Goal: Task Accomplishment & Management: Complete application form

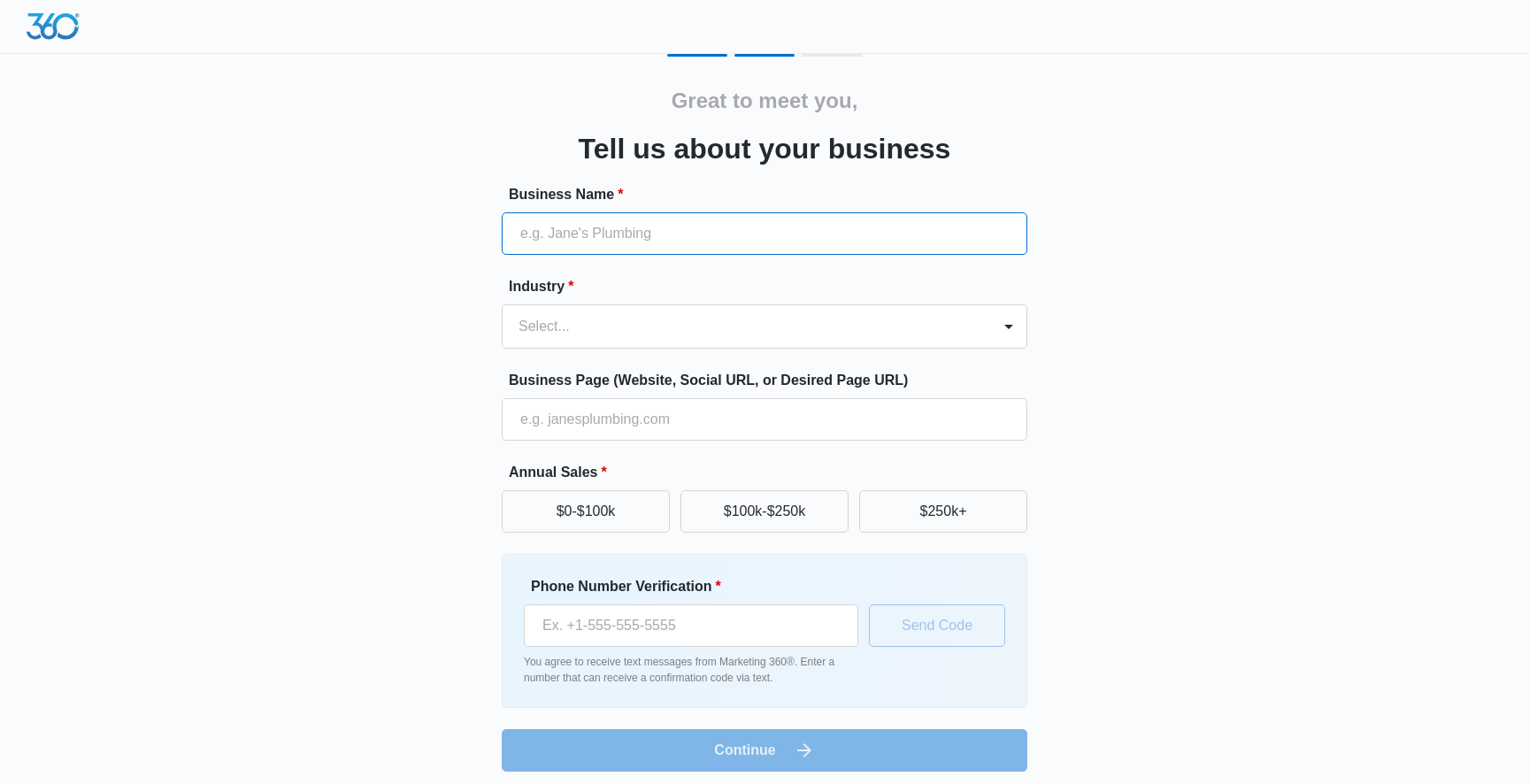
click at [738, 236] on input "Business Name *" at bounding box center [764, 234] width 526 height 43
type input "Favory"
click at [699, 322] on div at bounding box center [743, 326] width 450 height 25
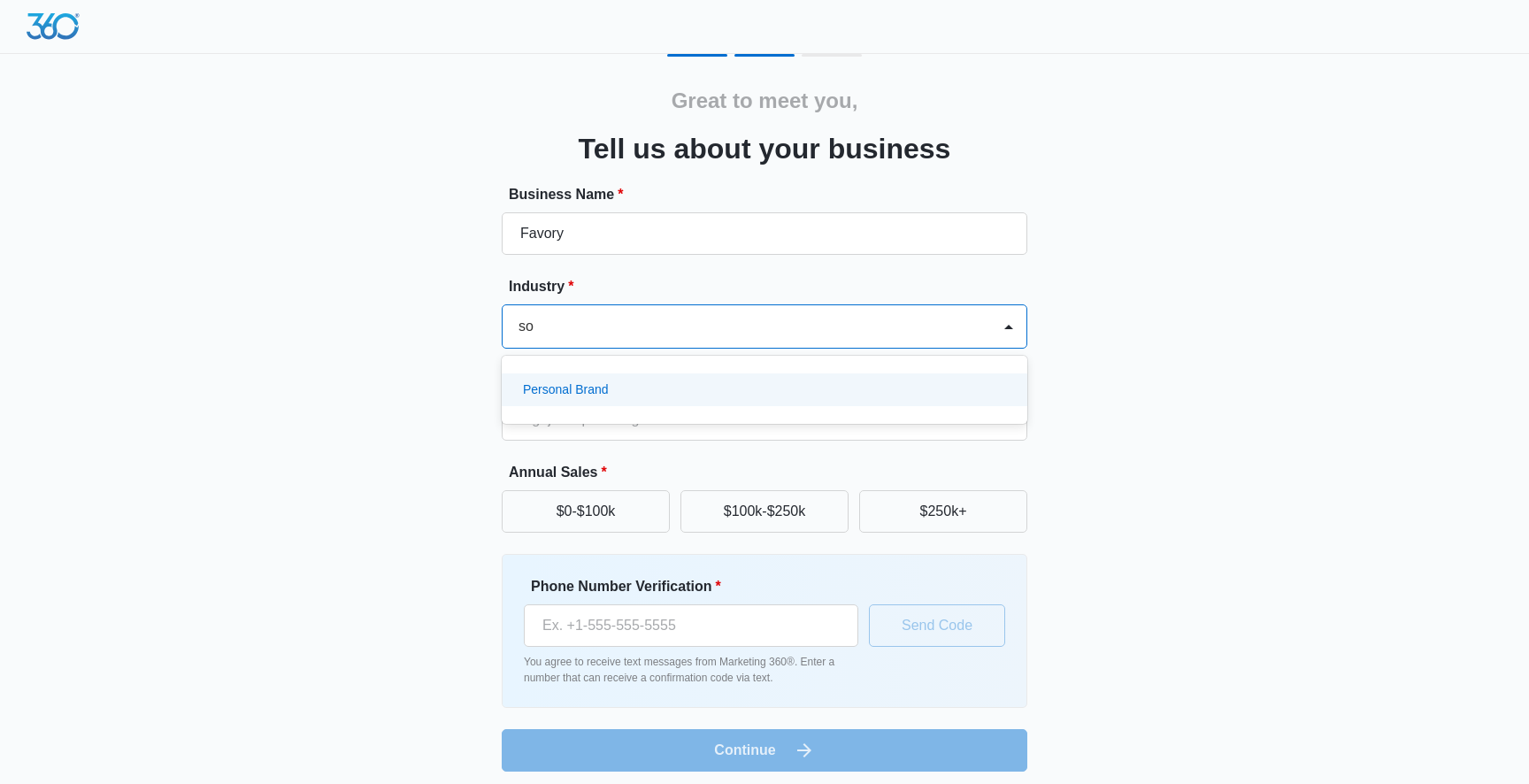
type input "s"
type input "pers"
click at [640, 419] on input "Business Page (Website, Social URL, or Desired Page URL)" at bounding box center [764, 420] width 526 height 43
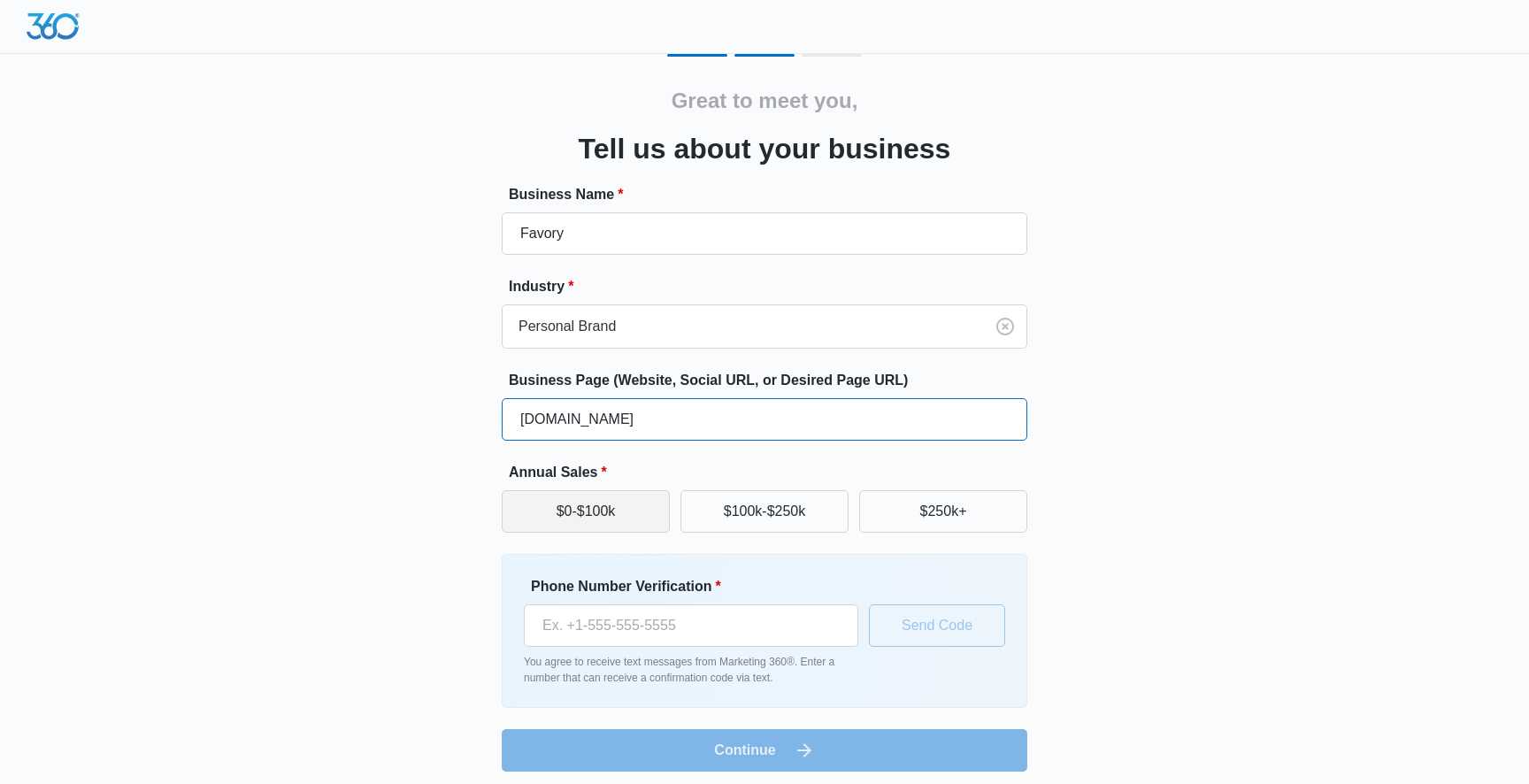
type input "[DOMAIN_NAME]"
click at [610, 519] on button "$0-$100k" at bounding box center [585, 512] width 168 height 43
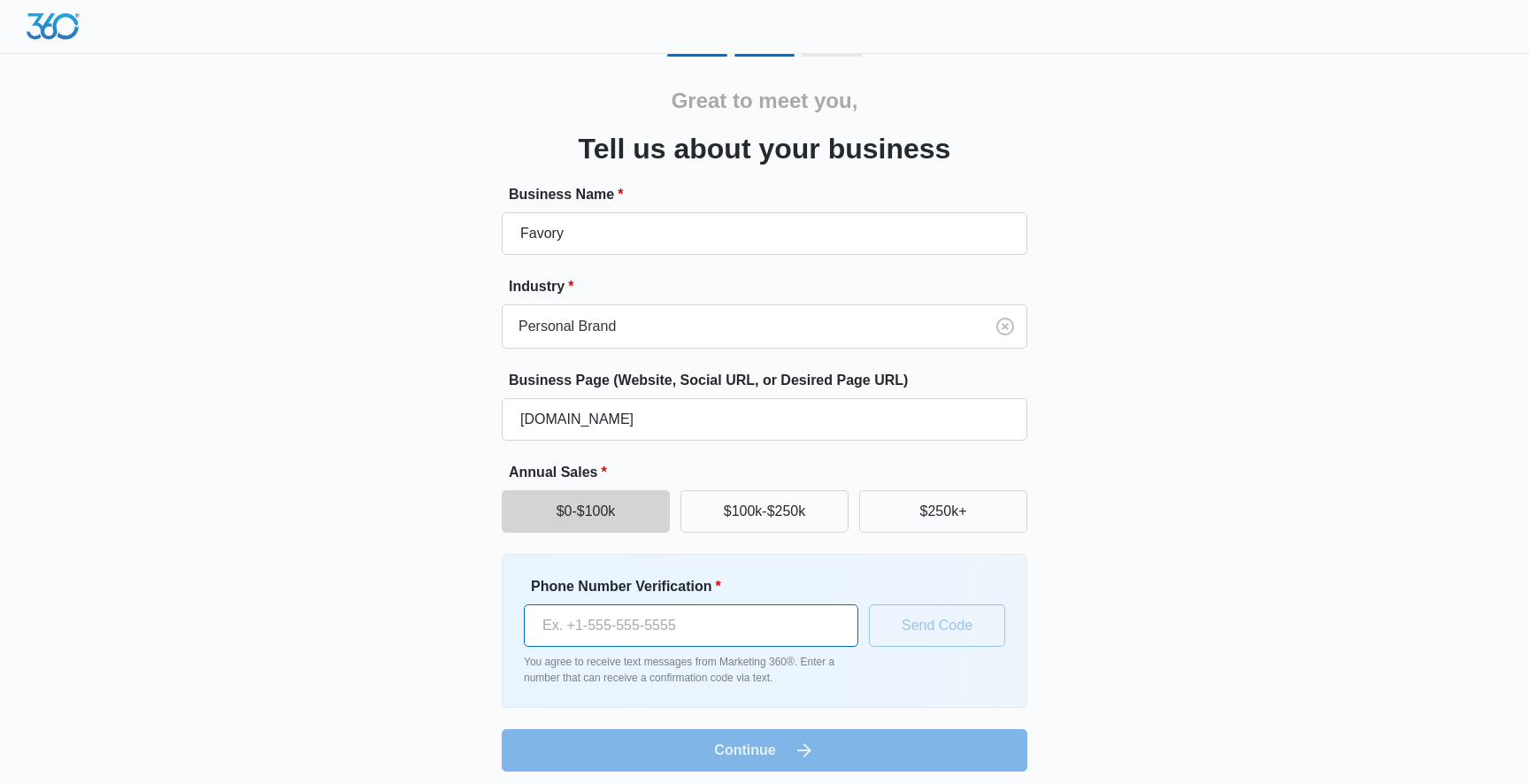
click at [647, 615] on input "Phone Number Verification *" at bounding box center [691, 626] width 334 height 43
type input "[PHONE_NUMBER]"
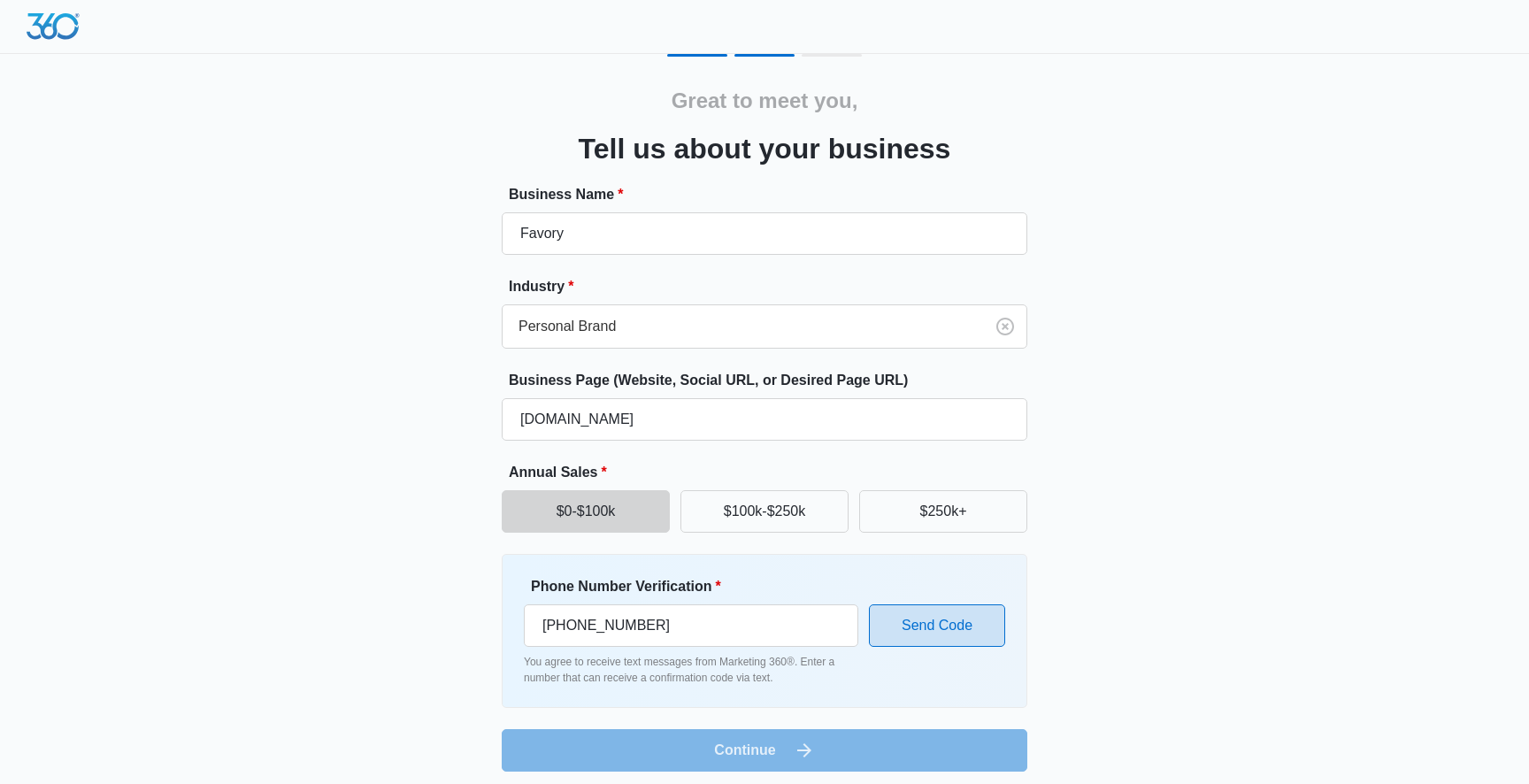
click at [942, 619] on button "Send Code" at bounding box center [936, 626] width 137 height 43
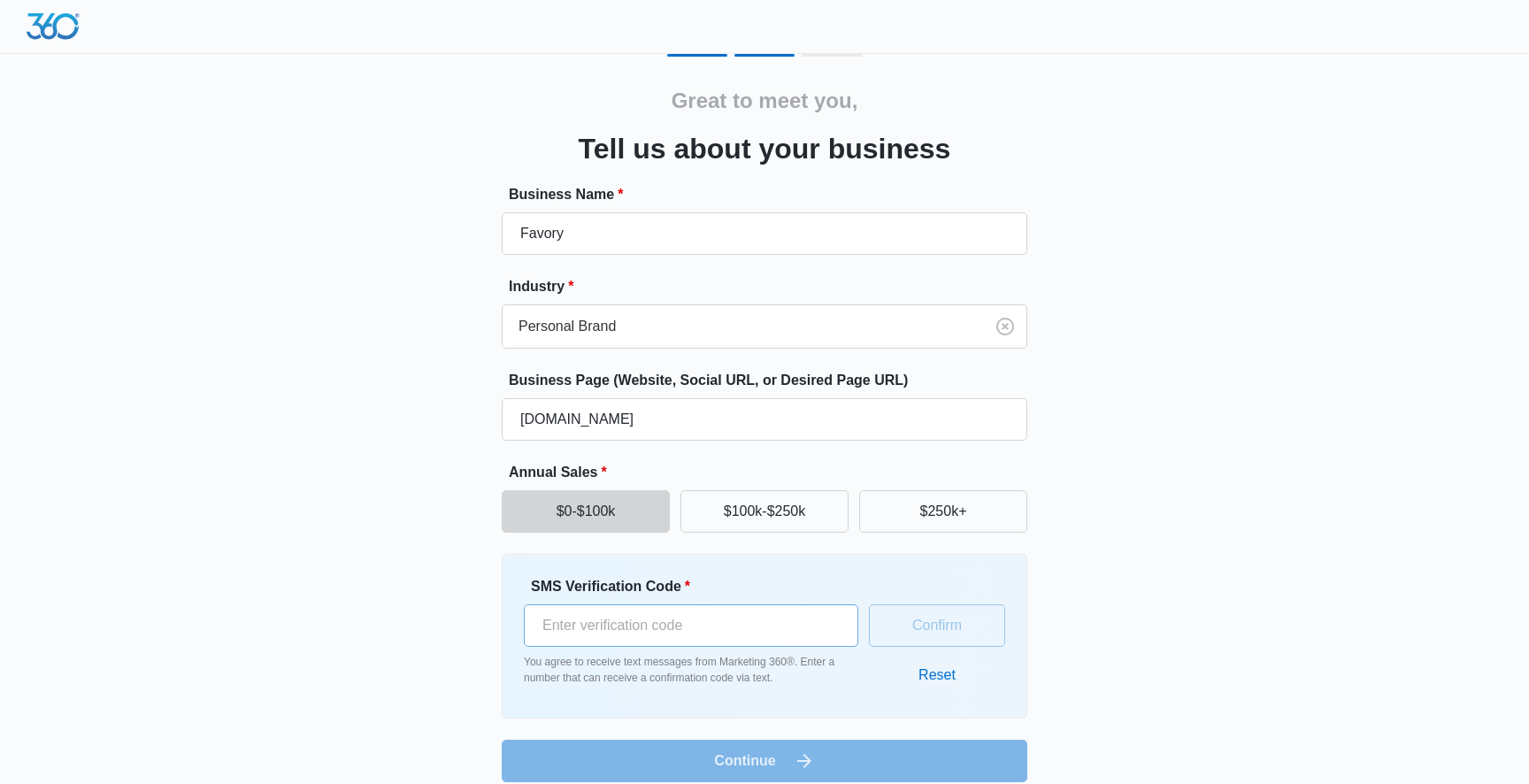
scroll to position [20, 0]
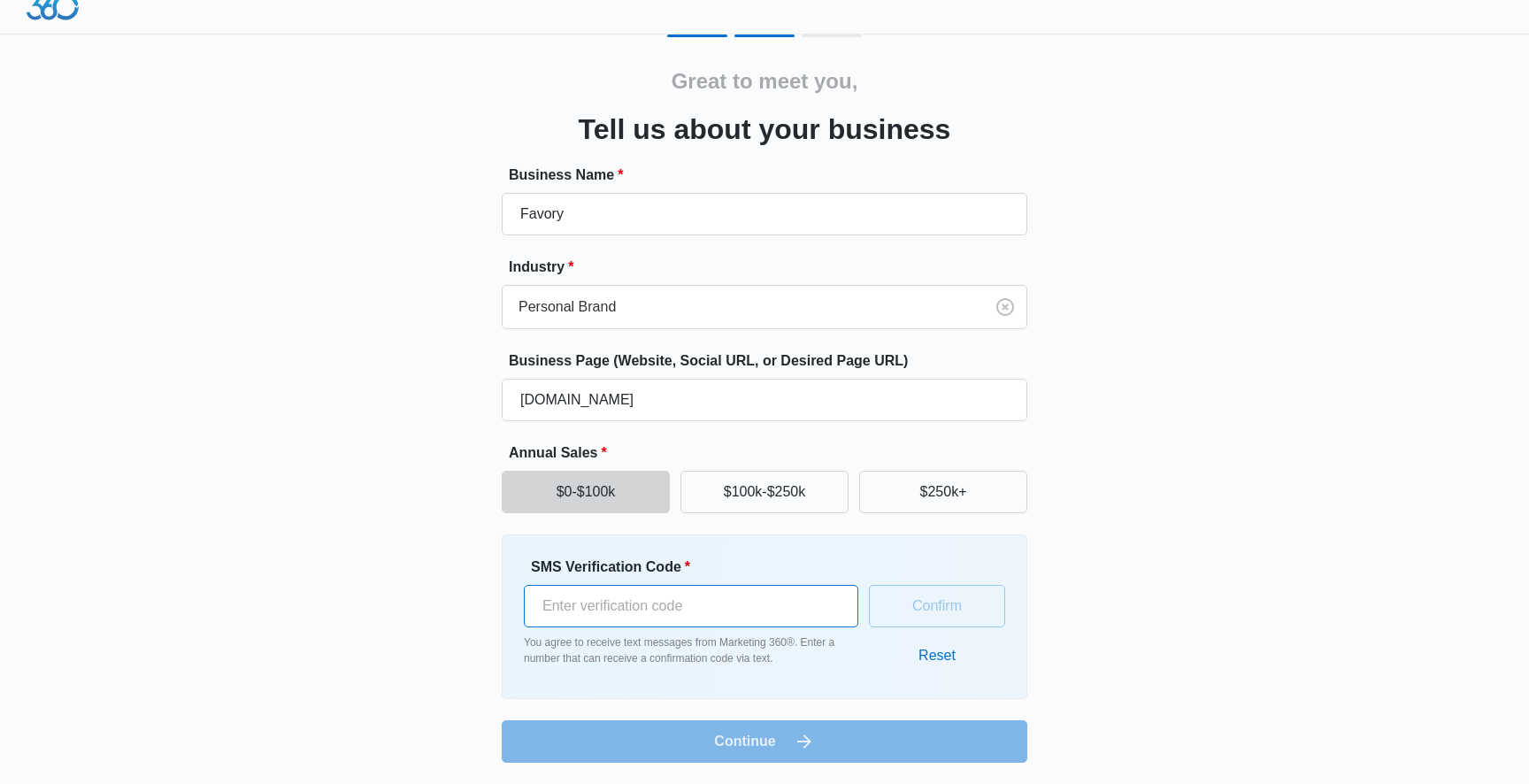
click at [660, 618] on input "SMS Verification Code *" at bounding box center [691, 607] width 334 height 43
type input "889602"
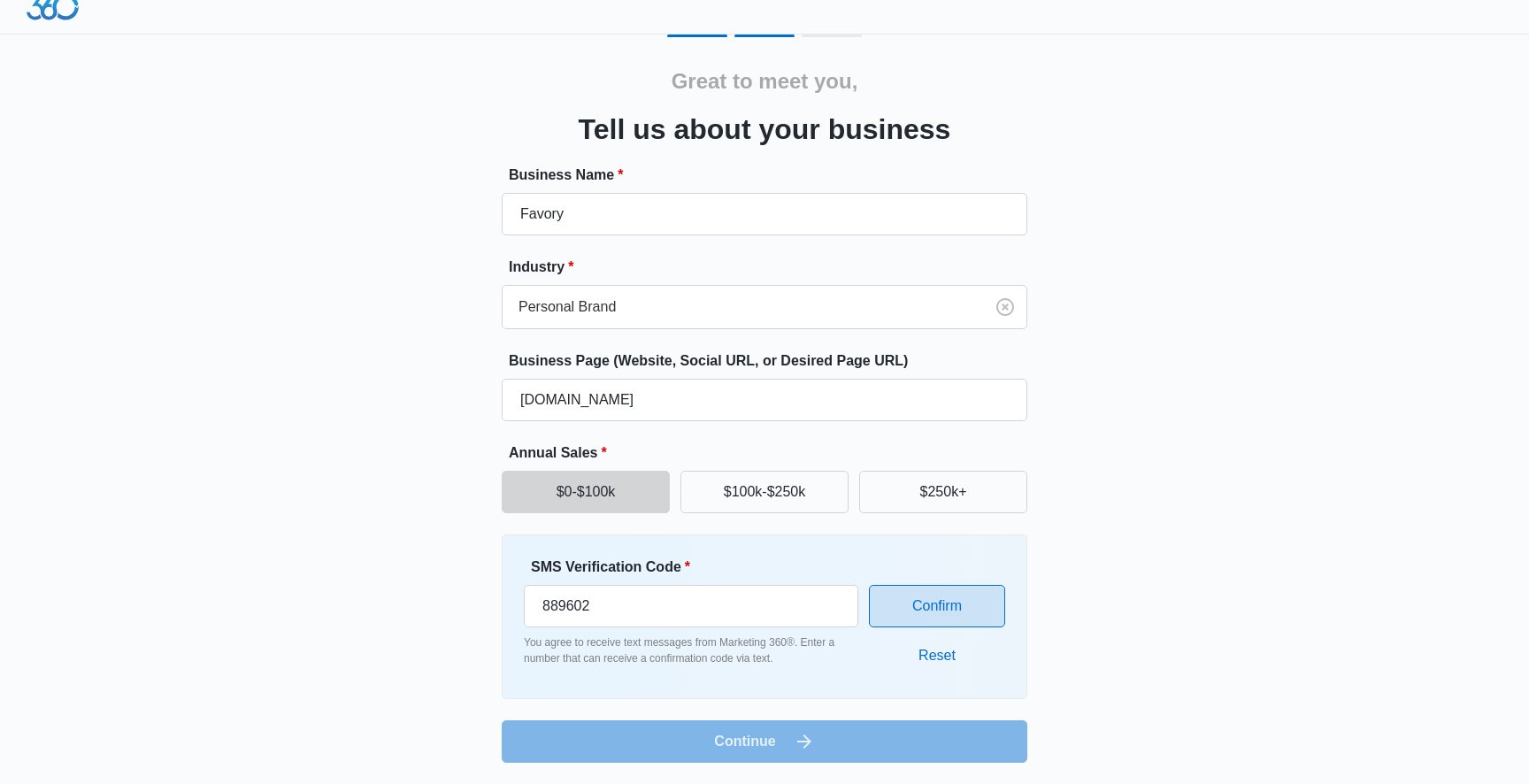
click at [914, 607] on button "Confirm" at bounding box center [936, 607] width 137 height 43
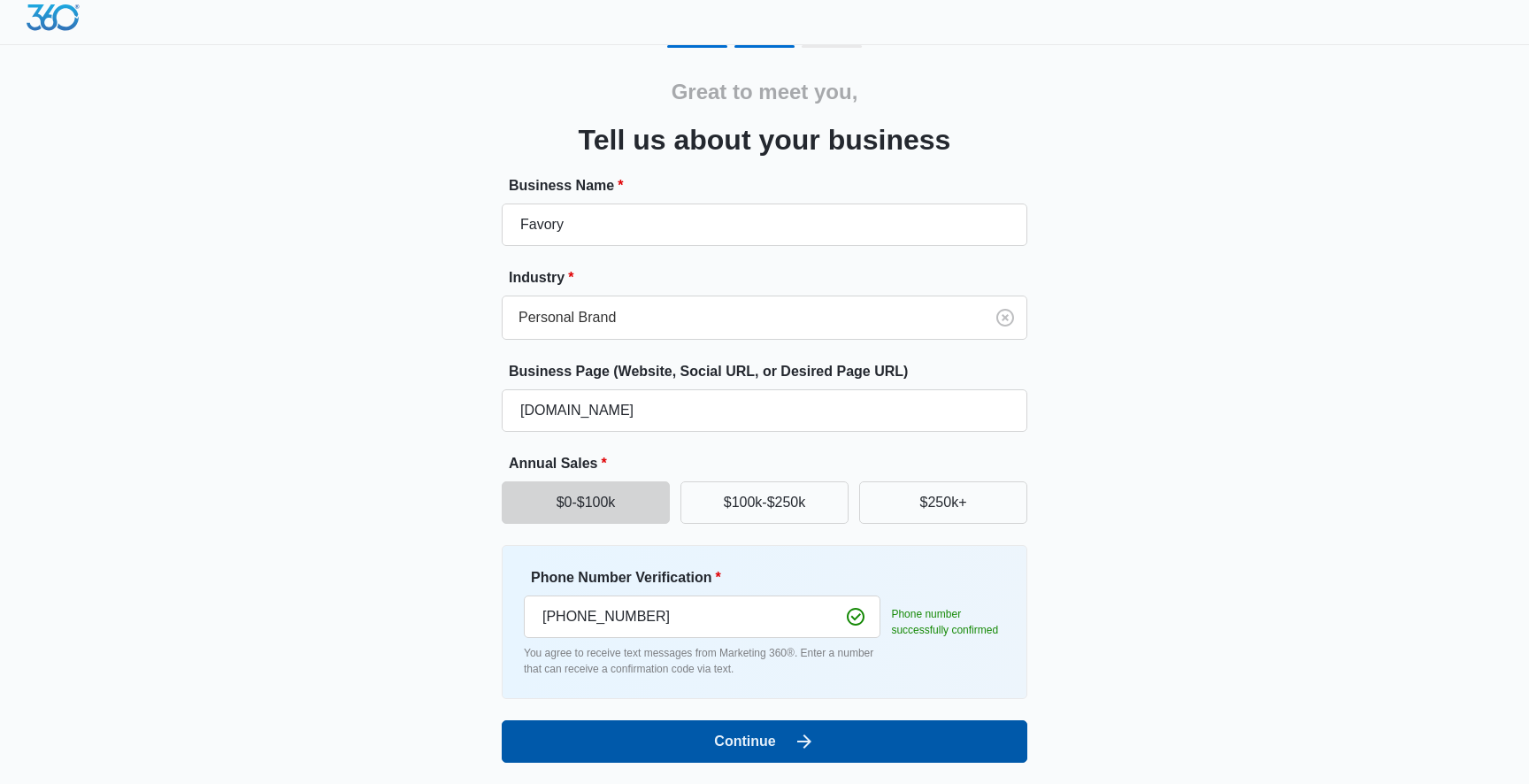
click at [828, 728] on button "Continue" at bounding box center [764, 741] width 526 height 43
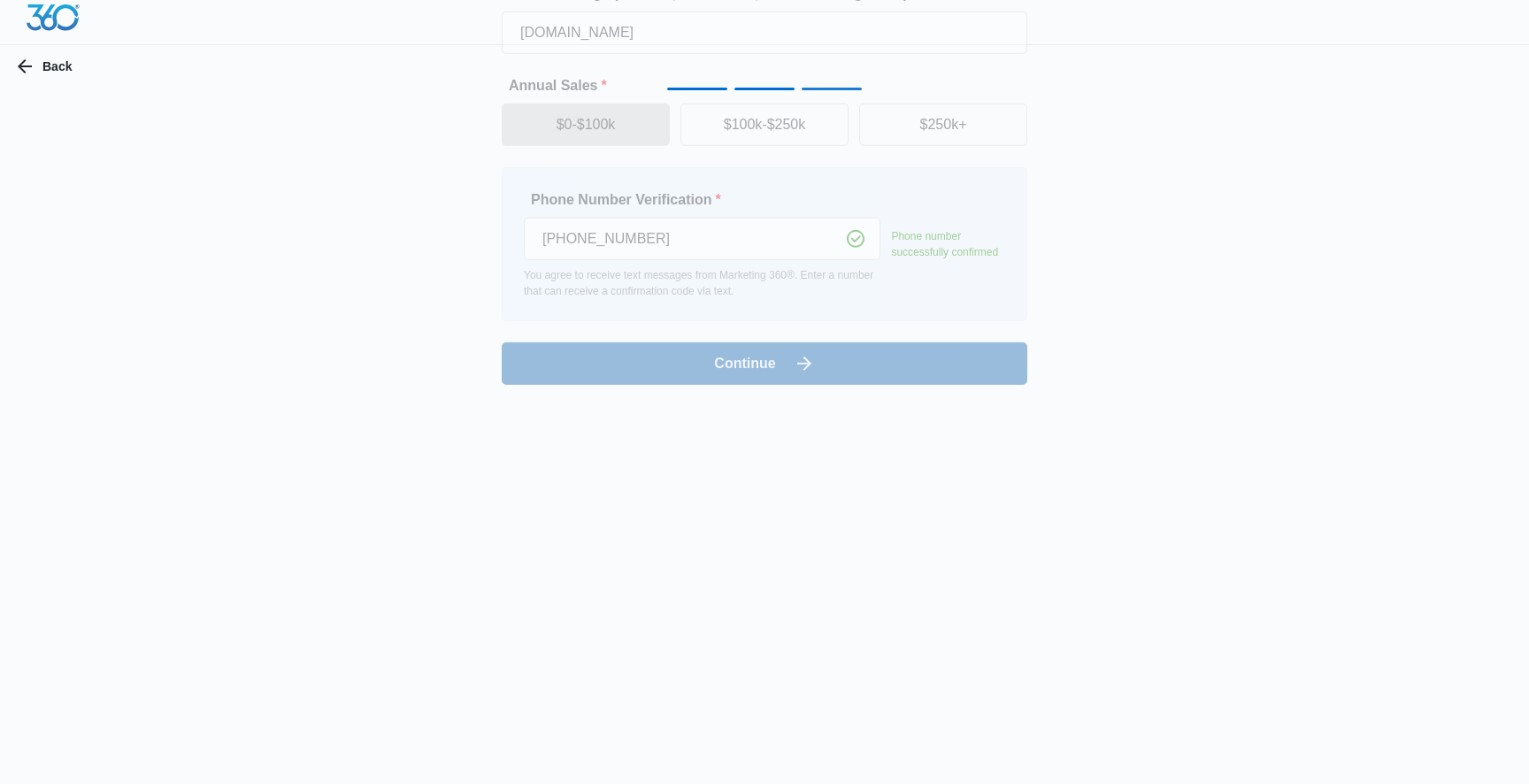
scroll to position [0, 0]
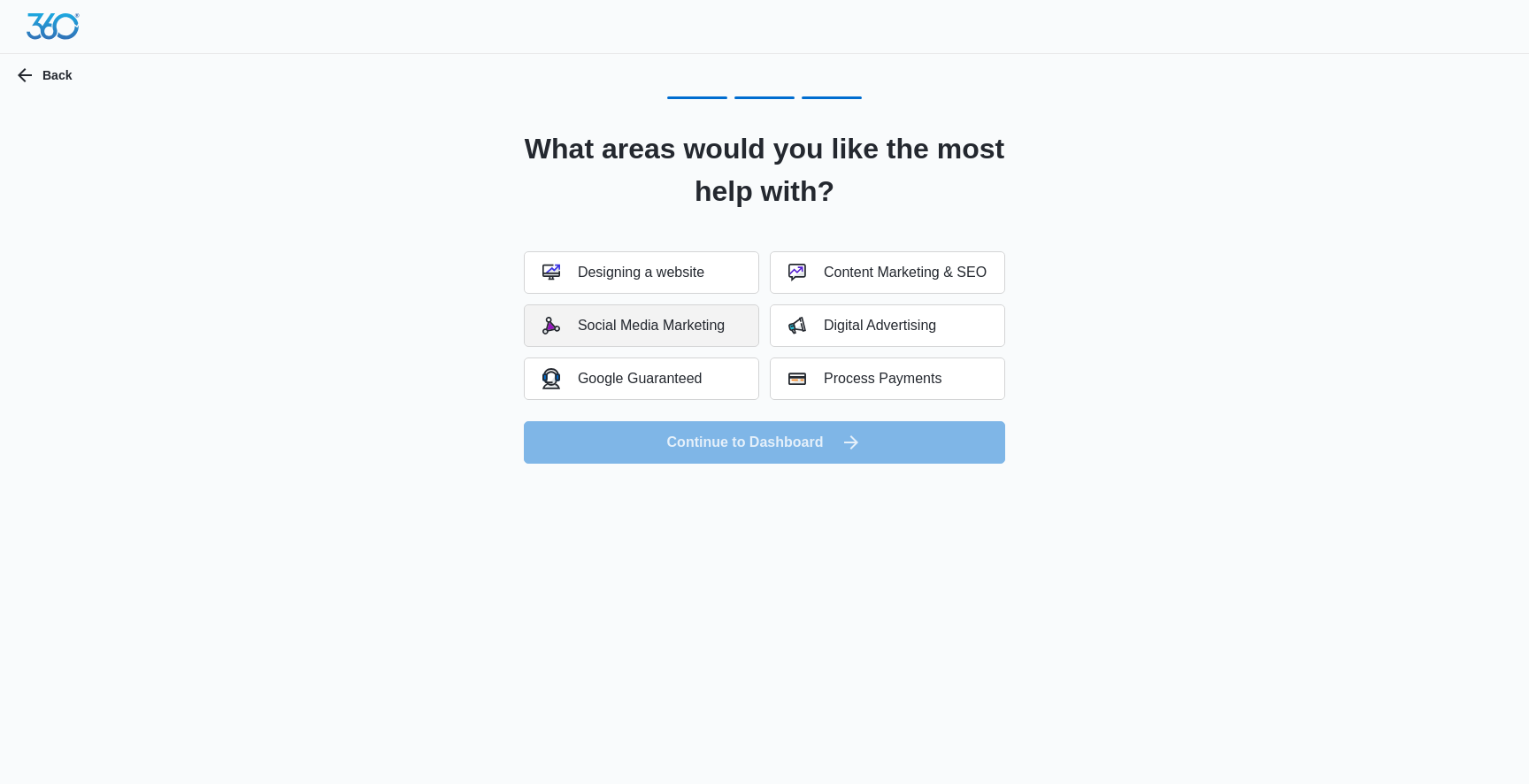
click at [688, 335] on button "Social Media Marketing" at bounding box center [641, 326] width 235 height 43
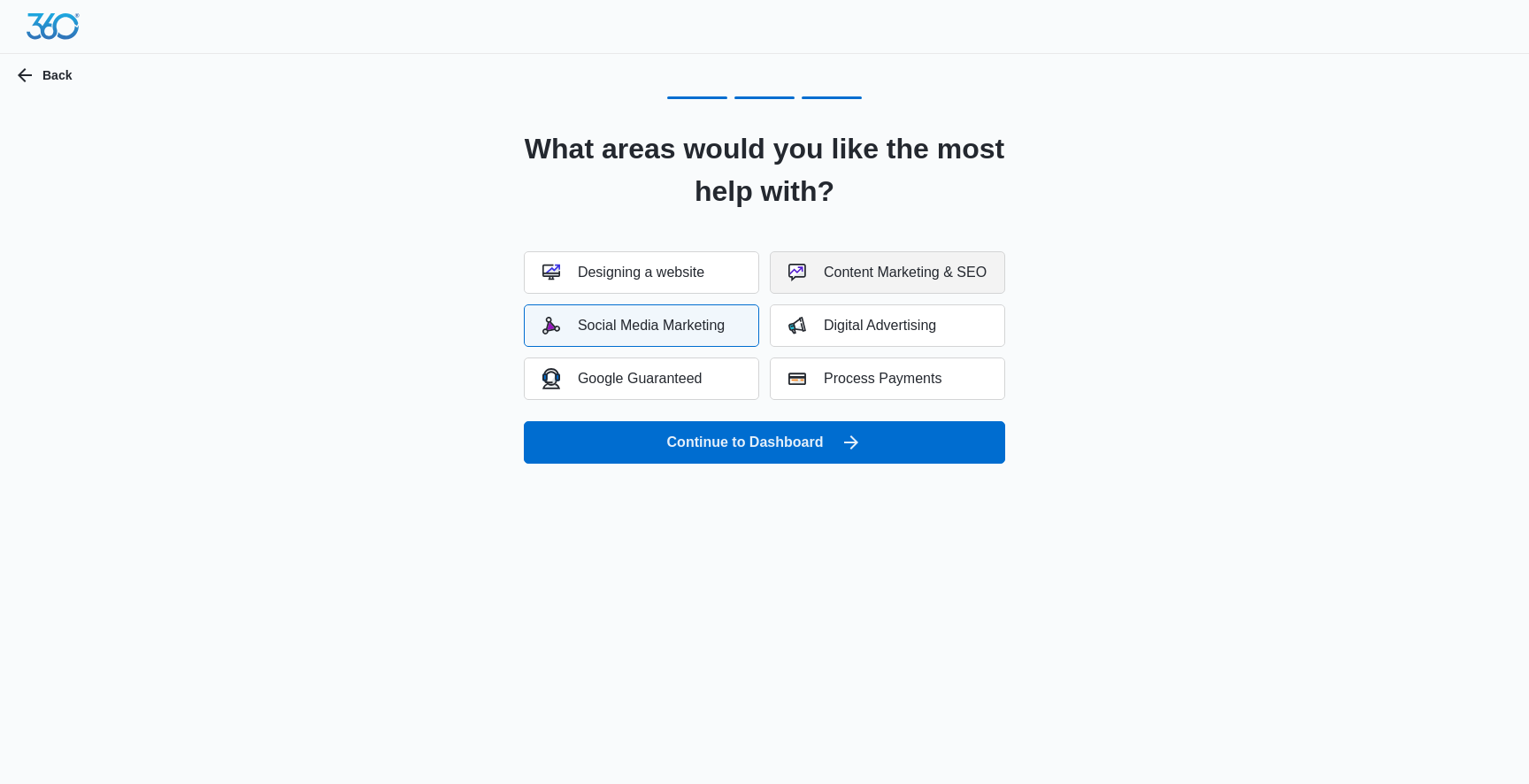
click at [829, 282] on button "Content Marketing & SEO" at bounding box center [887, 272] width 235 height 43
click at [828, 333] on div "Digital Advertising" at bounding box center [862, 325] width 148 height 18
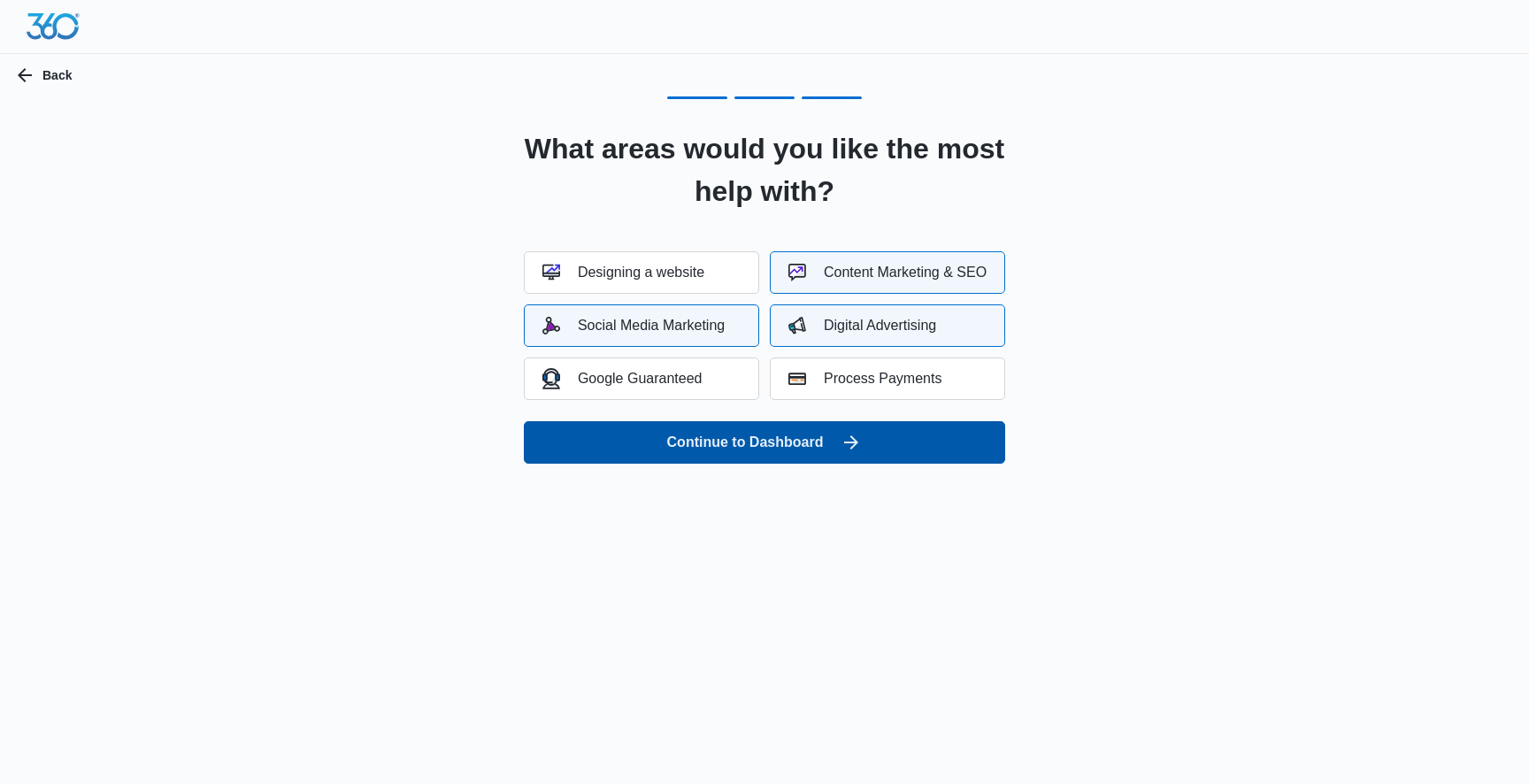
click at [717, 430] on button "Continue to Dashboard" at bounding box center [764, 442] width 481 height 43
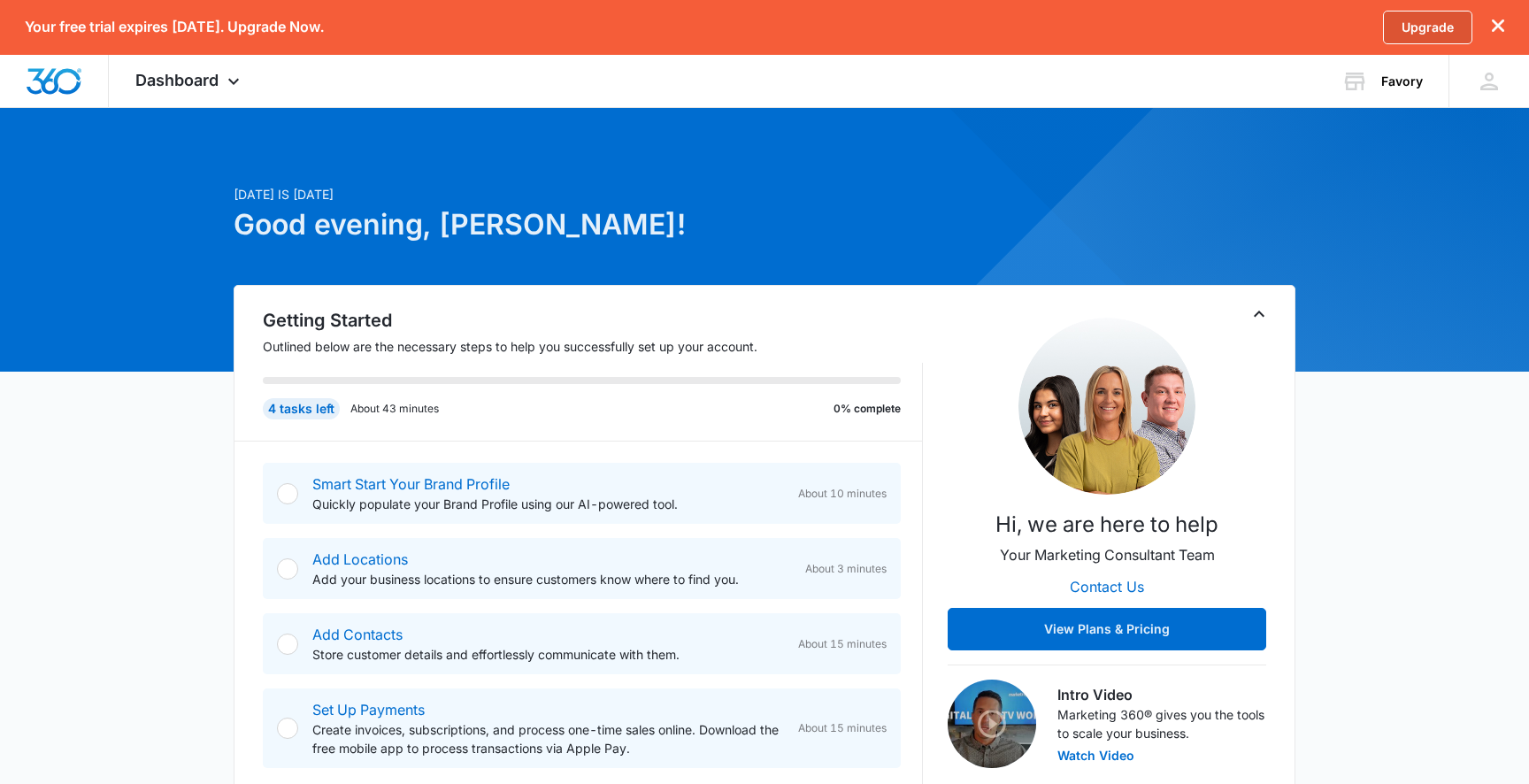
click at [1417, 31] on link "Upgrade" at bounding box center [1428, 27] width 89 height 33
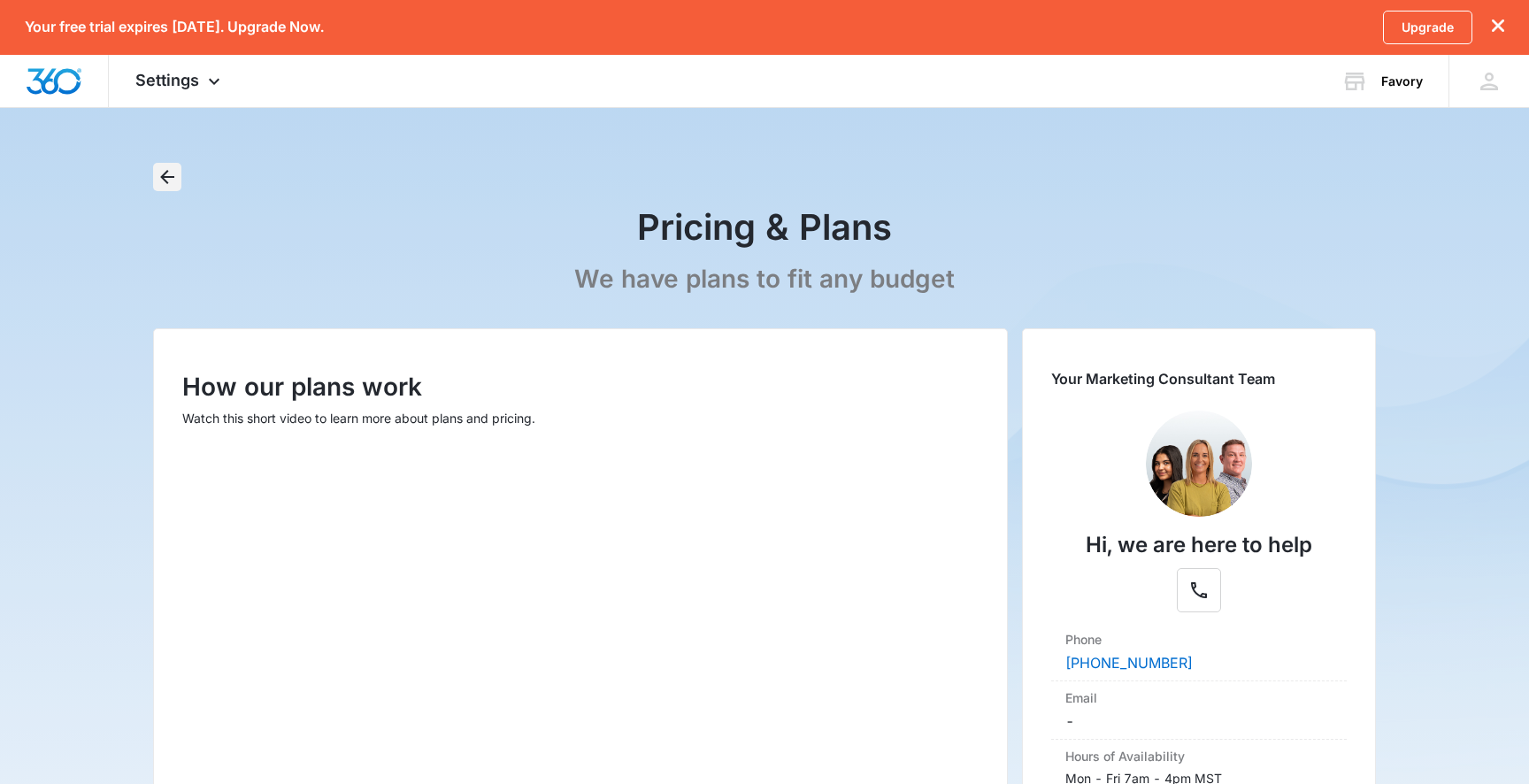
click at [171, 176] on icon "Back" at bounding box center [166, 176] width 14 height 14
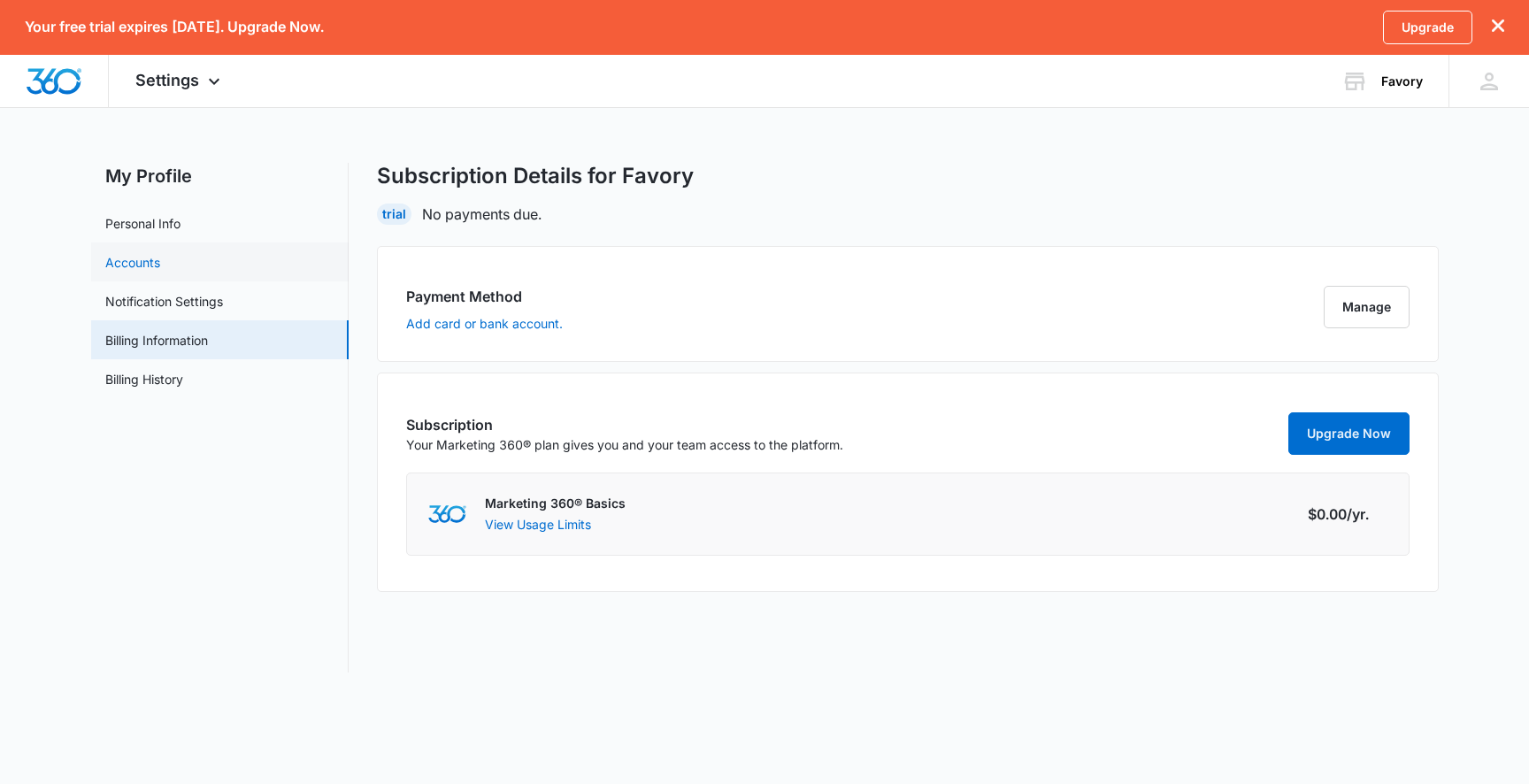
click at [160, 253] on link "Accounts" at bounding box center [132, 262] width 55 height 19
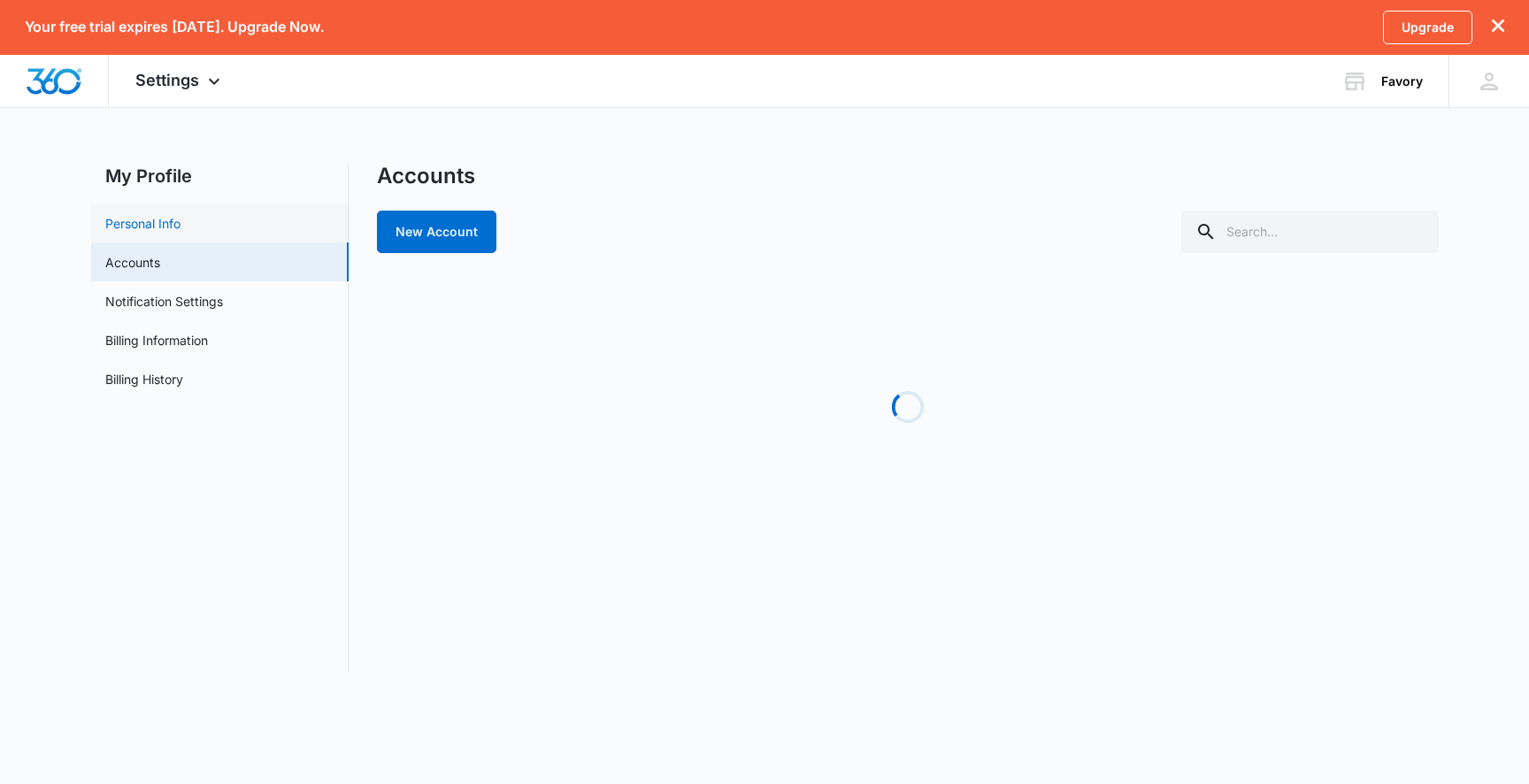
click at [180, 229] on link "Personal Info" at bounding box center [142, 223] width 75 height 19
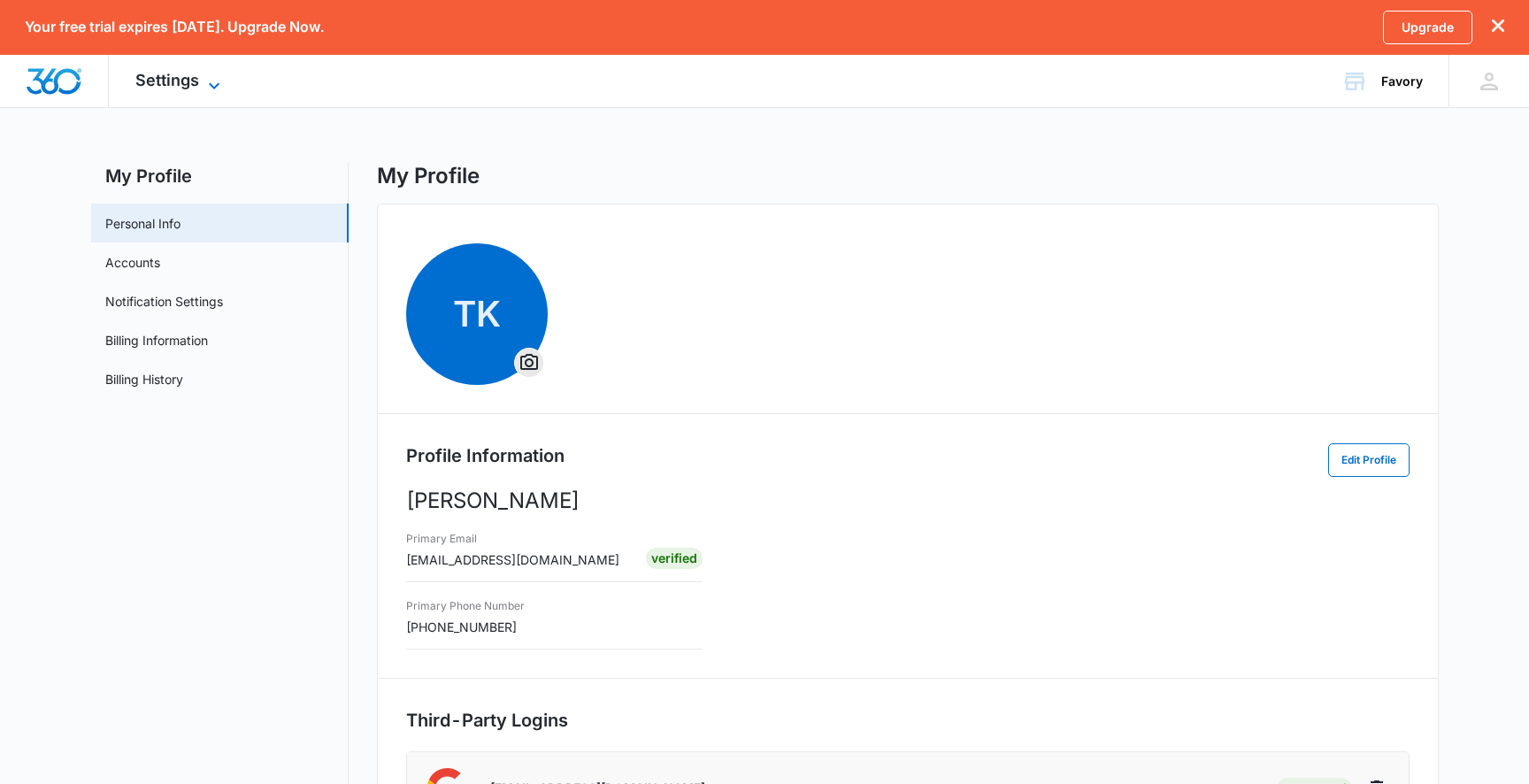
click at [205, 82] on icon at bounding box center [214, 85] width 21 height 21
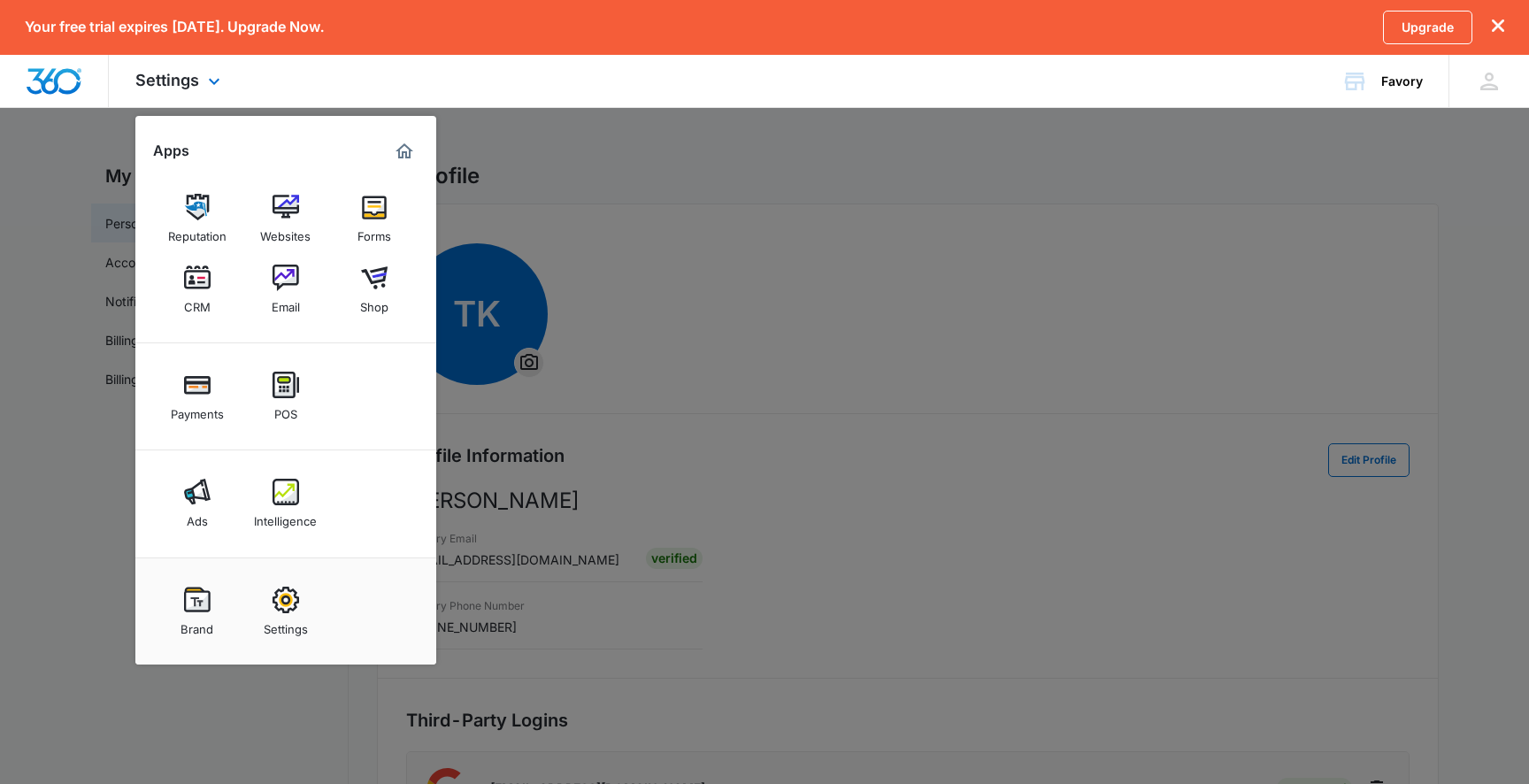
click at [86, 77] on div at bounding box center [54, 81] width 109 height 52
click at [84, 77] on div at bounding box center [54, 81] width 109 height 52
click at [158, 78] on span "Settings" at bounding box center [167, 80] width 64 height 19
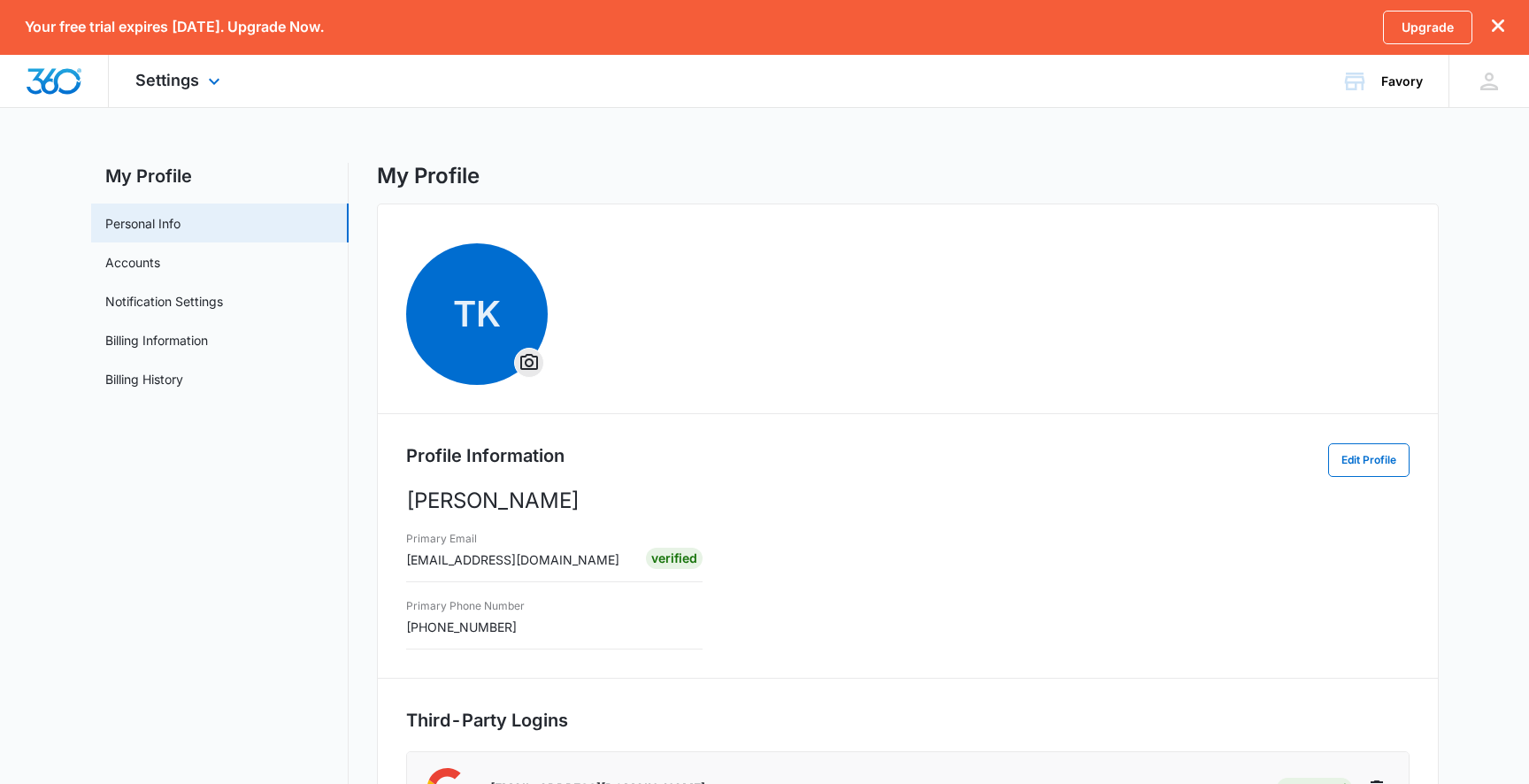
click at [67, 75] on img "Dashboard" at bounding box center [54, 81] width 57 height 27
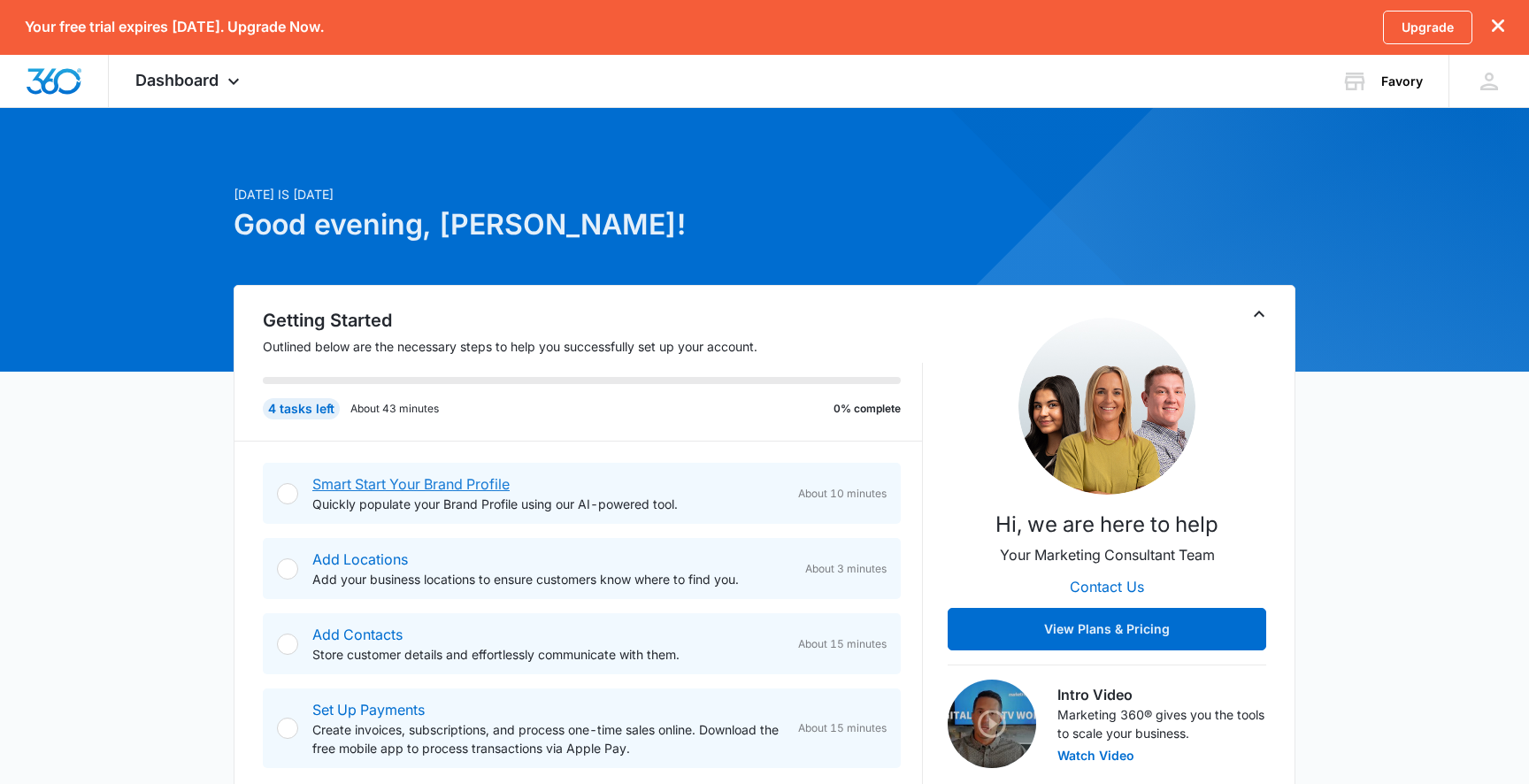
click at [491, 488] on link "Smart Start Your Brand Profile" at bounding box center [411, 483] width 197 height 18
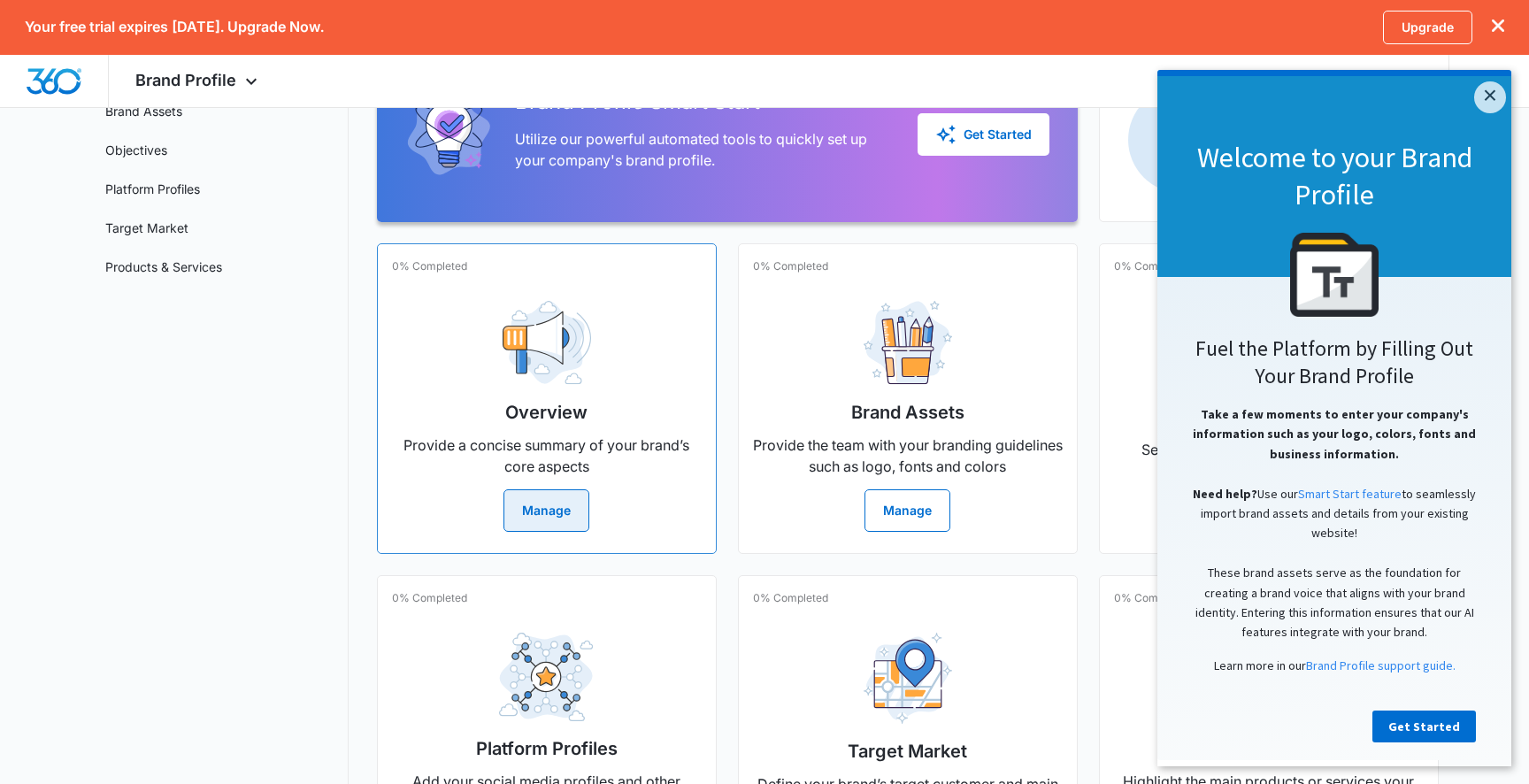
scroll to position [286, 0]
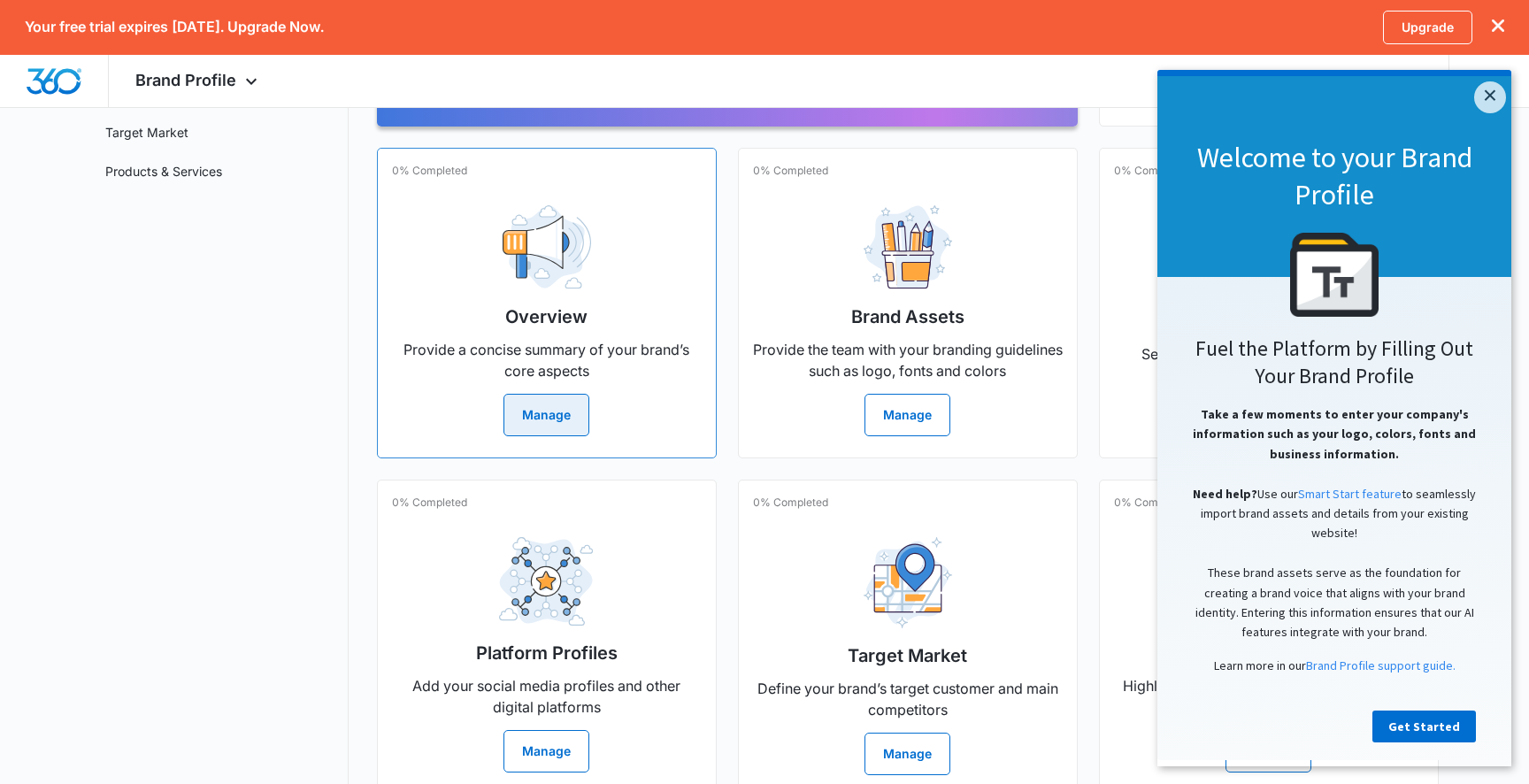
click at [567, 427] on button "Manage" at bounding box center [546, 415] width 85 height 43
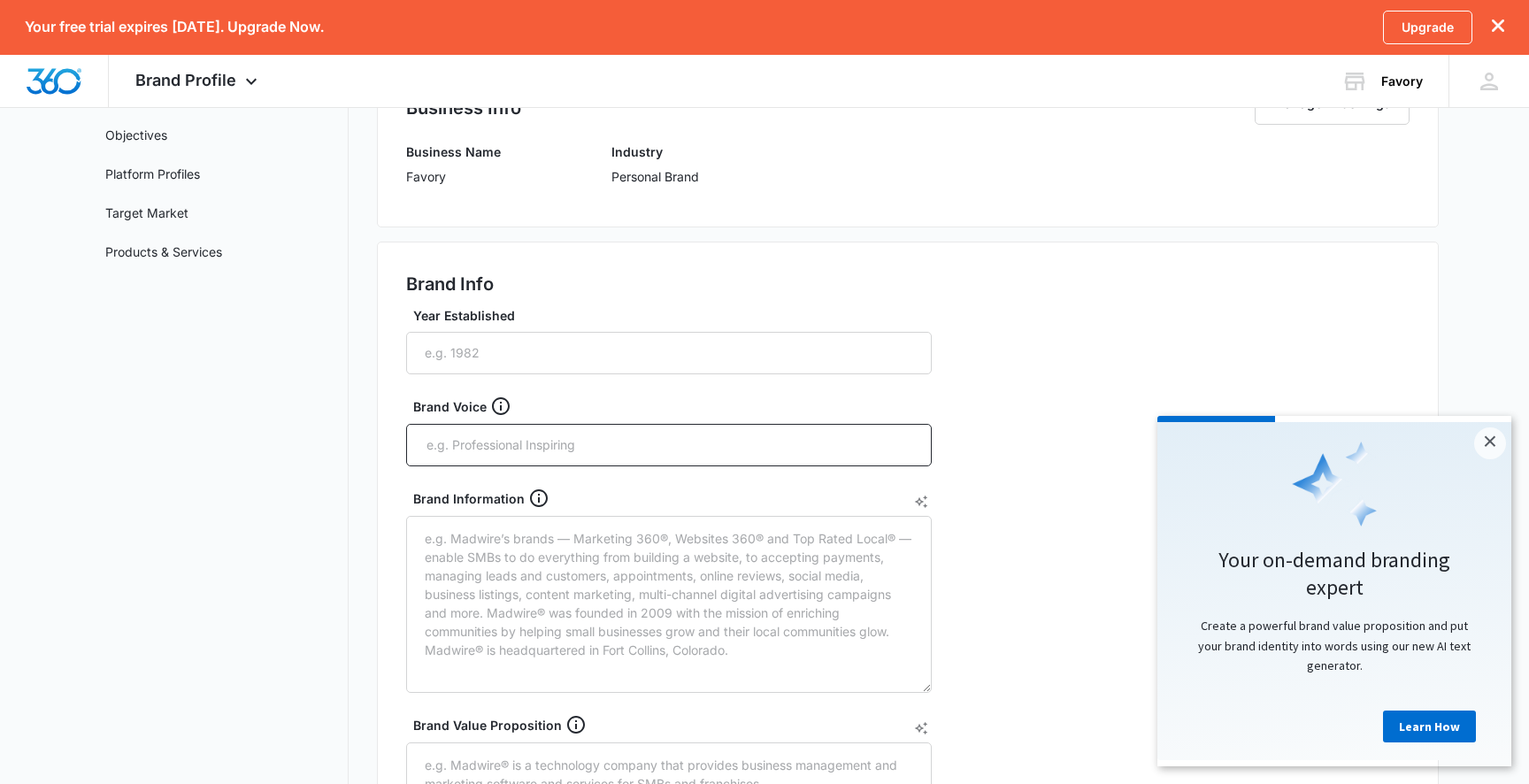
scroll to position [209, 0]
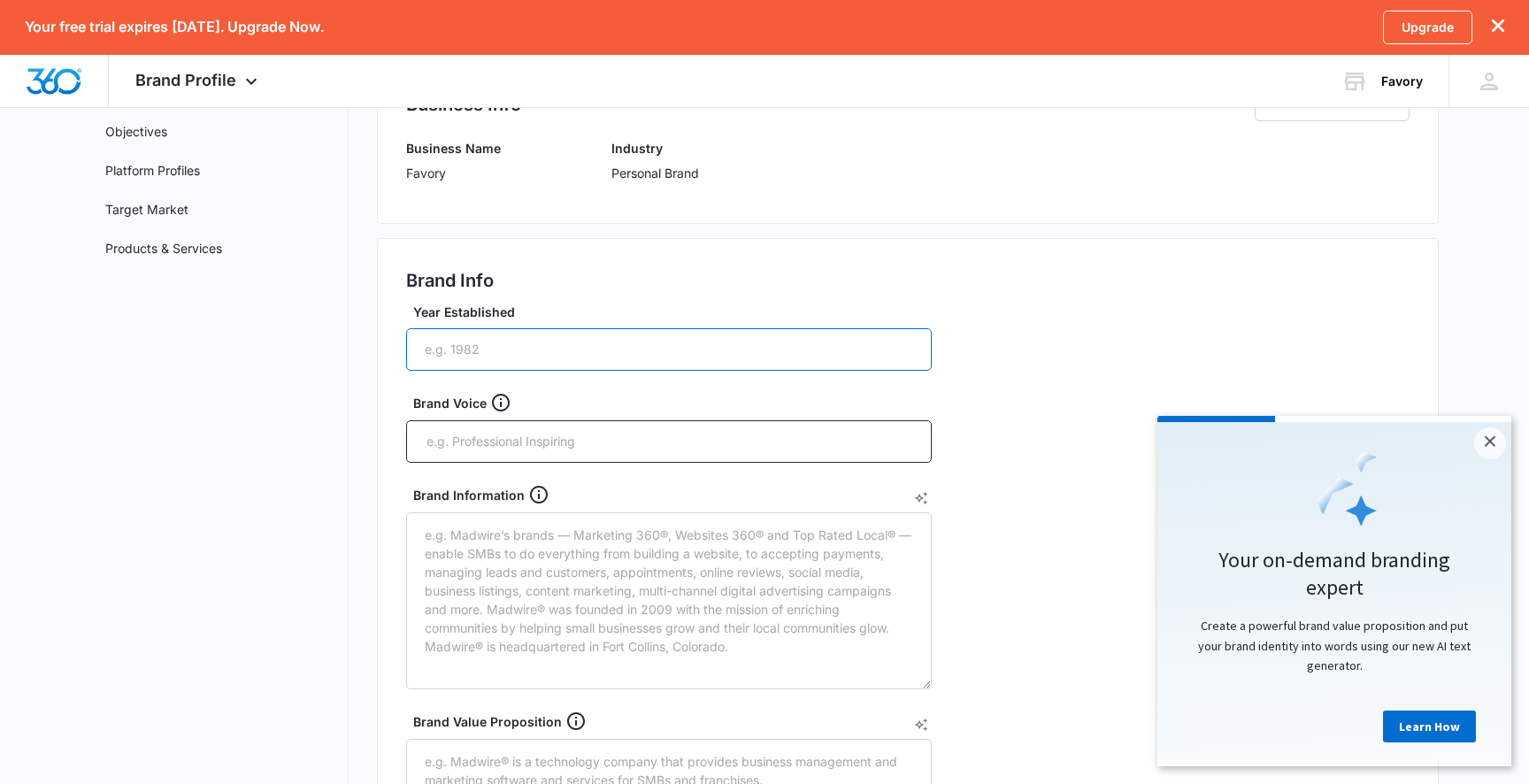
click at [546, 370] on input "Year Established" at bounding box center [669, 349] width 526 height 43
type input "2025"
click at [483, 436] on input "text" at bounding box center [671, 441] width 492 height 27
paste input "Favory's brand voice is warm, helpful, and enthusiastically optimistic - speaki…"
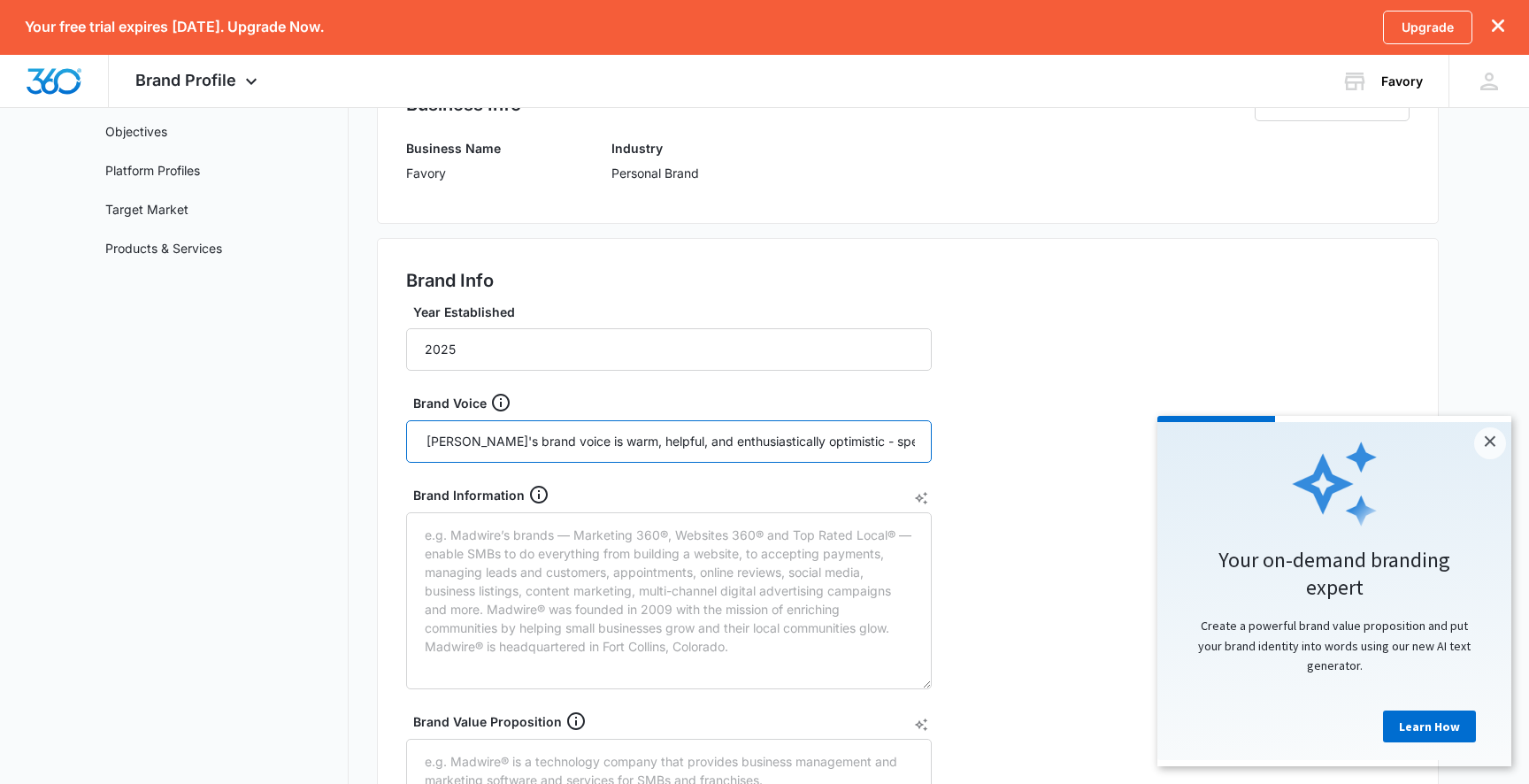
scroll to position [0, 2421]
type input "Favory's brand voice is warm, helpful, and enthusiastically optimistic - speaki…"
click at [400, 568] on div "Brand Info Year Established 2025 Brand Voice Brand Information Brand Value Prop…" at bounding box center [908, 660] width 1062 height 846
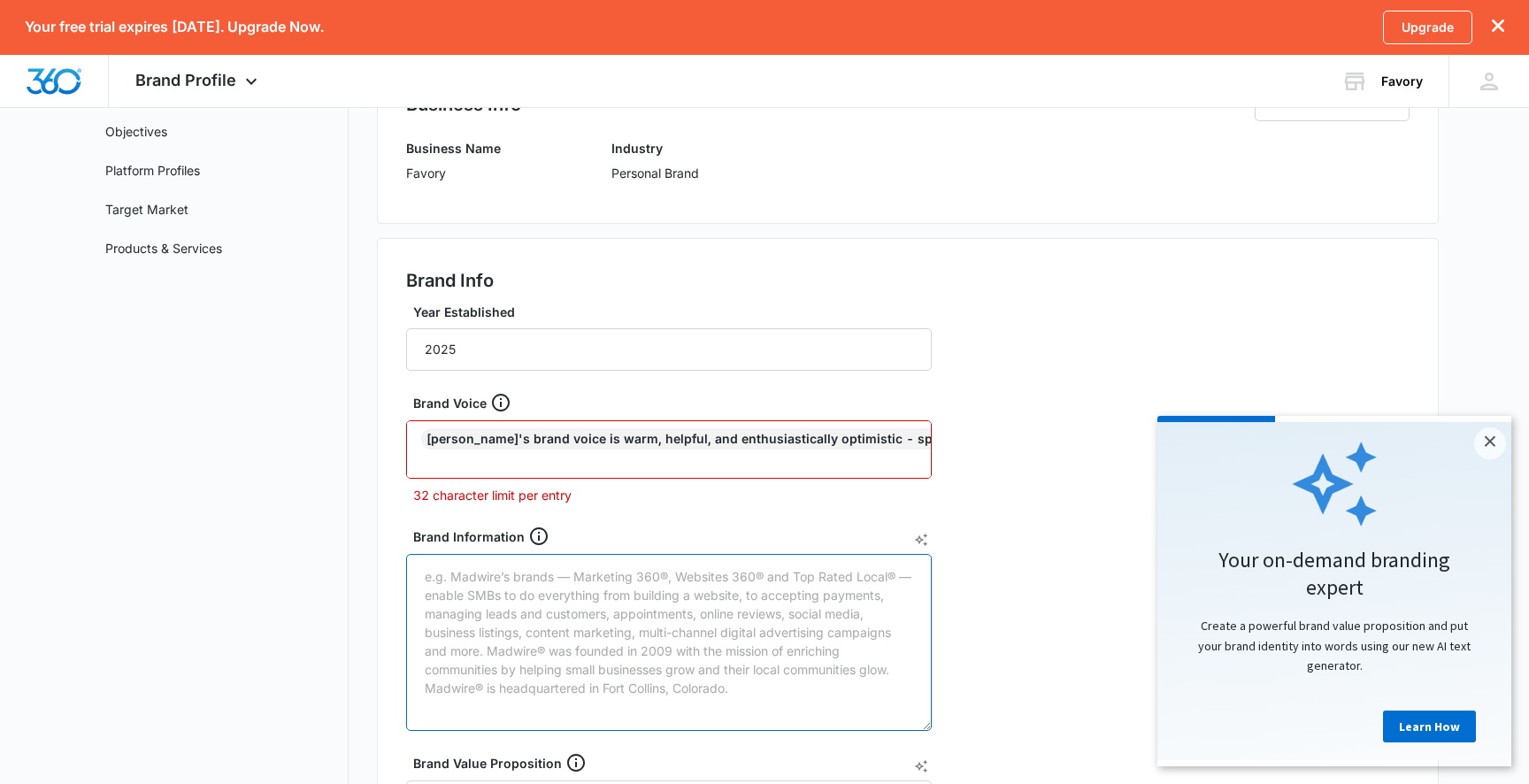
click at [439, 576] on textarea "Brand Information" at bounding box center [669, 642] width 526 height 176
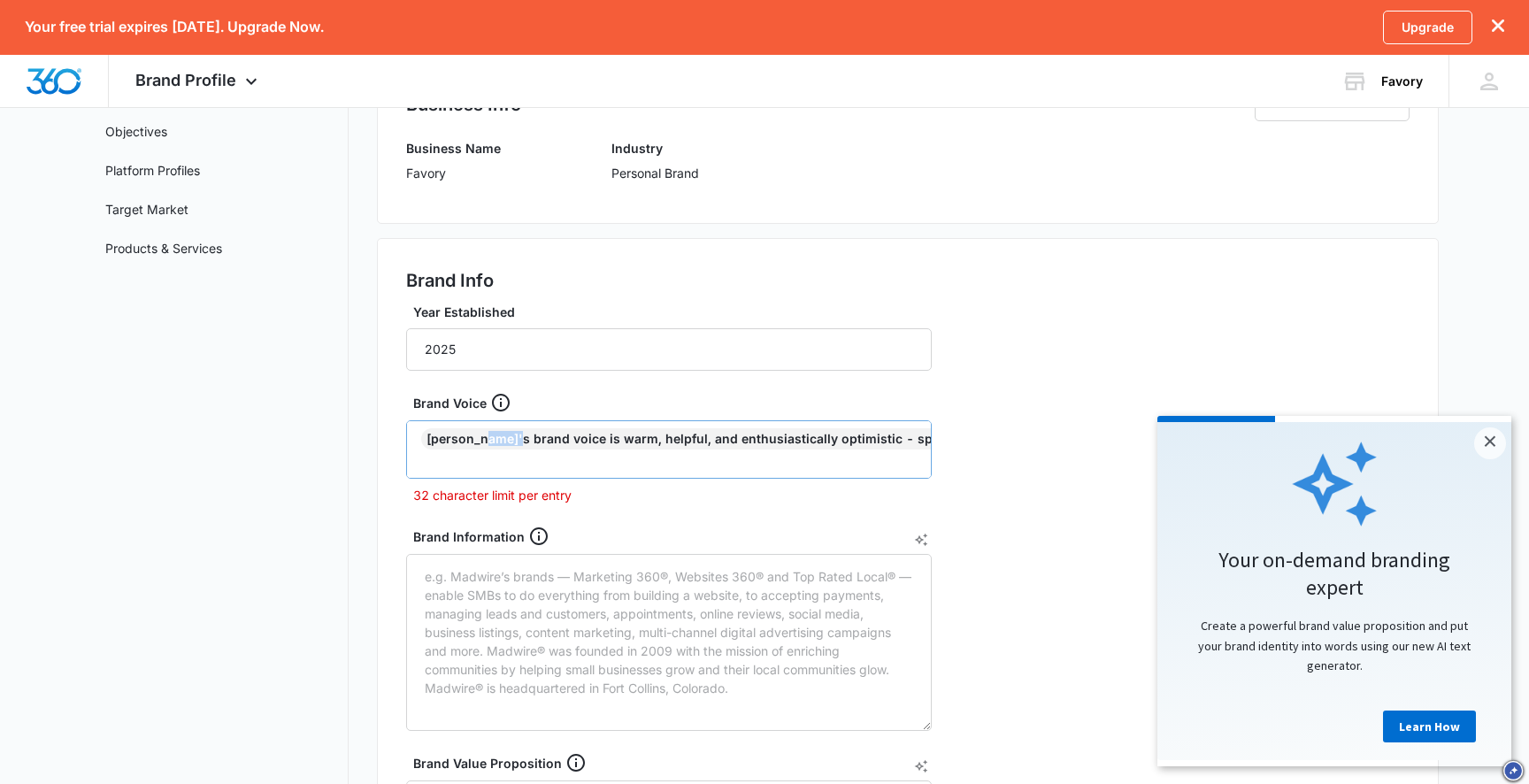
click at [514, 450] on input "text" at bounding box center [671, 460] width 492 height 21
paste input ""Making gift-giving joyful""
type input ""Making gift-giving joyful""
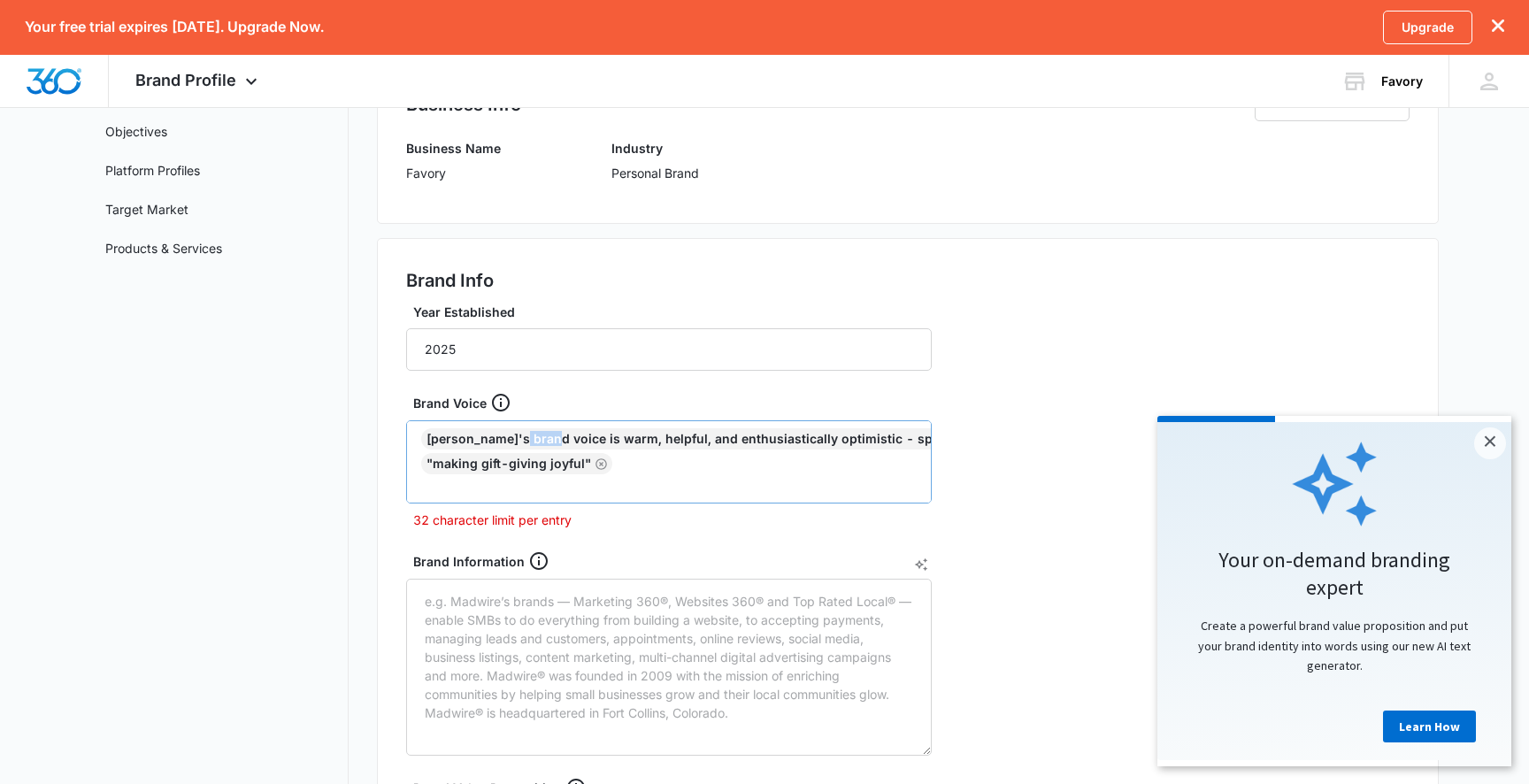
click at [1050, 442] on icon "Remove" at bounding box center [1056, 439] width 13 height 13
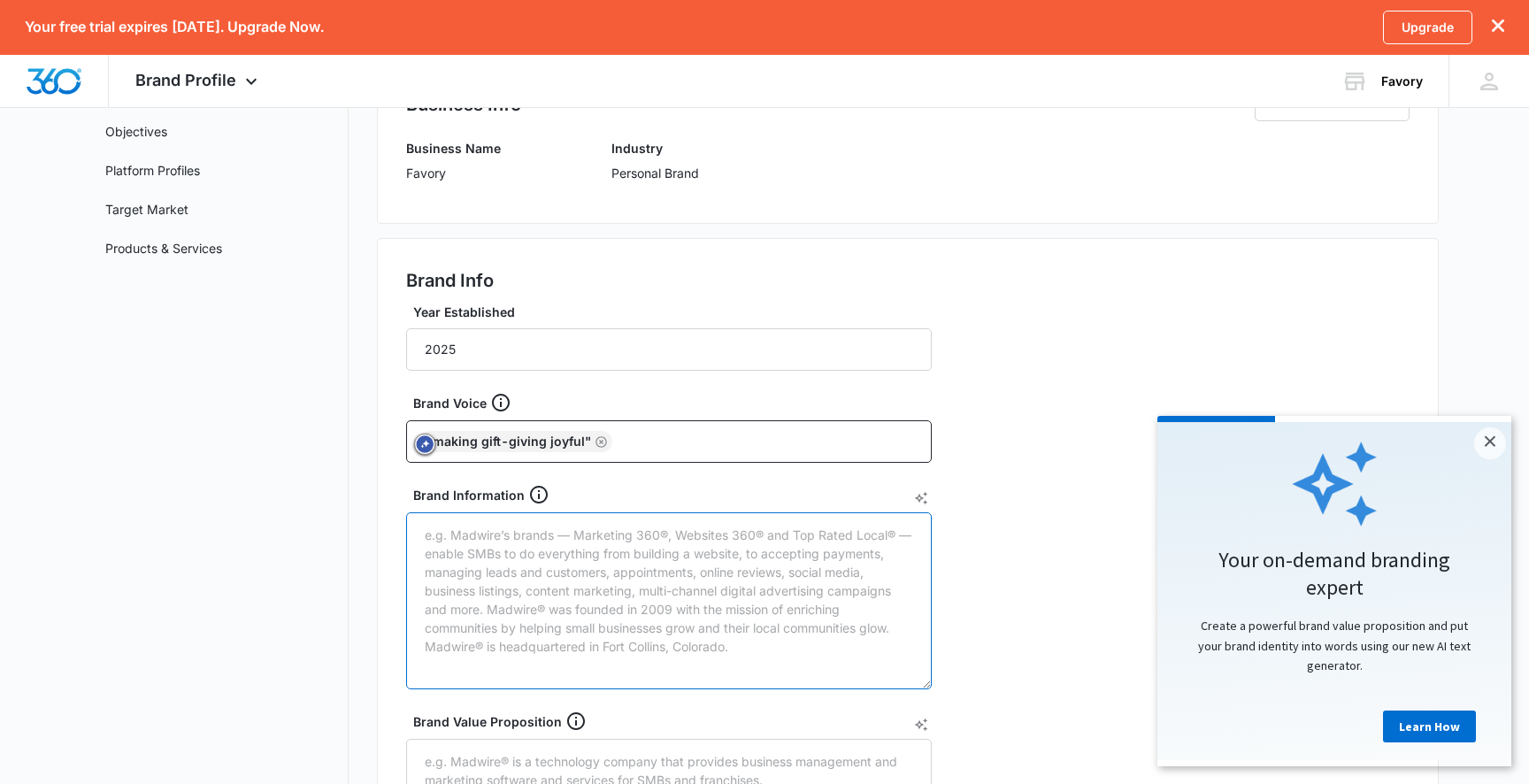
click at [579, 572] on textarea "Brand Information" at bounding box center [669, 600] width 526 height 176
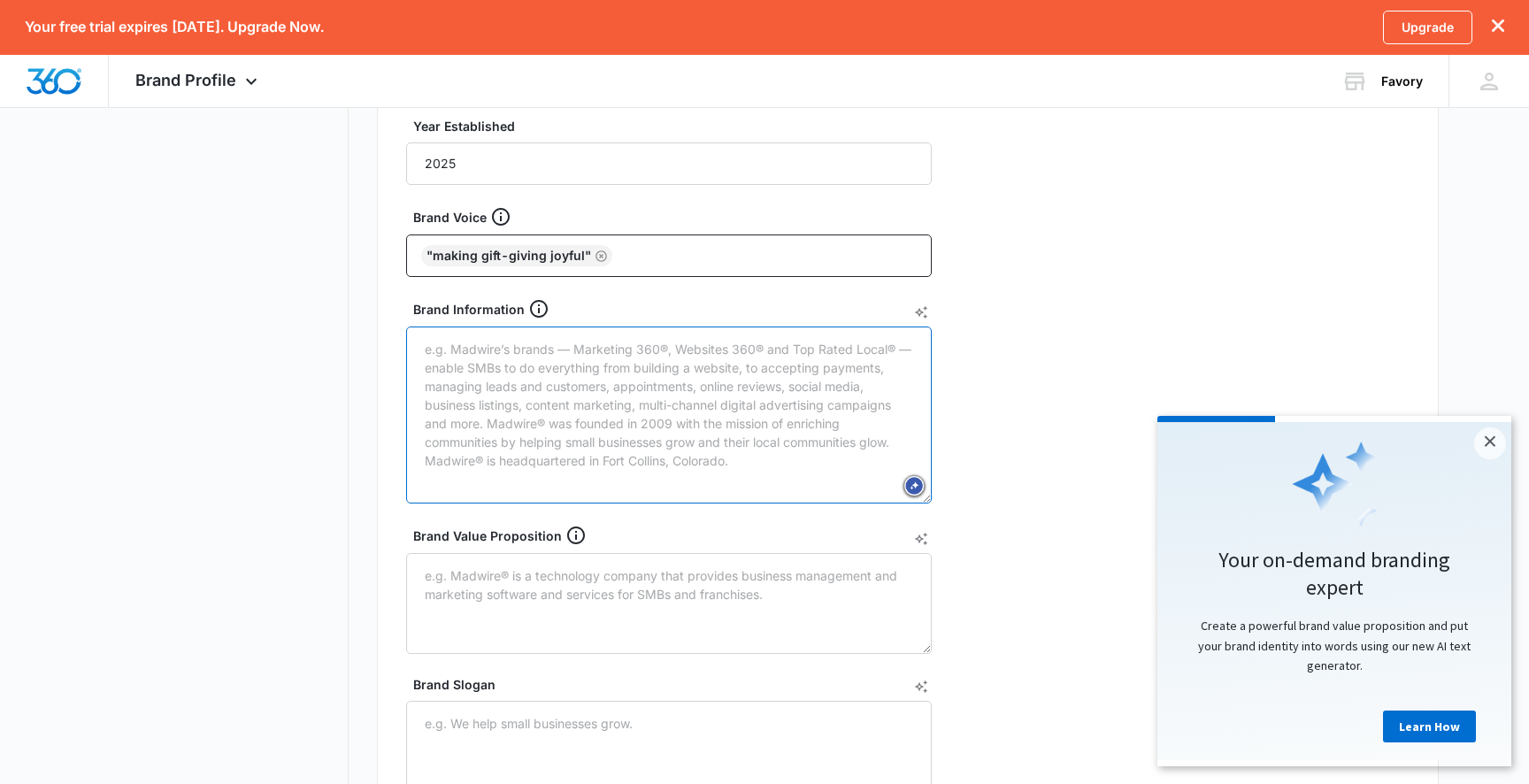
scroll to position [399, 0]
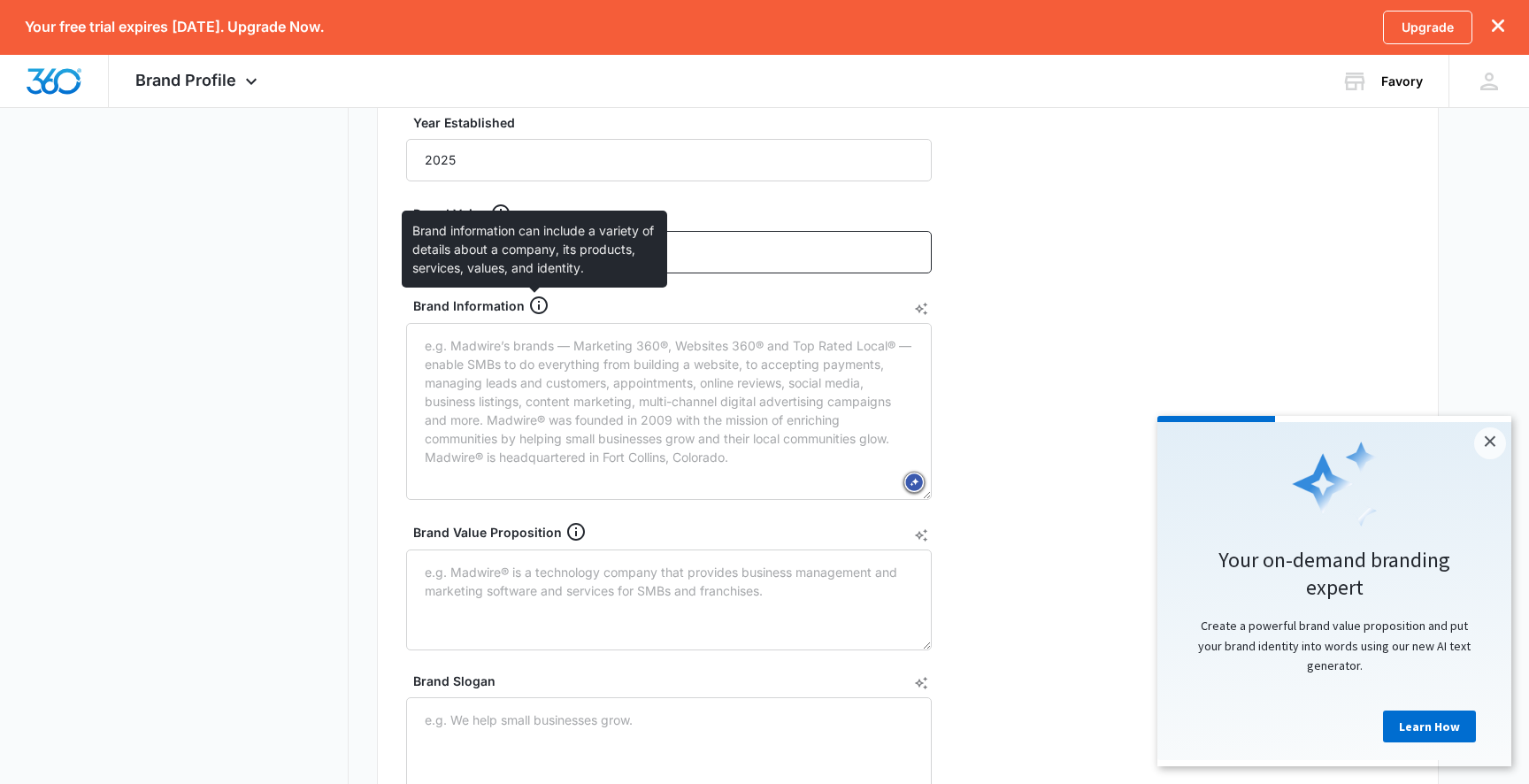
click at [538, 294] on icon at bounding box center [539, 305] width 21 height 21
click at [538, 323] on textarea "Brand Information" at bounding box center [669, 412] width 526 height 176
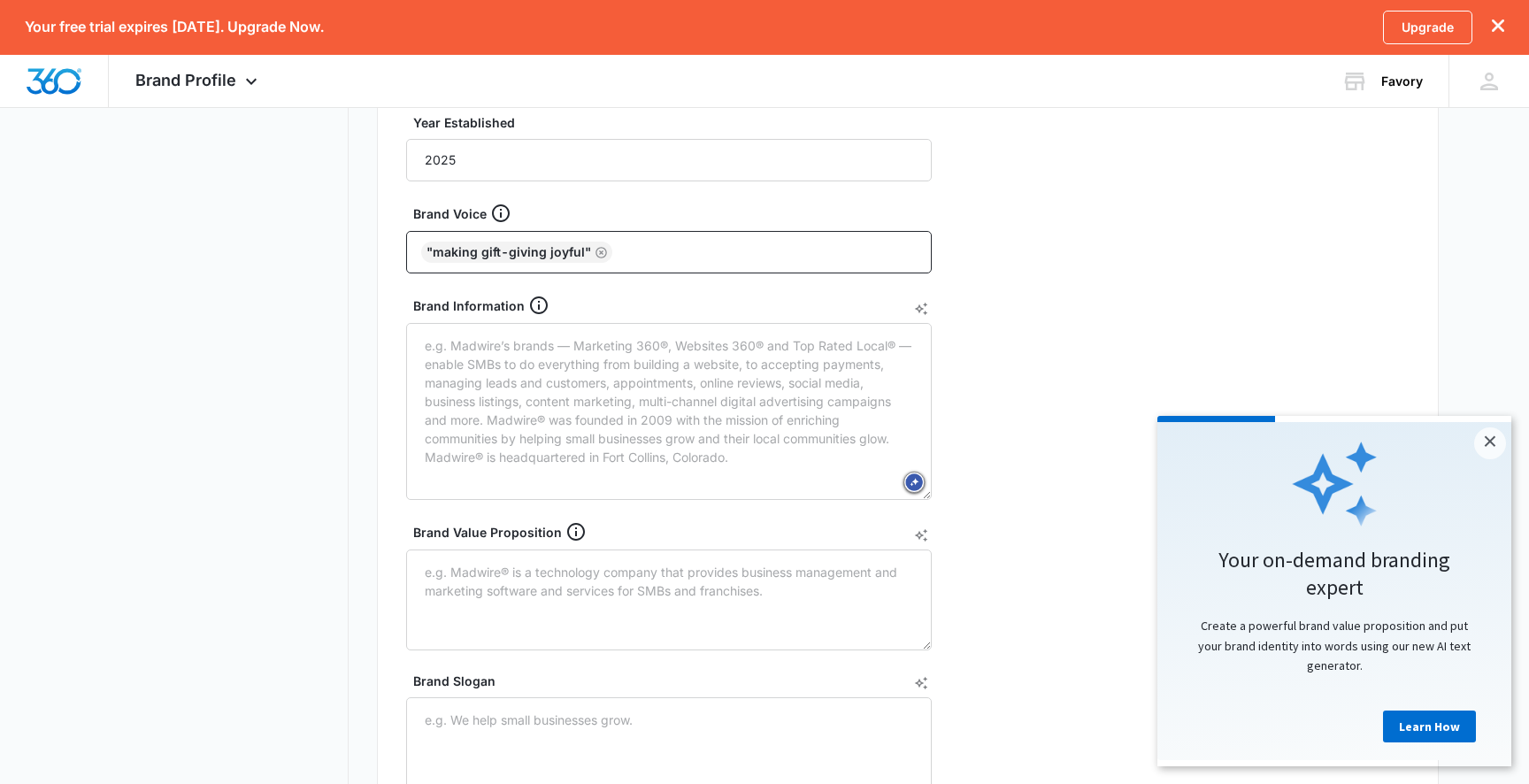
click at [455, 302] on div "Brand Information" at bounding box center [676, 305] width 526 height 21
click at [455, 323] on textarea "Brand Information" at bounding box center [669, 412] width 526 height 176
click at [455, 302] on div "Brand Information" at bounding box center [676, 305] width 526 height 21
click at [455, 323] on textarea "Brand Information" at bounding box center [669, 412] width 526 height 176
click at [455, 302] on div "Brand Information" at bounding box center [676, 305] width 526 height 21
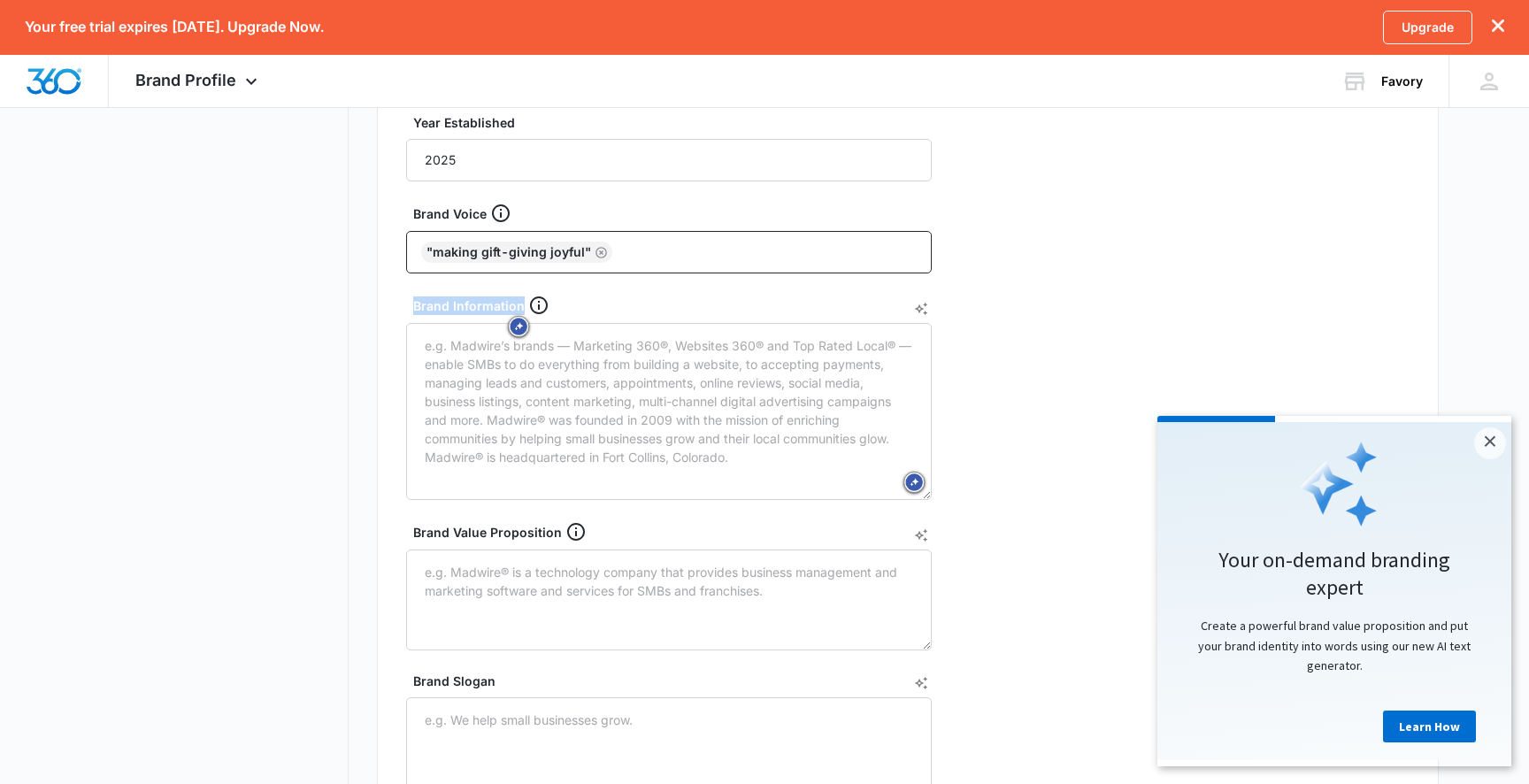
click at [455, 323] on textarea "Brand Information" at bounding box center [669, 412] width 526 height 176
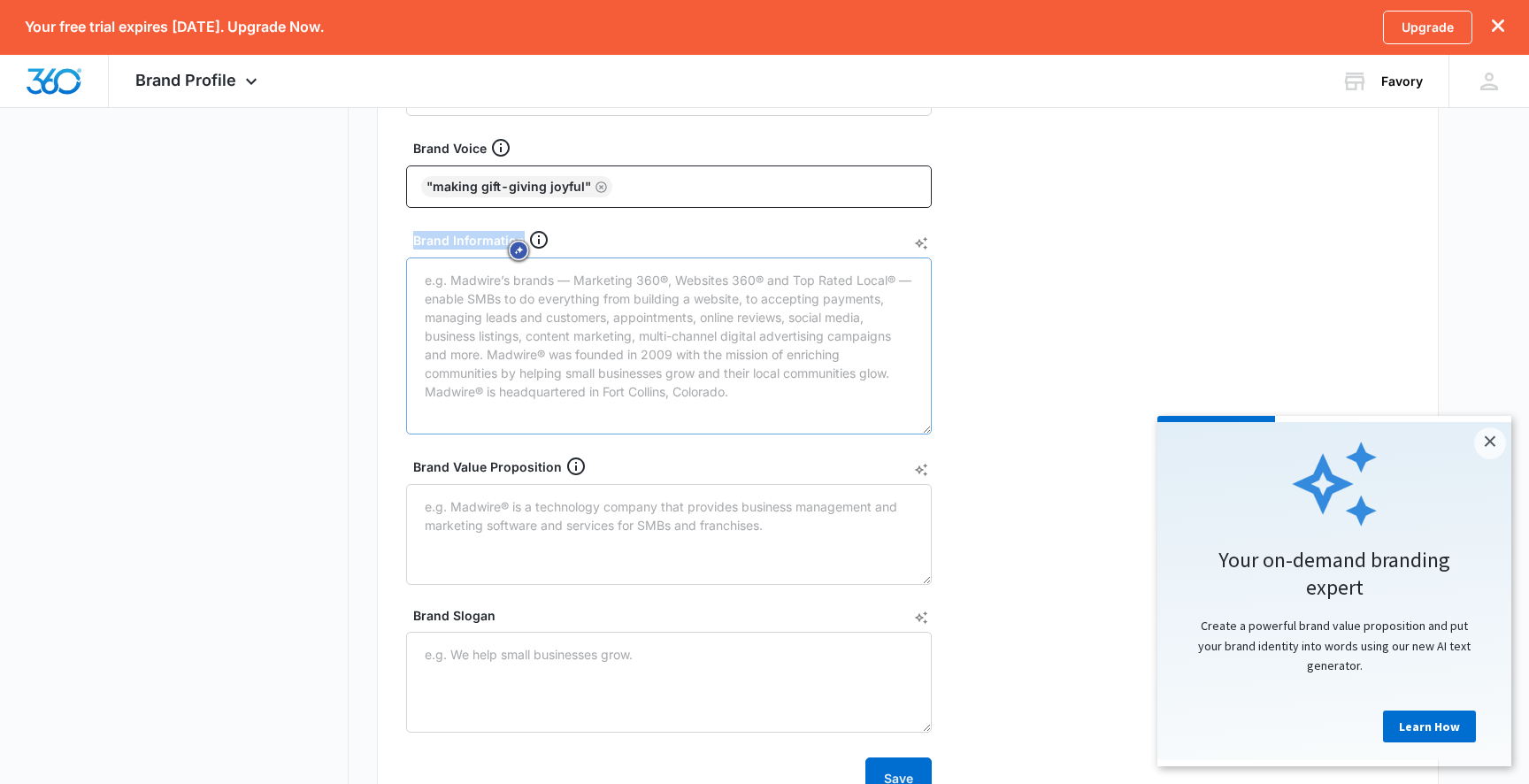
scroll to position [477, 0]
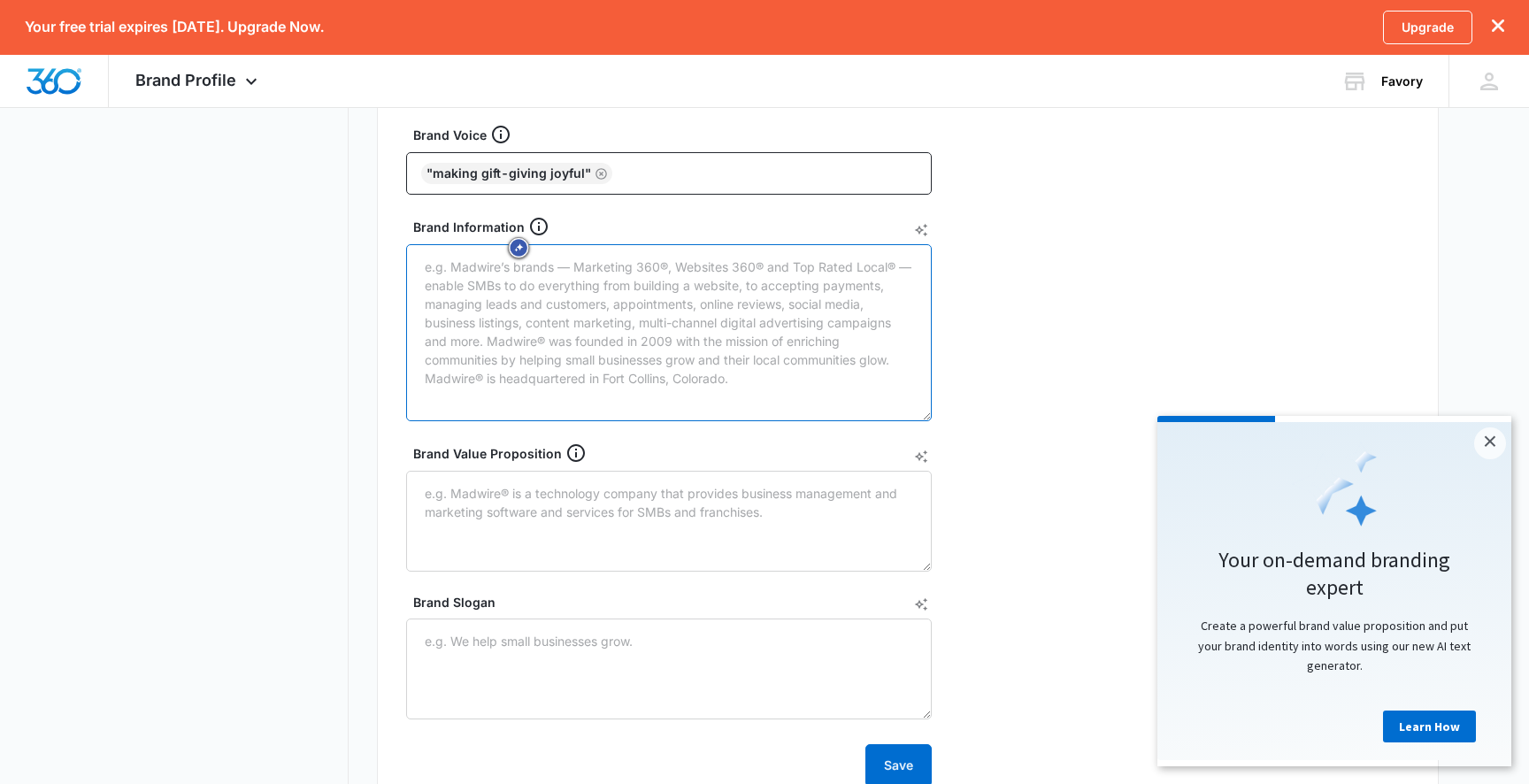
click at [478, 278] on textarea "Brand Information" at bounding box center [669, 333] width 526 height 176
paste textarea "Favory Brand Information Company Overview Favory is a comprehensive social wish…"
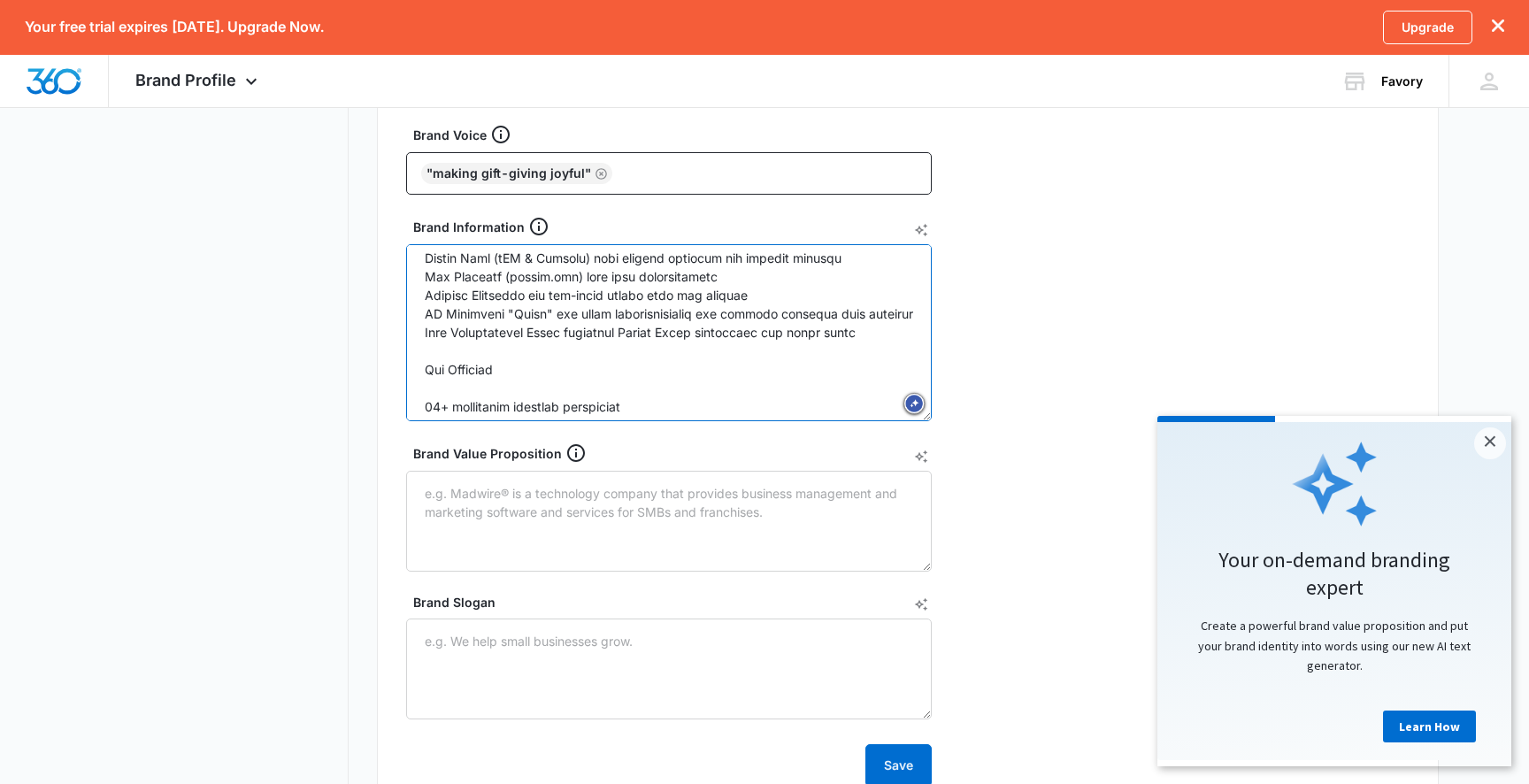
scroll to position [385, 0]
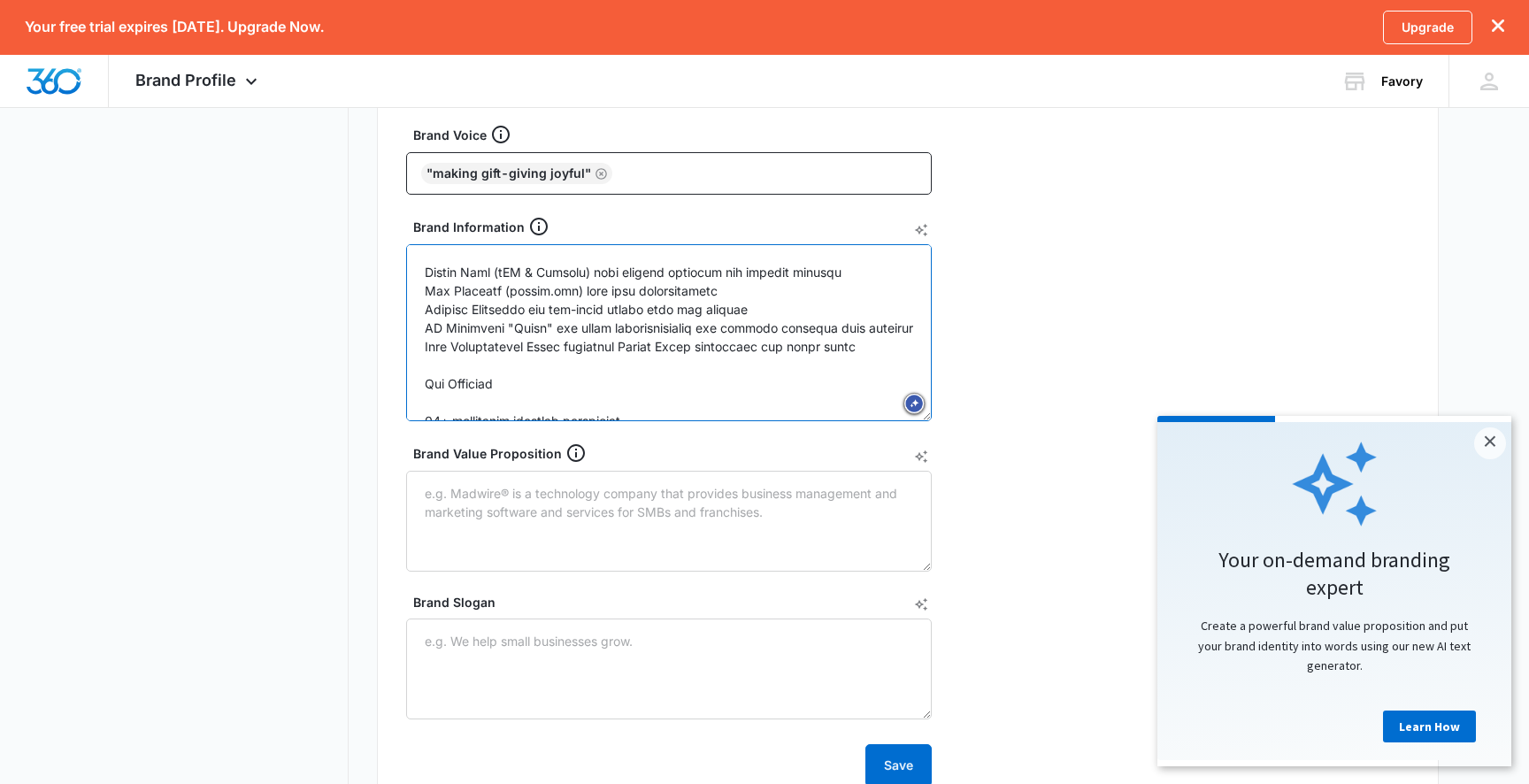
drag, startPoint x: 598, startPoint y: 277, endPoint x: 750, endPoint y: 277, distance: 152.0
click at [750, 277] on textarea "Brand Information" at bounding box center [669, 333] width 526 height 176
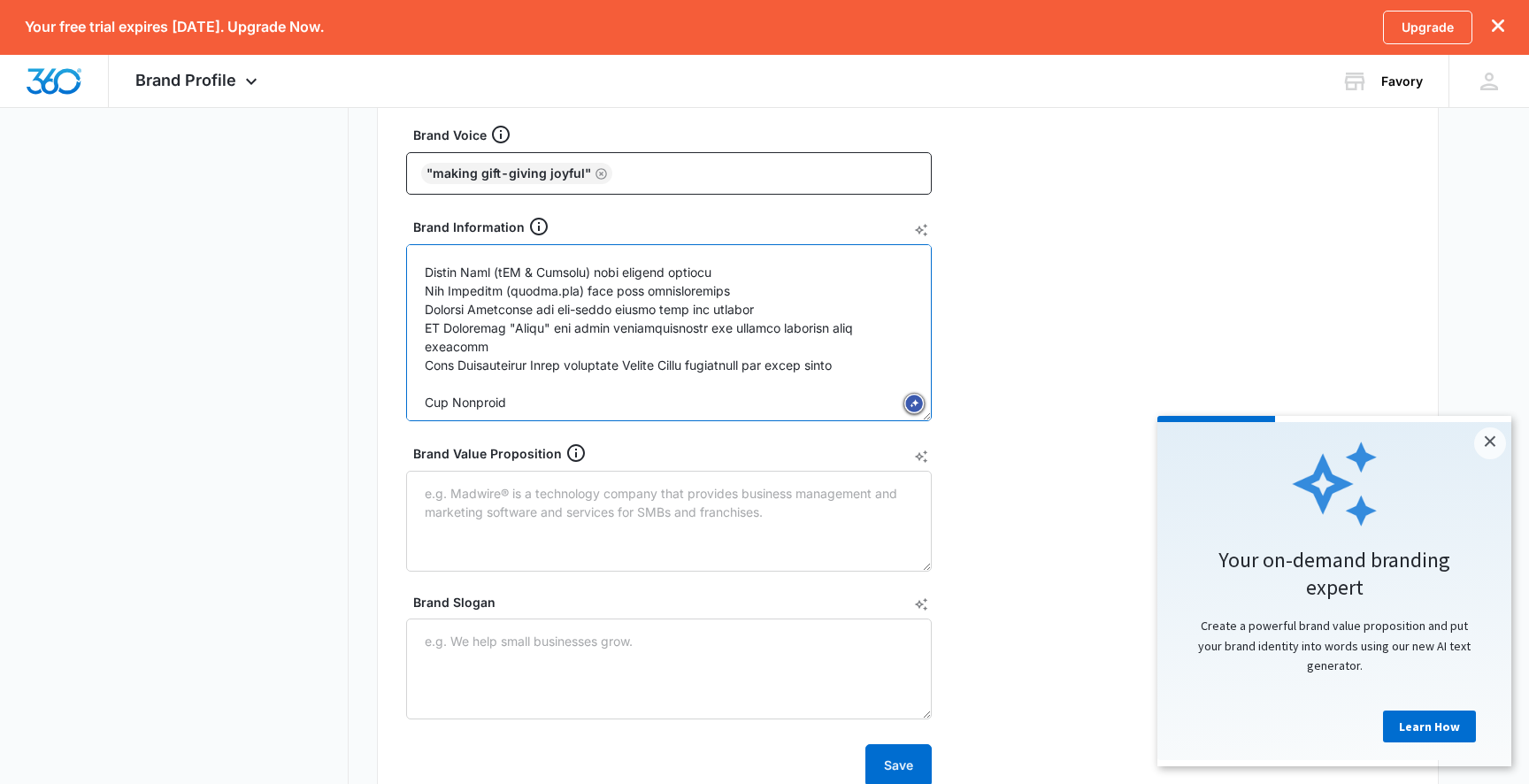
drag, startPoint x: 772, startPoint y: 307, endPoint x: 414, endPoint y: 308, distance: 358.0
click at [414, 308] on textarea "Brand Information" at bounding box center [669, 333] width 526 height 176
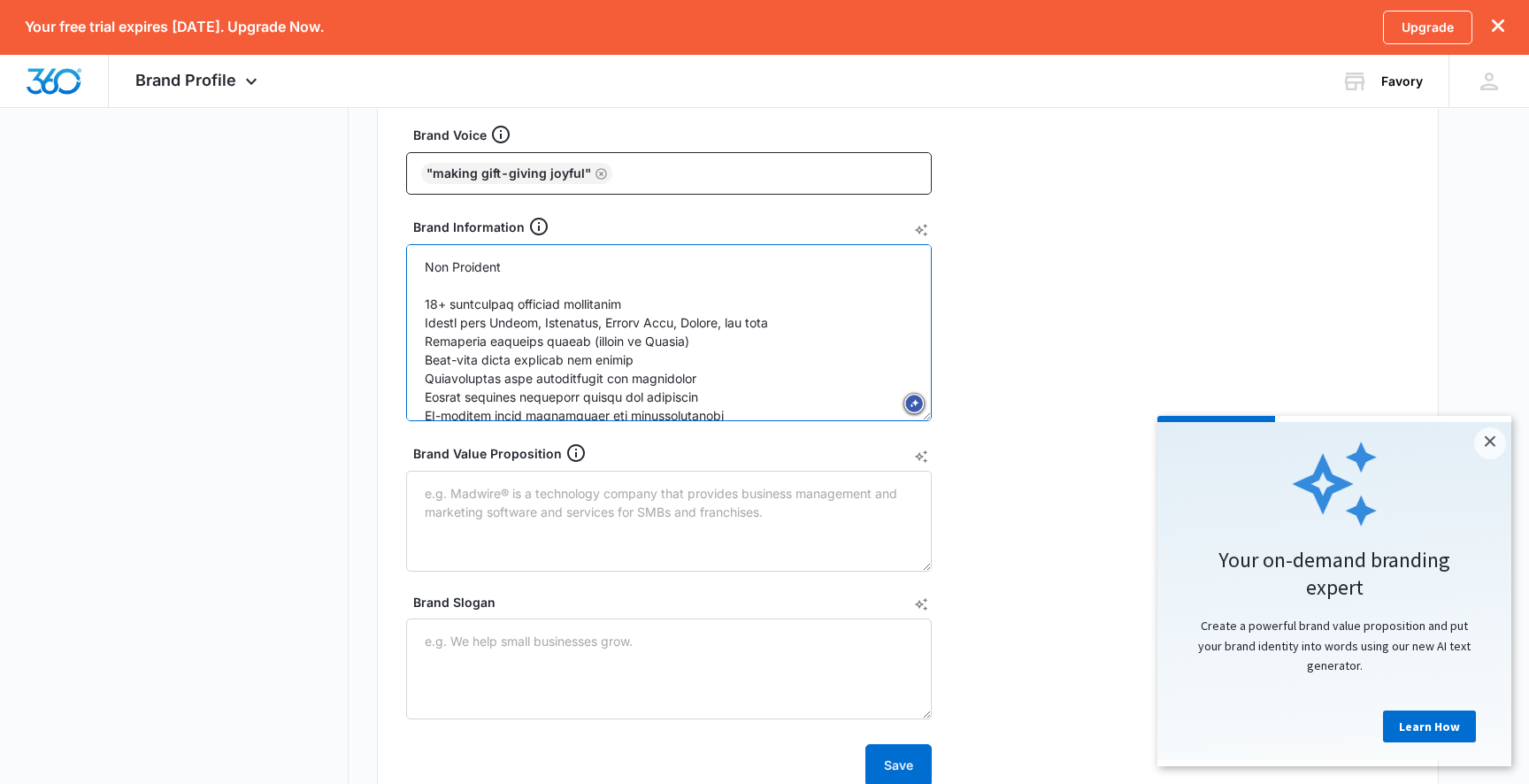
scroll to position [503, 0]
drag, startPoint x: 501, startPoint y: 325, endPoint x: 819, endPoint y: 323, distance: 318.0
click at [819, 323] on textarea "Brand Information" at bounding box center [669, 333] width 526 height 176
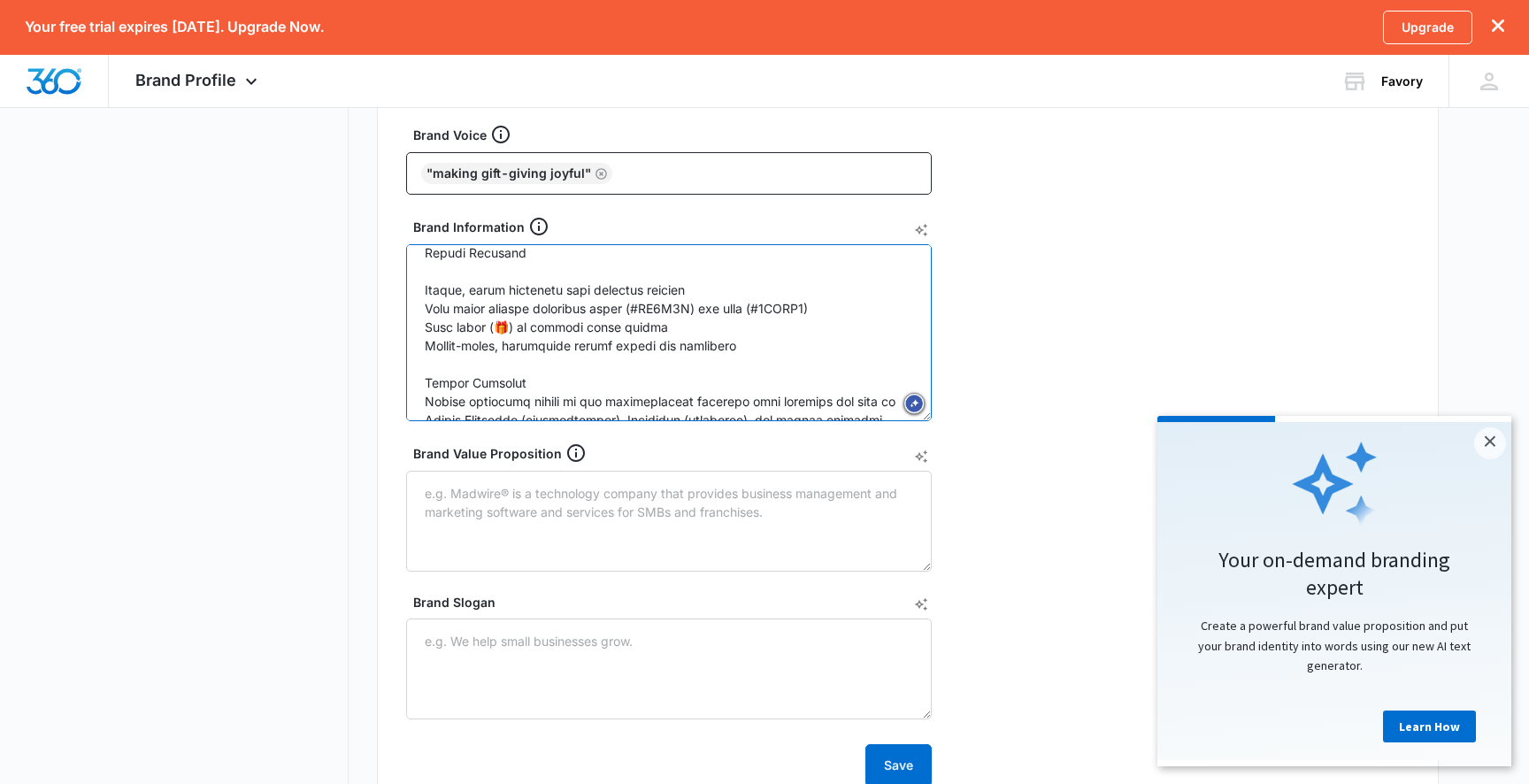
scroll to position [1236, 0]
drag, startPoint x: 843, startPoint y: 320, endPoint x: 399, endPoint y: 319, distance: 444.0
click at [399, 319] on div "Brand Info Year Established 2025 Brand Voice "Making gift-giving joyful" Brand …" at bounding box center [908, 393] width 1062 height 846
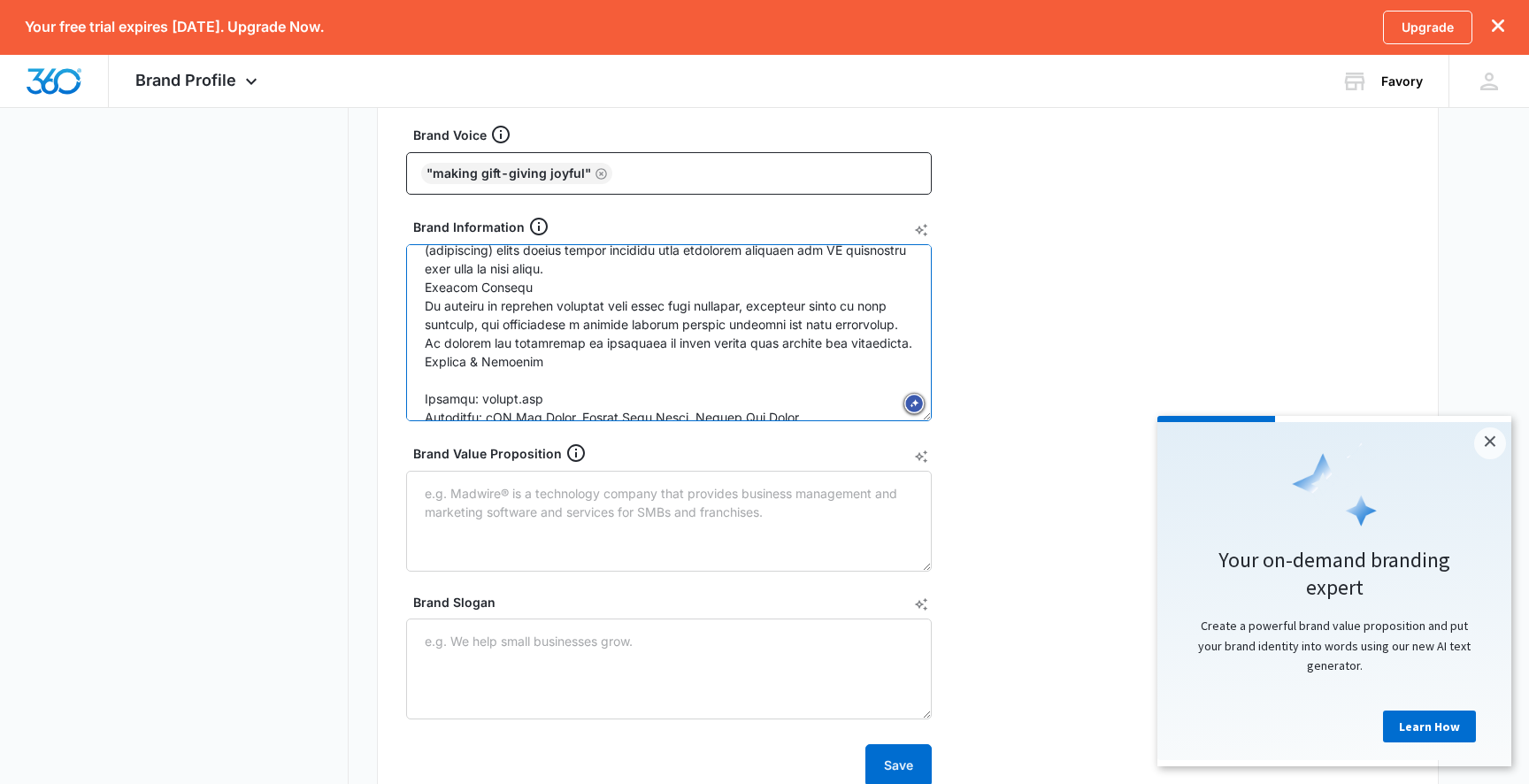
scroll to position [1484, 0]
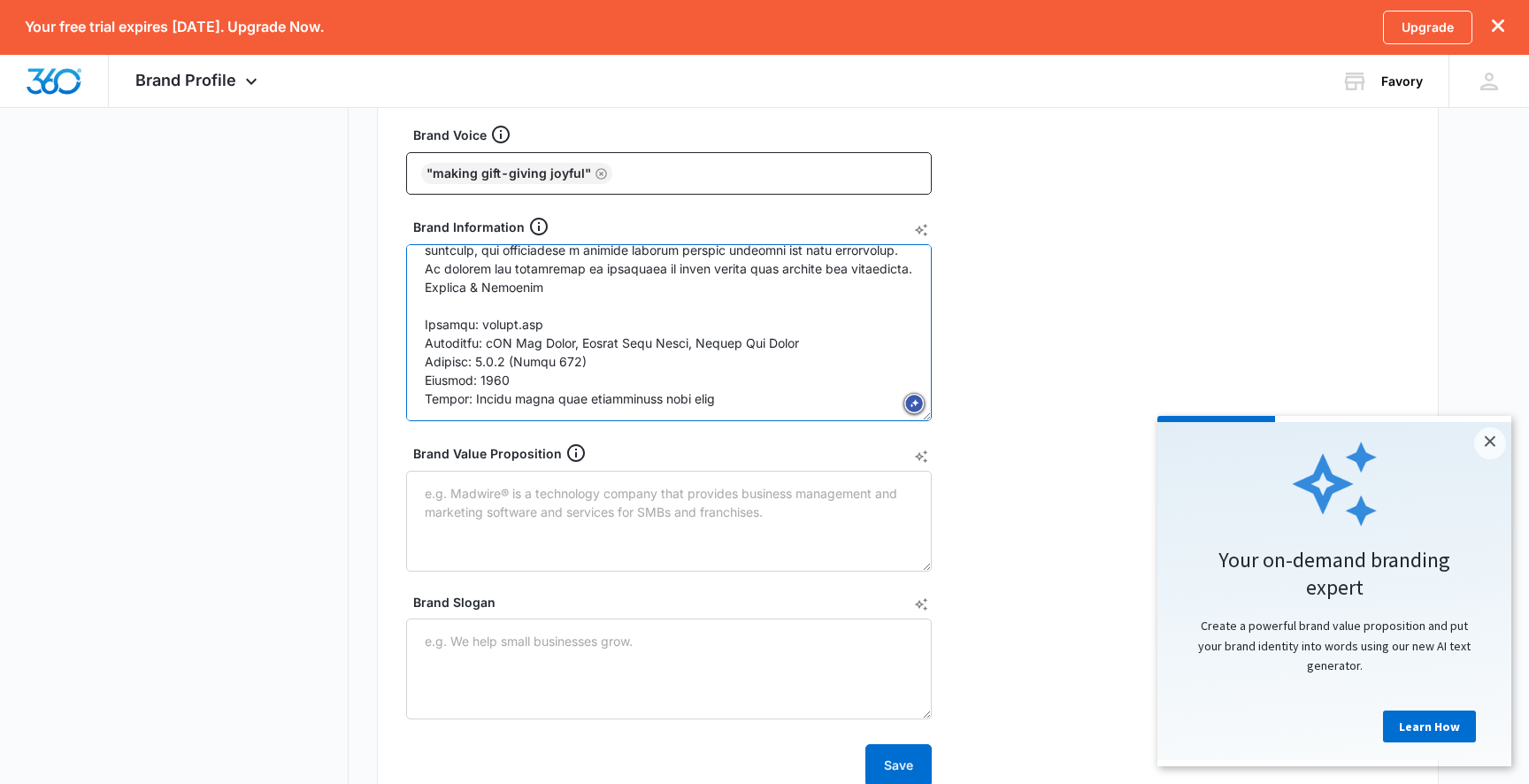
drag, startPoint x: 801, startPoint y: 346, endPoint x: 680, endPoint y: 349, distance: 121.0
click at [680, 349] on textarea "Brand Information" at bounding box center [669, 333] width 526 height 176
drag, startPoint x: 602, startPoint y: 363, endPoint x: 373, endPoint y: 367, distance: 229.0
click at [373, 367] on div "Brand Profile Getting Started Overview Brand Assets Objectives Platform Profile…" at bounding box center [764, 346] width 1348 height 1322
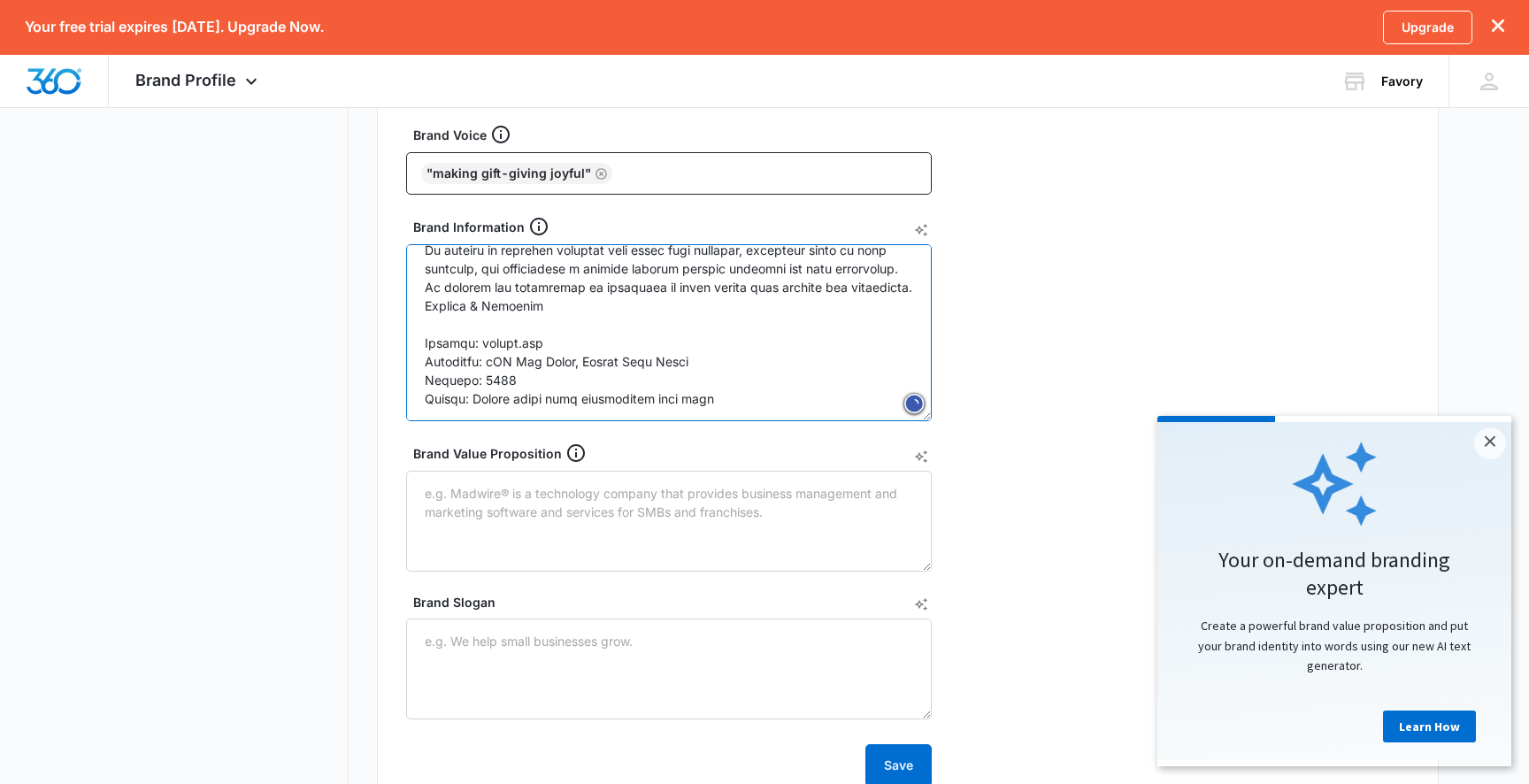
scroll to position [1466, 0]
click at [541, 376] on textarea "Brand Information" at bounding box center [669, 333] width 526 height 176
type textarea "Favory Brand Information Company Overview Favory is a comprehensive social wish…"
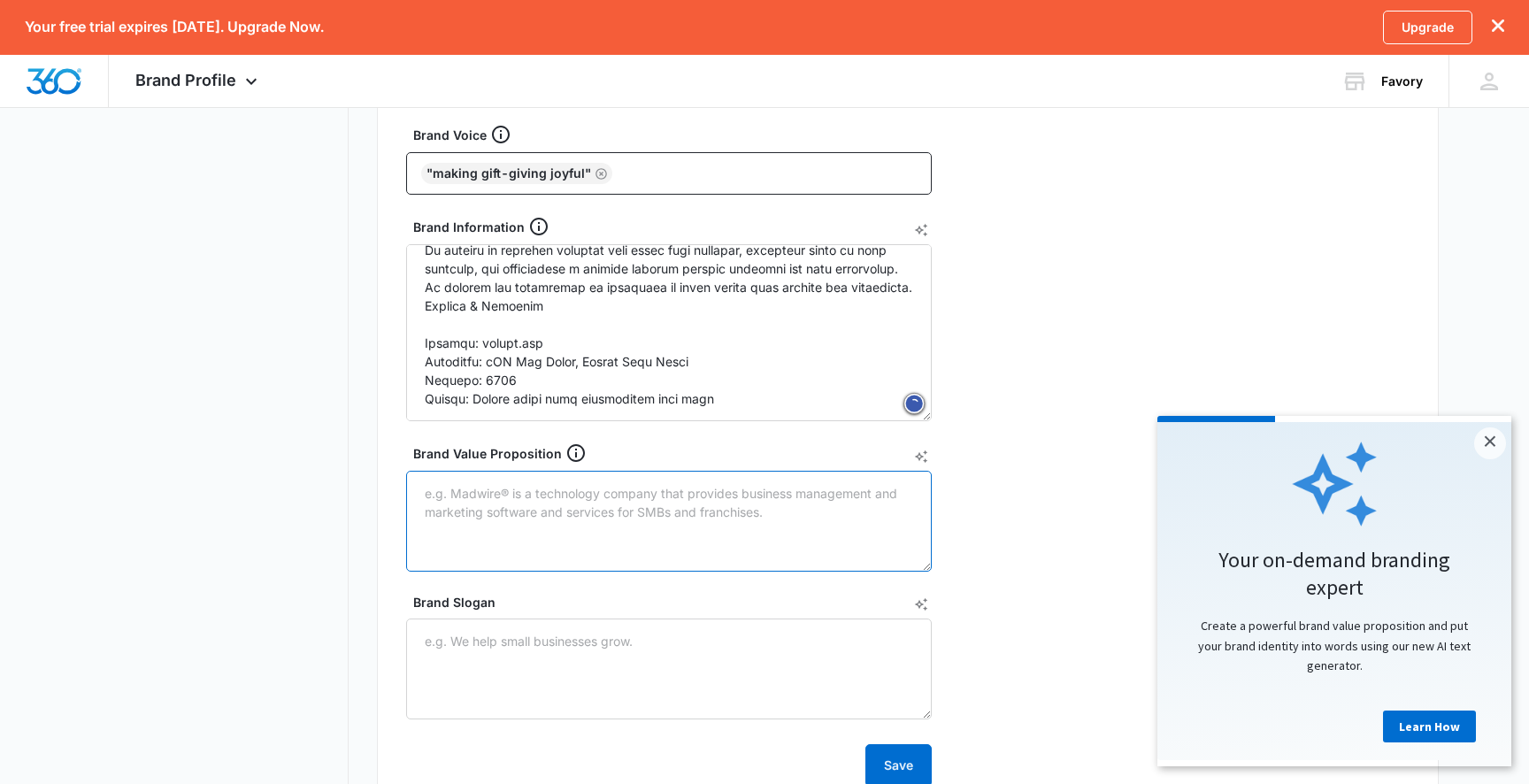
click at [541, 543] on textarea "Brand Value Proposition" at bounding box center [669, 521] width 526 height 101
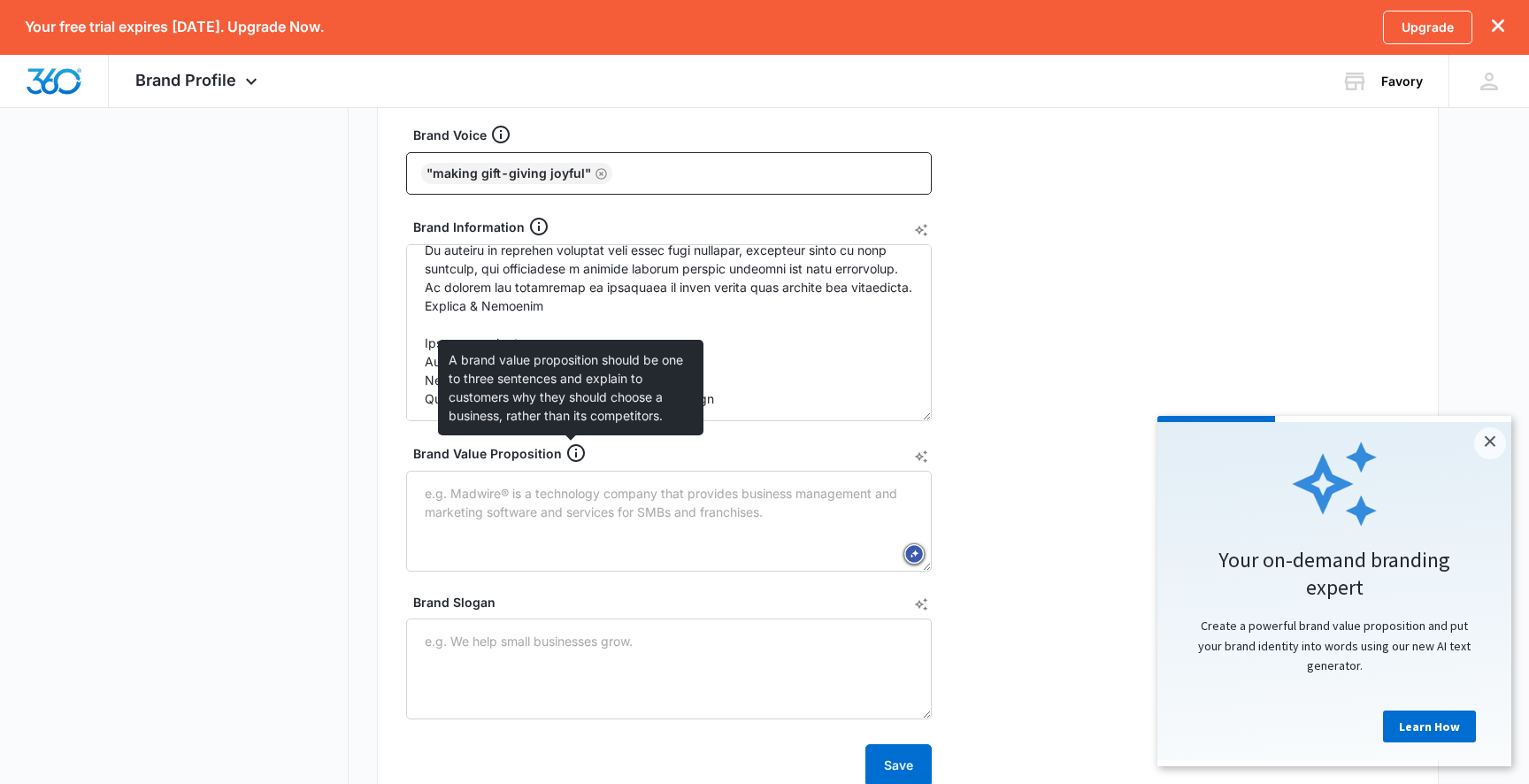
click at [572, 452] on icon at bounding box center [576, 452] width 21 height 21
click at [572, 471] on textarea "Brand Value Proposition" at bounding box center [669, 521] width 526 height 101
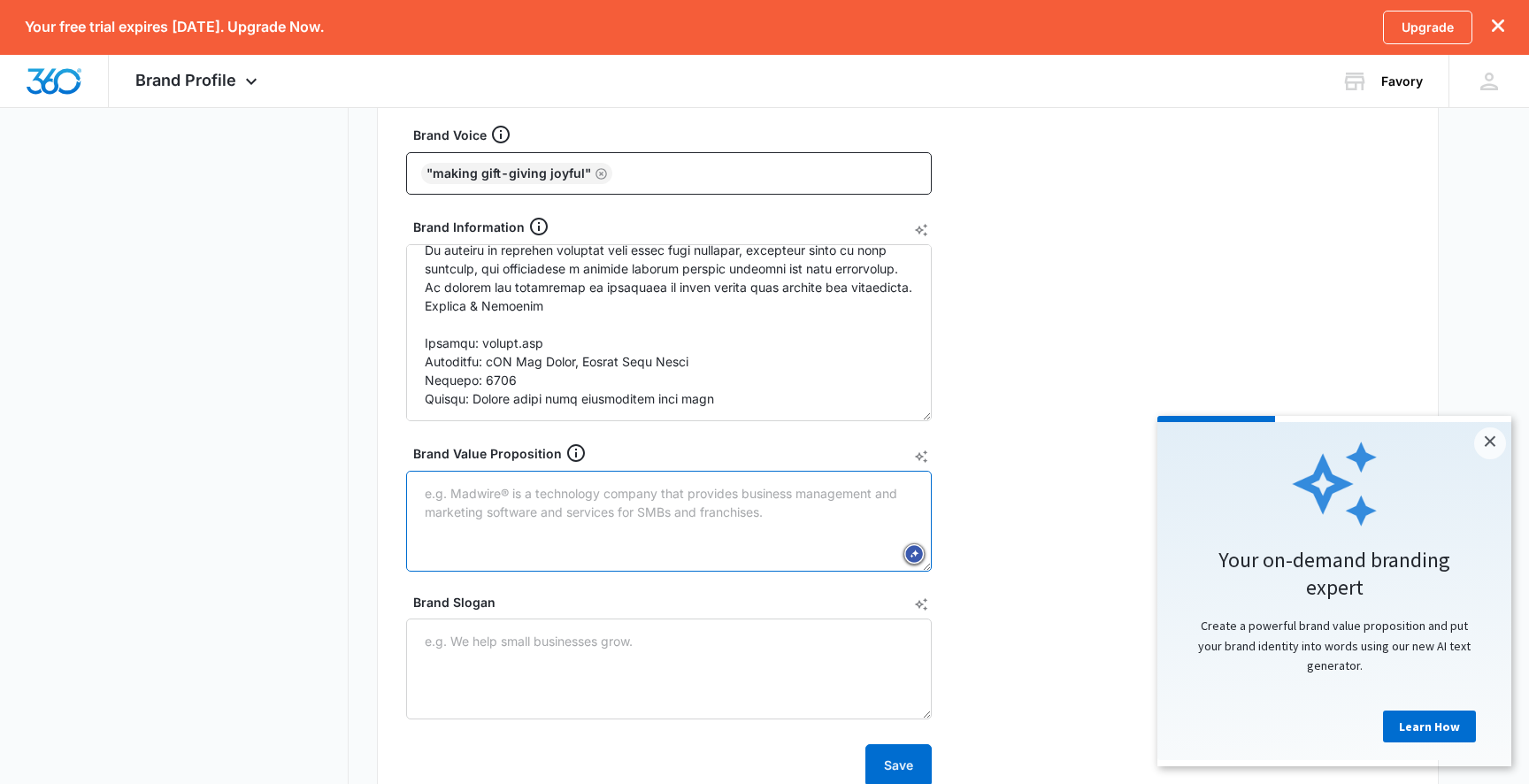
paste textarea "avory is the only wishlist platform that eliminates gift-giving anxiety through…"
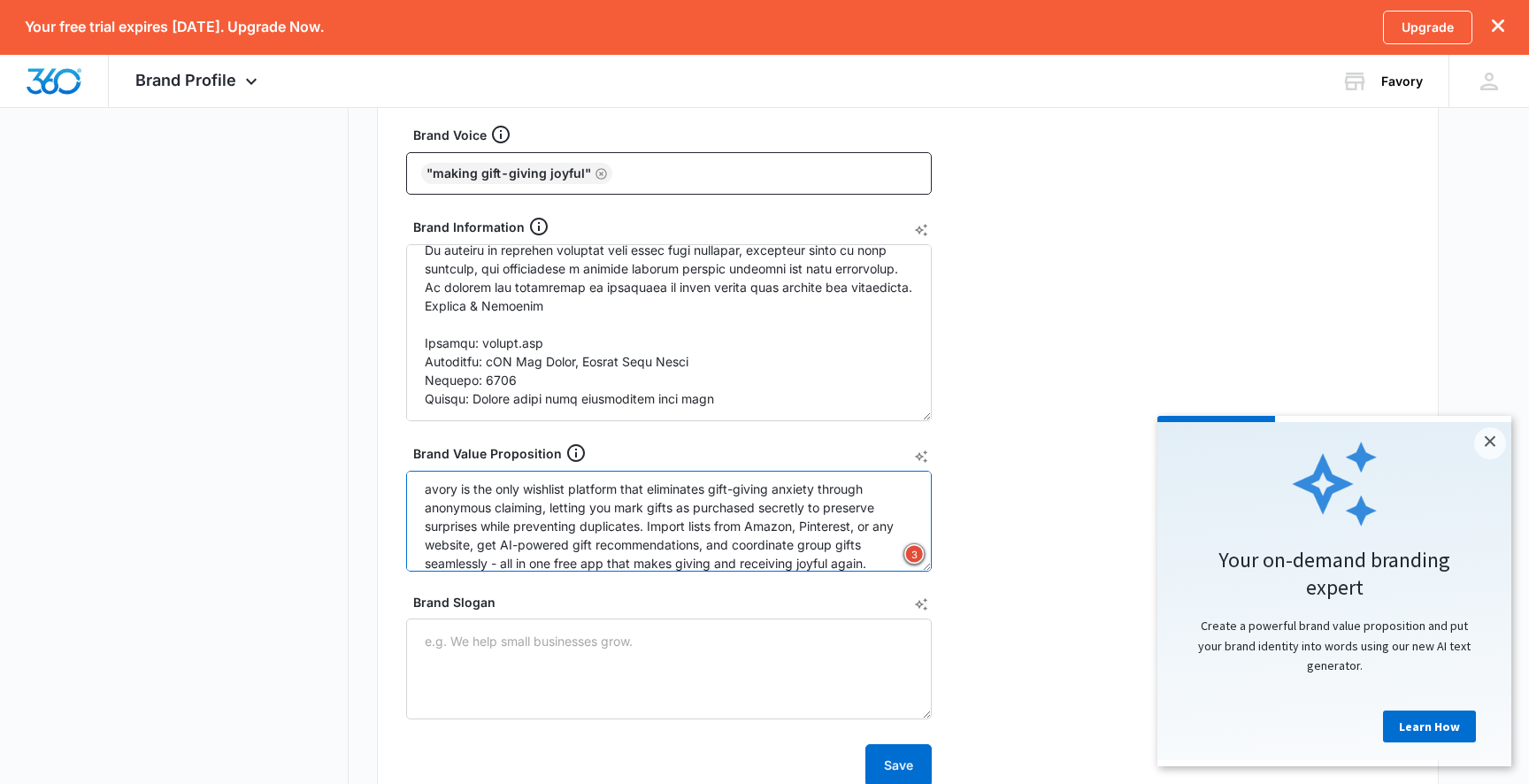
scroll to position [19, 0]
type textarea "avory is the only wishlist platform that eliminates gift-giving anxiety through…"
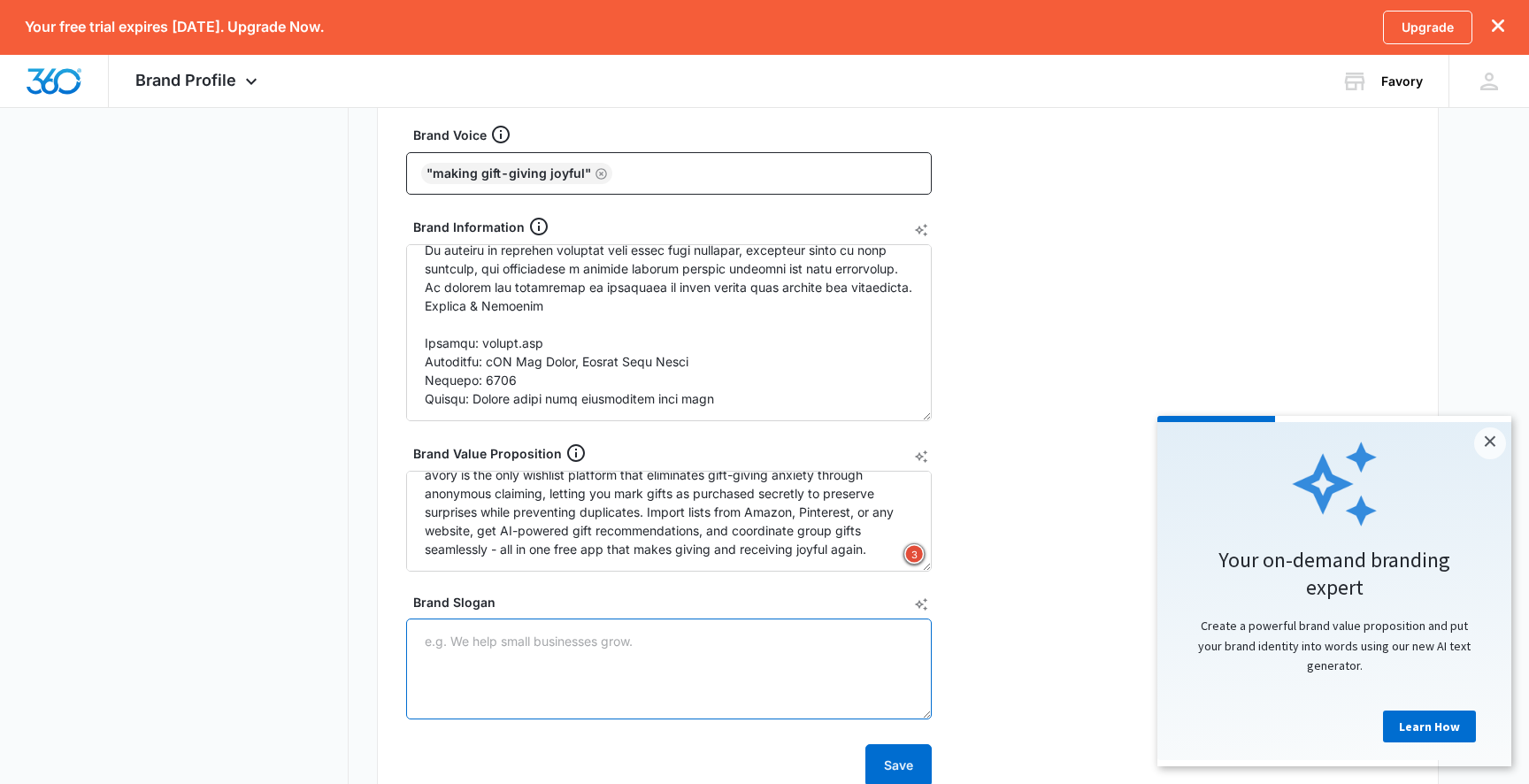
click at [594, 652] on textarea "Brand Slogan" at bounding box center [669, 669] width 526 height 101
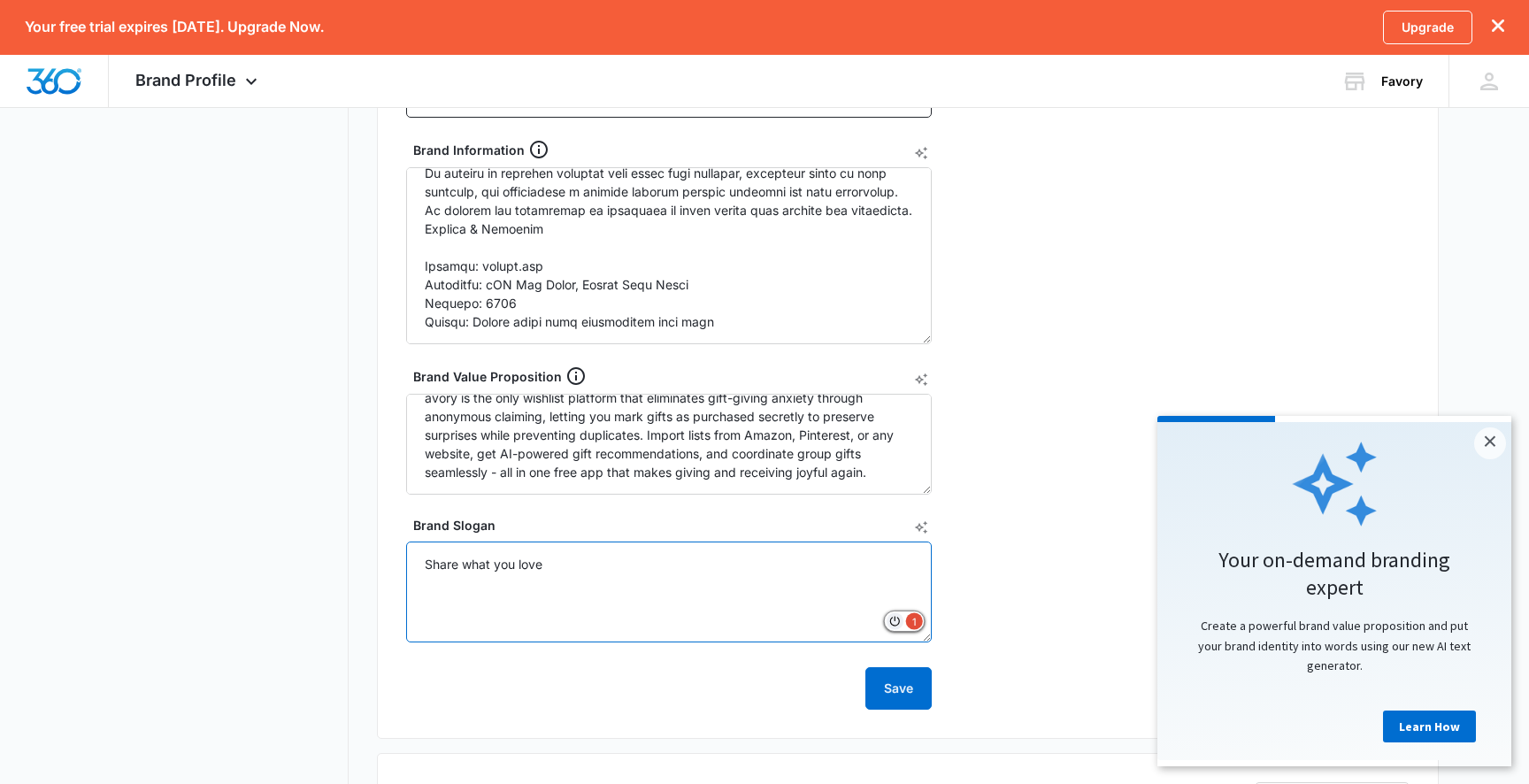
scroll to position [557, 0]
type textarea "Share what you love"
click at [899, 685] on button "Save" at bounding box center [897, 685] width 66 height 43
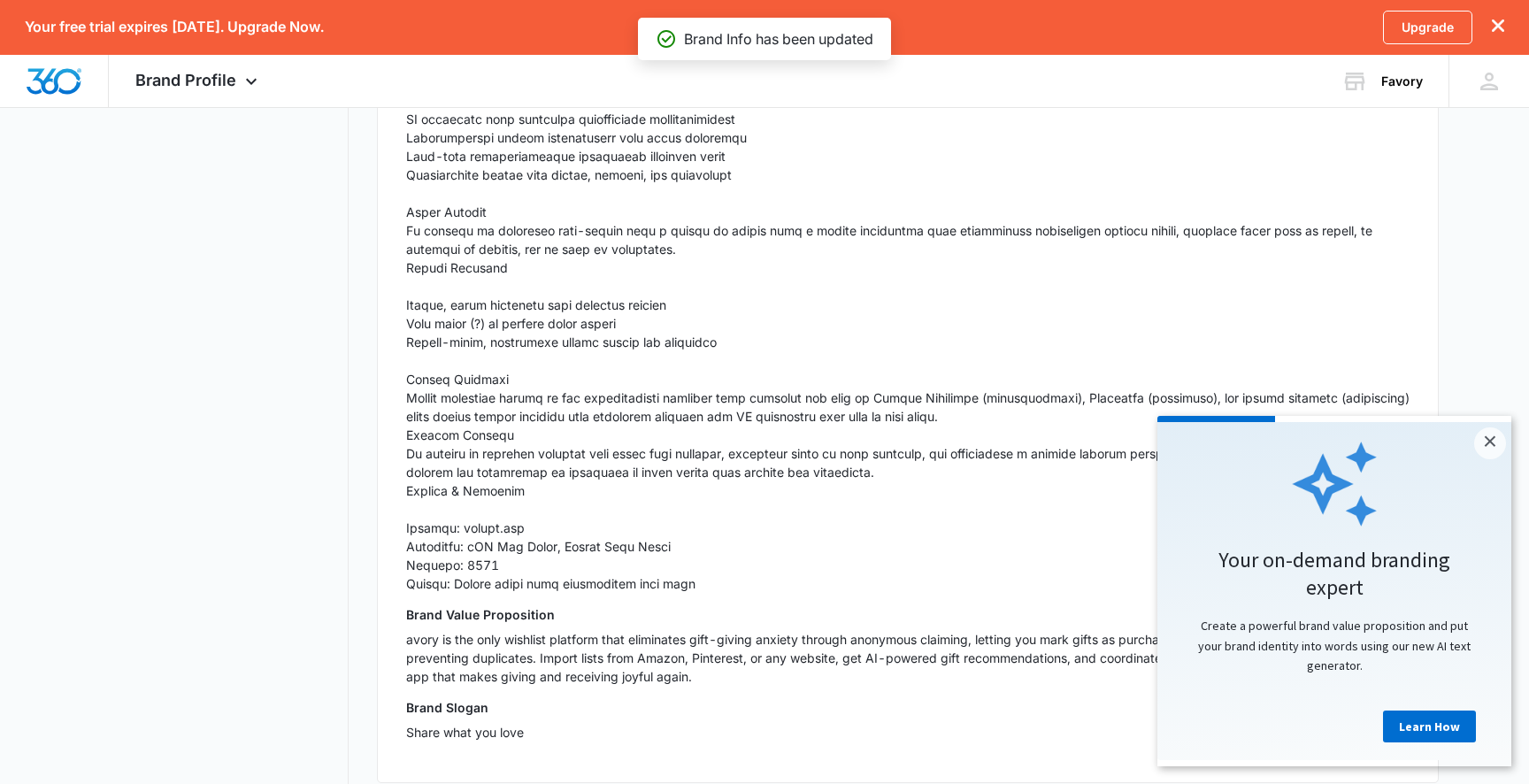
scroll to position [1749, 0]
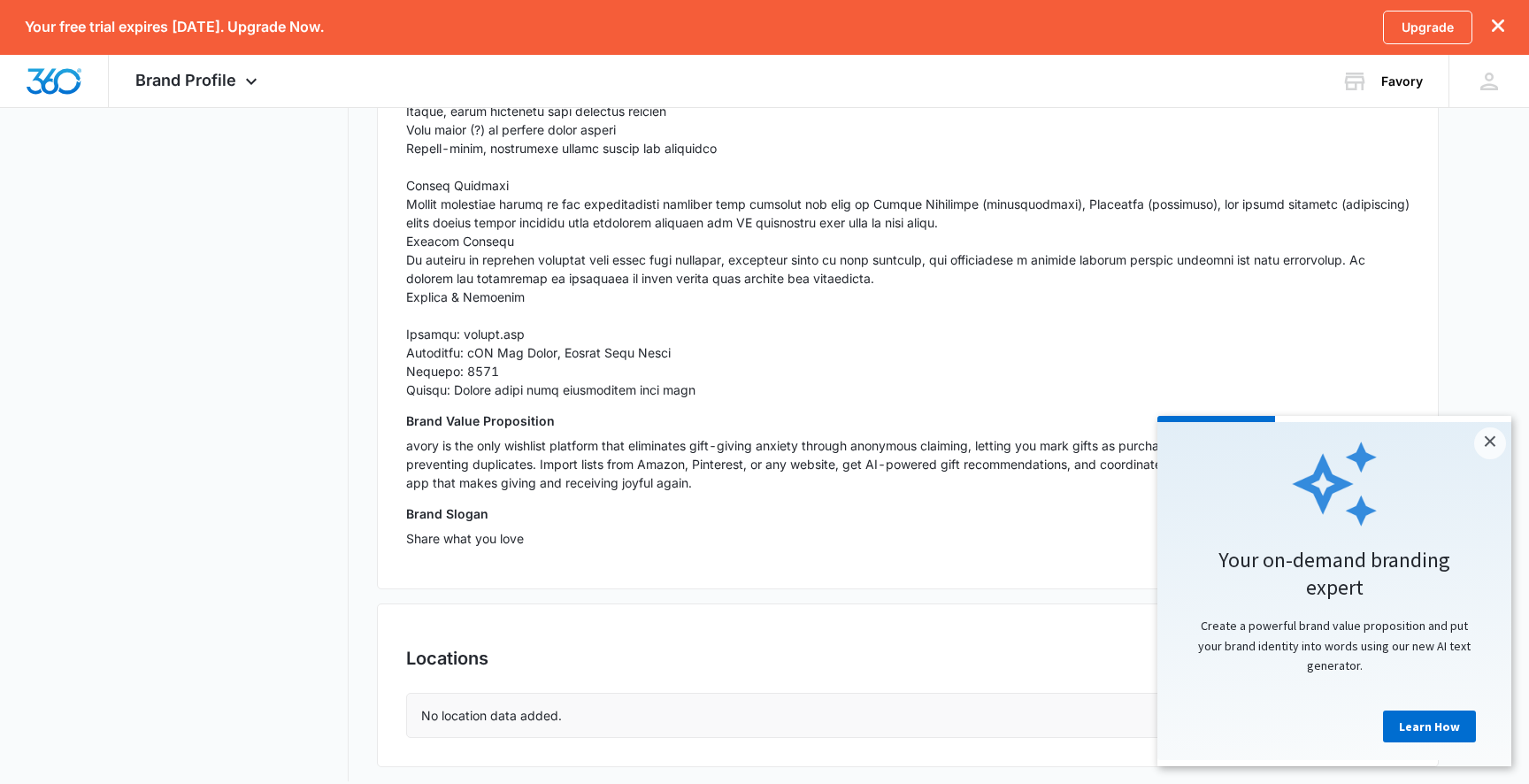
click at [764, 694] on div "No location data added." at bounding box center [908, 715] width 1001 height 44
drag, startPoint x: 1472, startPoint y: 449, endPoint x: 1486, endPoint y: 446, distance: 14.3
click at [1473, 449] on modal-container "× Your on-demand branding expert Create a powerful brand value proposition and …" at bounding box center [1334, 588] width 354 height 344
click at [1486, 446] on link "×" at bounding box center [1490, 443] width 32 height 32
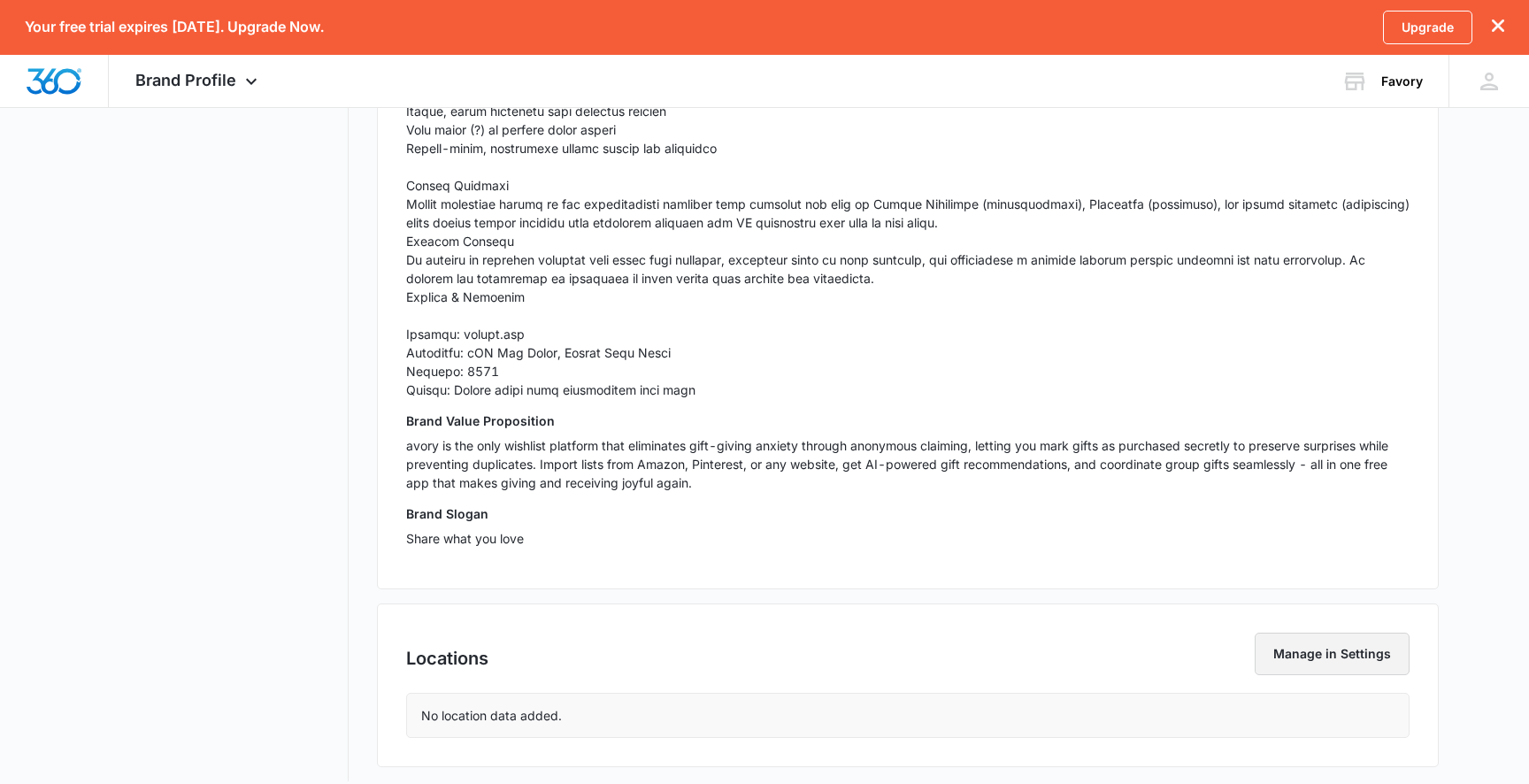
click at [1330, 644] on button "Manage in Settings" at bounding box center [1332, 654] width 155 height 43
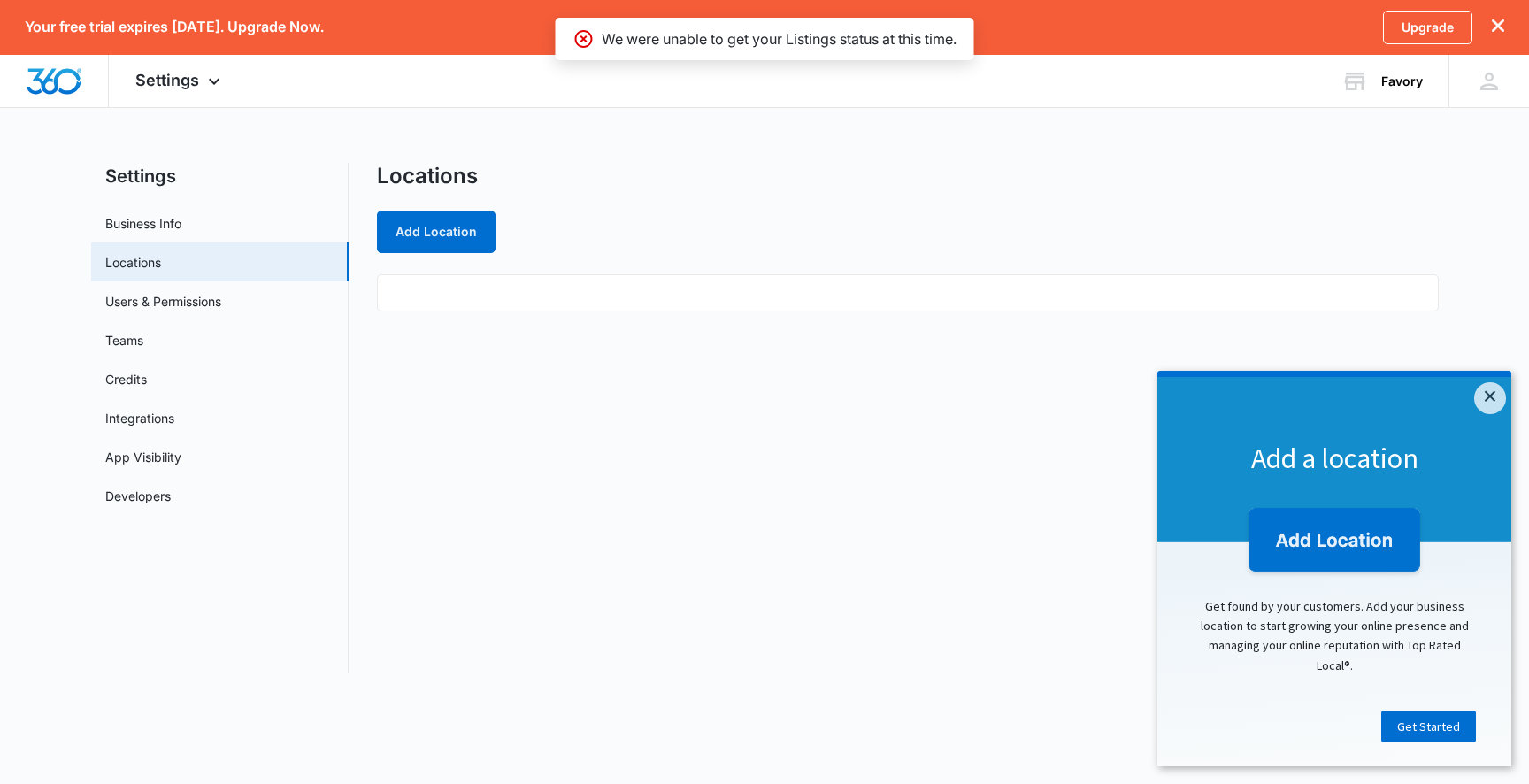
click at [536, 283] on ul at bounding box center [908, 293] width 1062 height 37
click at [533, 288] on ul at bounding box center [908, 293] width 1062 height 37
click at [482, 290] on ul at bounding box center [908, 293] width 1062 height 37
click at [436, 234] on button "Add Location" at bounding box center [437, 232] width 119 height 43
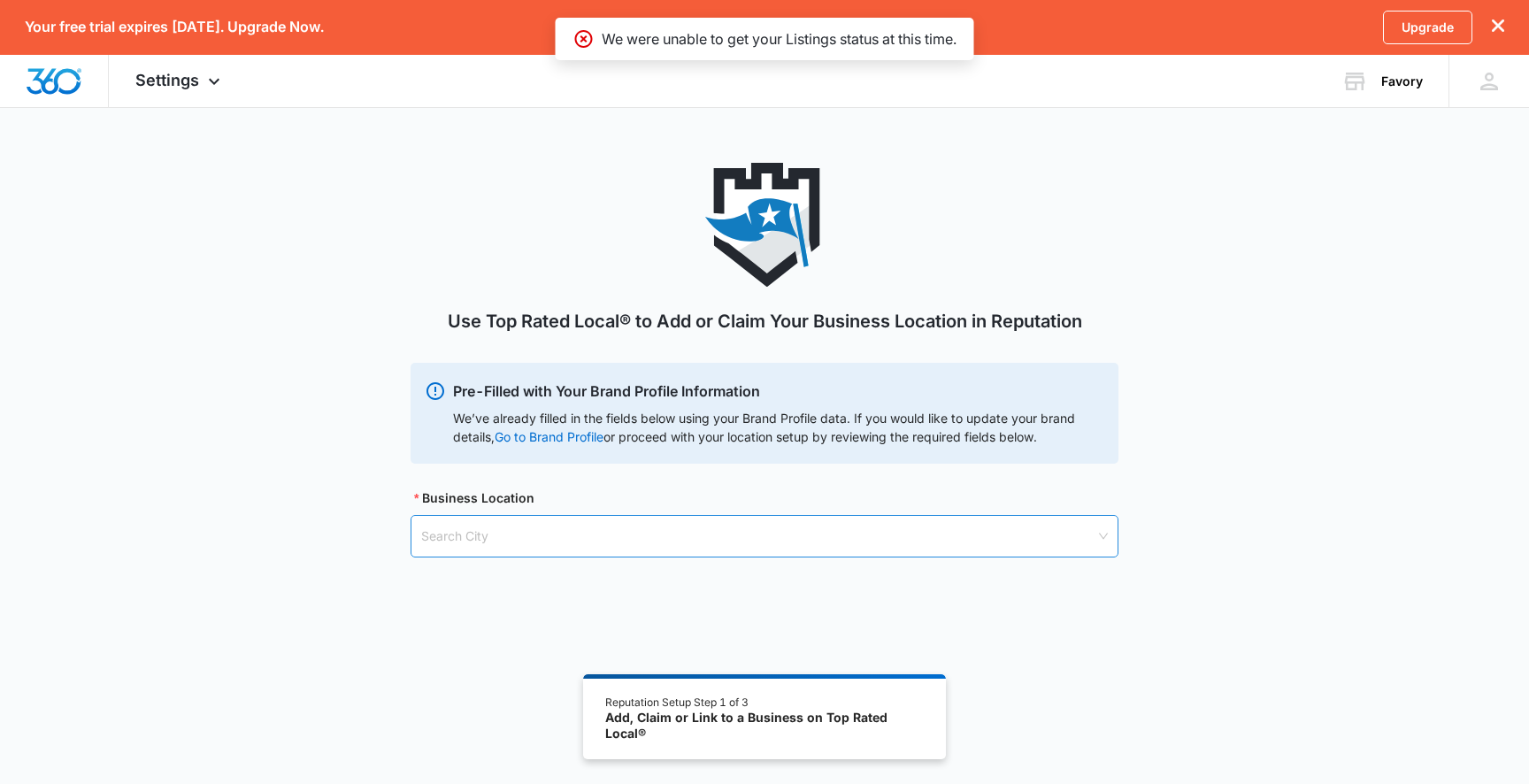
click at [547, 544] on input "search" at bounding box center [758, 536] width 674 height 41
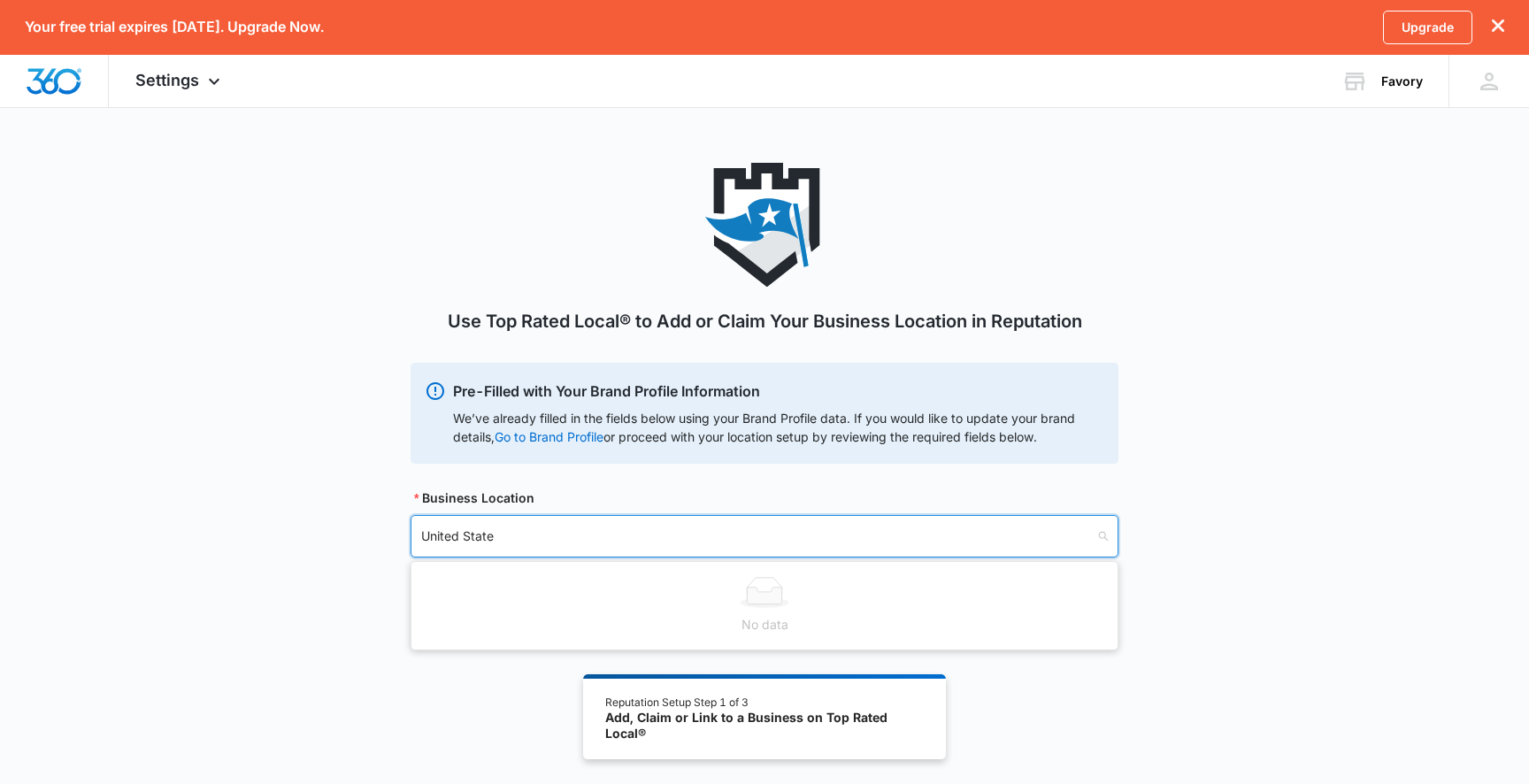
type input "United States"
click at [93, 76] on div at bounding box center [54, 81] width 109 height 52
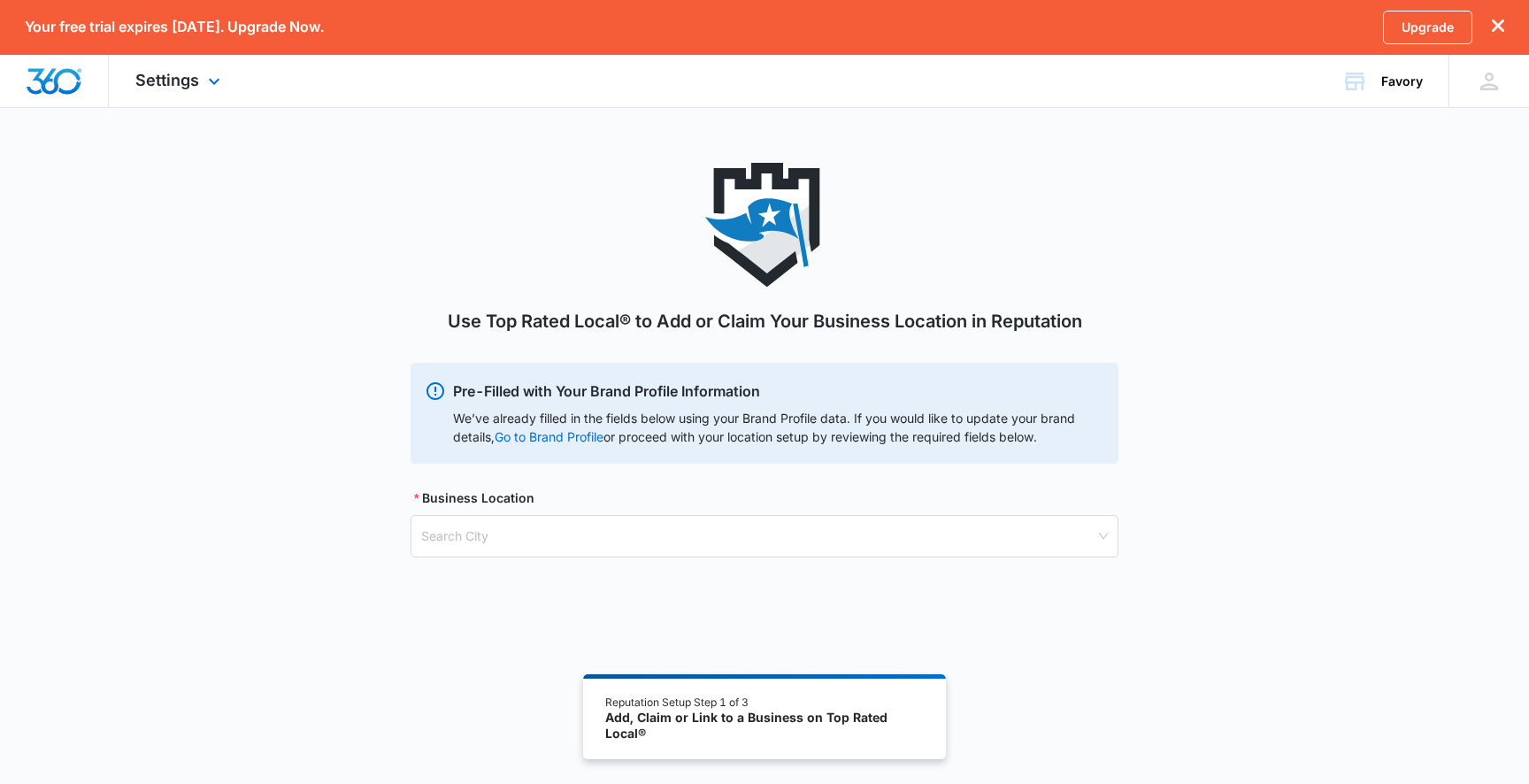
click at [78, 77] on img "Dashboard" at bounding box center [54, 81] width 57 height 27
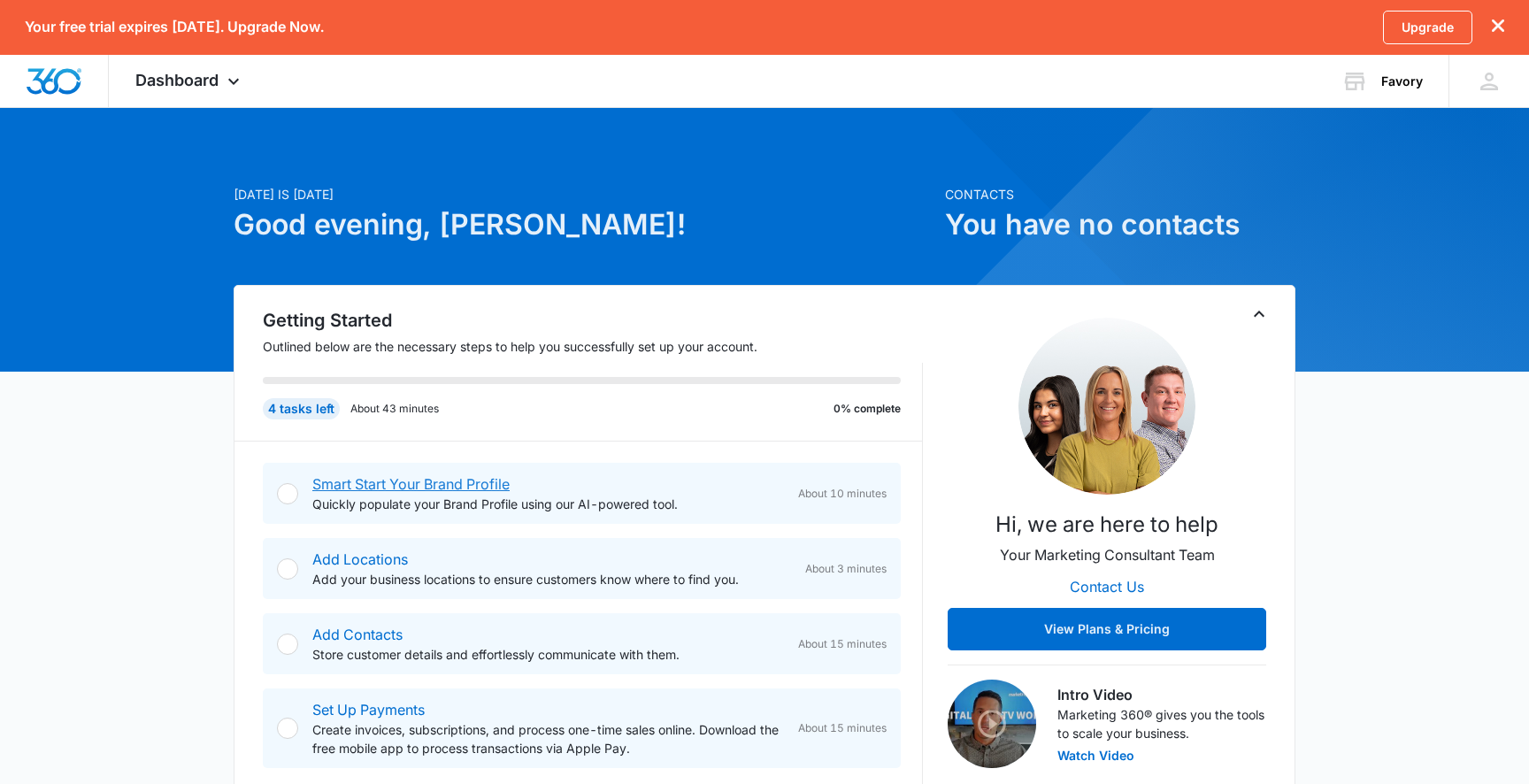
click at [417, 486] on link "Smart Start Your Brand Profile" at bounding box center [411, 483] width 197 height 18
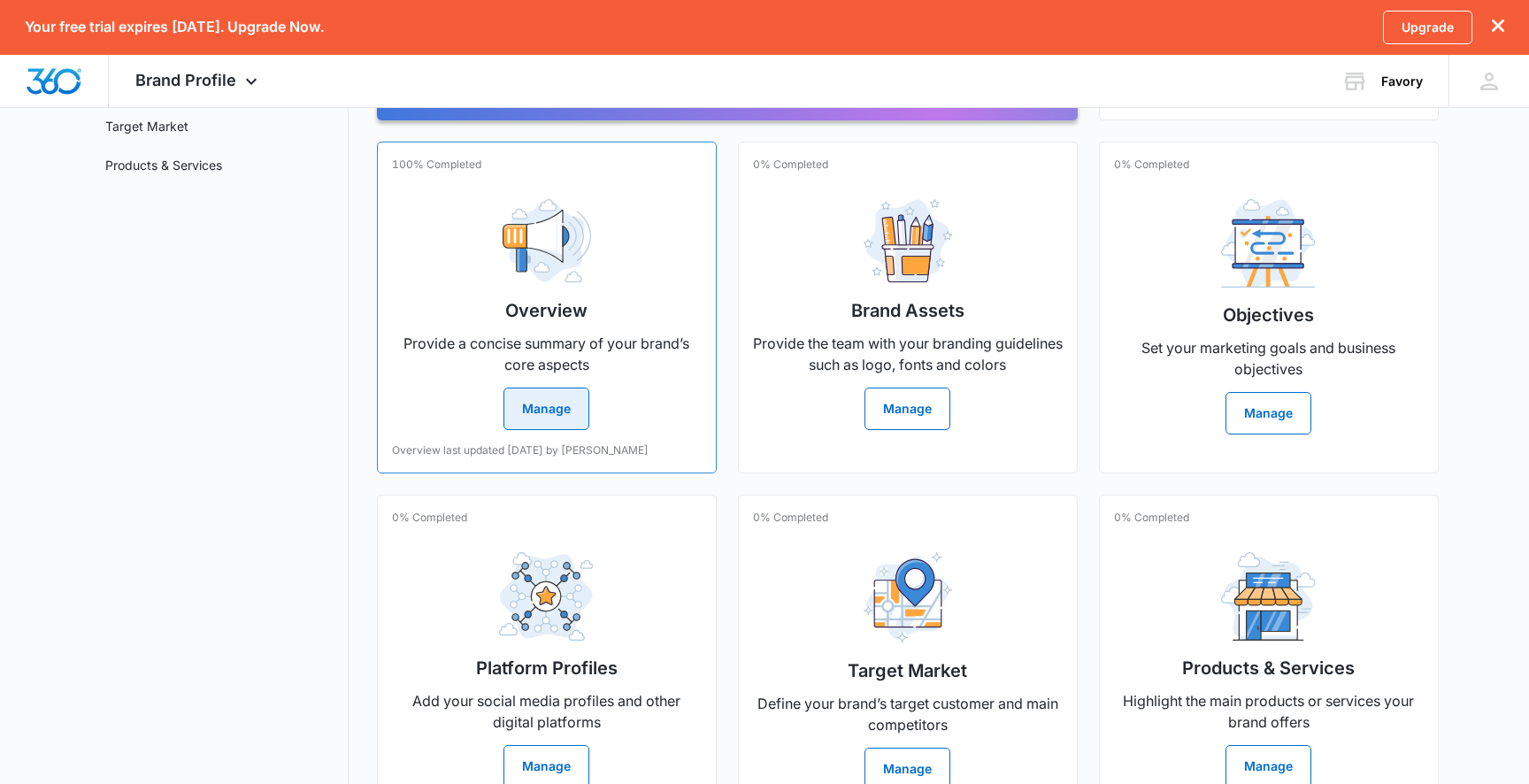
scroll to position [297, 0]
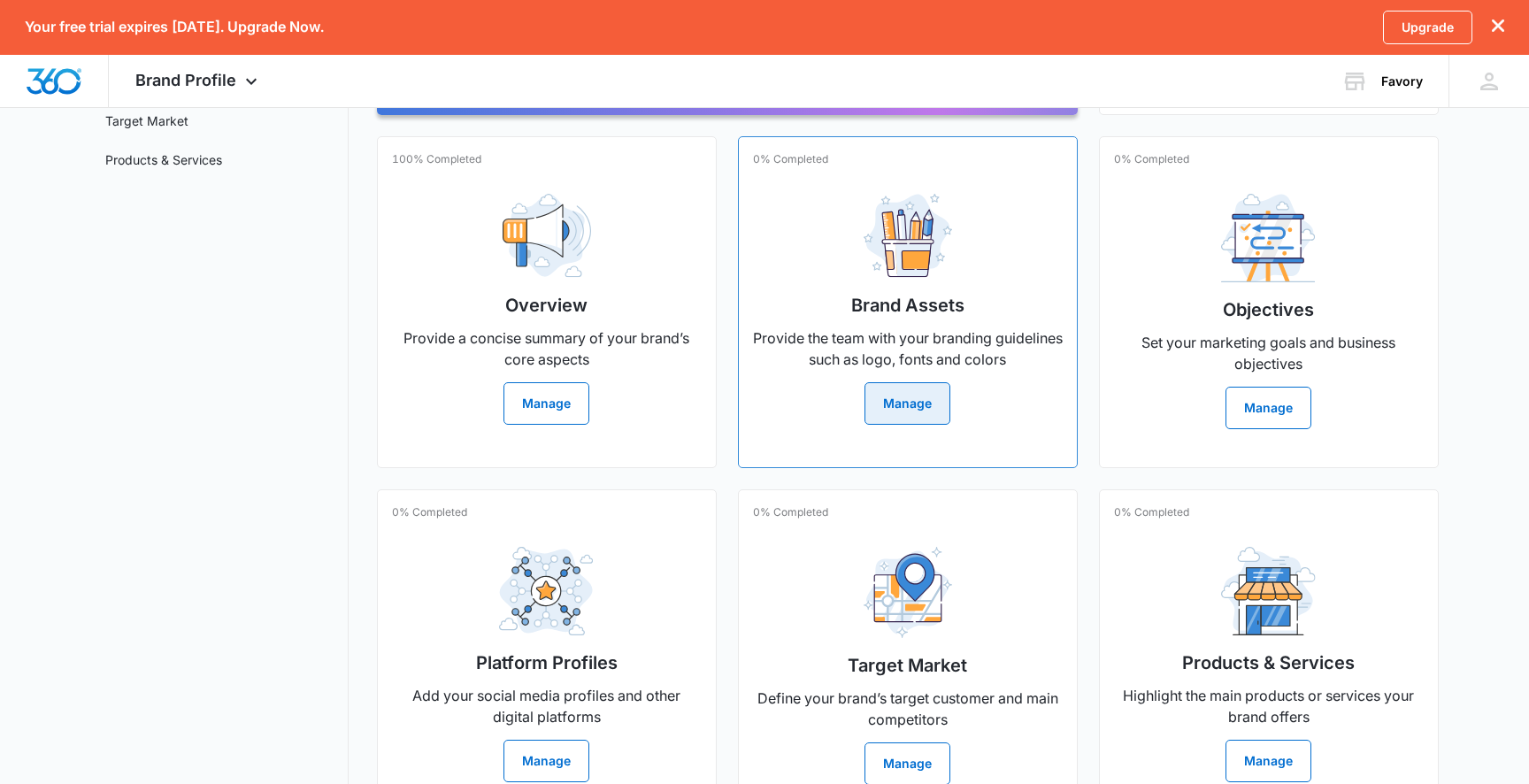
click at [868, 403] on button "Manage" at bounding box center [908, 403] width 85 height 43
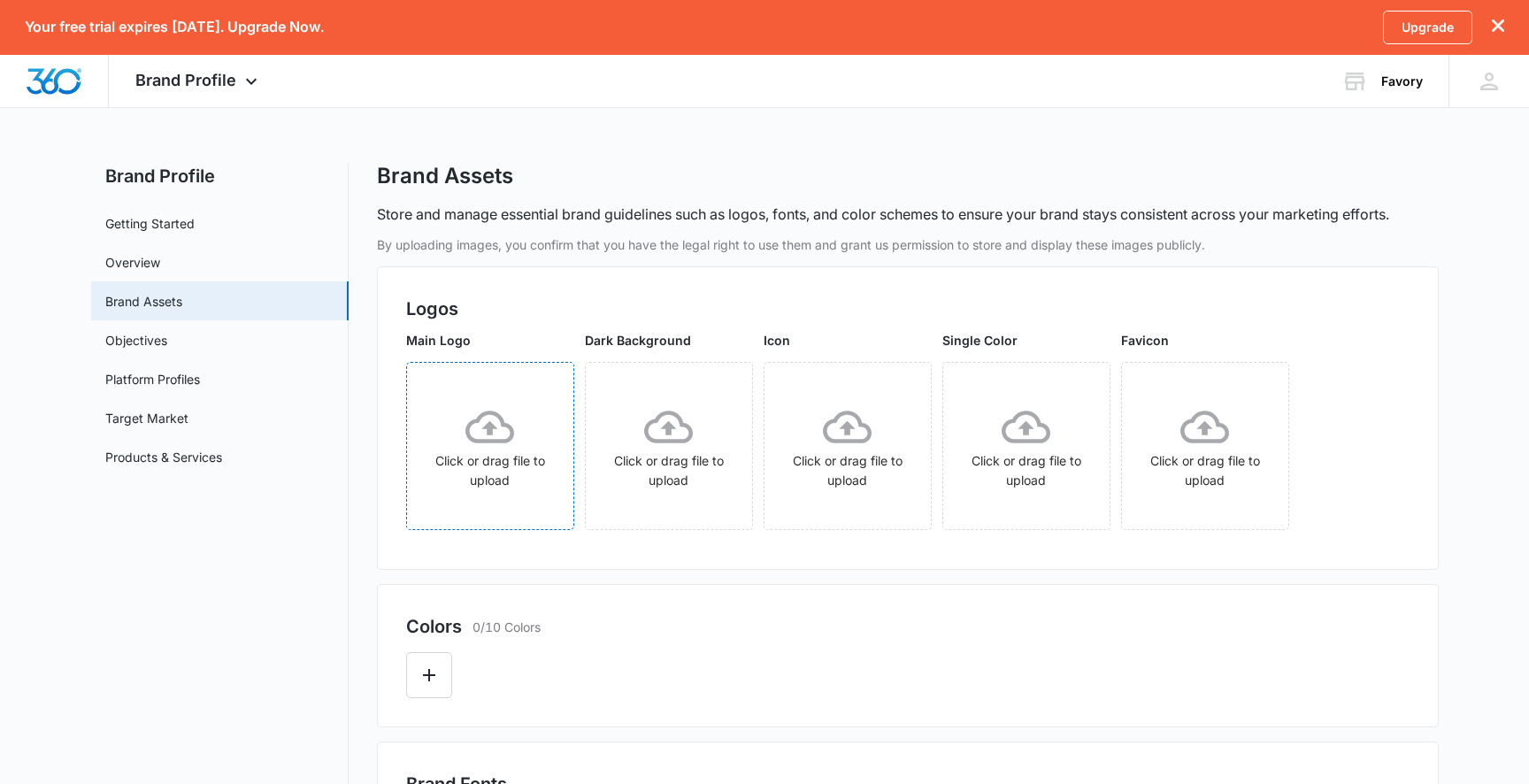
click at [439, 446] on div "Click or drag file to upload" at bounding box center [490, 446] width 166 height 87
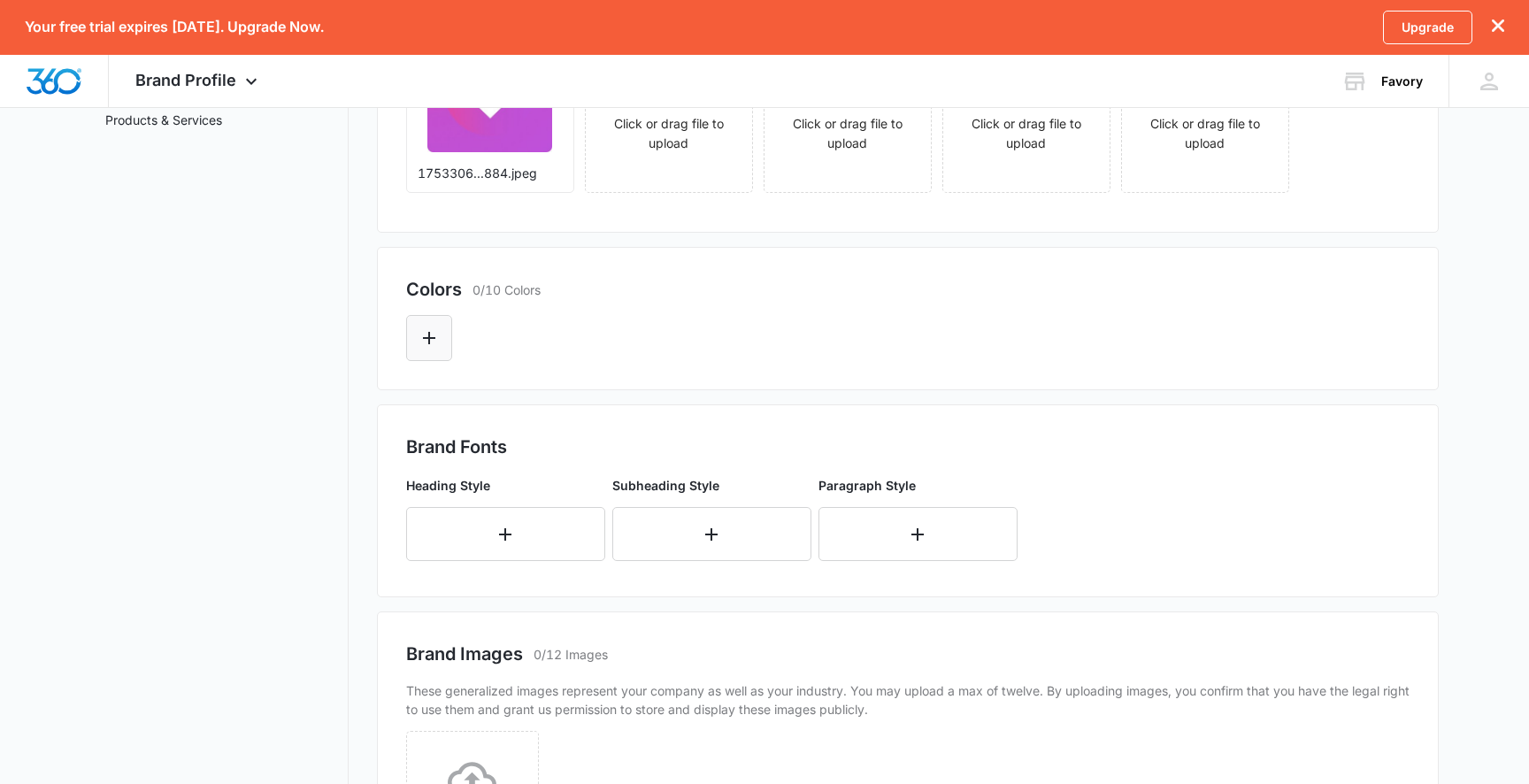
scroll to position [338, 0]
click at [438, 357] on button "Edit Color" at bounding box center [429, 337] width 46 height 46
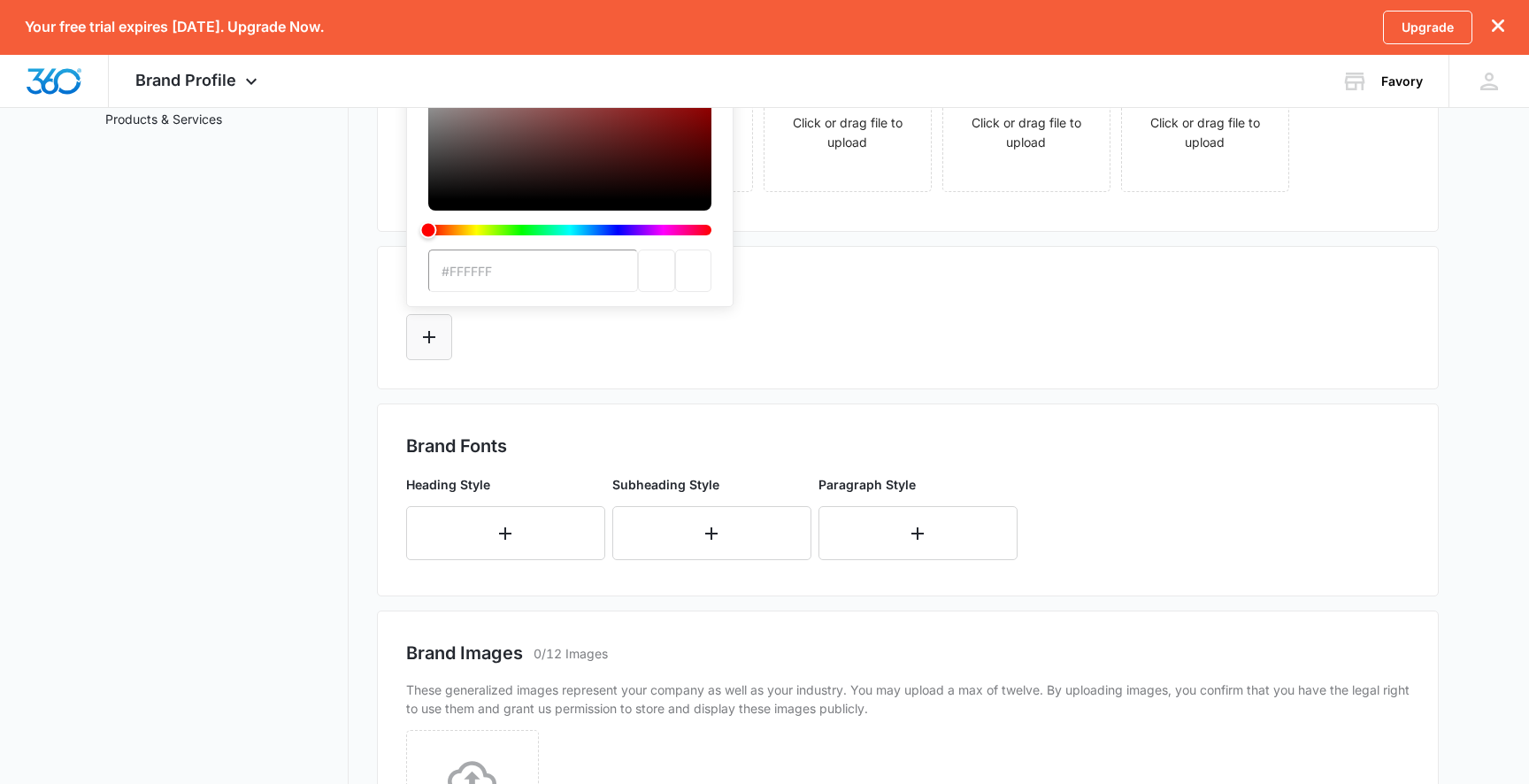
scroll to position [0, 0]
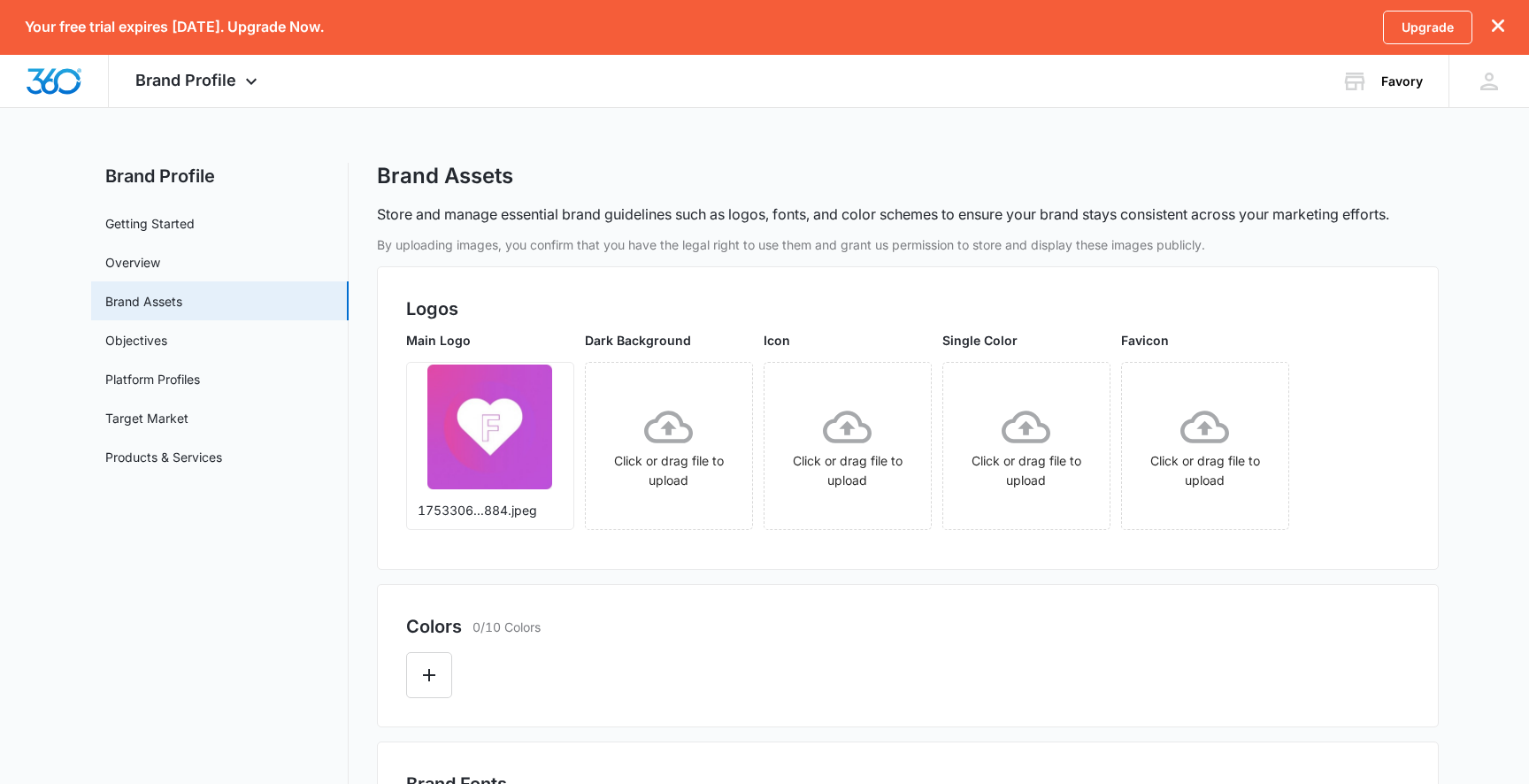
click at [772, 310] on h2 "Logos" at bounding box center [908, 308] width 1003 height 27
click at [85, 62] on div at bounding box center [54, 81] width 109 height 52
click at [82, 71] on div at bounding box center [54, 81] width 109 height 52
click at [71, 81] on img "Dashboard" at bounding box center [54, 81] width 57 height 27
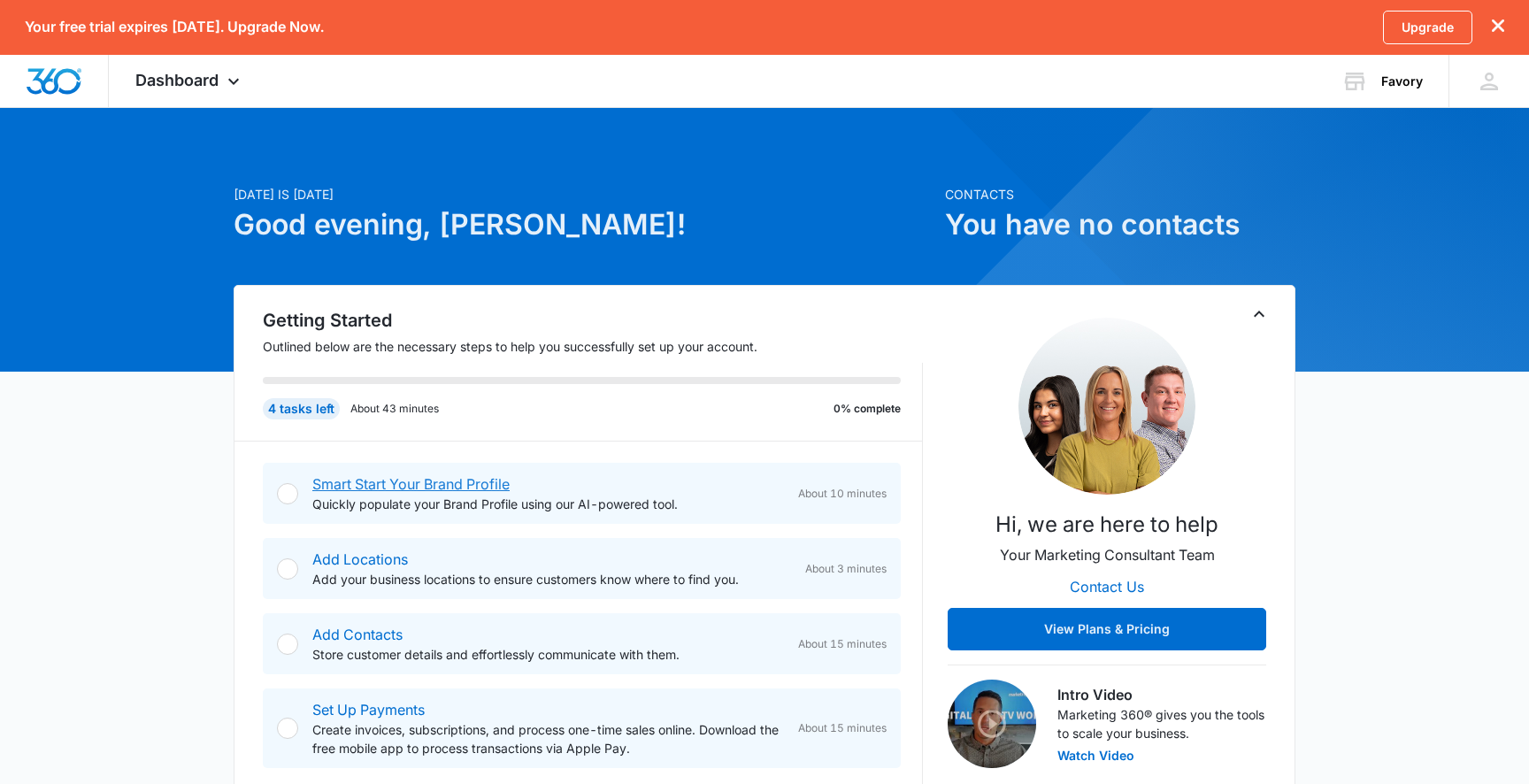
click at [486, 484] on link "Smart Start Your Brand Profile" at bounding box center [411, 483] width 197 height 18
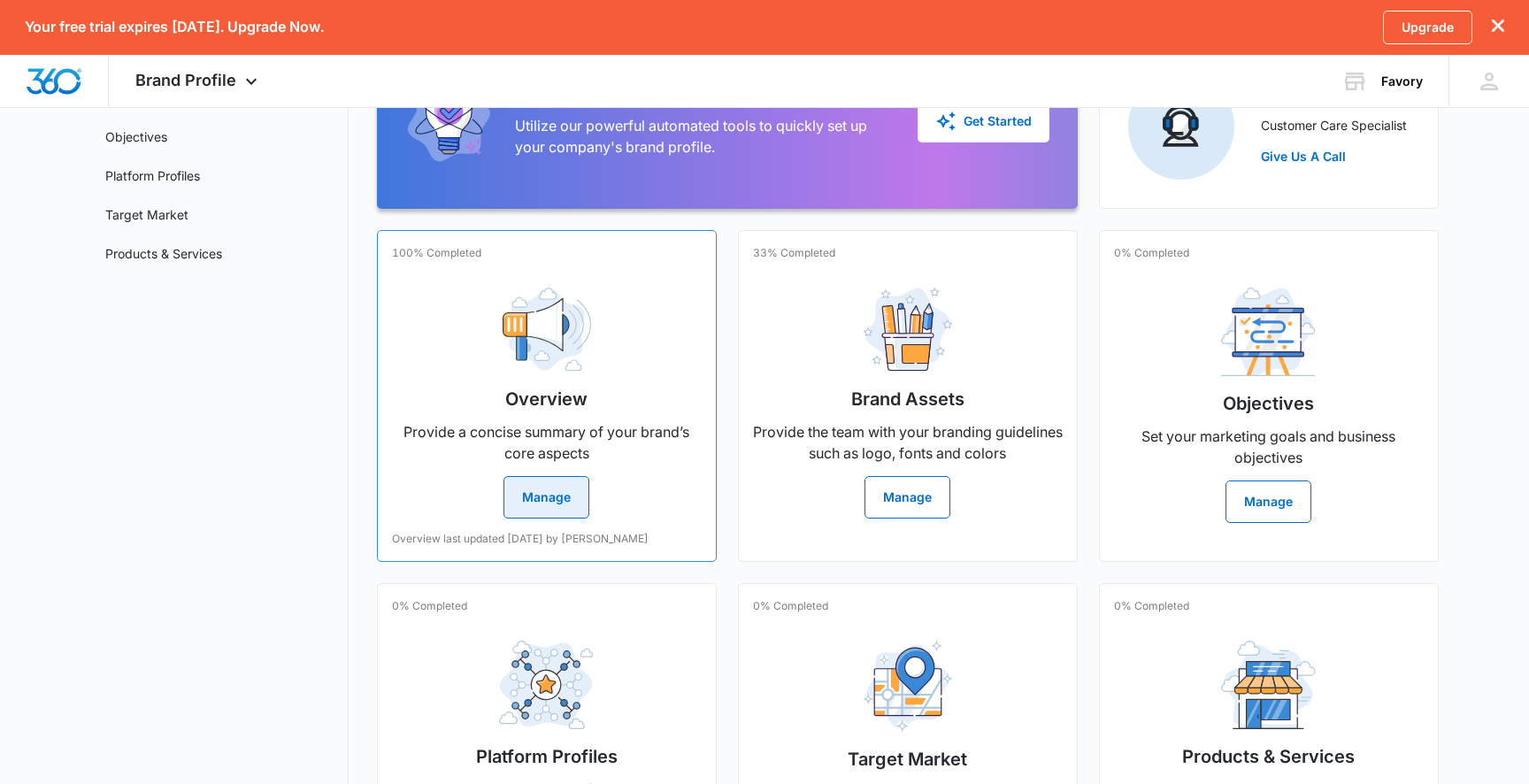
scroll to position [204, 0]
click at [564, 493] on button "Manage" at bounding box center [546, 496] width 85 height 43
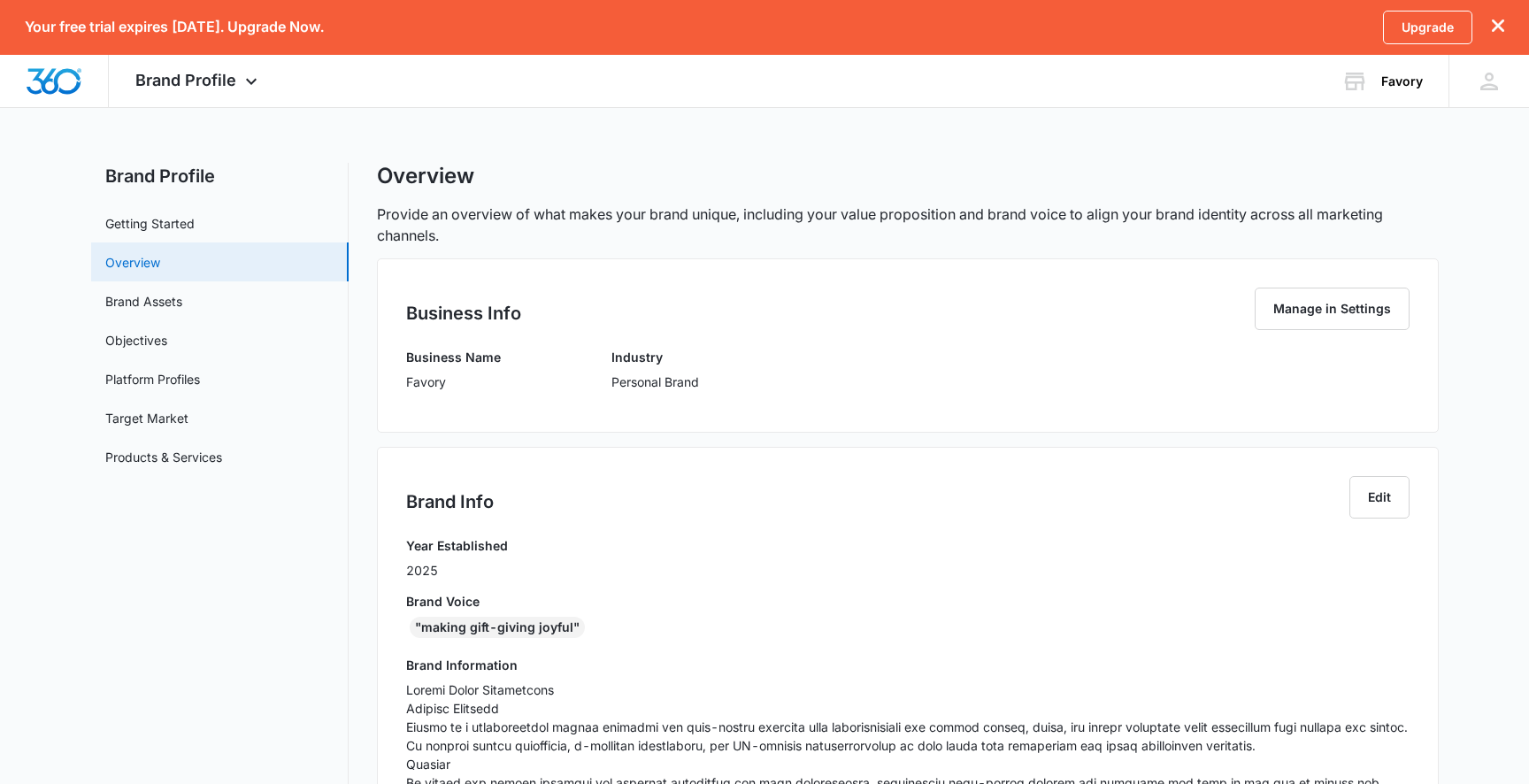
click at [160, 260] on link "Overview" at bounding box center [132, 262] width 55 height 19
click at [195, 221] on link "Getting Started" at bounding box center [150, 223] width 89 height 19
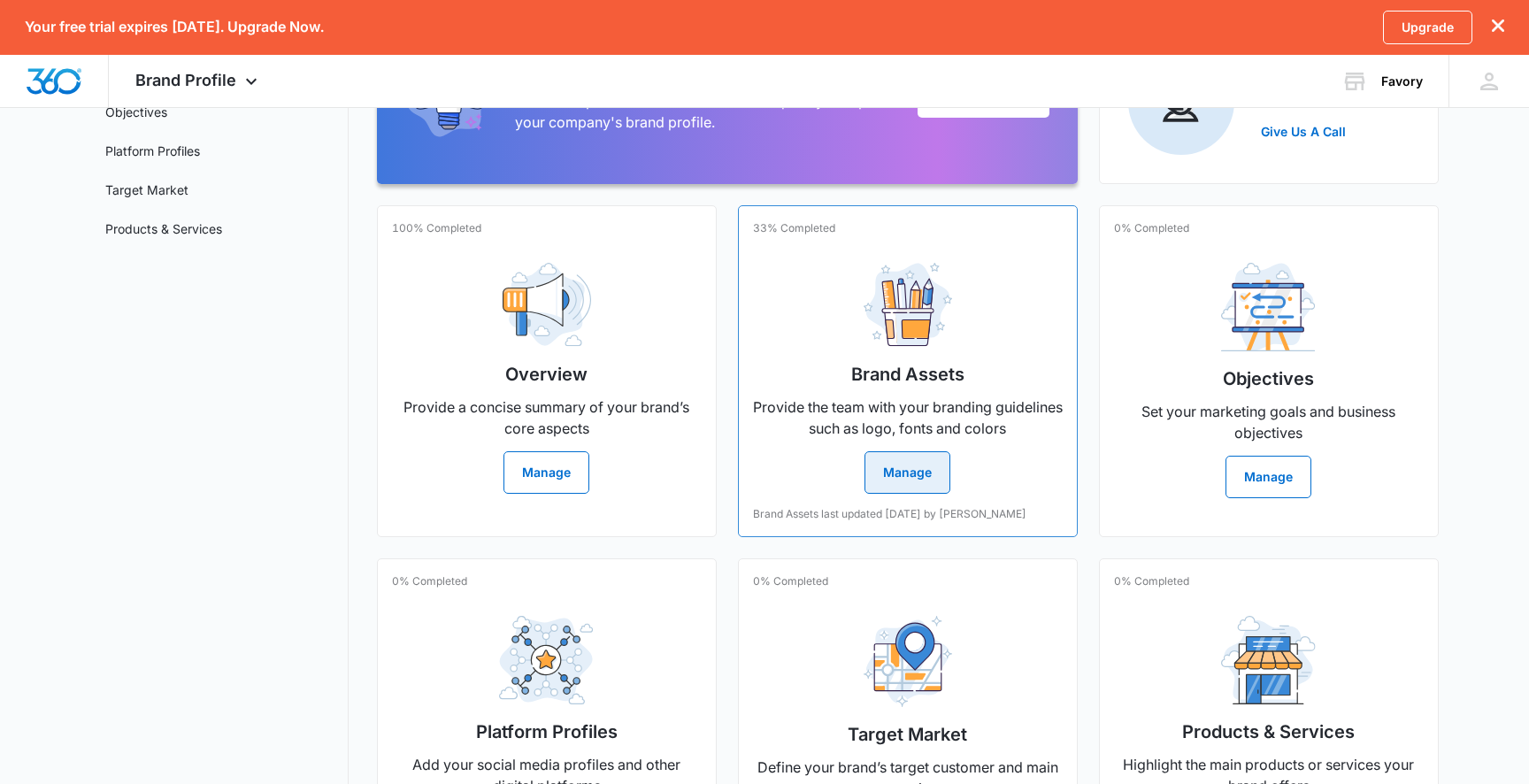
scroll to position [232, 0]
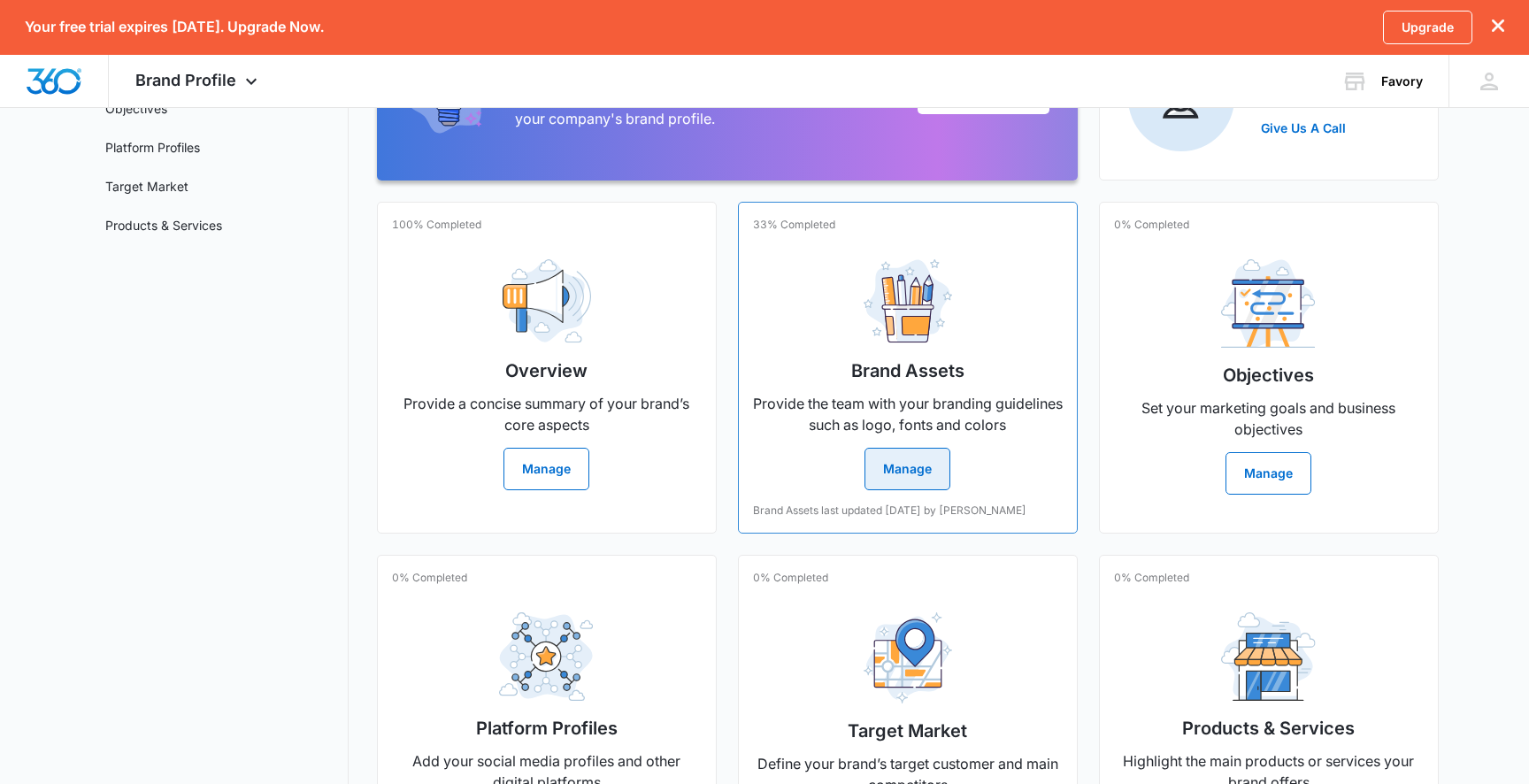
click at [897, 477] on button "Manage" at bounding box center [908, 469] width 85 height 43
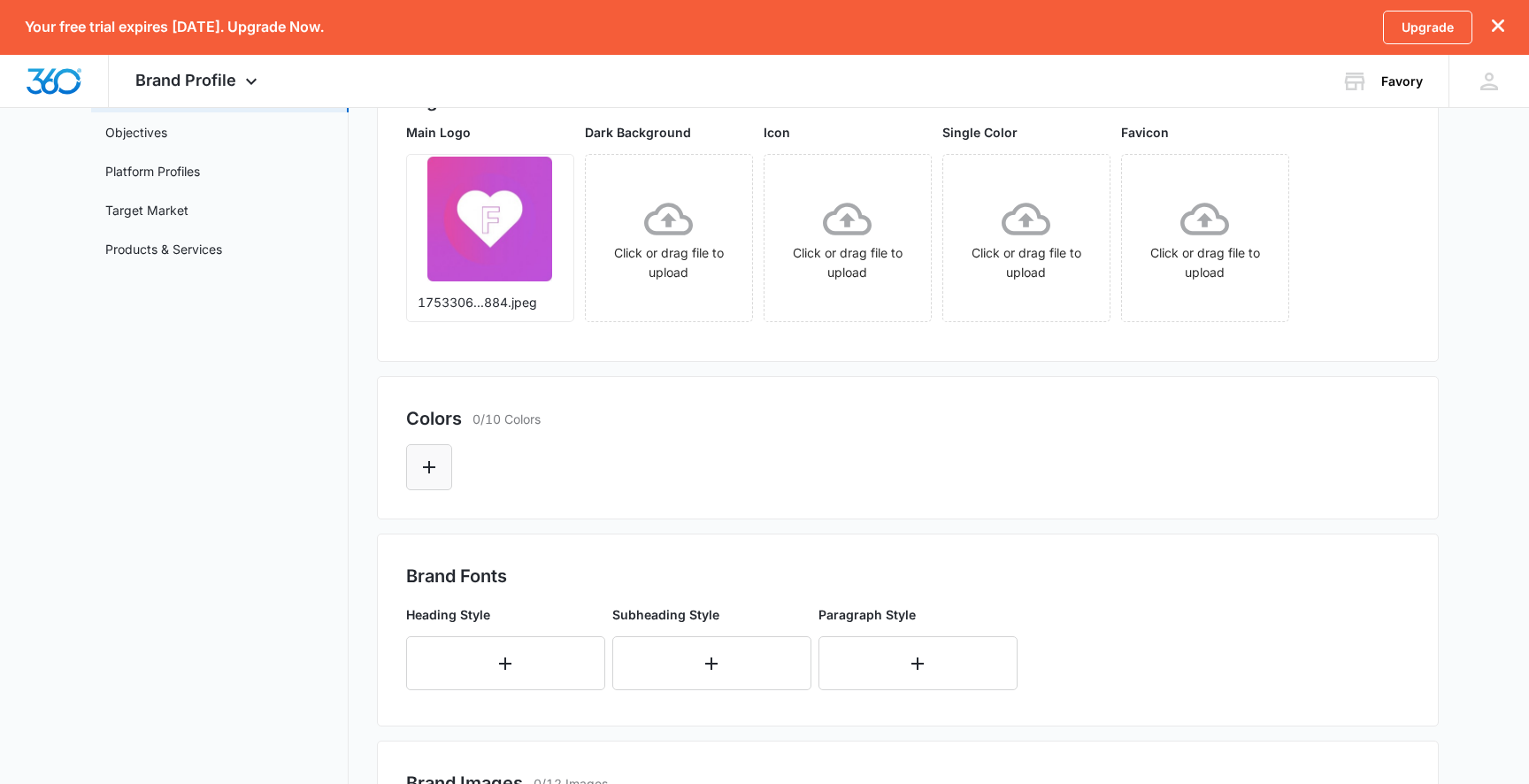
click at [434, 469] on icon "Edit Color" at bounding box center [429, 466] width 21 height 21
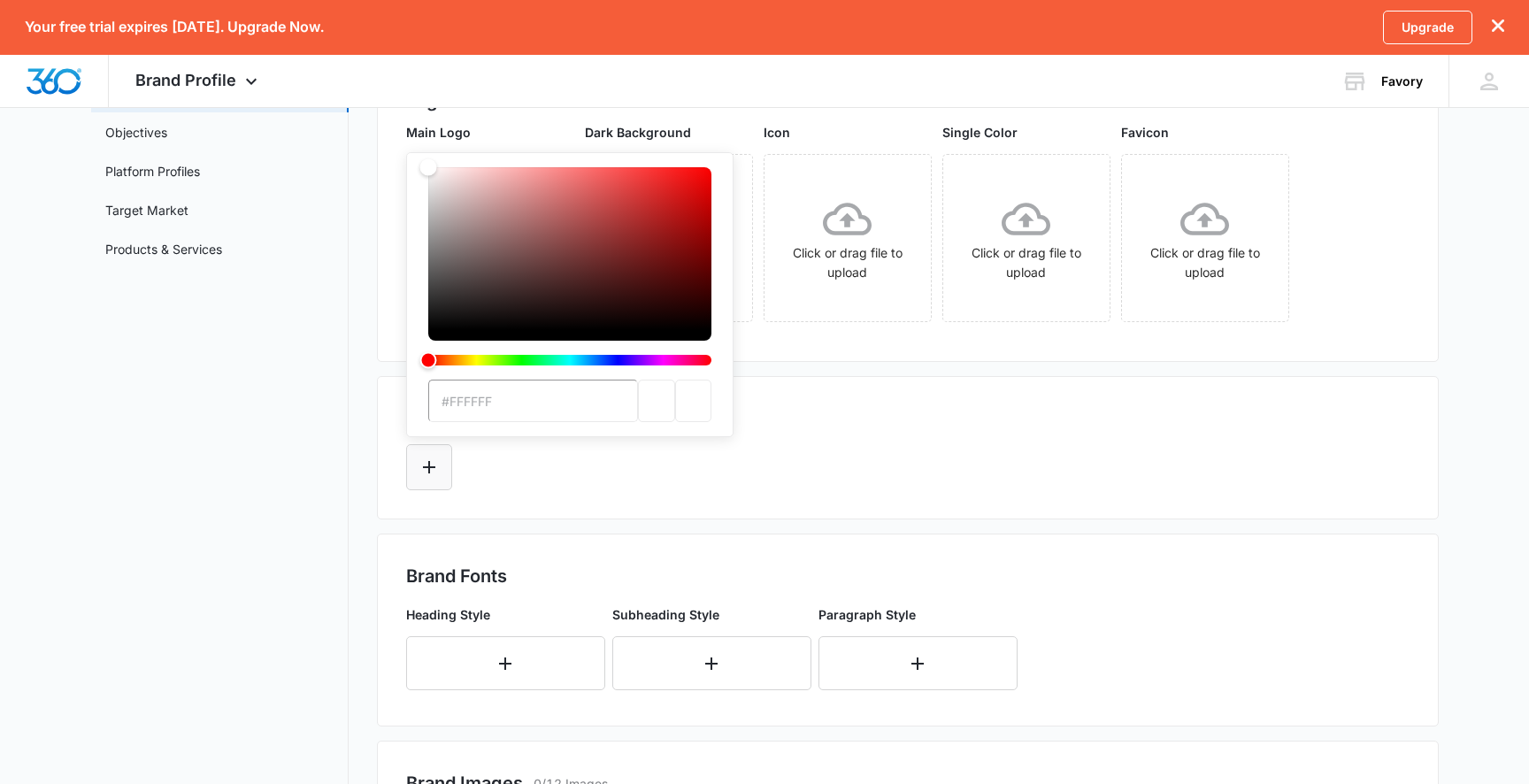
scroll to position [182, 0]
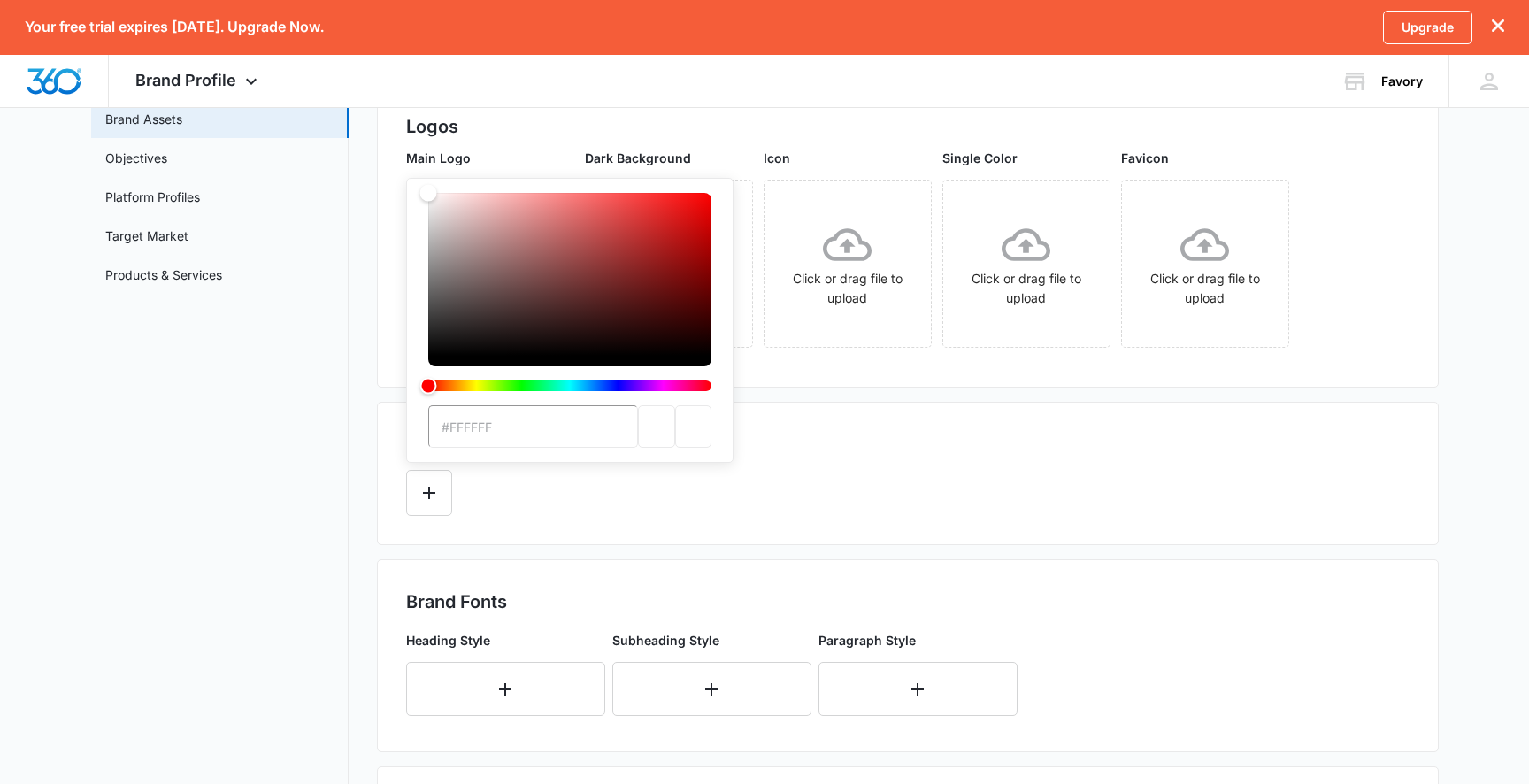
paste input "bd51da"
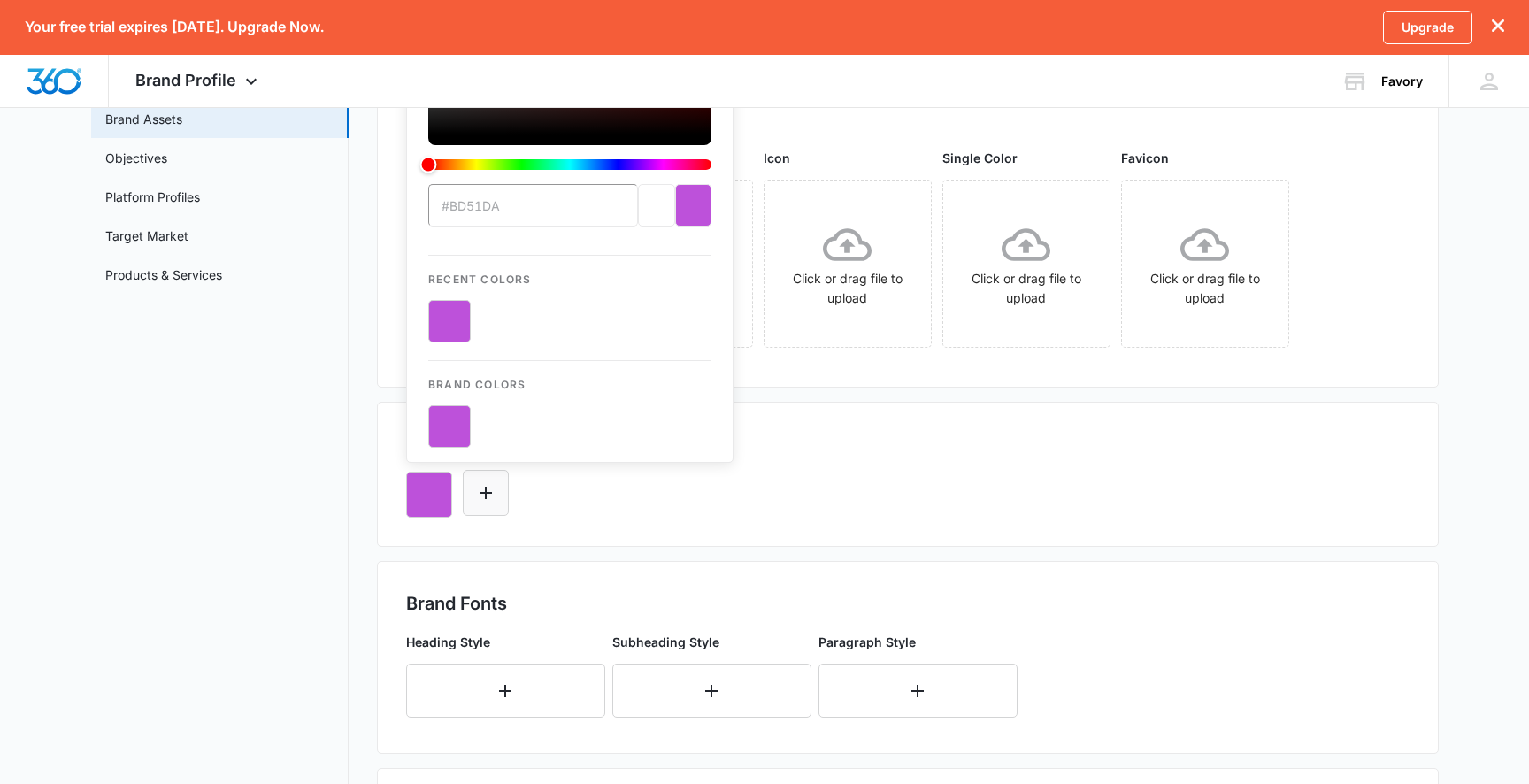
type input "#bd51da"
click at [496, 507] on button "Edit Color" at bounding box center [486, 493] width 46 height 46
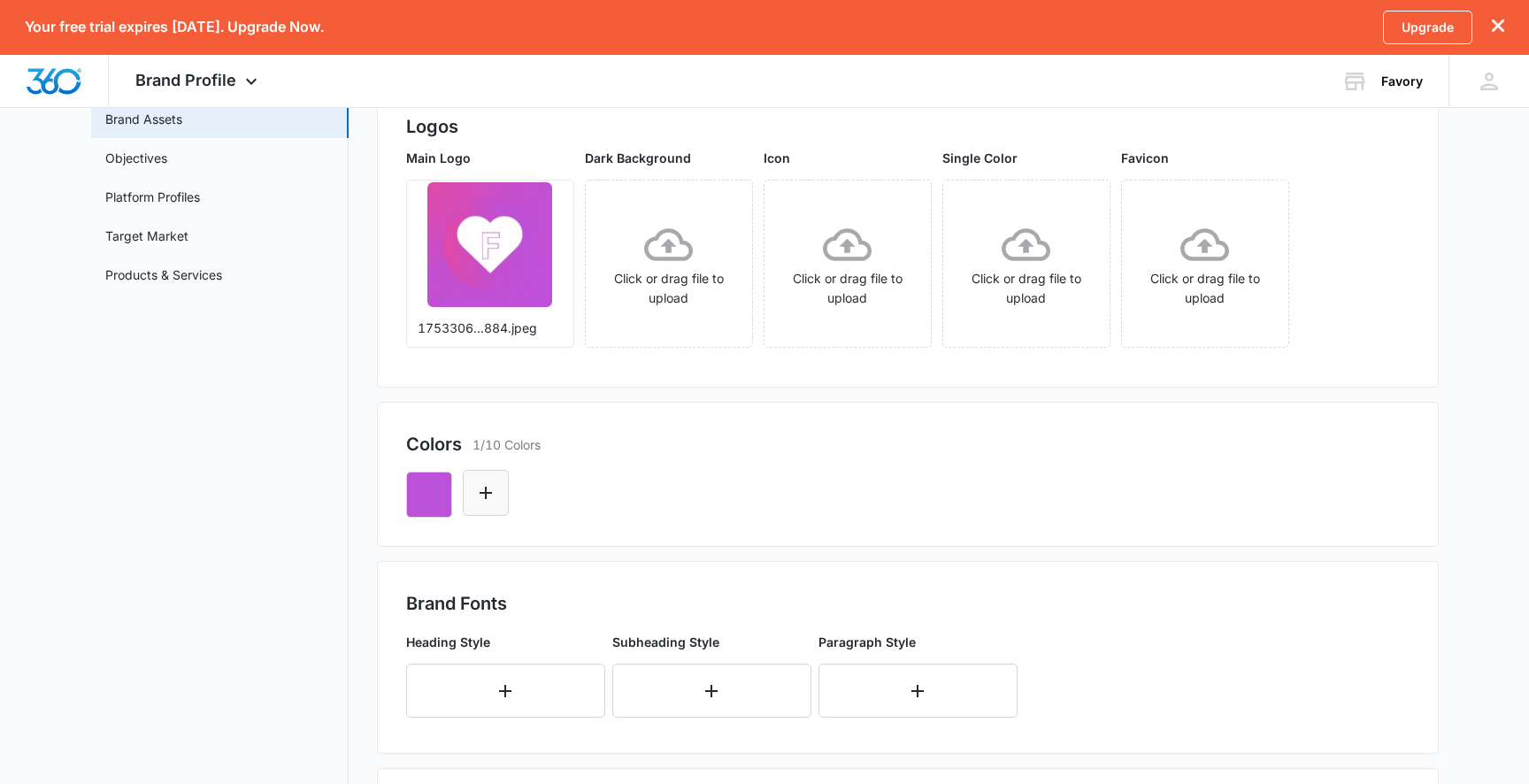
click at [498, 493] on button "Edit Color" at bounding box center [486, 493] width 46 height 46
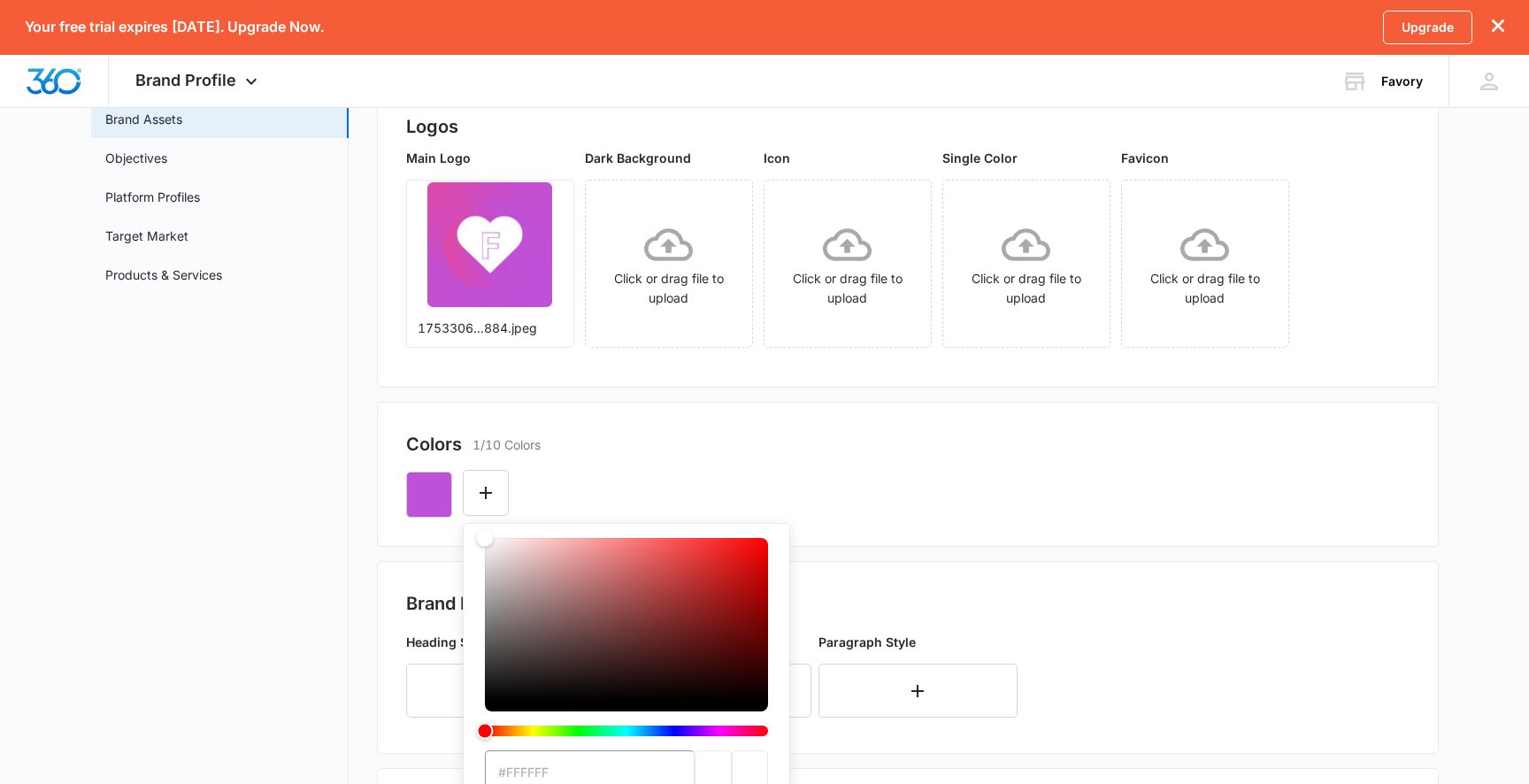
paste input "e249a6"
type input "#e249a6"
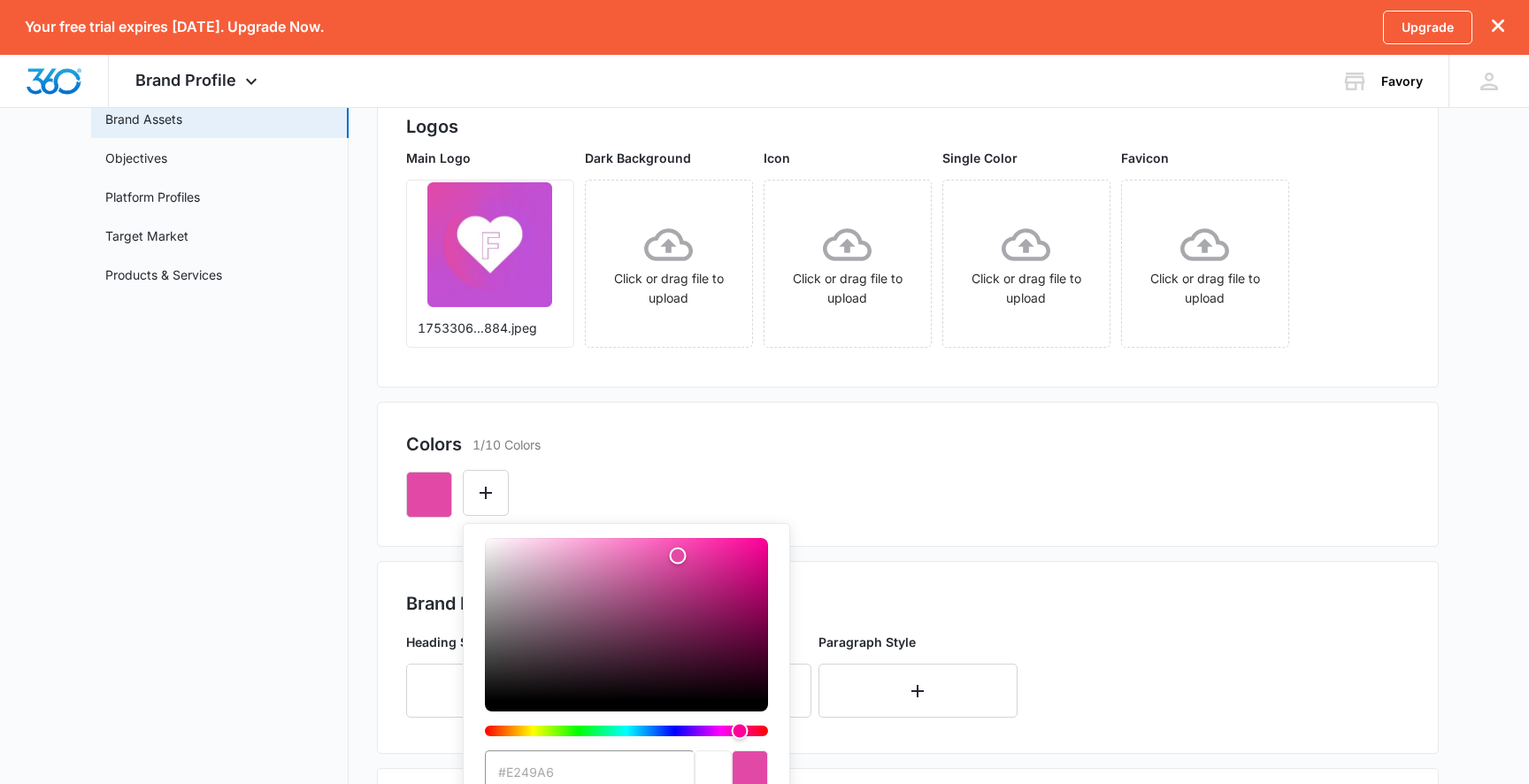
click at [697, 456] on div "Colors 1/10 Colors" at bounding box center [908, 444] width 1003 height 27
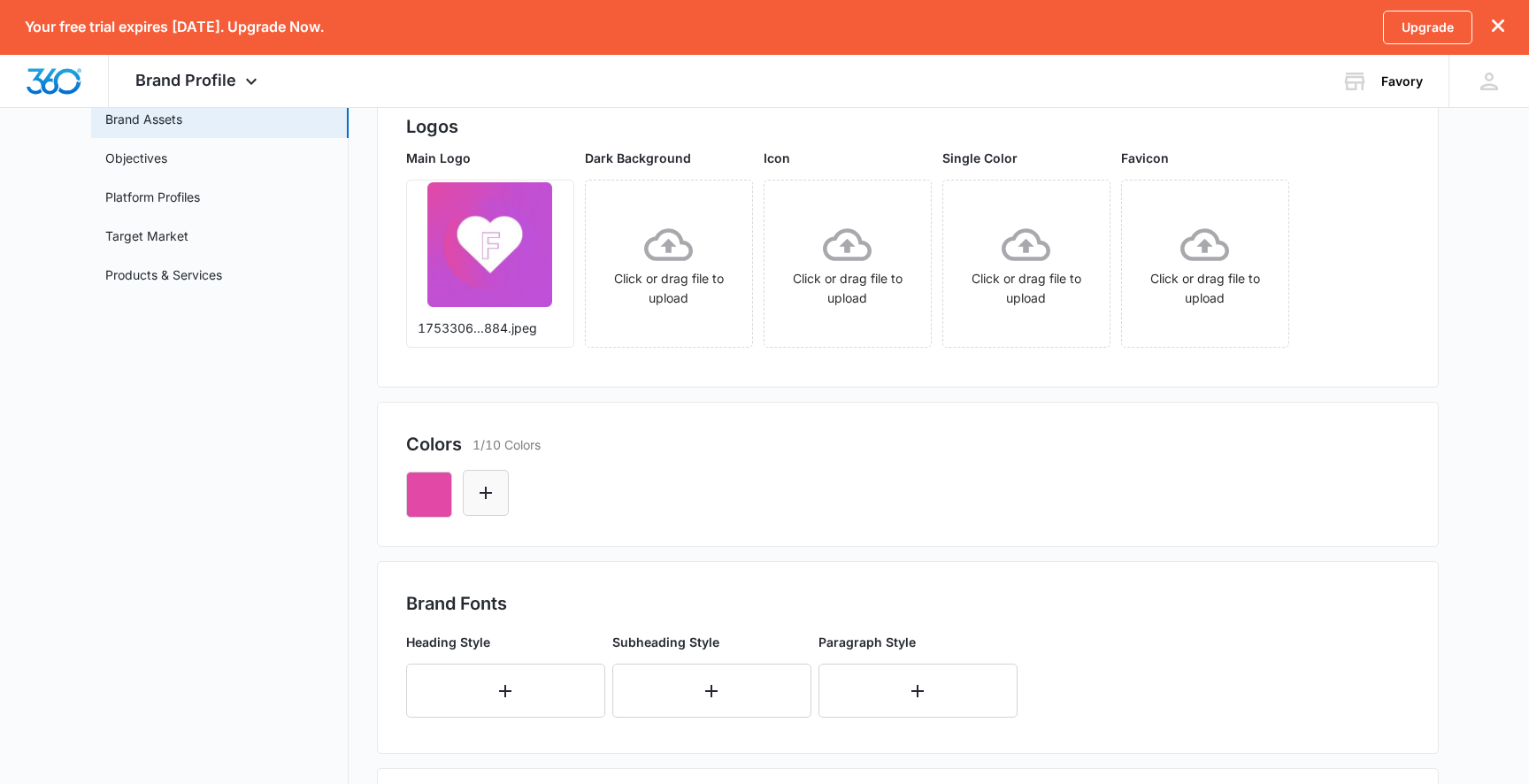
click at [490, 493] on icon "Edit Color" at bounding box center [485, 492] width 12 height 12
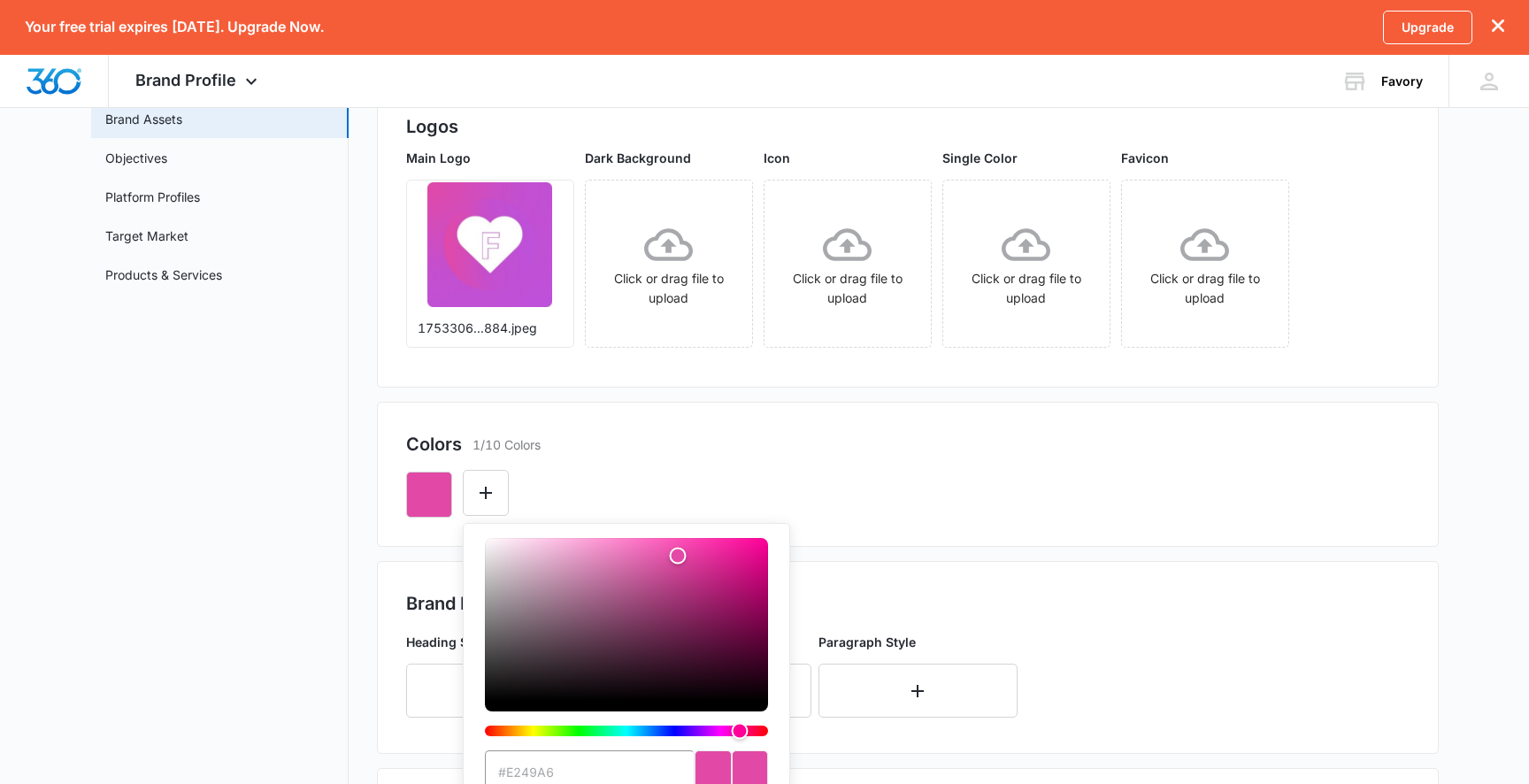
click at [834, 480] on div "#e249a6 Recent Colors Brand Colors" at bounding box center [908, 487] width 1003 height 60
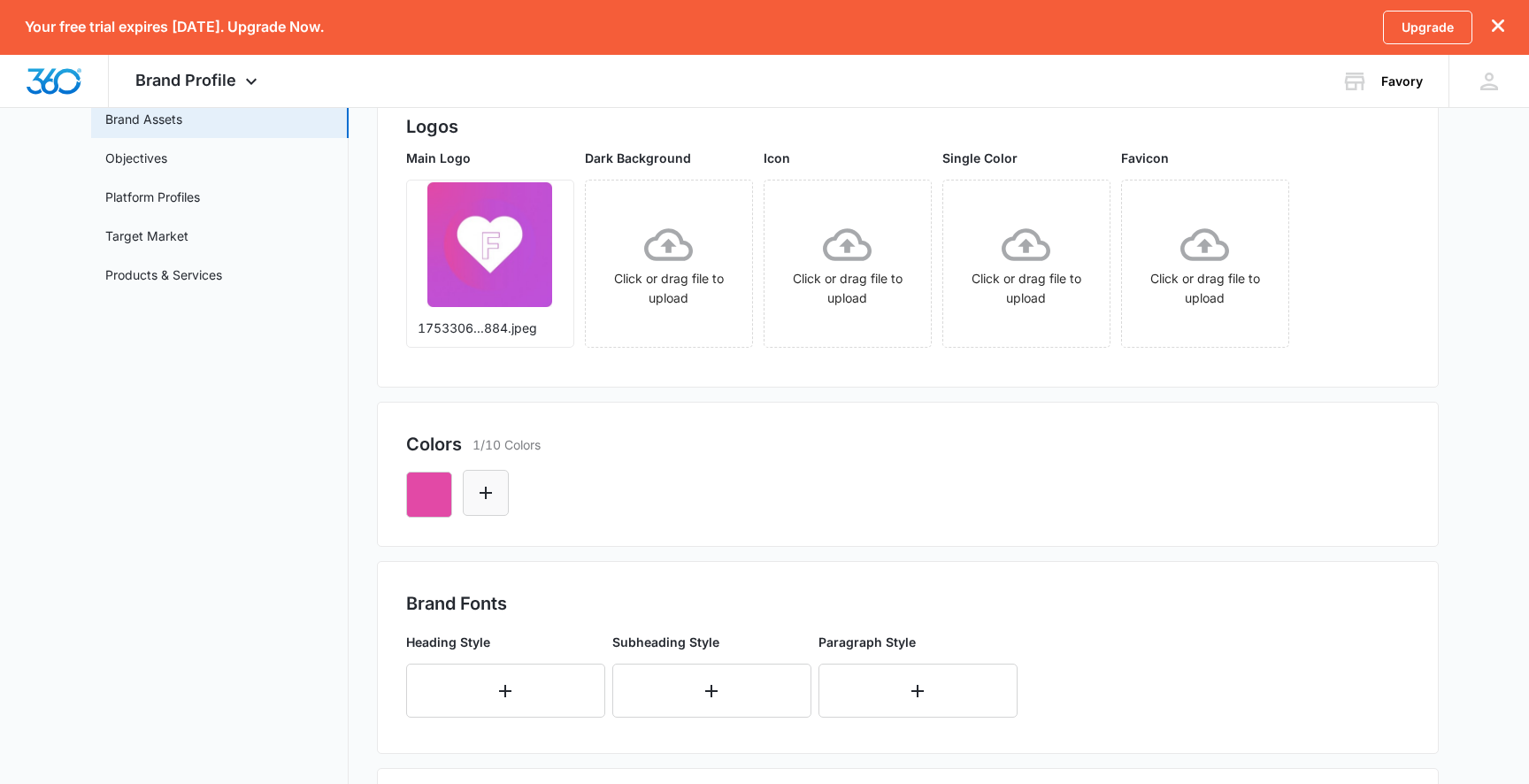
click at [477, 496] on icon "Edit Color" at bounding box center [485, 492] width 21 height 21
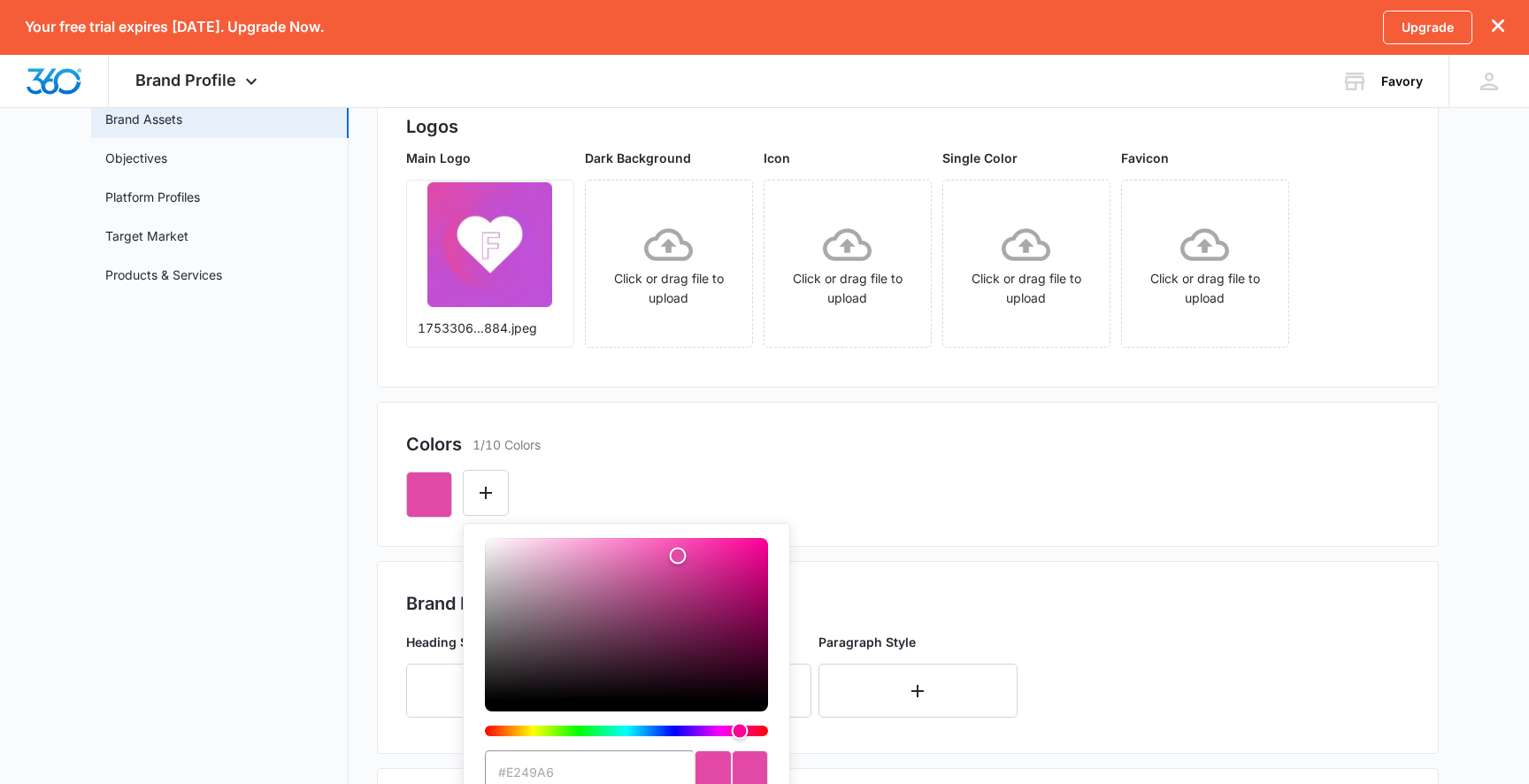
click at [666, 421] on div "Colors 1/10 Colors #e249a6 Recent Colors Brand Colors" at bounding box center [908, 474] width 1062 height 145
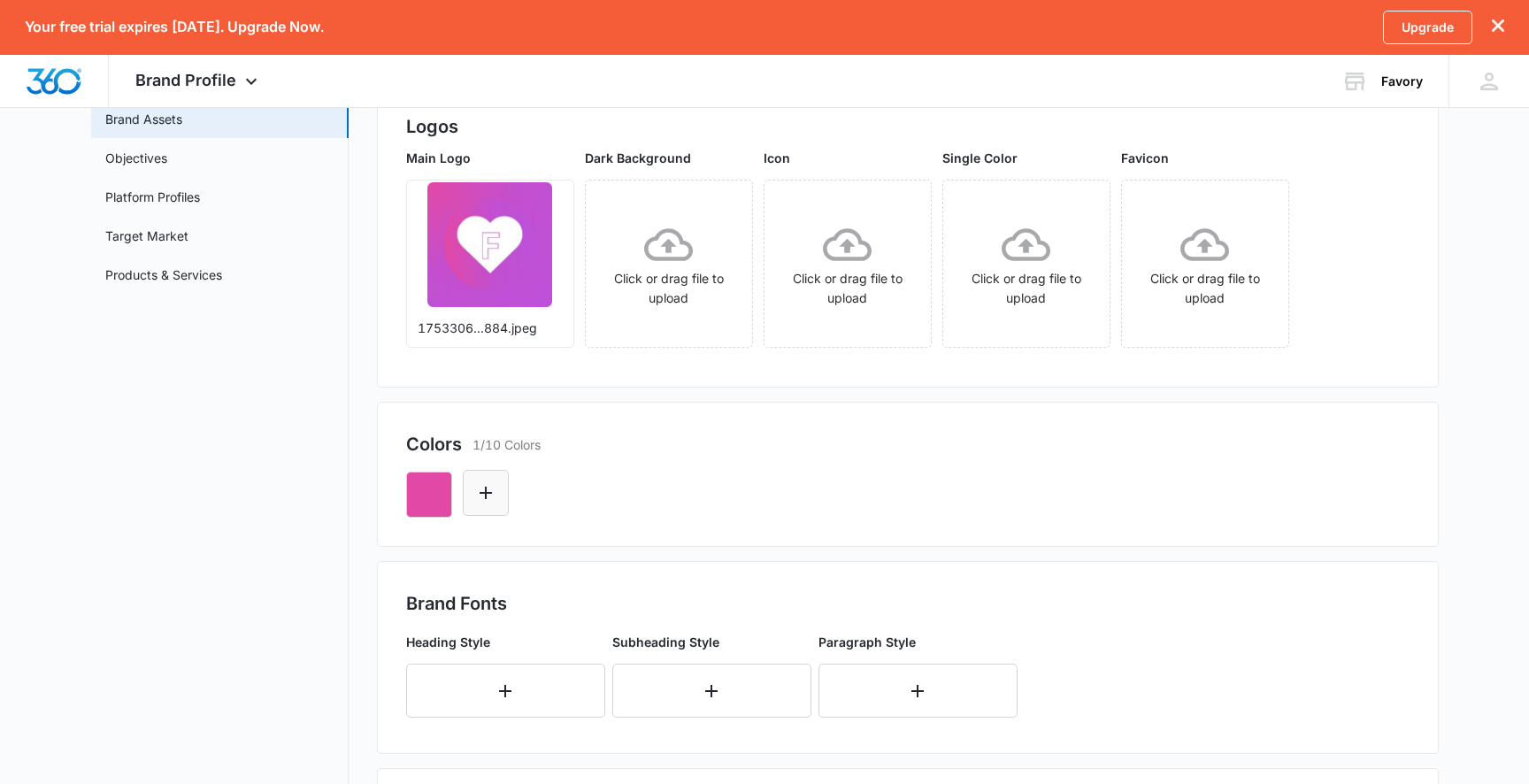
click at [490, 490] on icon "Edit Color" at bounding box center [485, 492] width 21 height 21
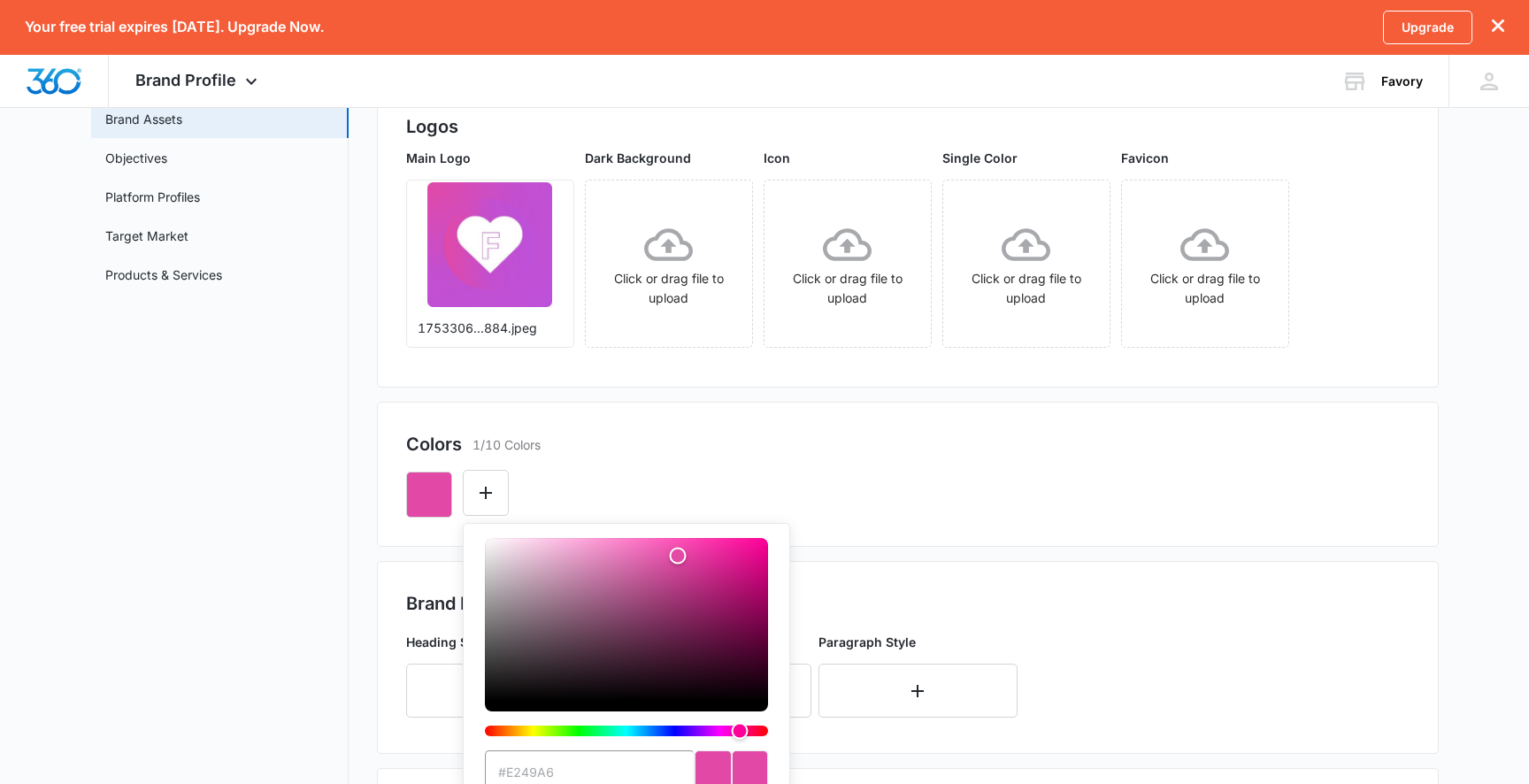
type input "#FFFFFF"
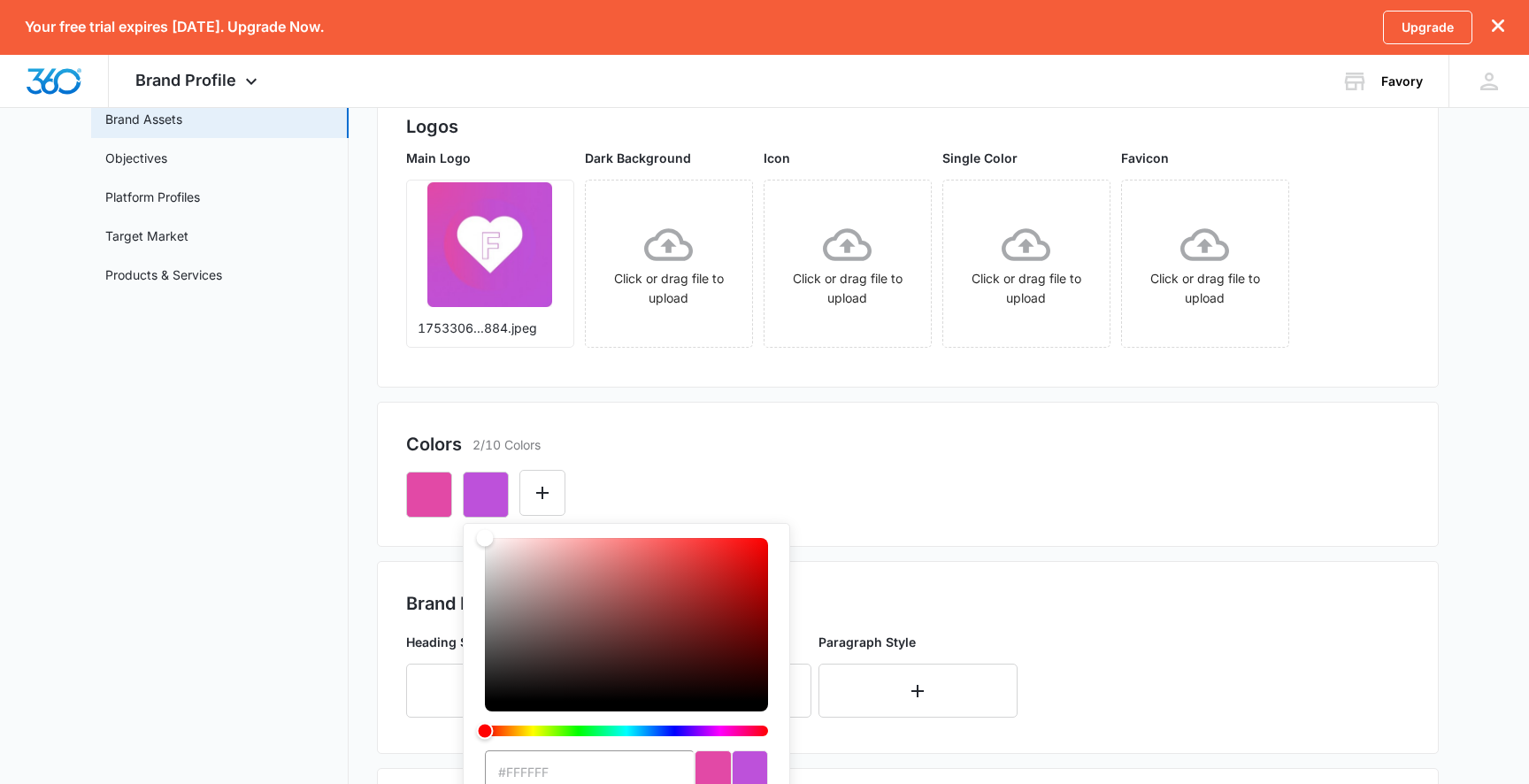
click at [672, 458] on div "#FFFFFF Recent Colors Brand Colors" at bounding box center [908, 487] width 1003 height 60
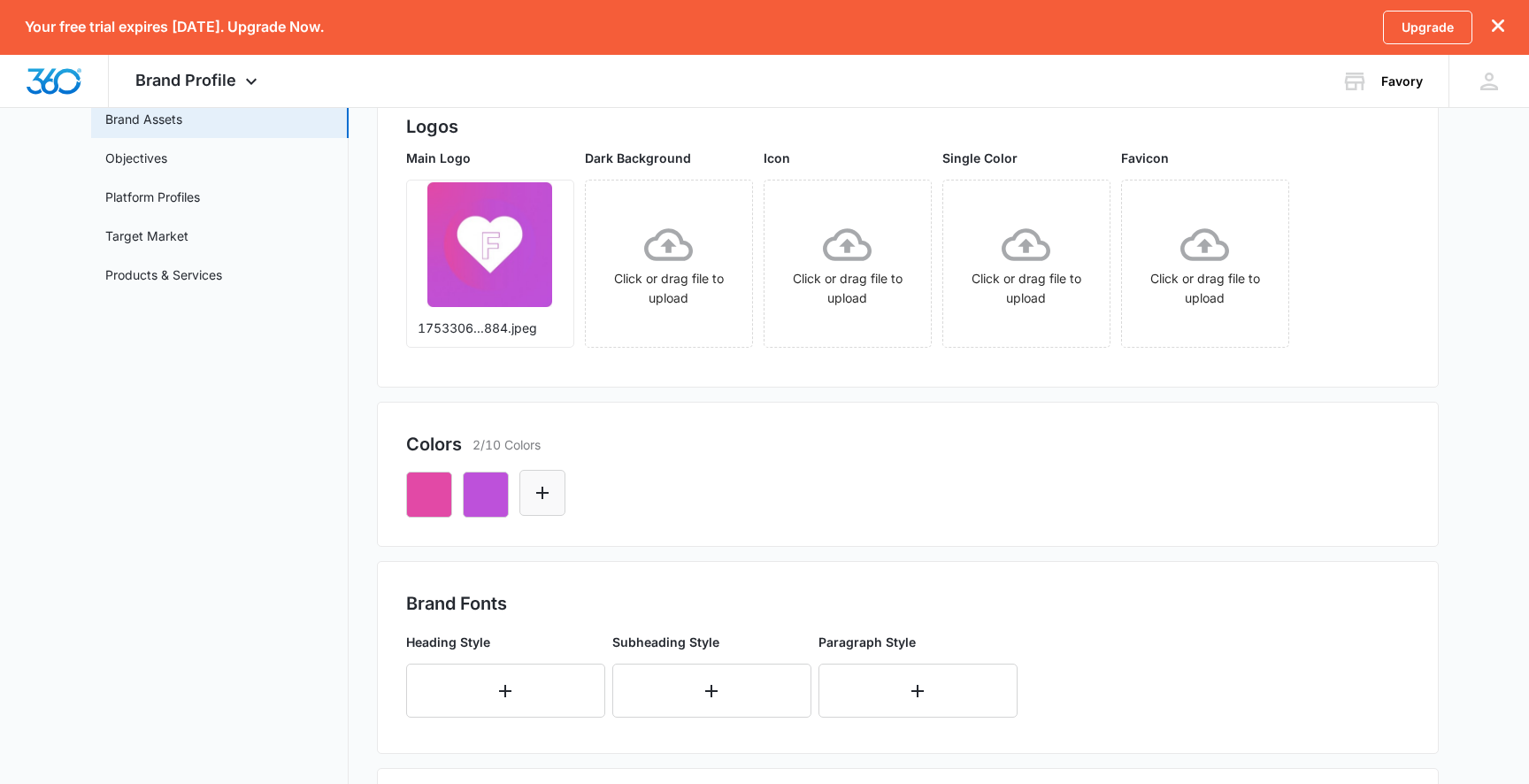
click at [551, 491] on icon "Edit Color" at bounding box center [542, 492] width 21 height 21
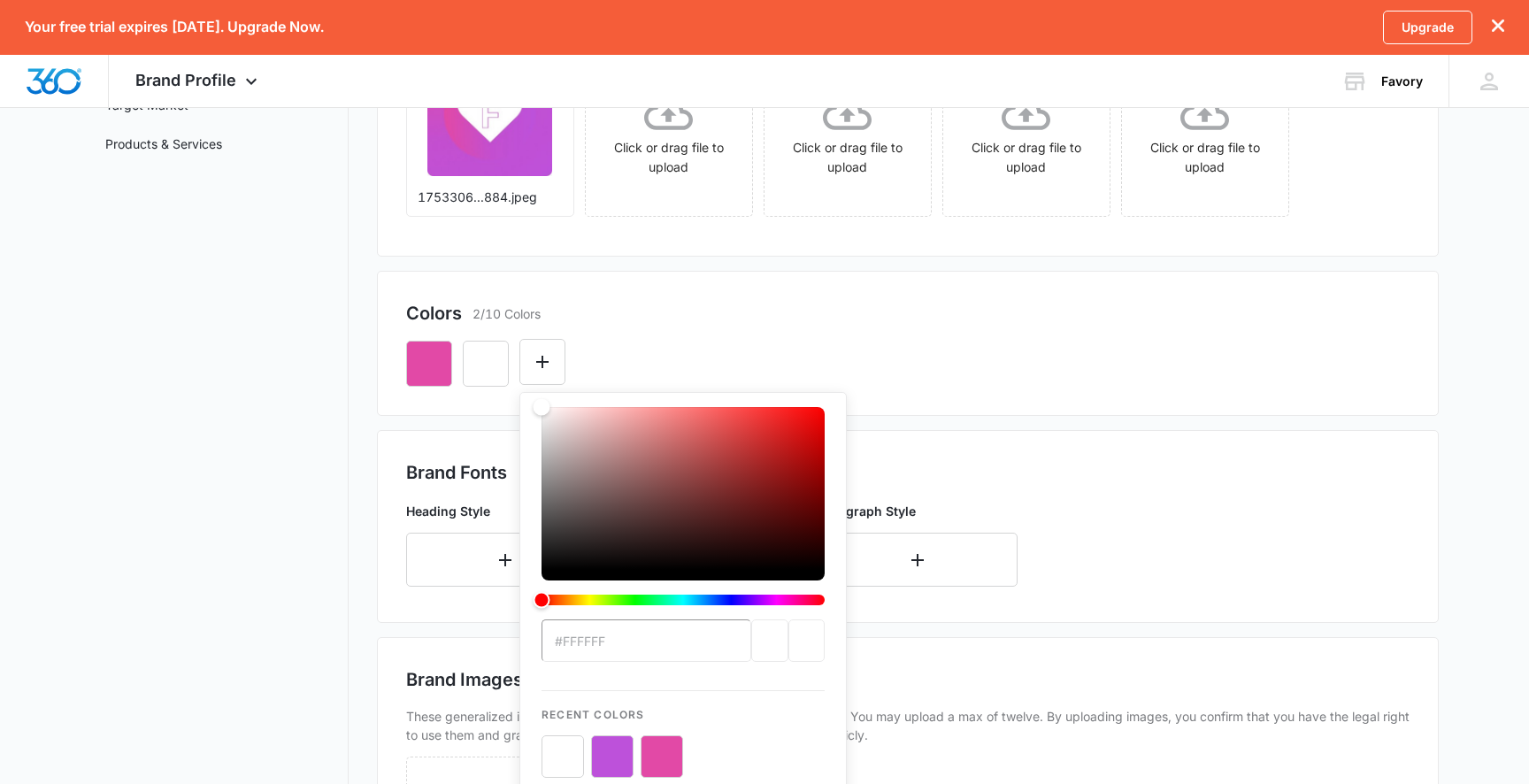
scroll to position [316, 0]
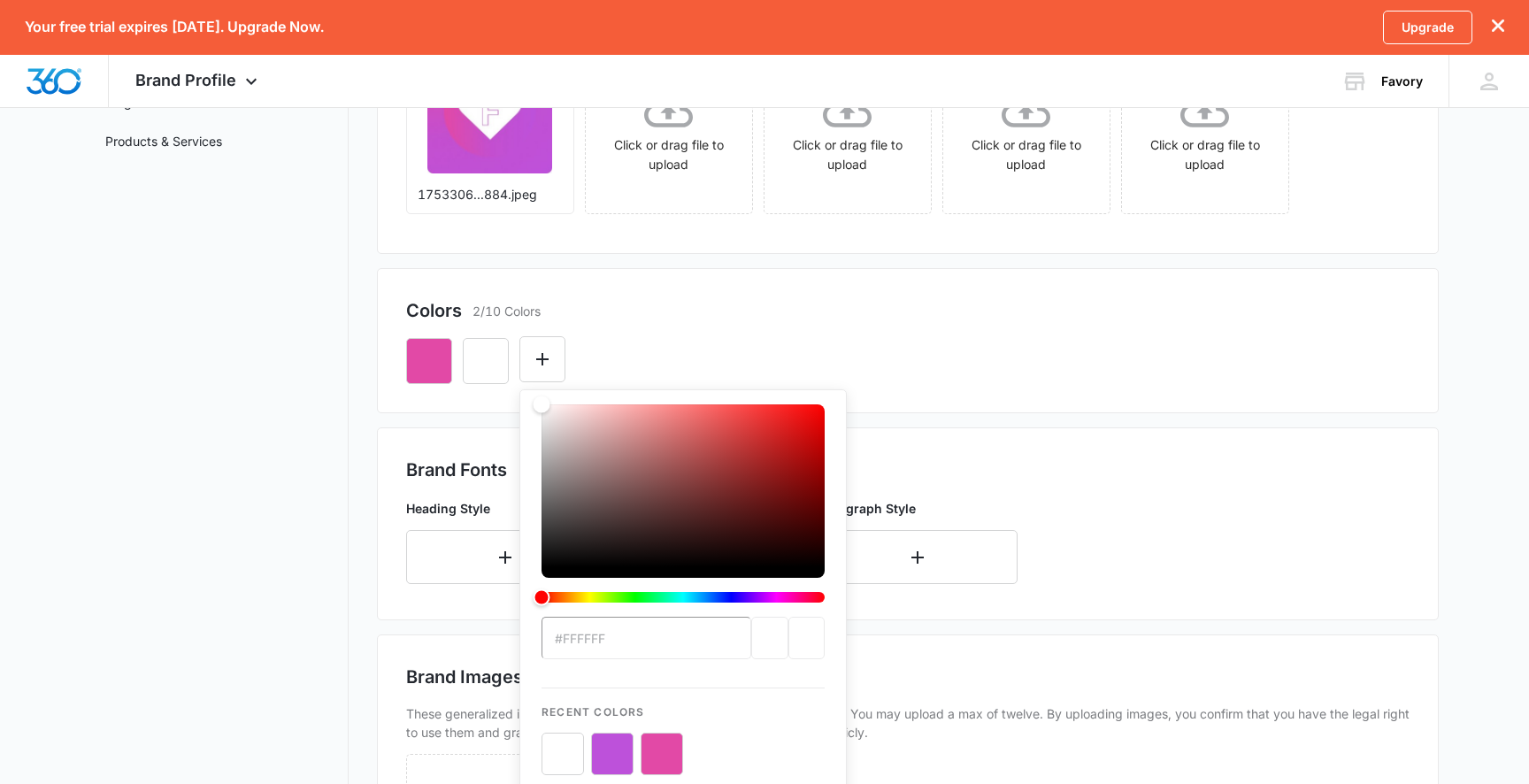
click at [616, 752] on button "color-picker-container" at bounding box center [612, 754] width 43 height 43
type input "#bd51da"
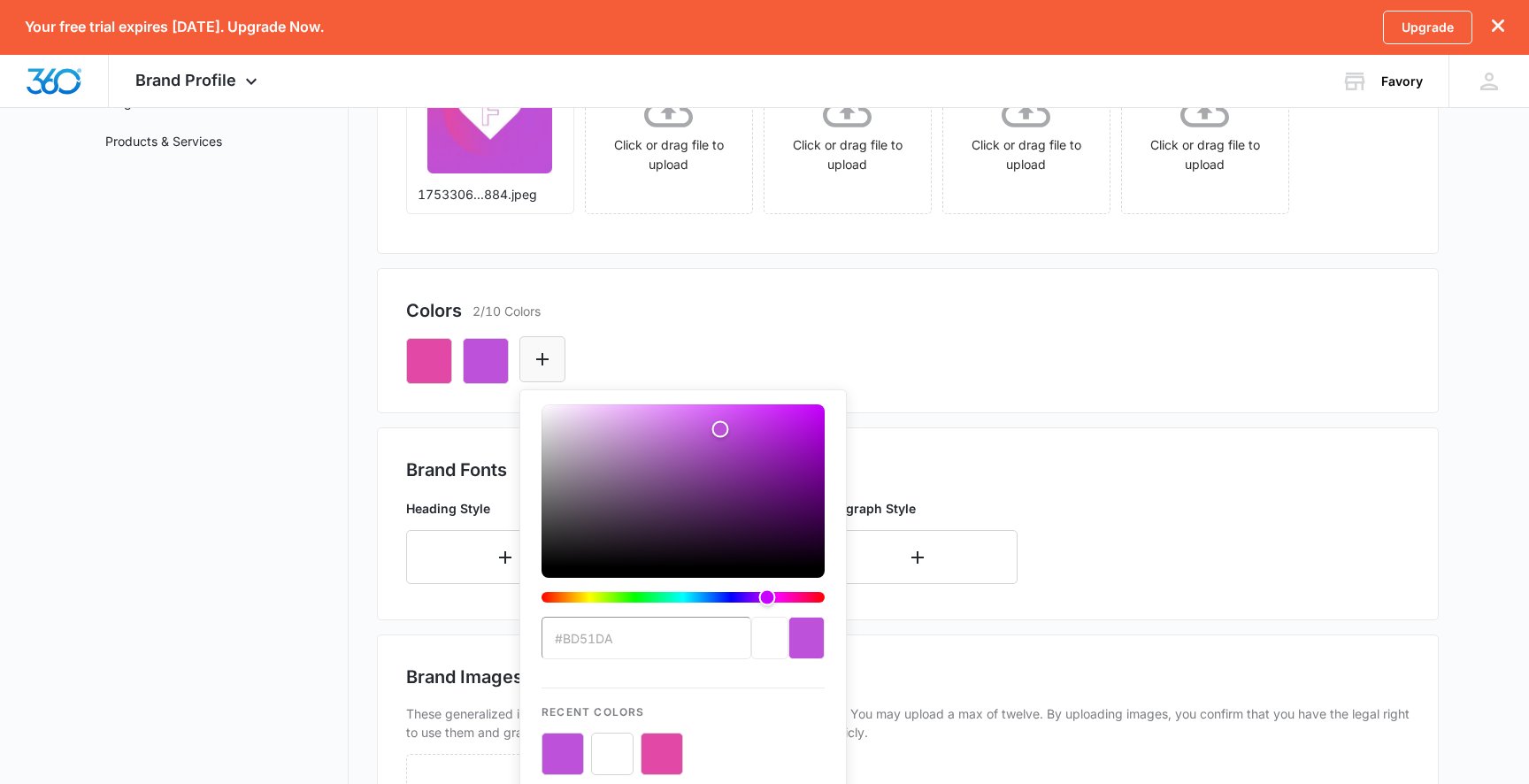
click at [558, 356] on button "Edit Color" at bounding box center [542, 359] width 46 height 46
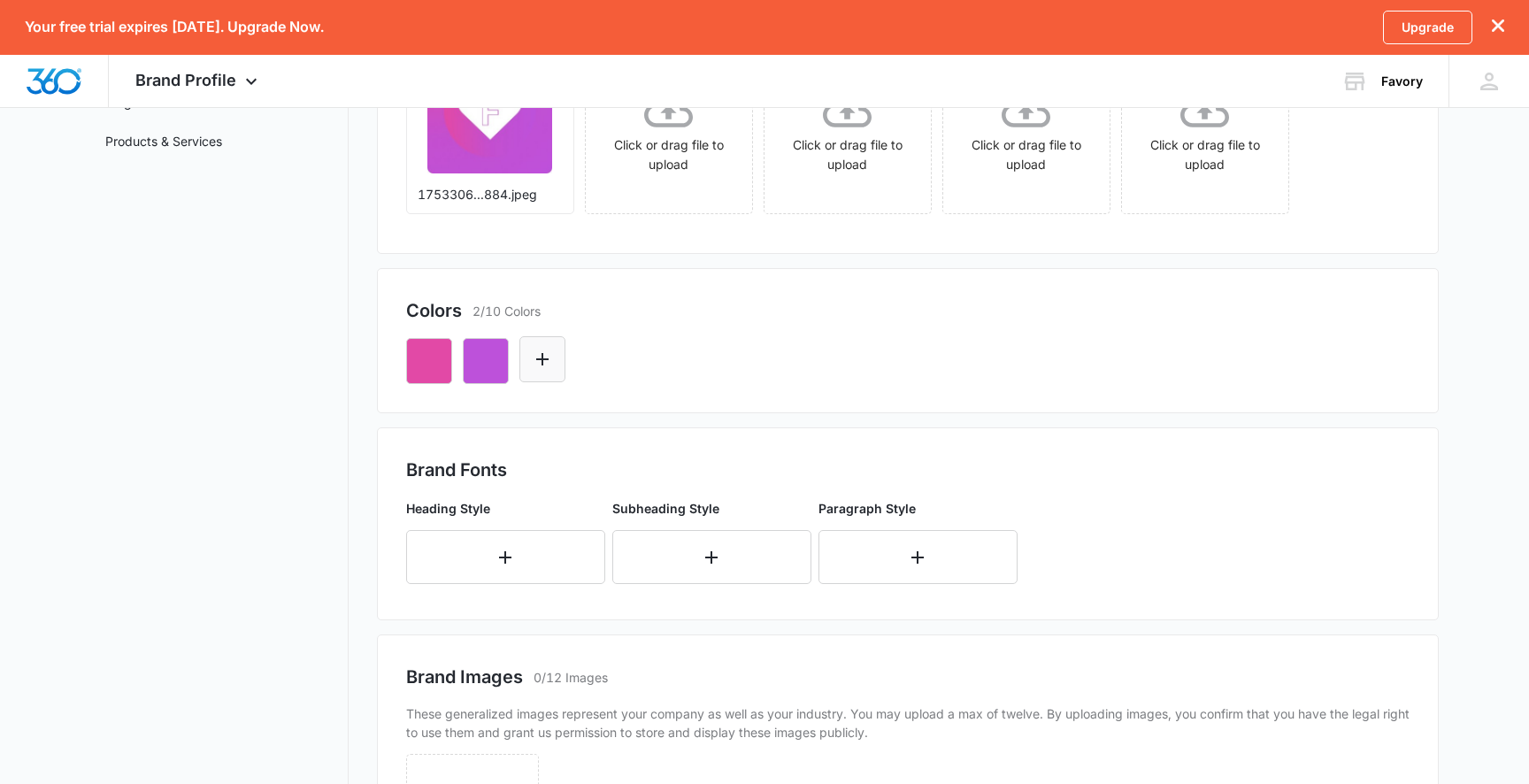
click at [555, 359] on button "Edit Color" at bounding box center [542, 359] width 46 height 46
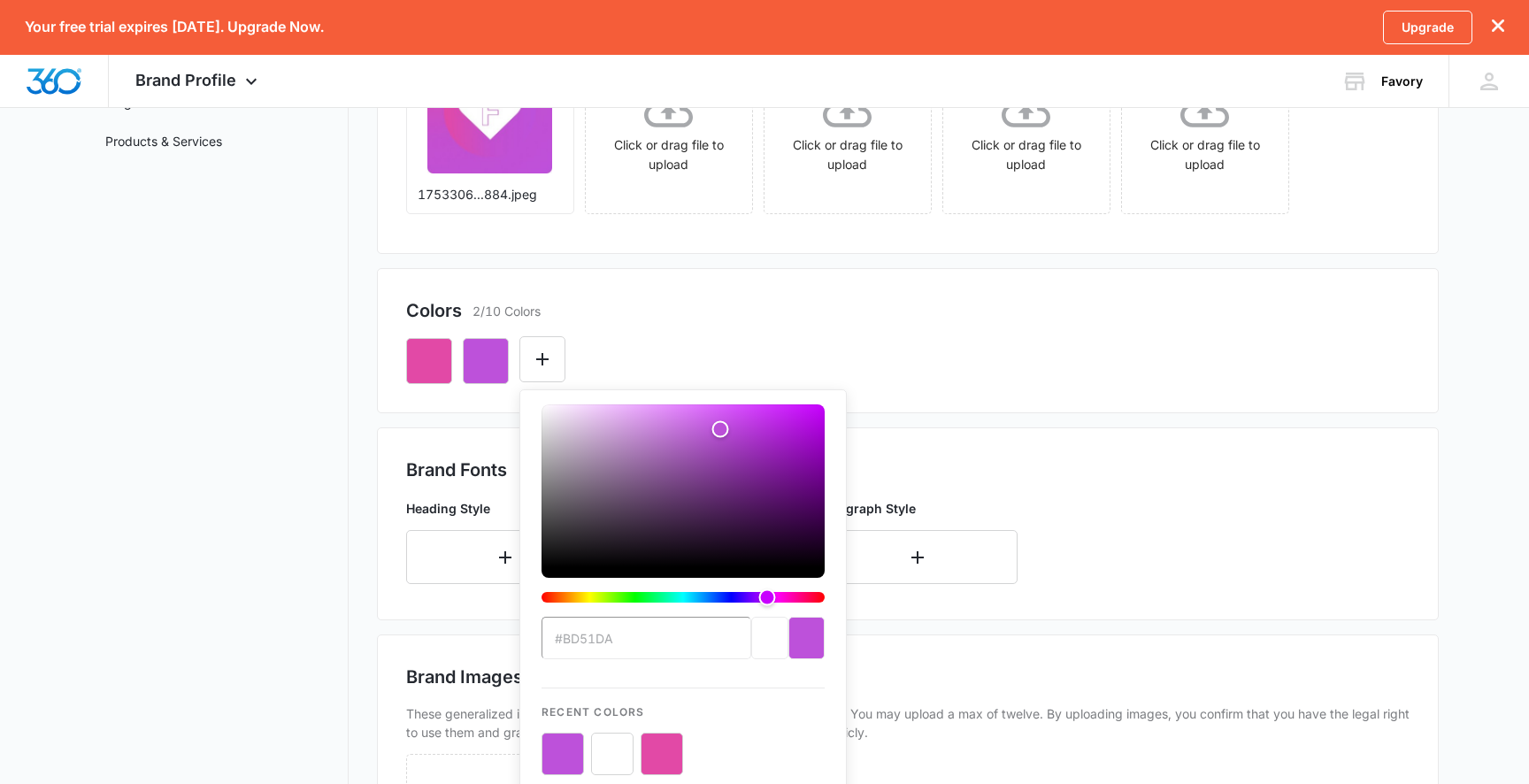
click at [605, 767] on button "color-picker-container" at bounding box center [612, 754] width 43 height 43
type input "#FFFFFF"
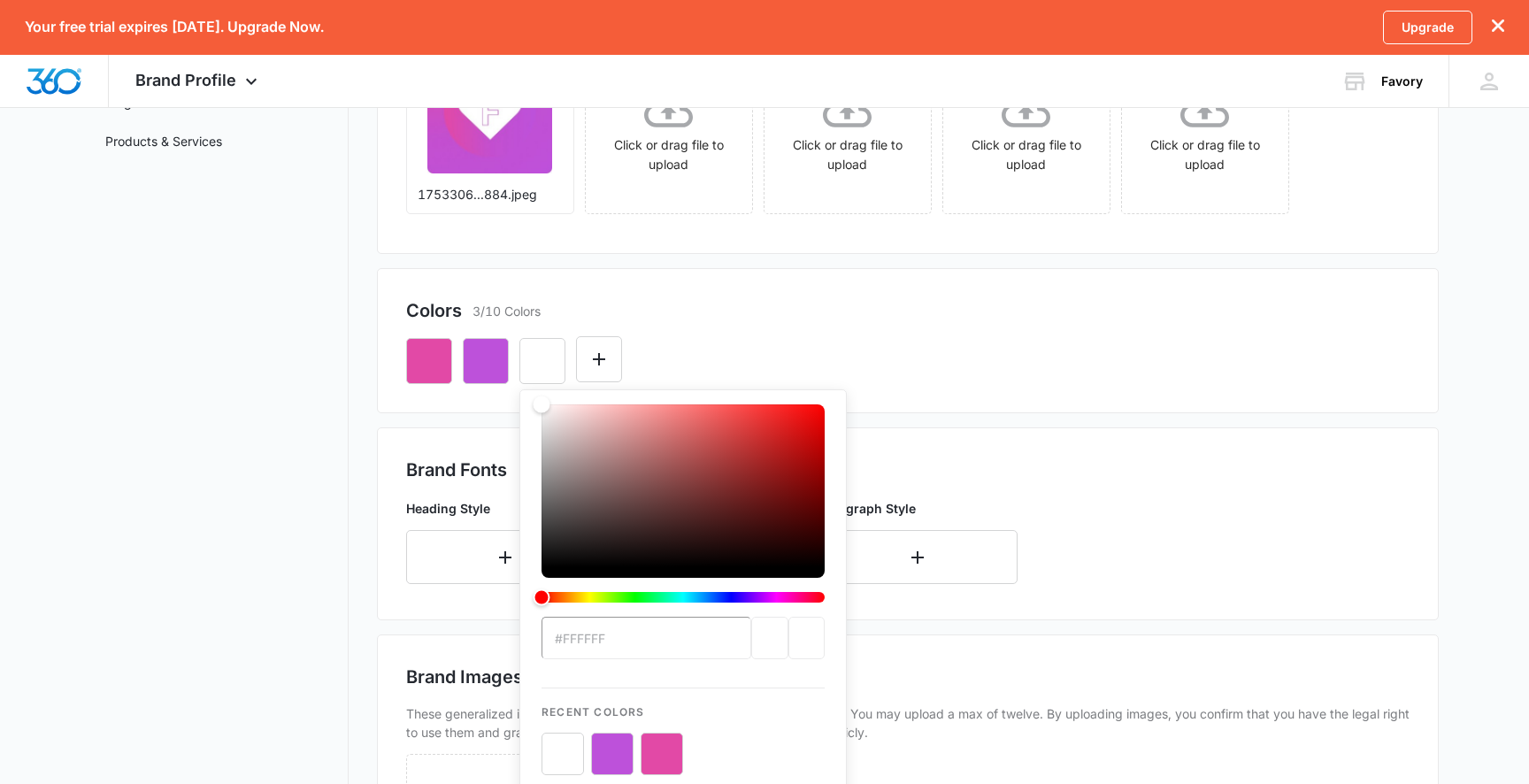
click at [716, 341] on div "#FFFFFF Recent Colors Brand Colors" at bounding box center [908, 354] width 1003 height 60
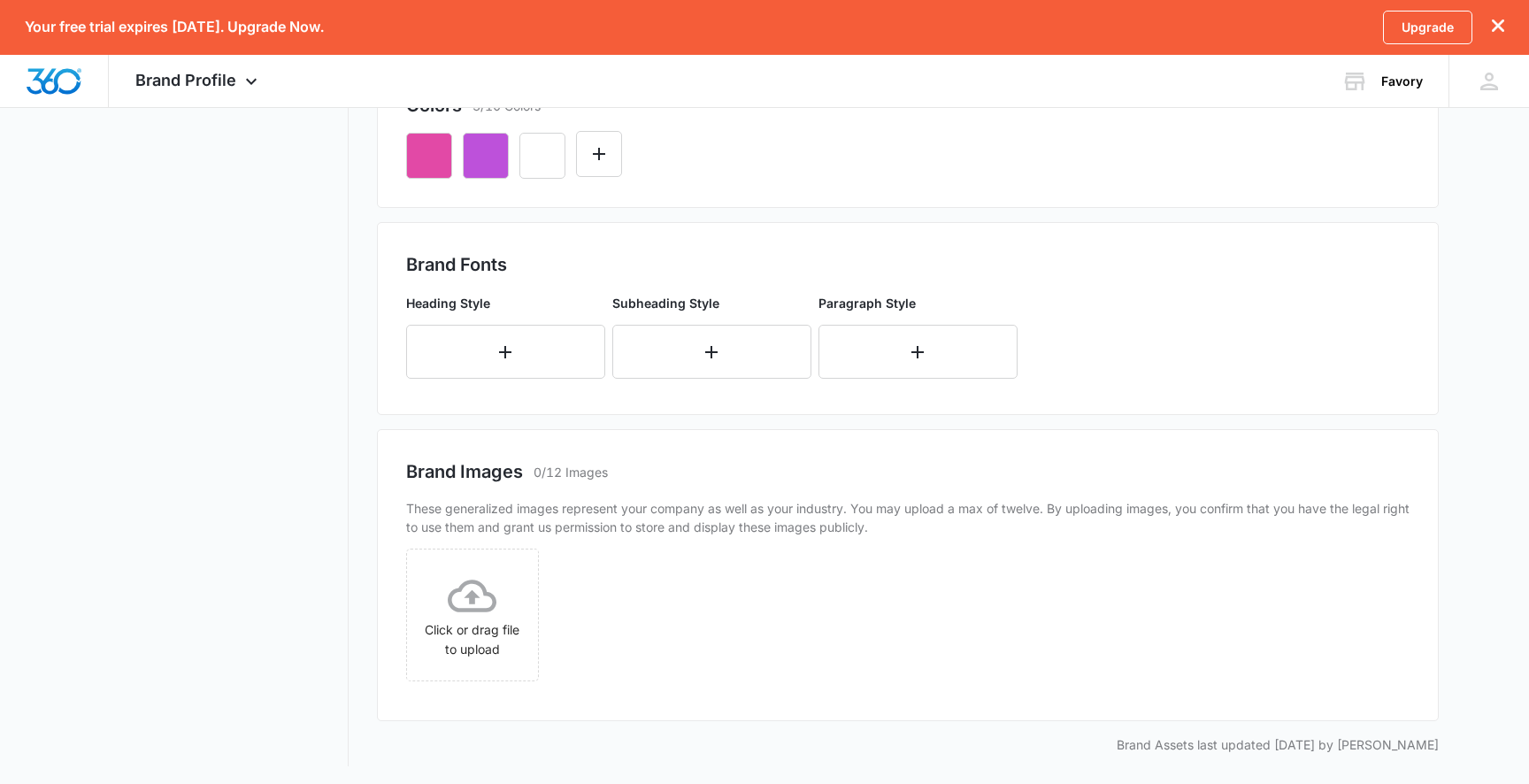
scroll to position [525, 0]
click at [506, 597] on div "Click or drag file to upload" at bounding box center [472, 611] width 131 height 87
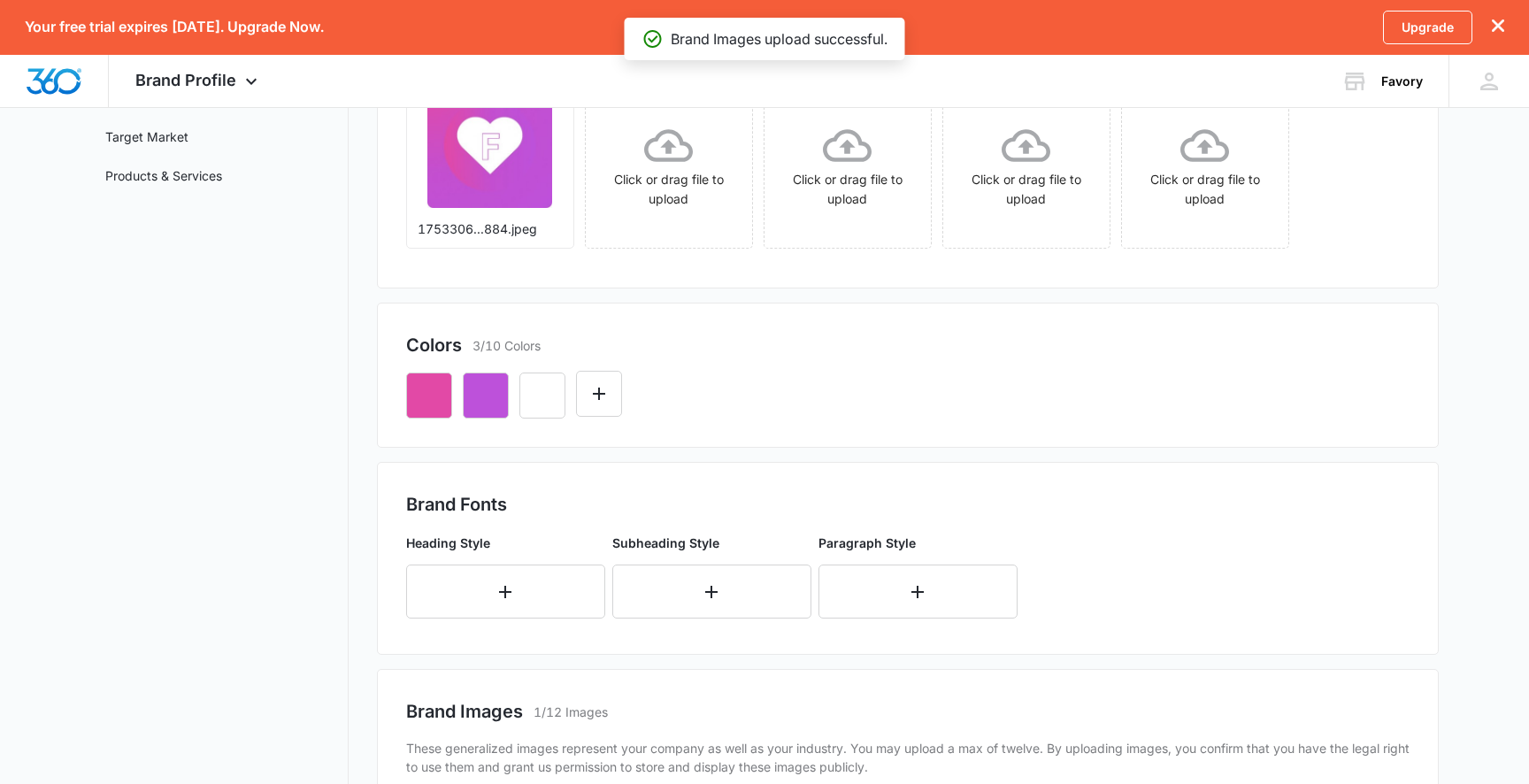
scroll to position [0, 0]
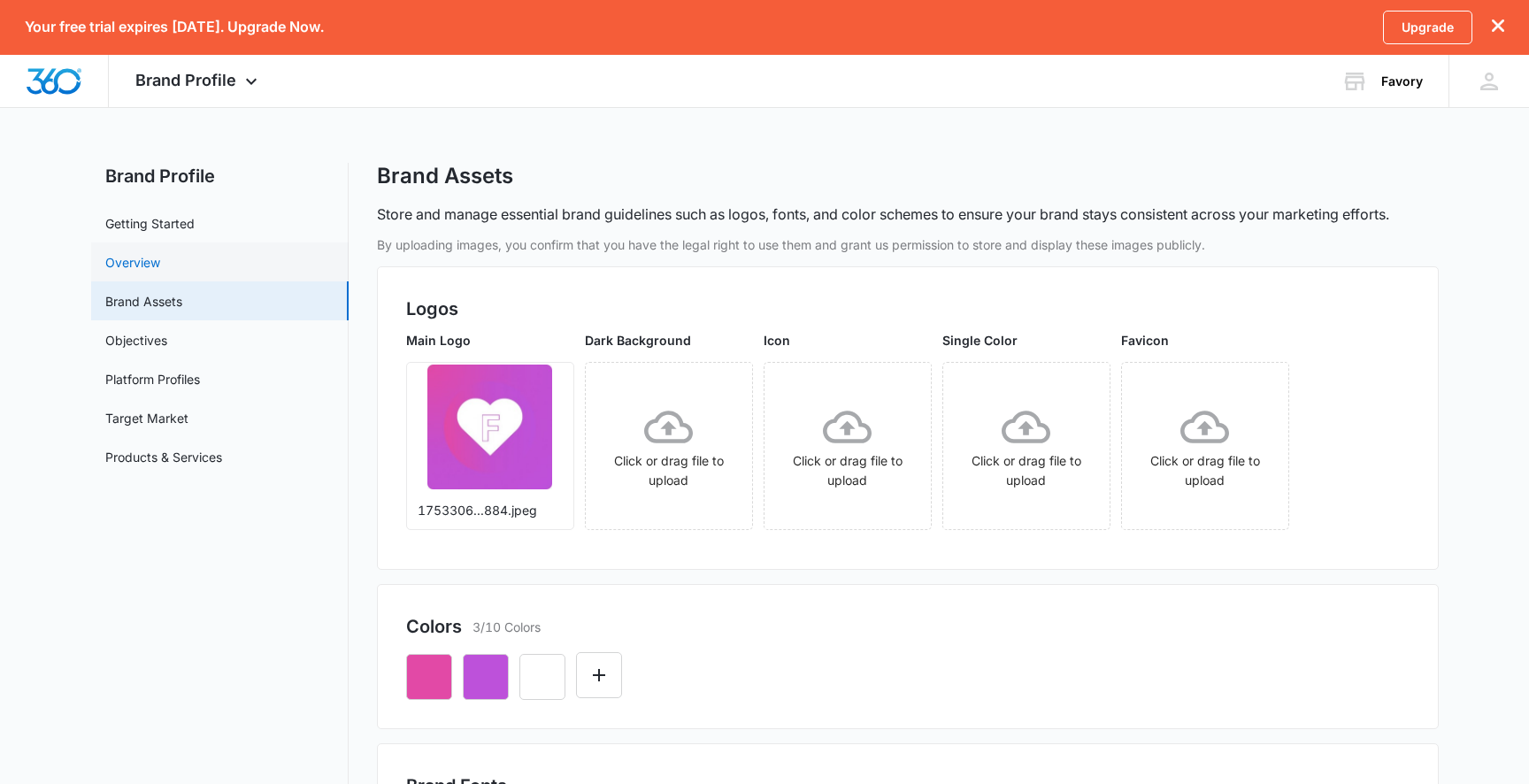
click at [160, 253] on link "Overview" at bounding box center [132, 262] width 55 height 19
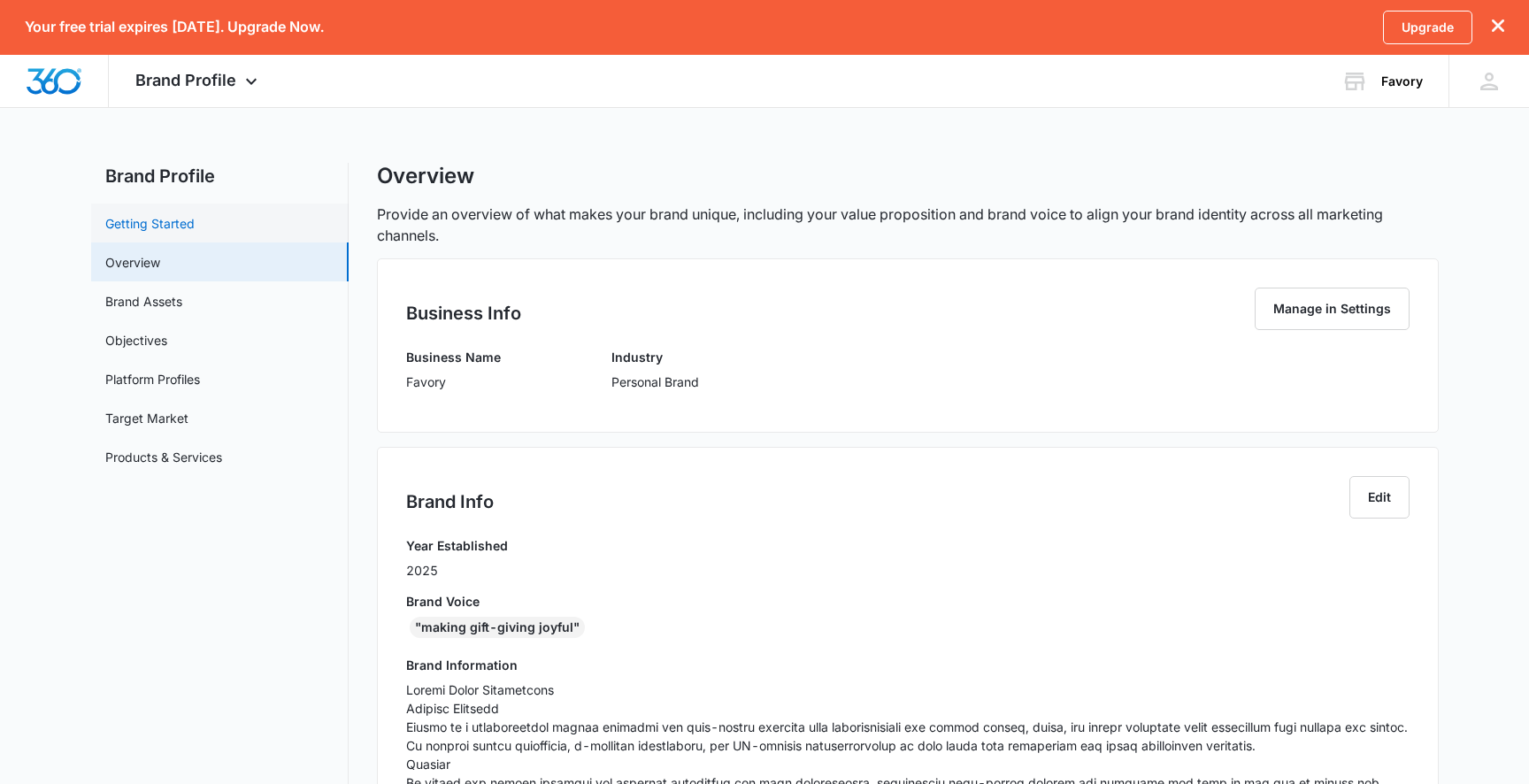
click at [195, 223] on link "Getting Started" at bounding box center [150, 223] width 89 height 19
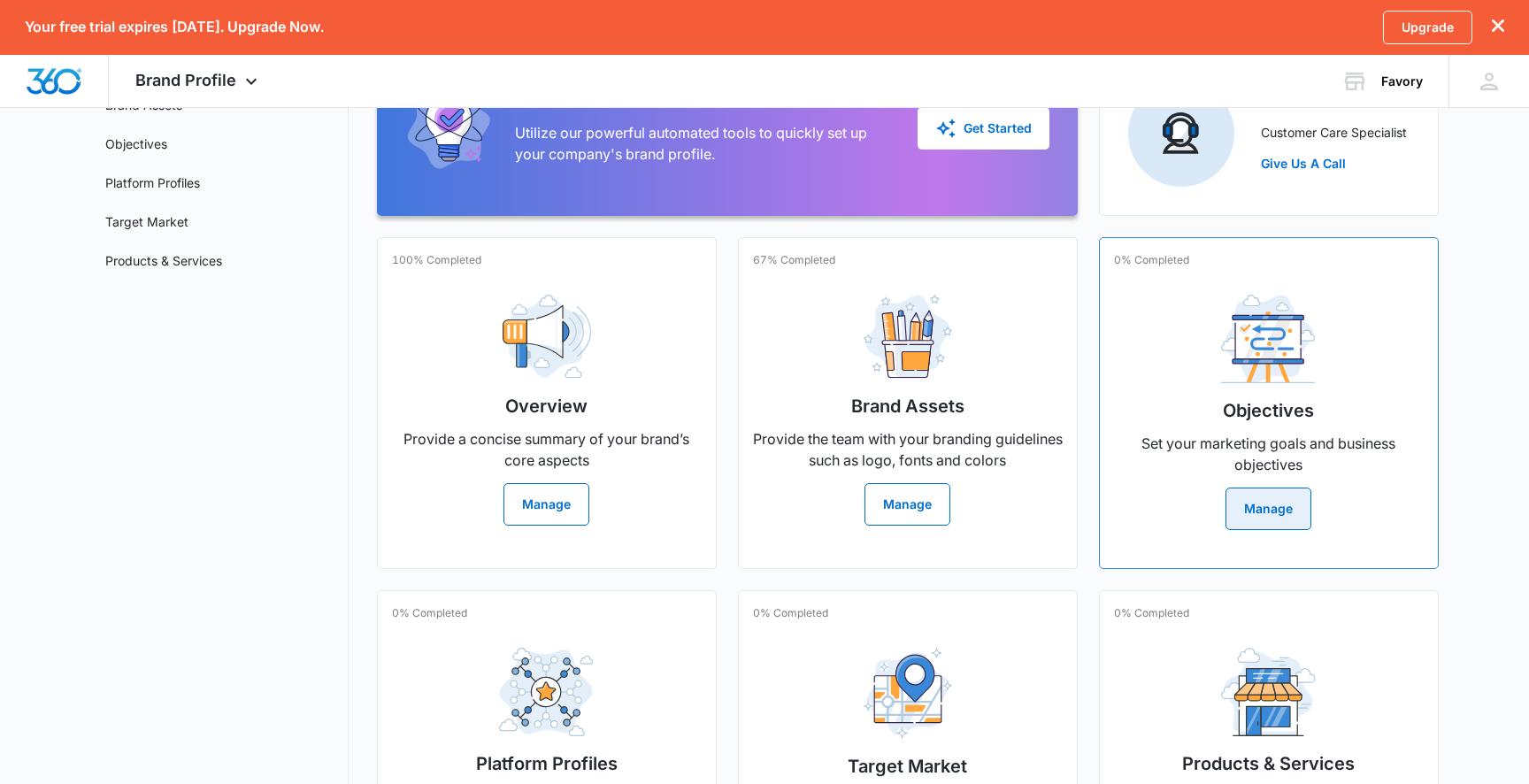
scroll to position [198, 0]
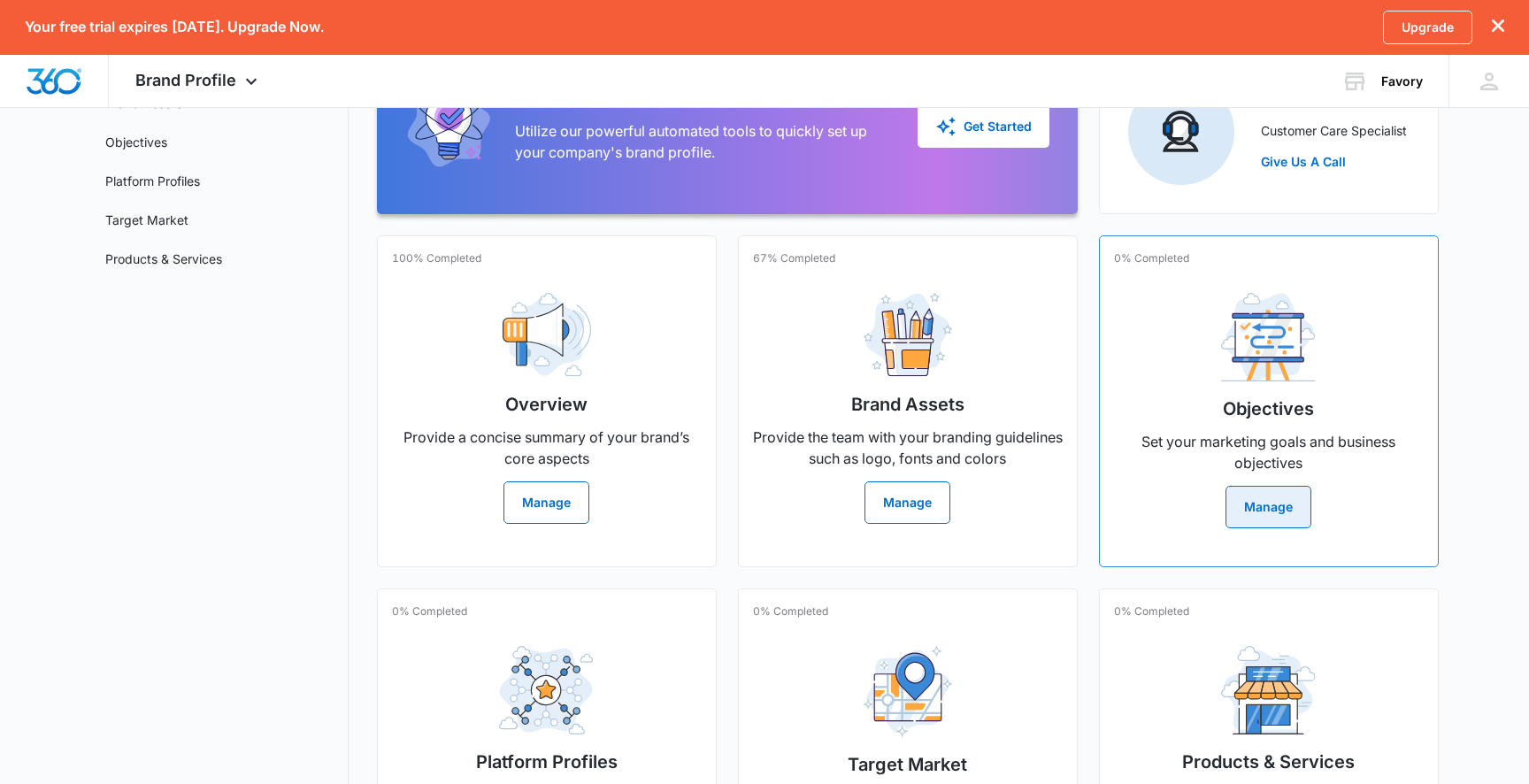
click at [1276, 518] on button "Manage" at bounding box center [1268, 507] width 85 height 43
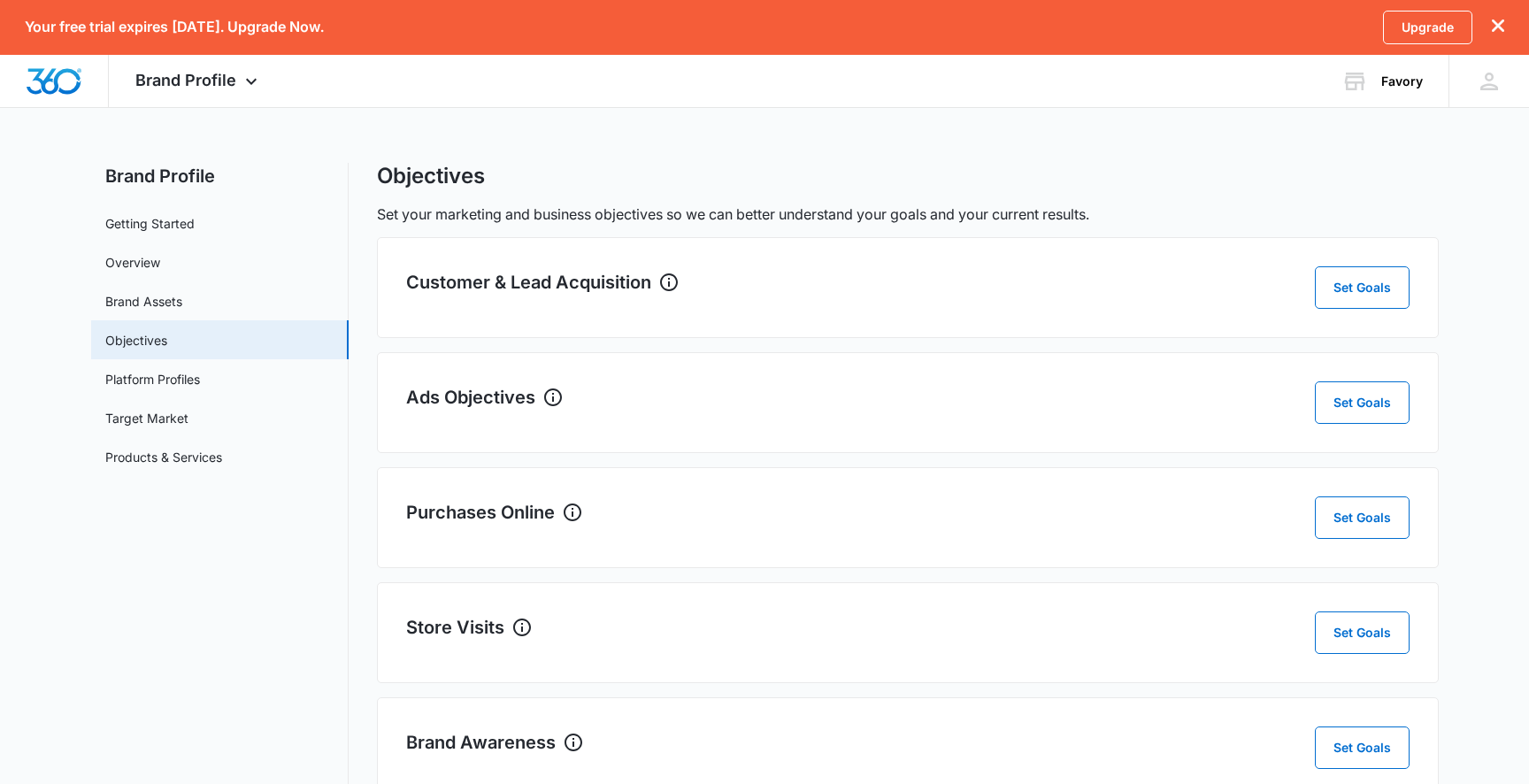
scroll to position [49, 0]
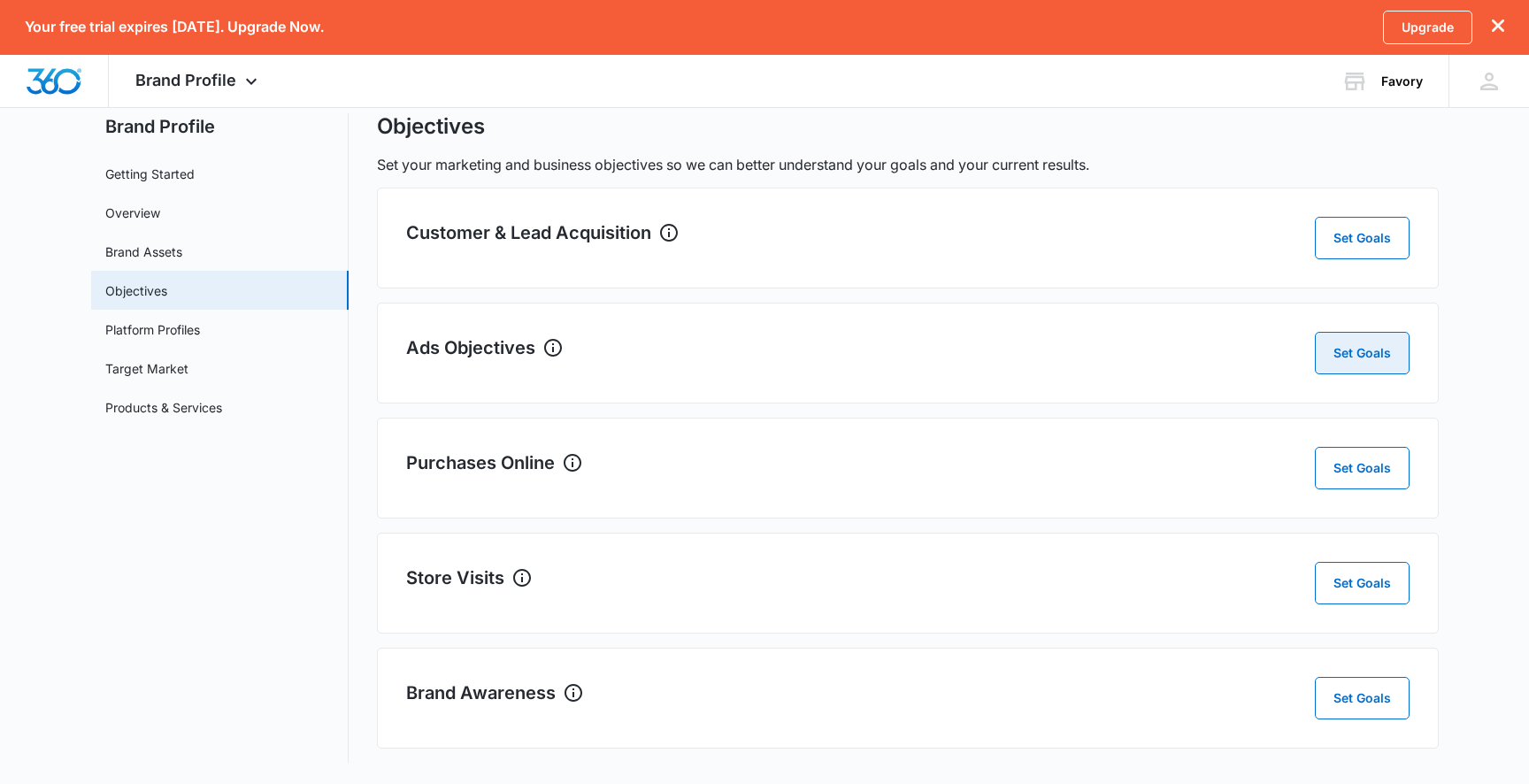
click at [1344, 341] on button "Set Goals" at bounding box center [1362, 353] width 95 height 43
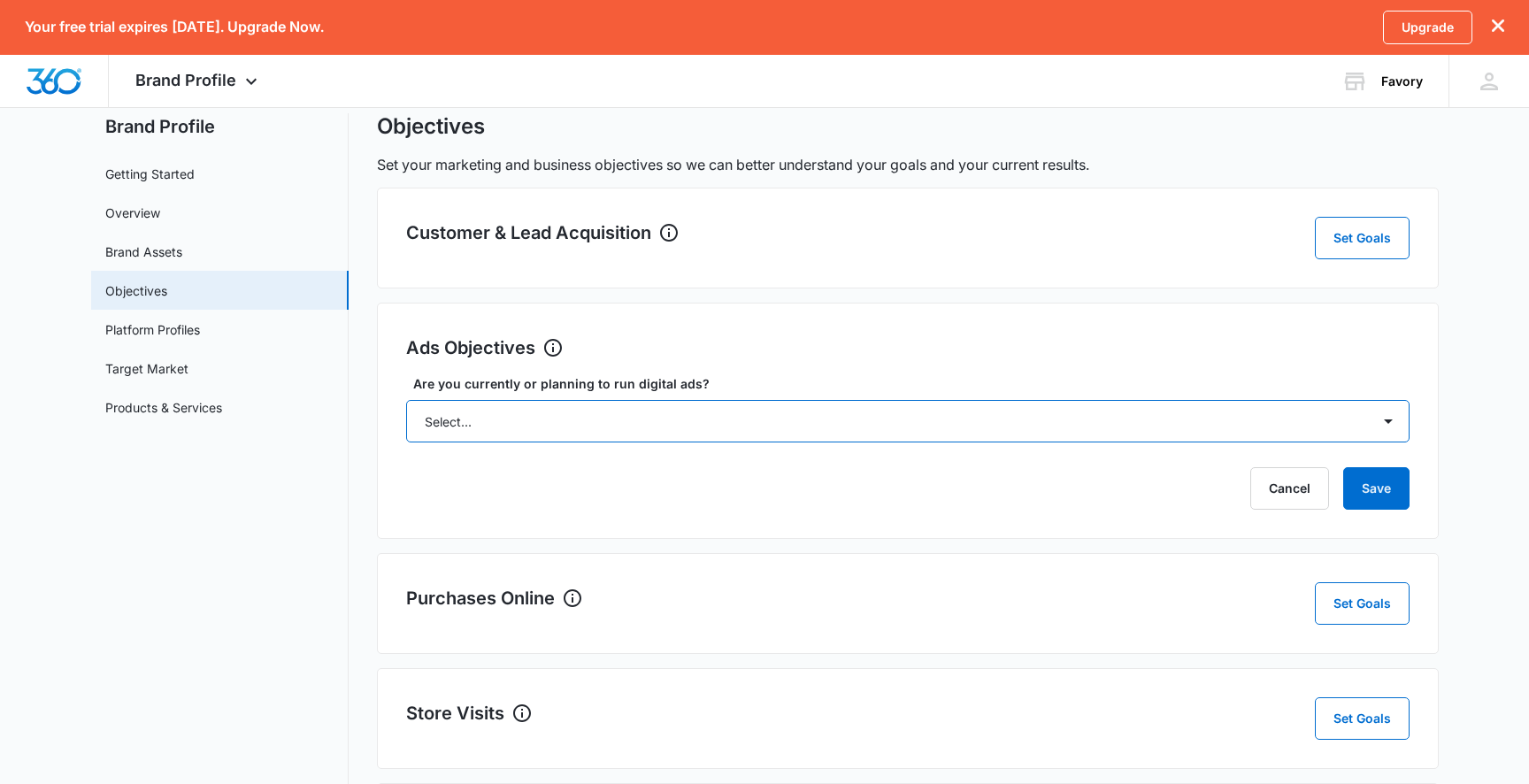
click at [916, 430] on select "Select... Yes No Yes, but don't currently have the data" at bounding box center [908, 422] width 1003 height 43
select select "yes"
click at [406, 400] on select "Select... Yes No Yes, but don't currently have the data" at bounding box center [908, 422] width 1003 height 43
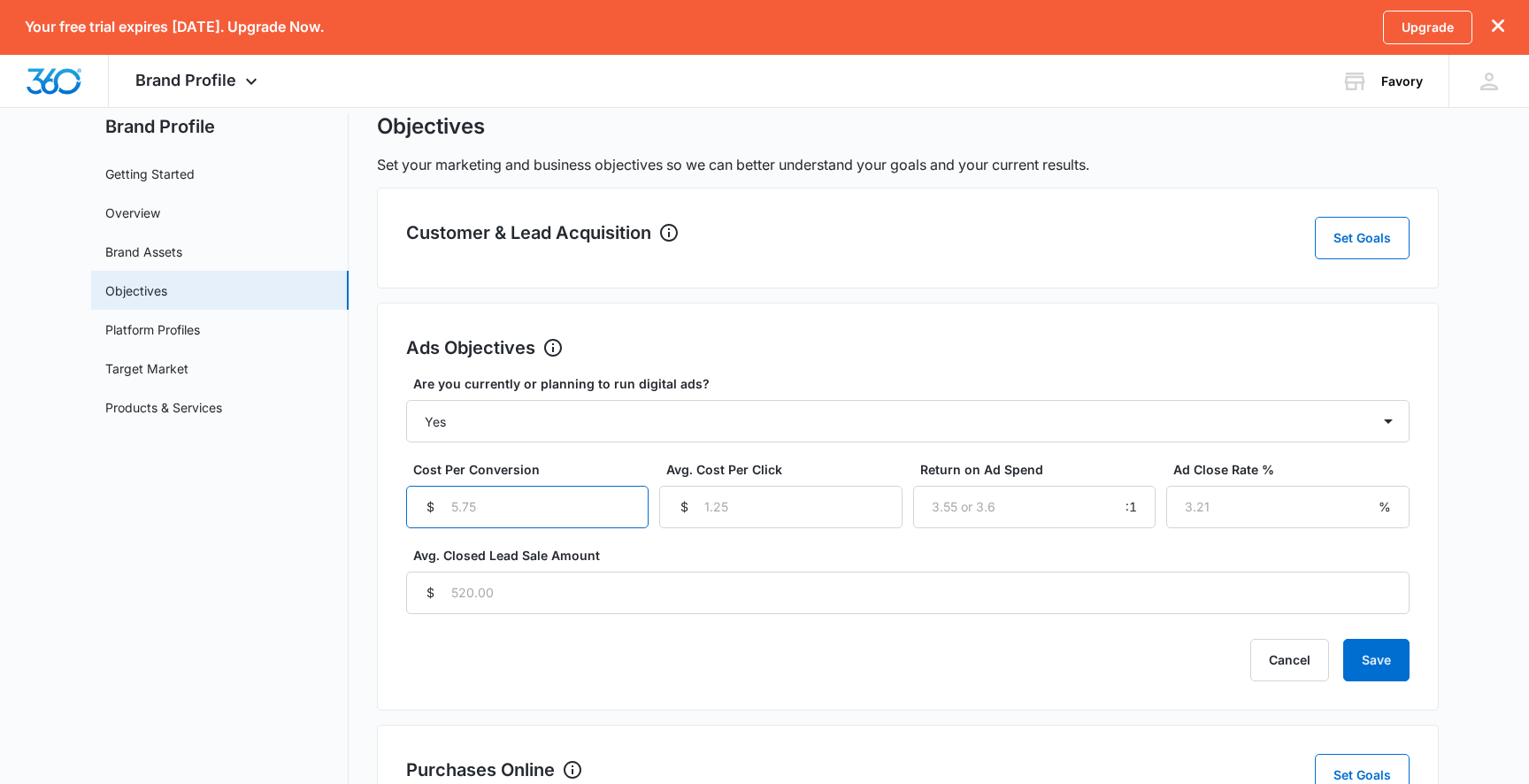
click at [573, 512] on input "Cost Per Conversion" at bounding box center [528, 507] width 243 height 43
click at [1261, 661] on button "Cancel" at bounding box center [1289, 660] width 79 height 43
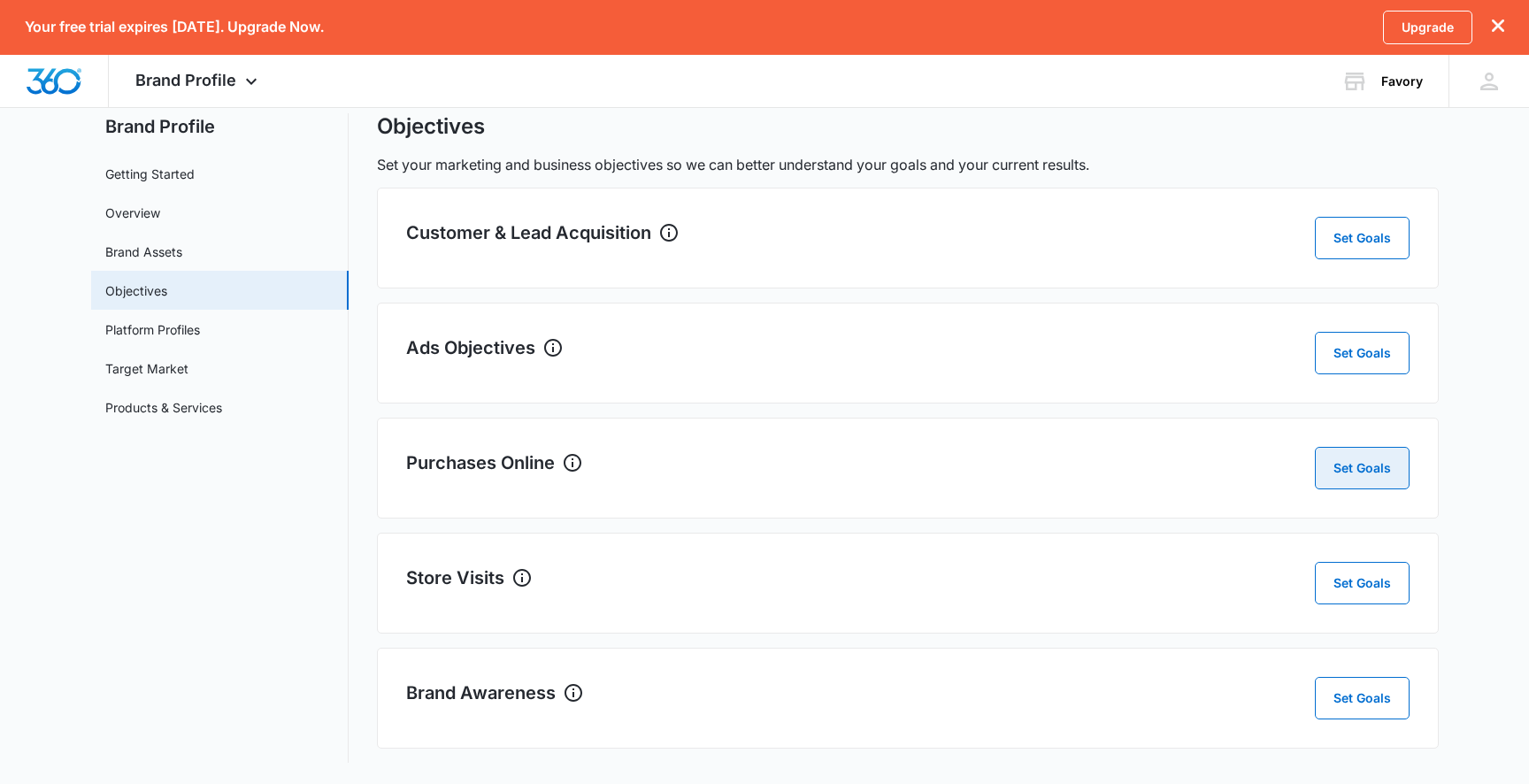
click at [1343, 466] on button "Set Goals" at bounding box center [1362, 468] width 95 height 43
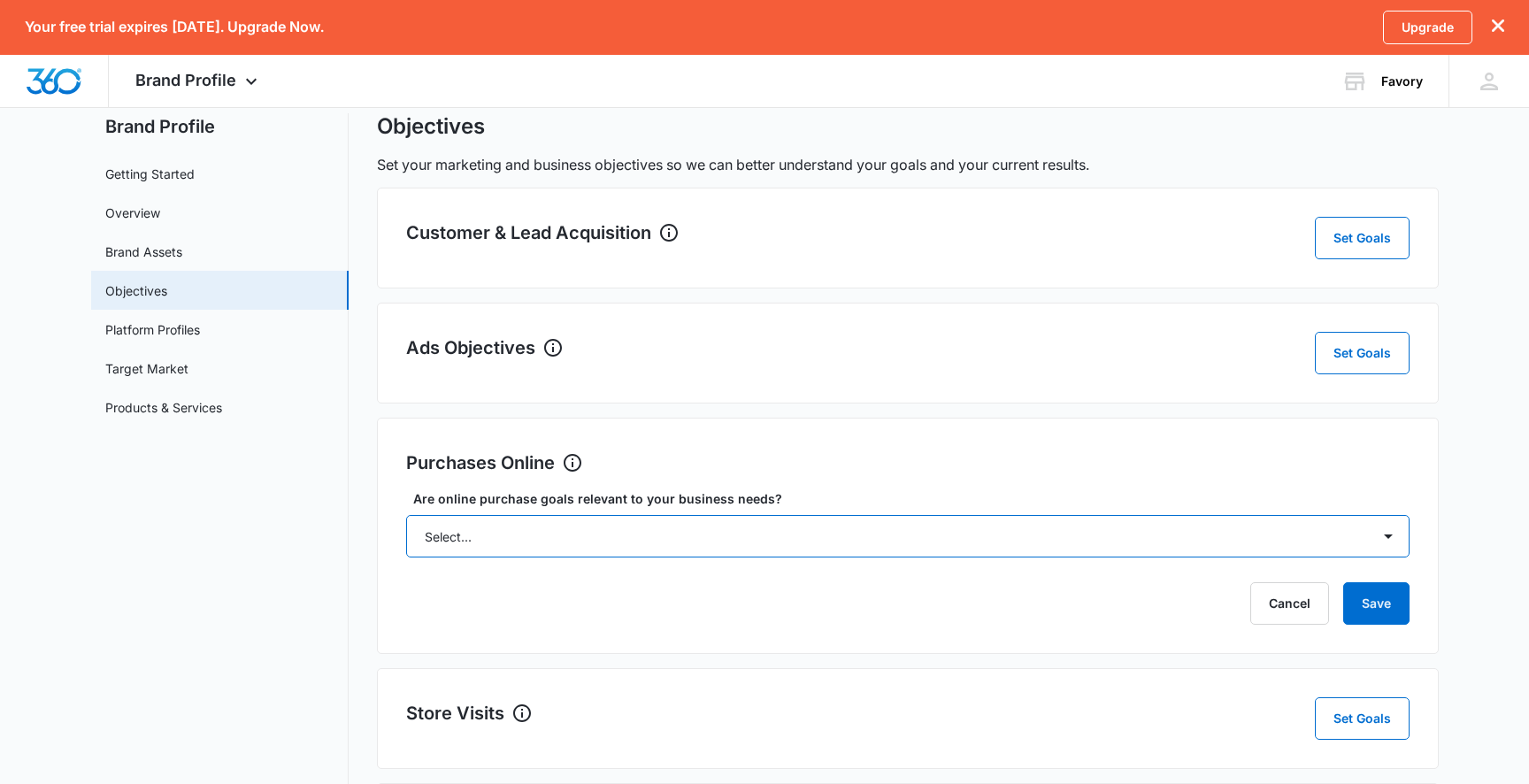
click at [1167, 536] on select "Select... Yes No Yes, but don't currently have the data" at bounding box center [908, 536] width 1003 height 43
select select "no"
click at [406, 515] on select "Select... Yes No Yes, but don't currently have the data" at bounding box center [908, 536] width 1003 height 43
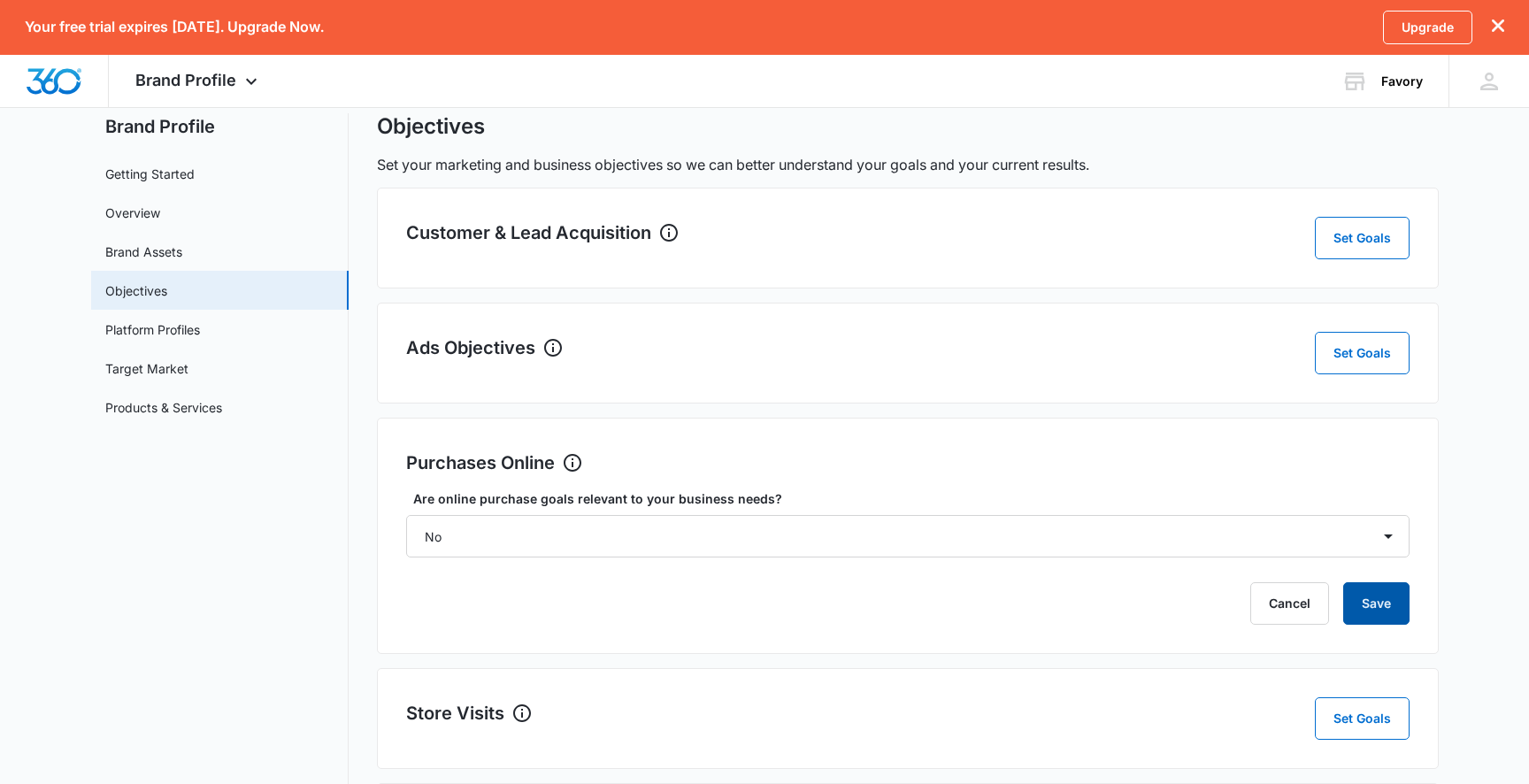
click at [1360, 596] on button "Save" at bounding box center [1376, 604] width 66 height 43
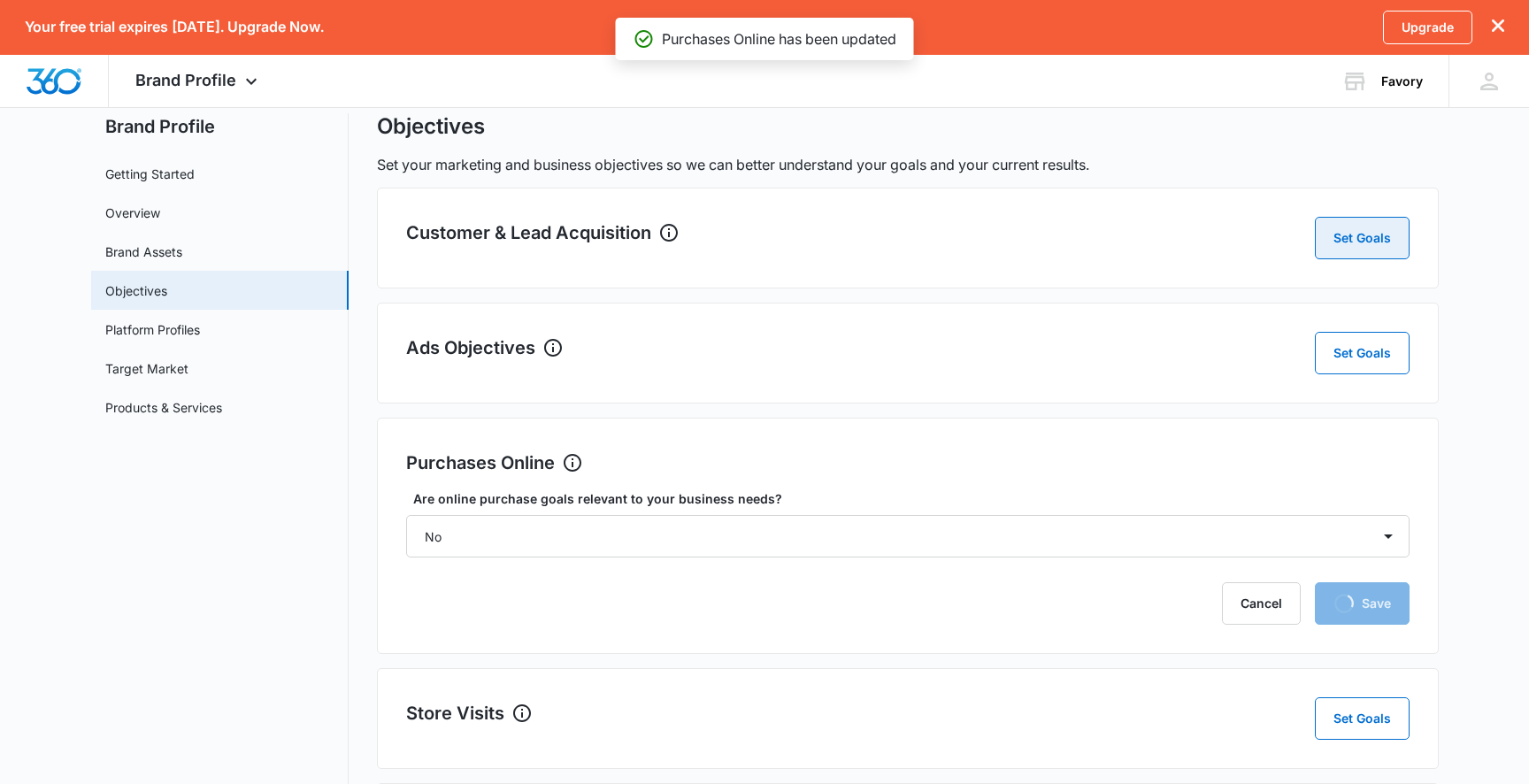
click at [1373, 246] on button "Set Goals" at bounding box center [1362, 238] width 95 height 43
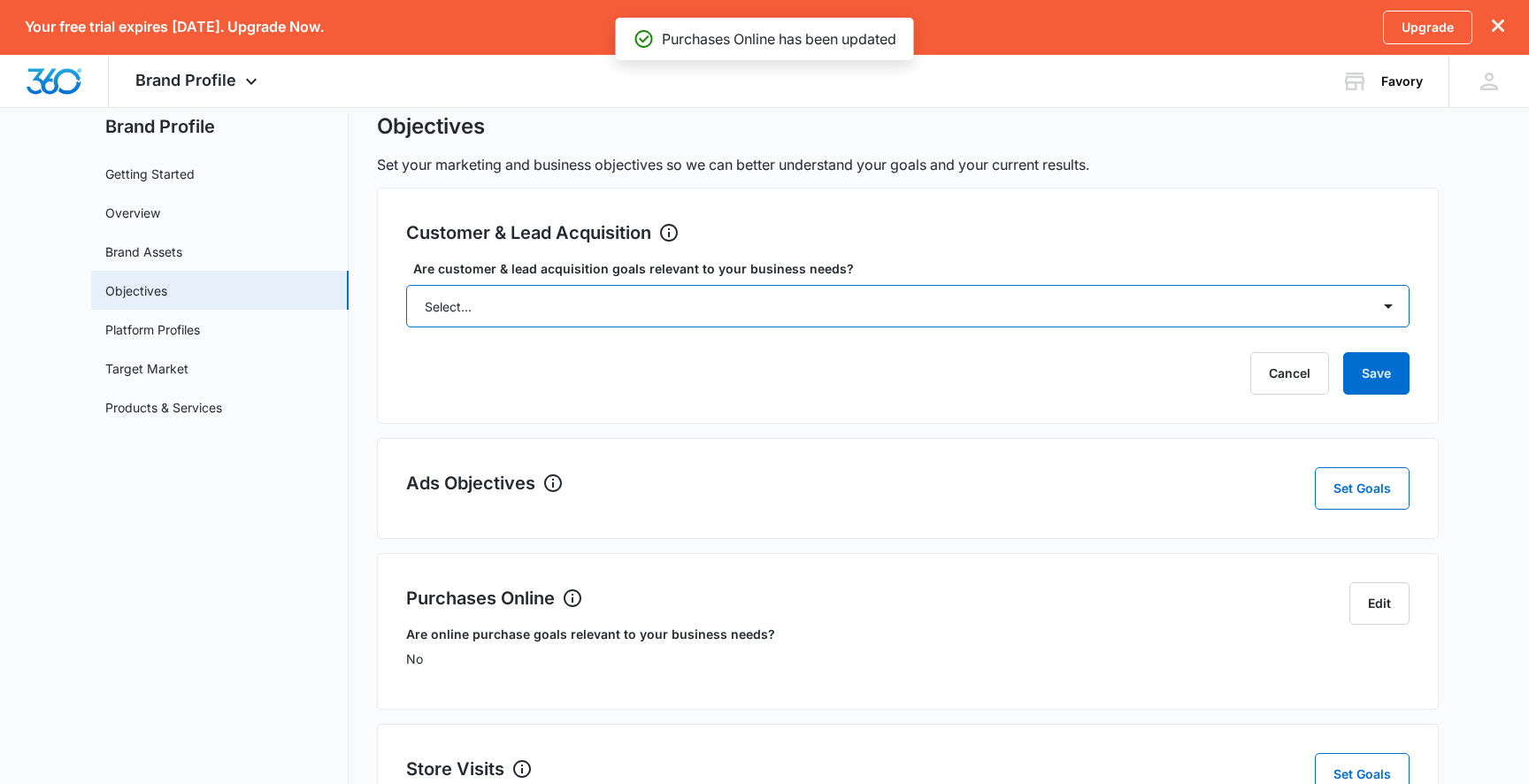
click at [1171, 315] on select "Select... Yes No Yes, but don't currently have the data" at bounding box center [908, 307] width 1003 height 43
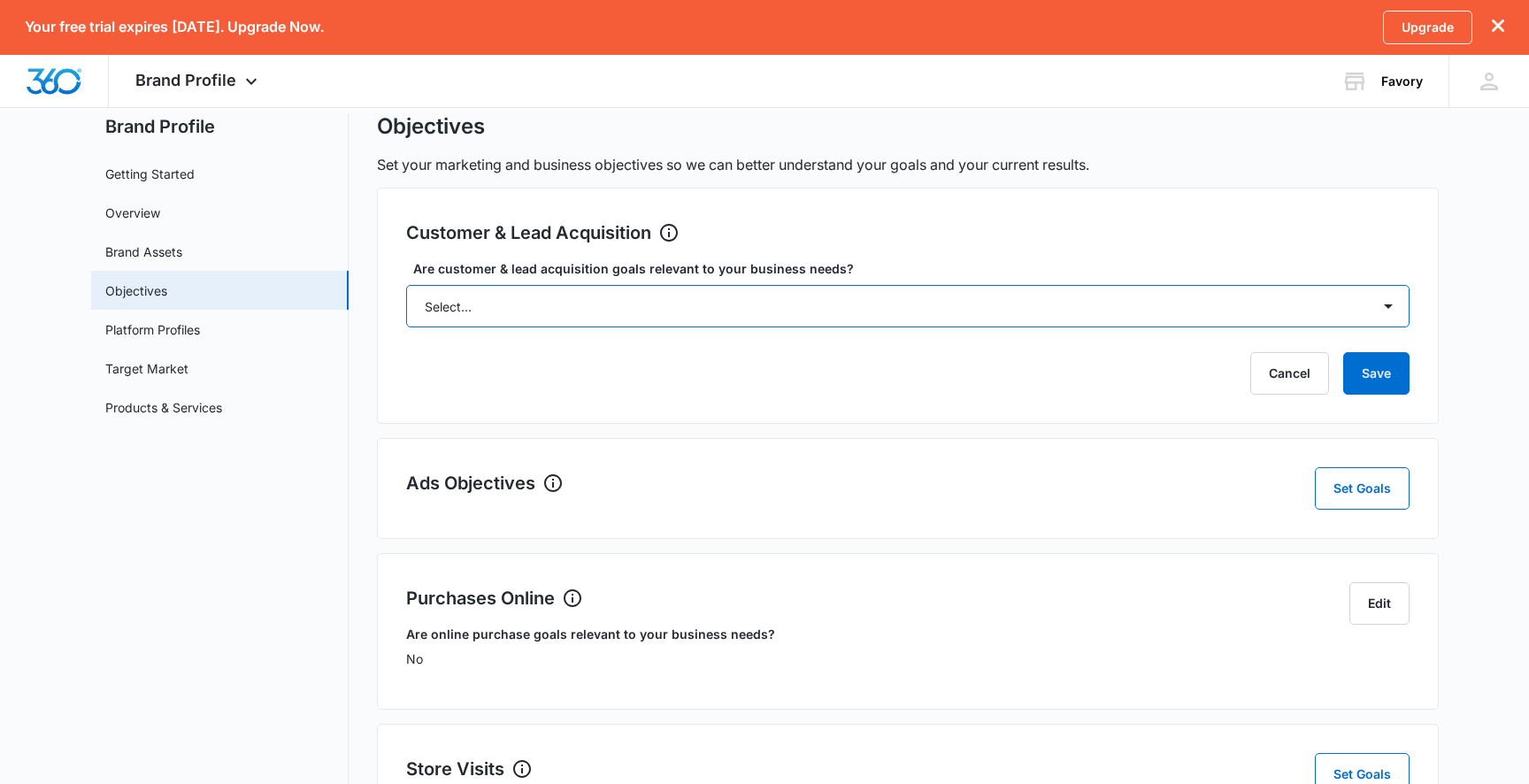
select select "no"
click at [406, 285] on select "Select... Yes No Yes, but don't currently have the data" at bounding box center [908, 307] width 1003 height 43
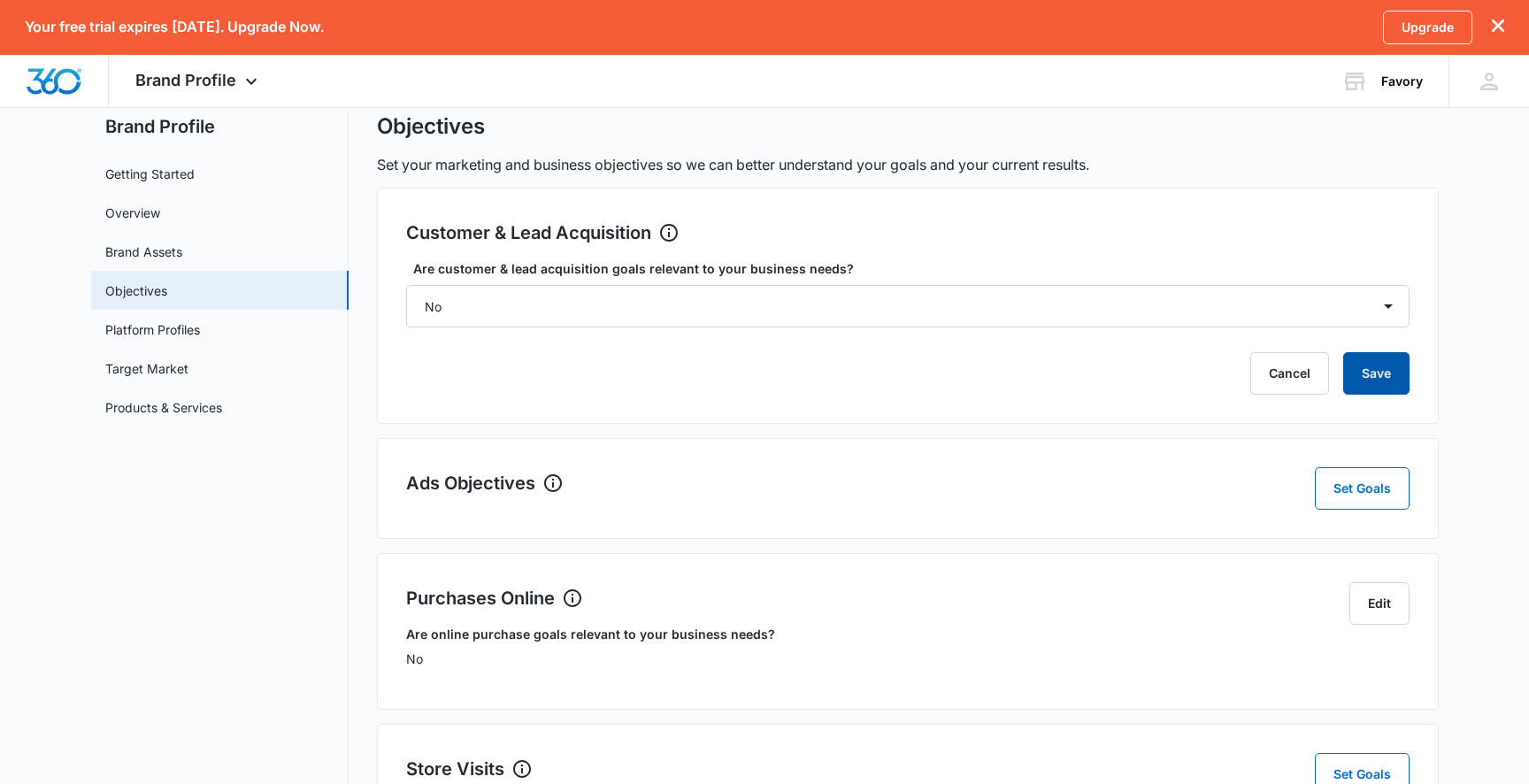
click at [1351, 363] on button "Save" at bounding box center [1376, 373] width 66 height 43
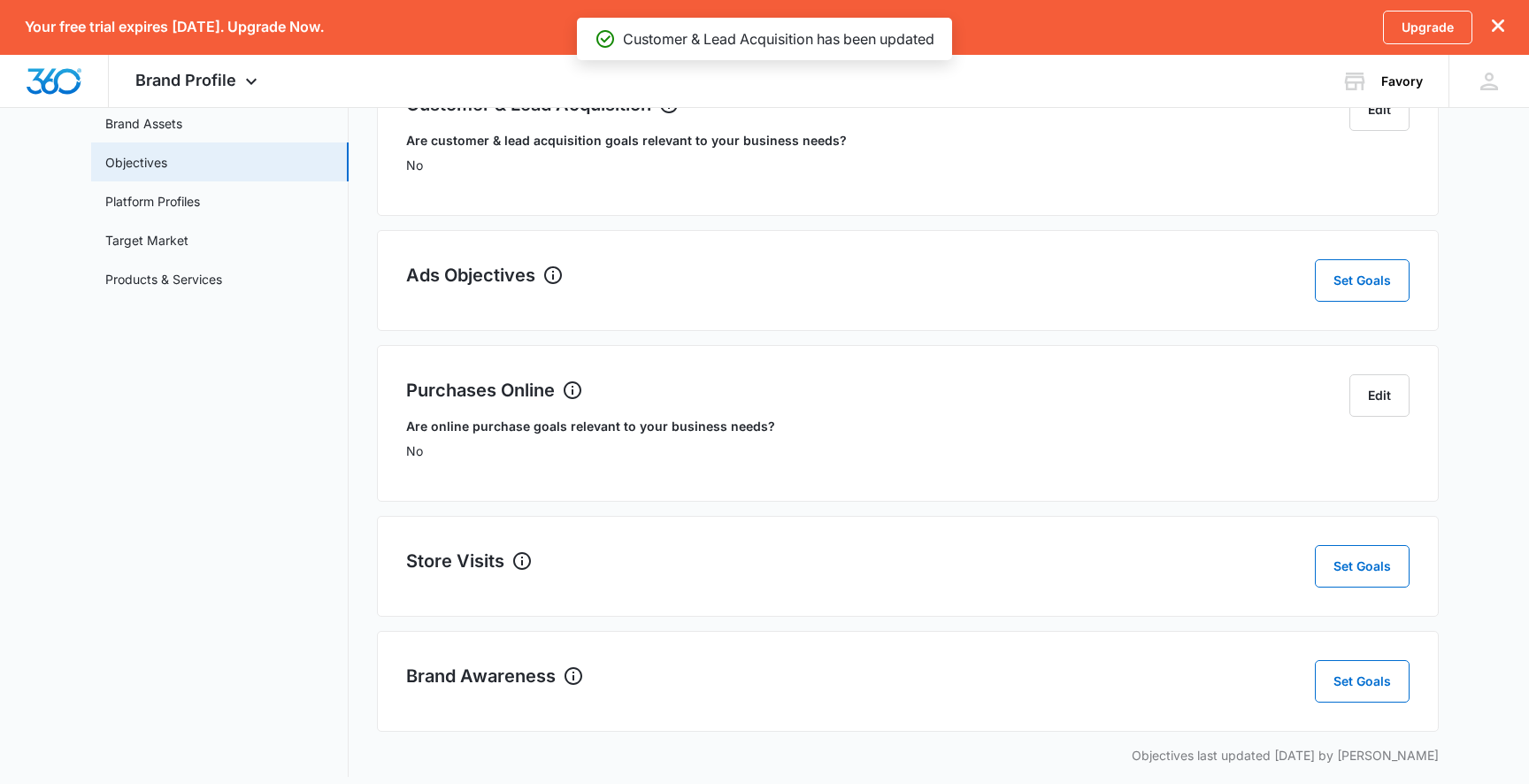
scroll to position [192, 0]
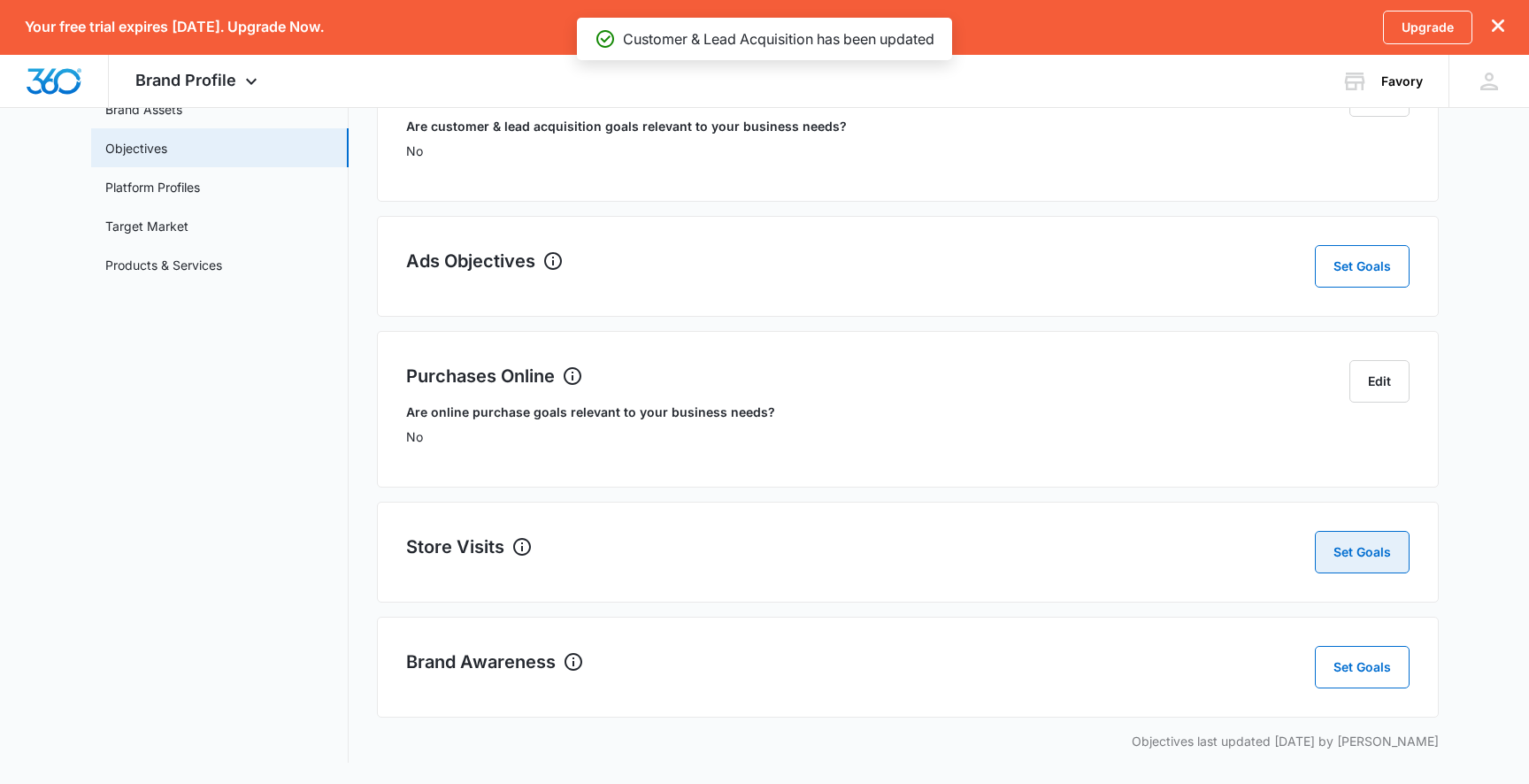
click at [1366, 569] on button "Set Goals" at bounding box center [1362, 552] width 95 height 43
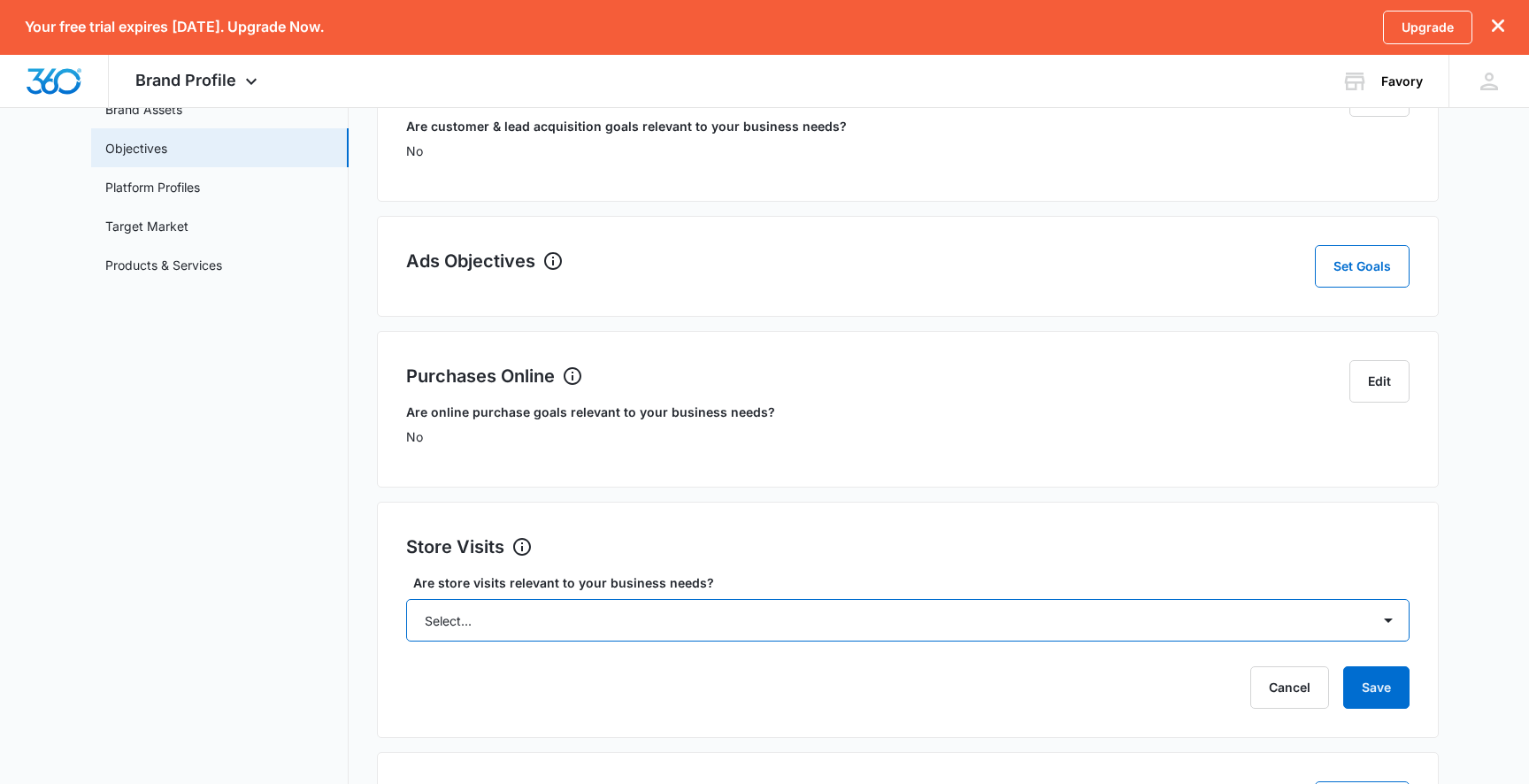
click at [1019, 616] on select "Select... Yes No Yes, but don't currently have the data" at bounding box center [908, 621] width 1003 height 43
select select "yes"
click at [406, 599] on select "Select... Yes No Yes, but don't currently have the data" at bounding box center [908, 621] width 1003 height 43
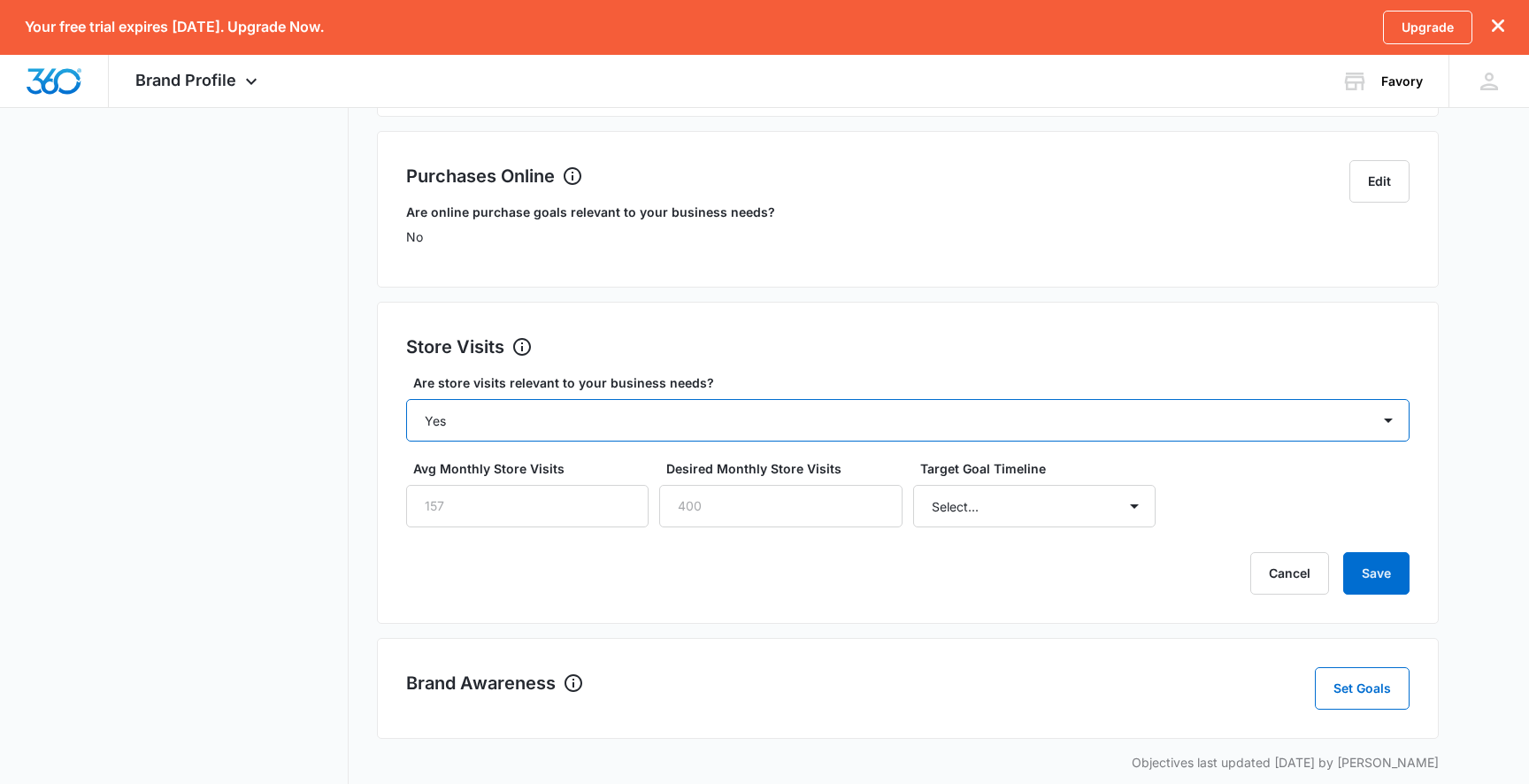
scroll to position [405, 0]
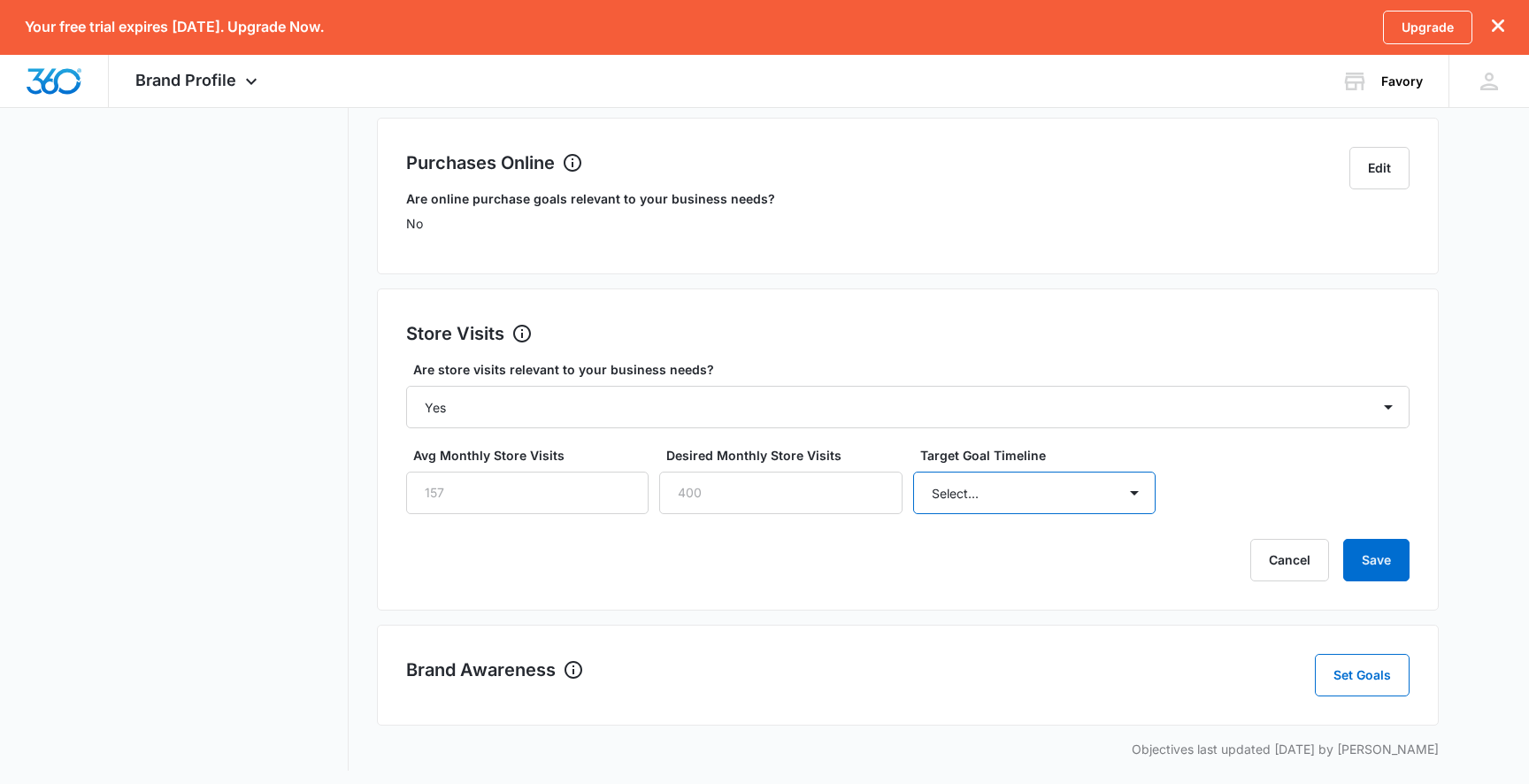
click at [1024, 499] on select "Select... 3 months 6 months 1 year 2+ years" at bounding box center [1035, 493] width 243 height 43
click at [614, 496] on input "Avg Monthly Store Visits" at bounding box center [528, 493] width 243 height 43
type input "120"
click at [719, 492] on input "Desired Monthly Store Visits" at bounding box center [781, 492] width 243 height 43
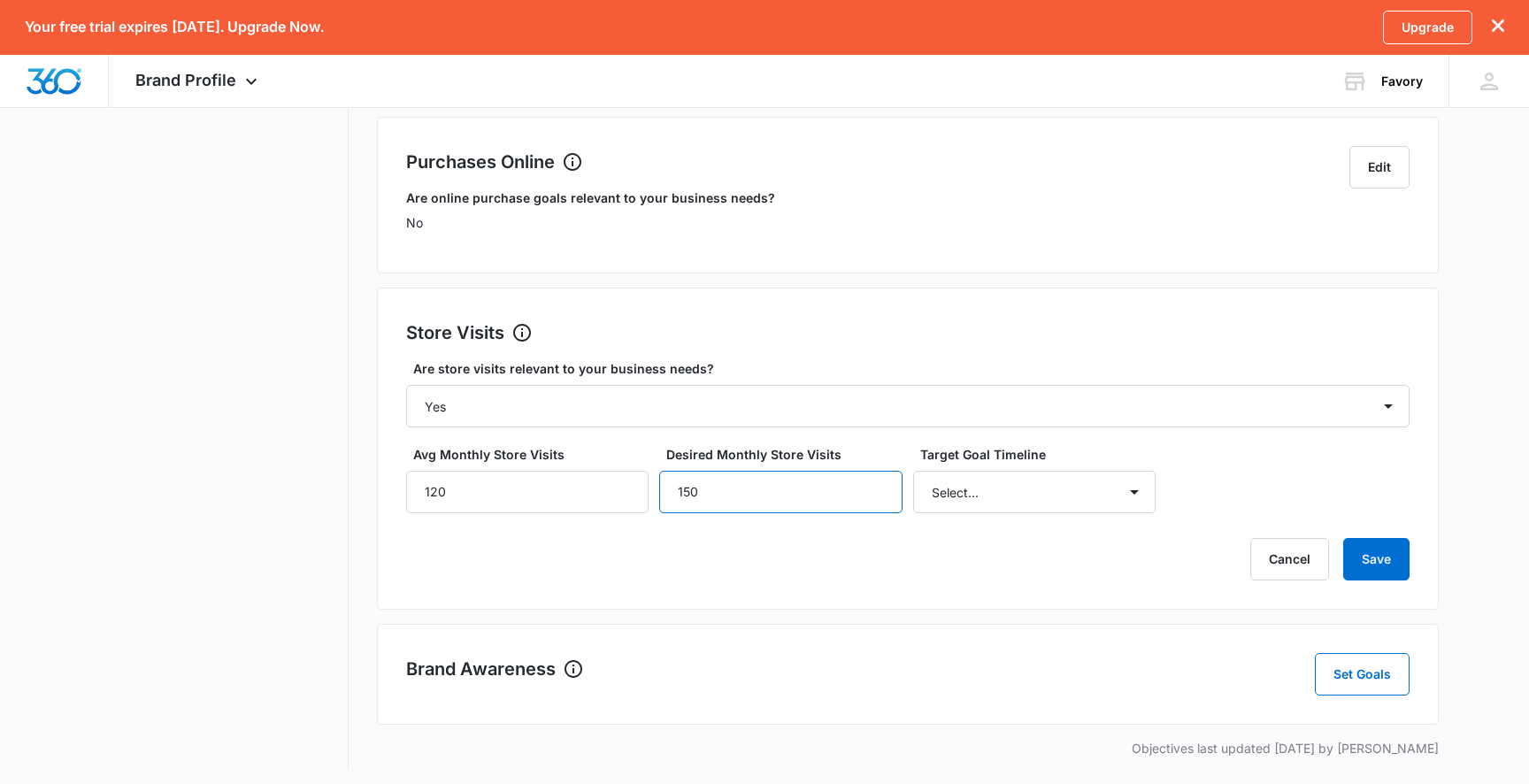
type input "150"
click at [780, 575] on div "Cancel Save" at bounding box center [908, 559] width 1003 height 43
click at [1366, 555] on button "Save" at bounding box center [1376, 559] width 66 height 43
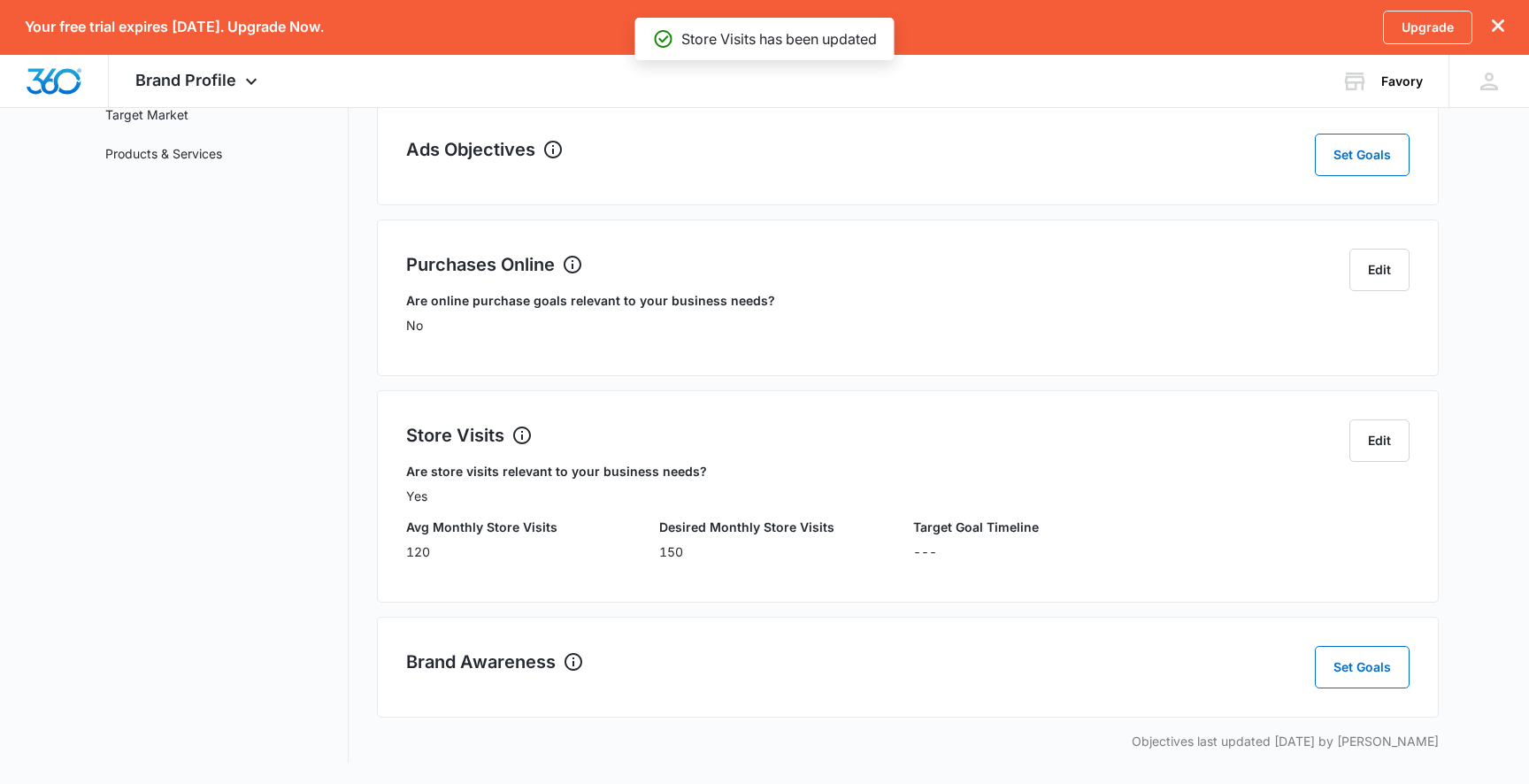
scroll to position [304, 0]
click at [1313, 669] on div "Brand Awareness Set Goals" at bounding box center [908, 667] width 1003 height 43
click at [1325, 666] on button "Set Goals" at bounding box center [1362, 667] width 95 height 43
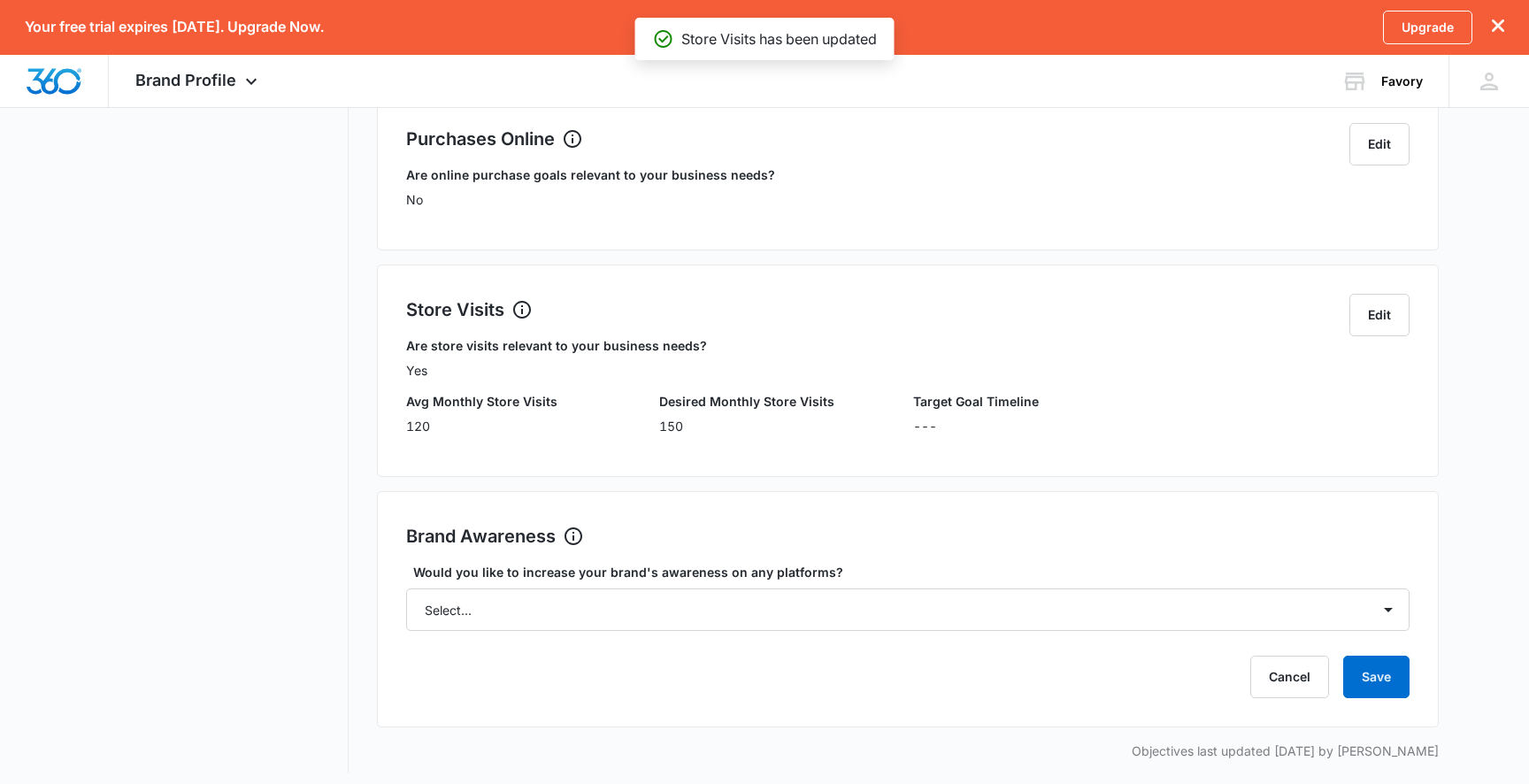
scroll to position [438, 0]
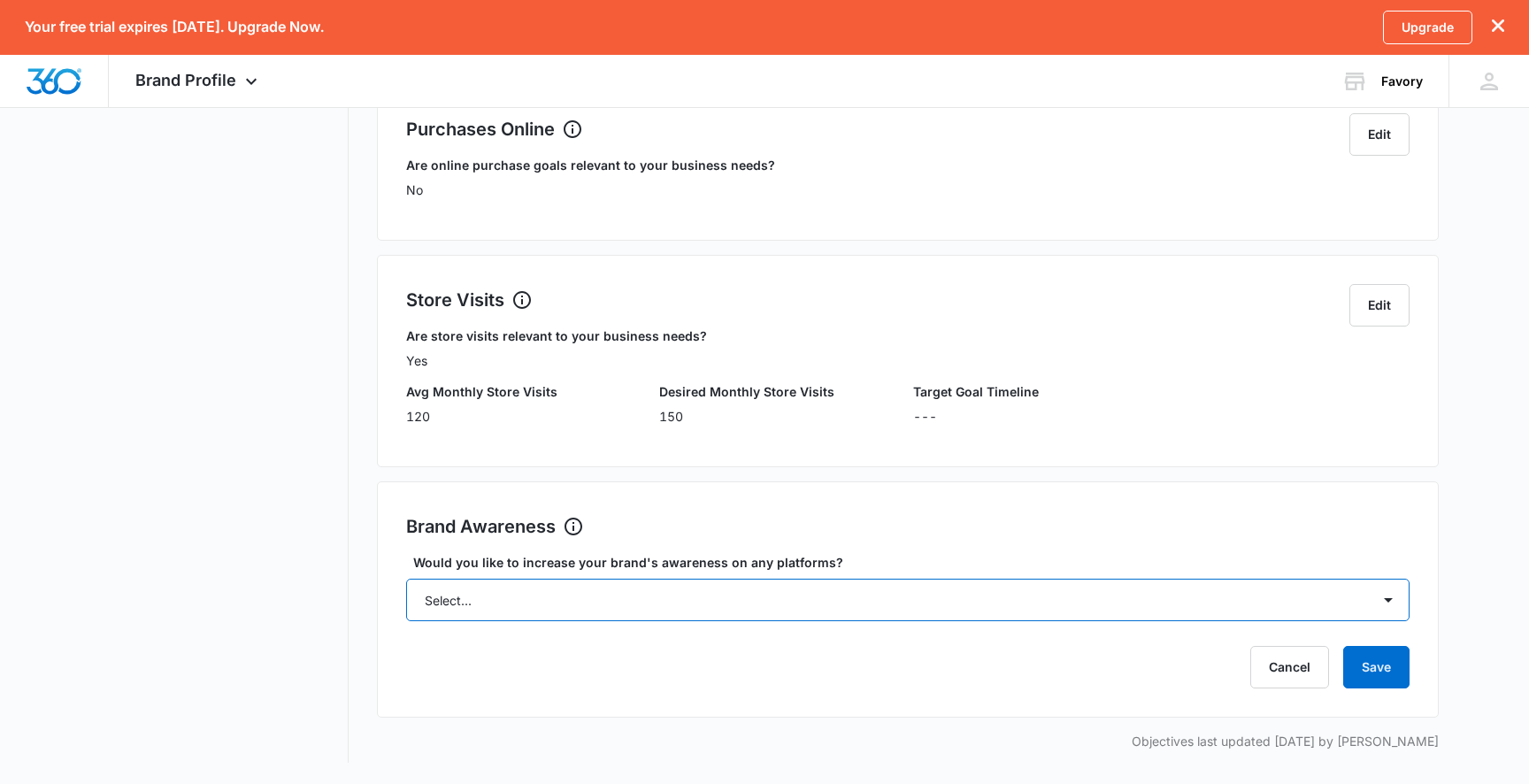
click at [736, 607] on select "Select... Yes No" at bounding box center [908, 600] width 1003 height 43
select select "yes"
click at [406, 579] on select "Select... Yes No" at bounding box center [908, 600] width 1003 height 43
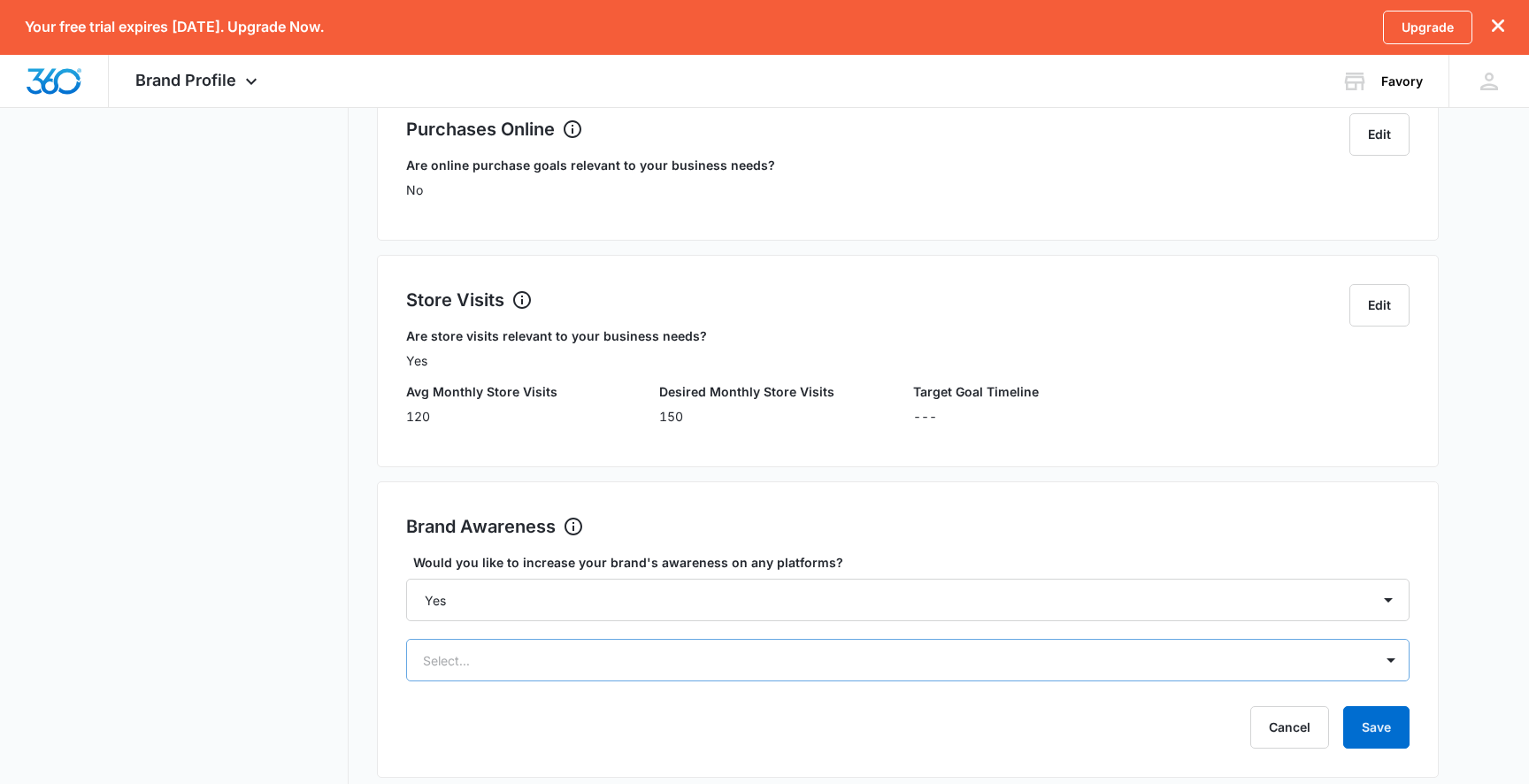
scroll to position [614, 0]
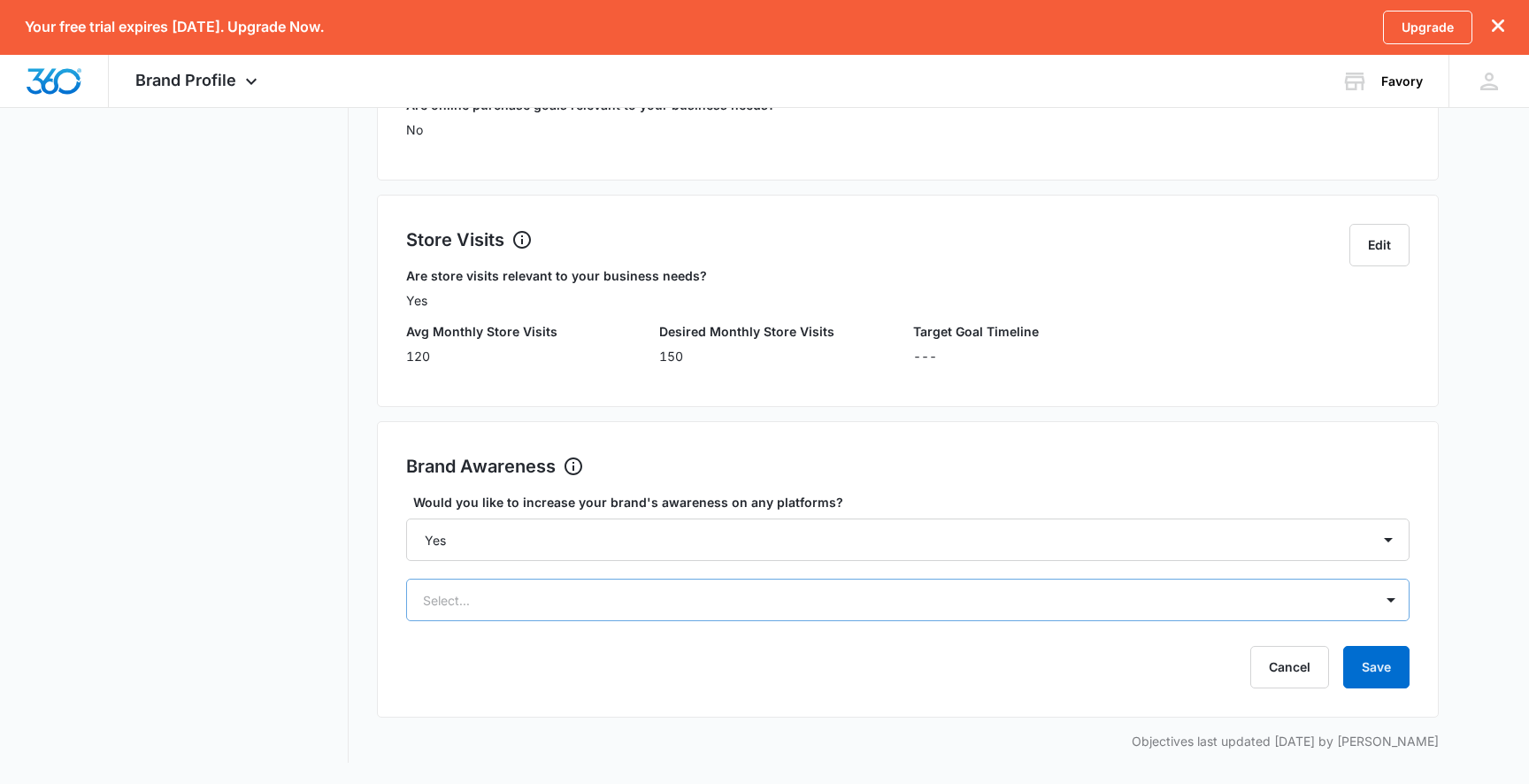
click at [636, 621] on div "Select..." at bounding box center [908, 600] width 1003 height 43
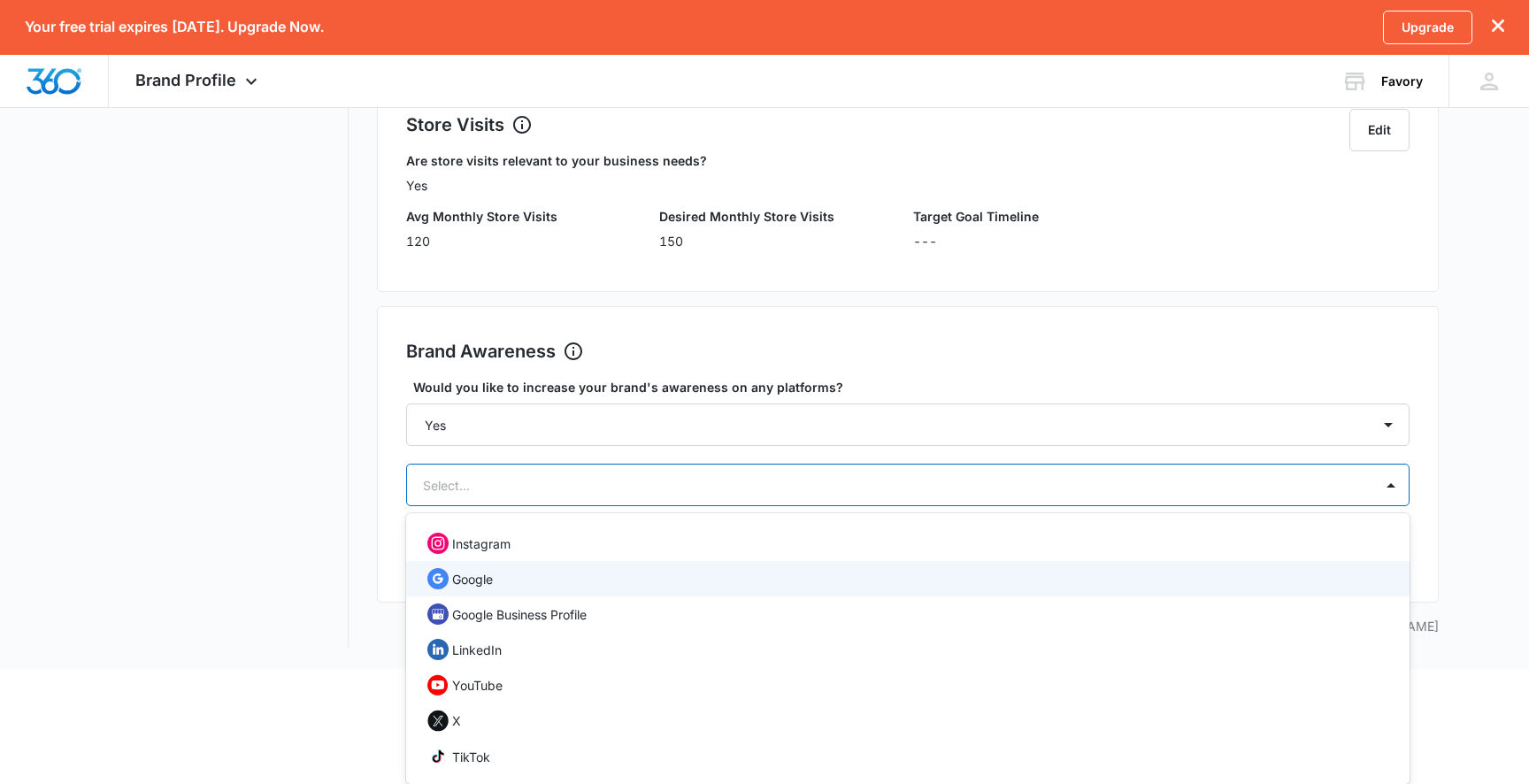
scroll to position [0, 0]
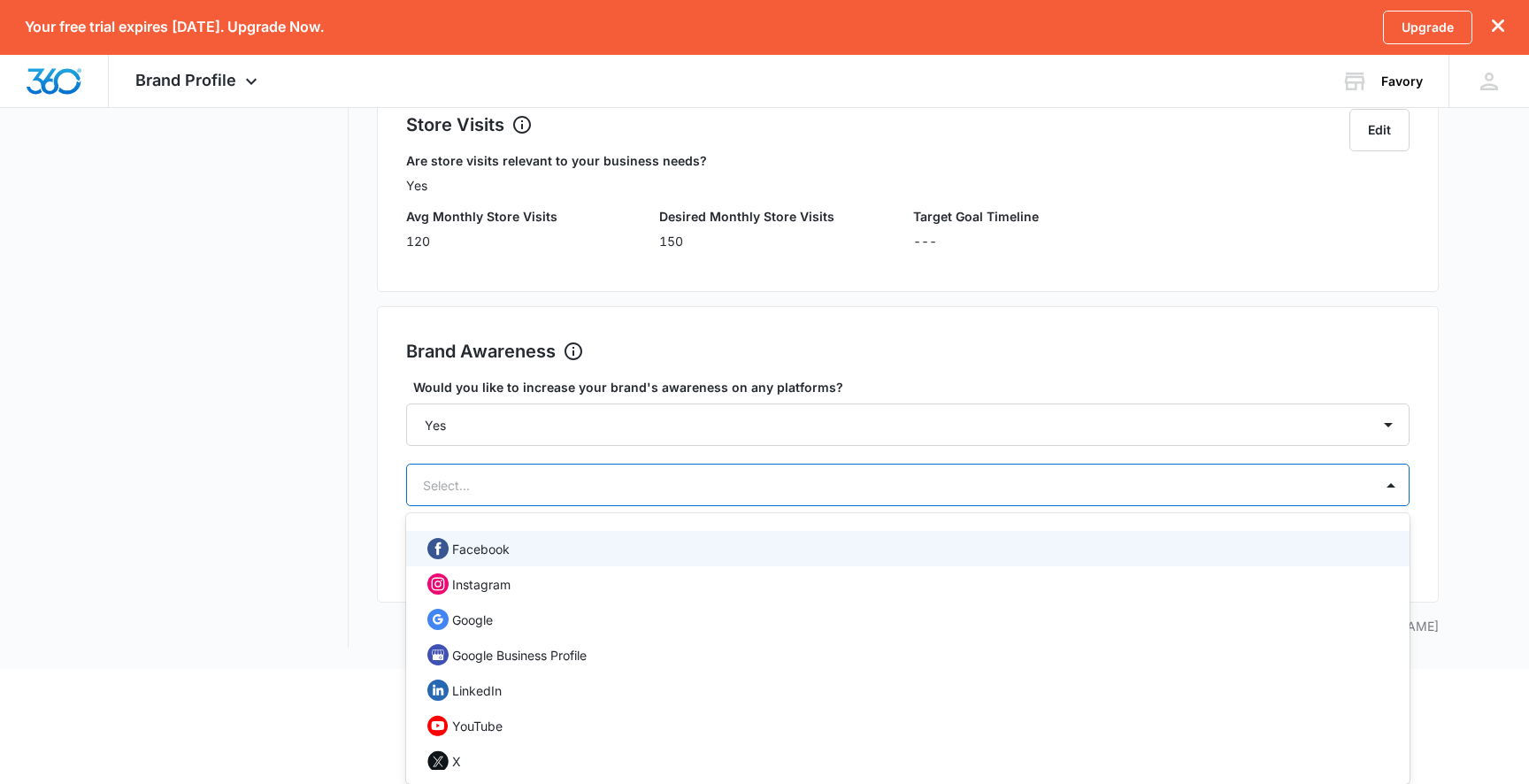
click at [535, 555] on div "Facebook" at bounding box center [906, 548] width 958 height 21
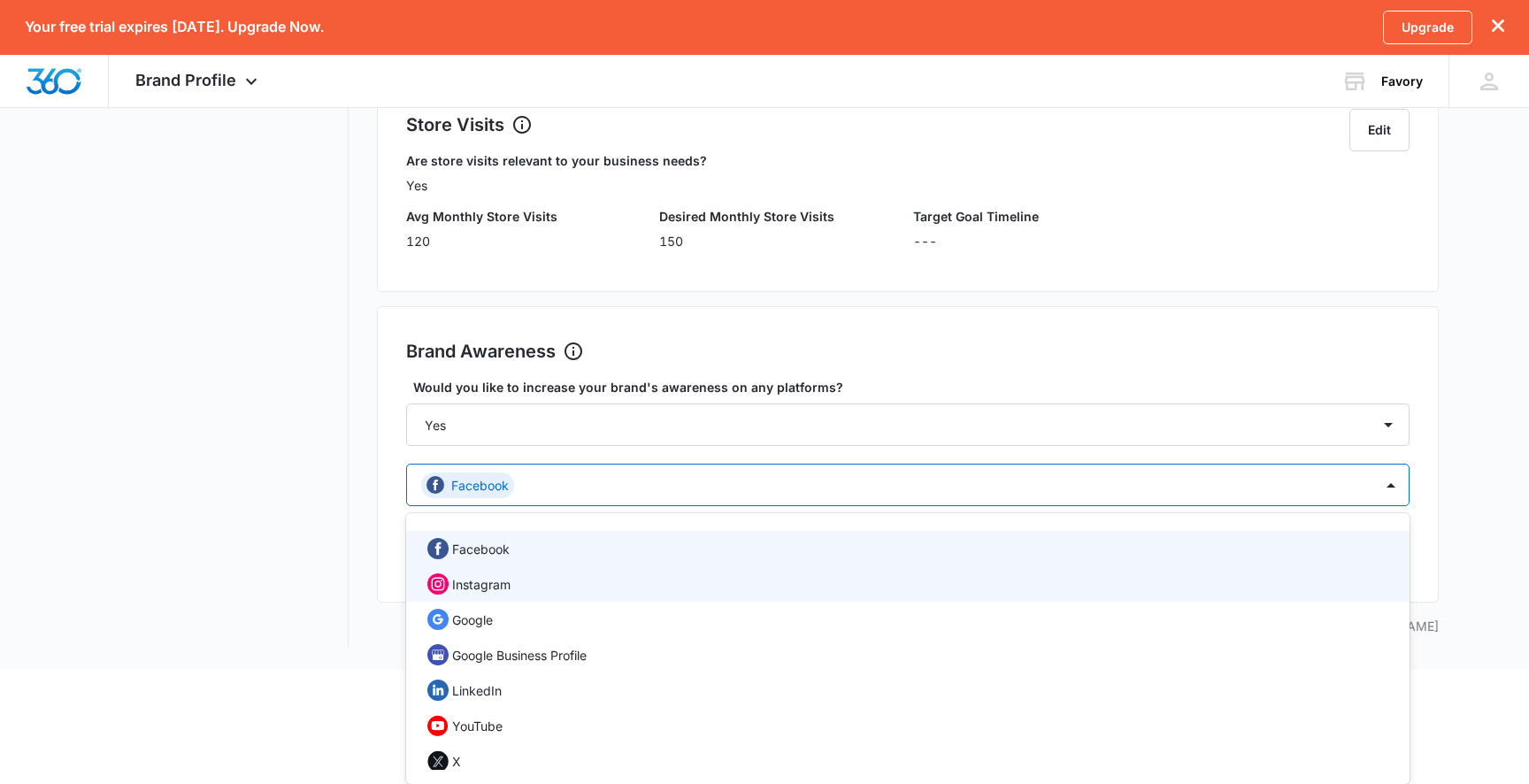
click at [531, 588] on div "Instagram" at bounding box center [906, 583] width 958 height 21
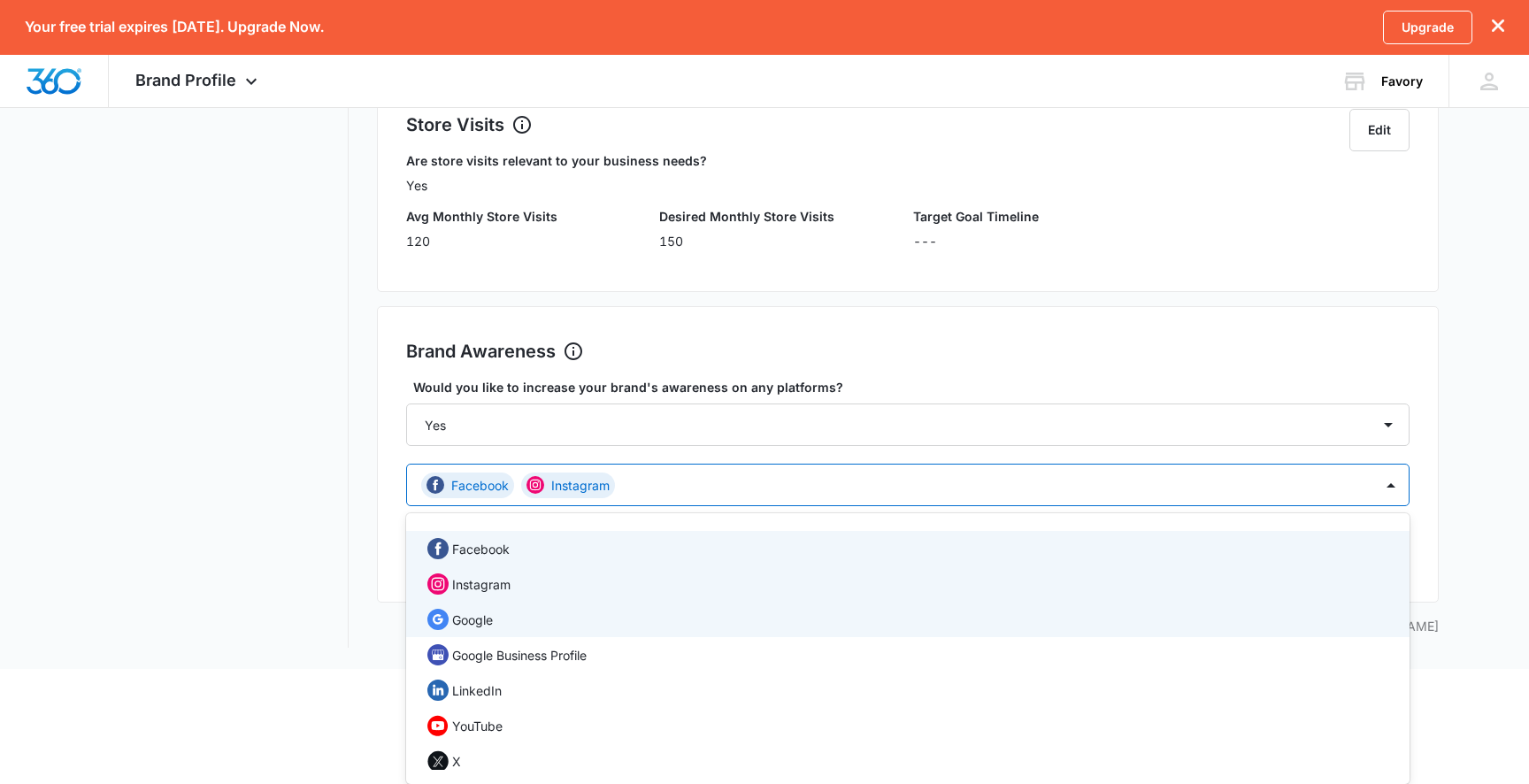
click at [525, 618] on div "Google" at bounding box center [906, 619] width 958 height 21
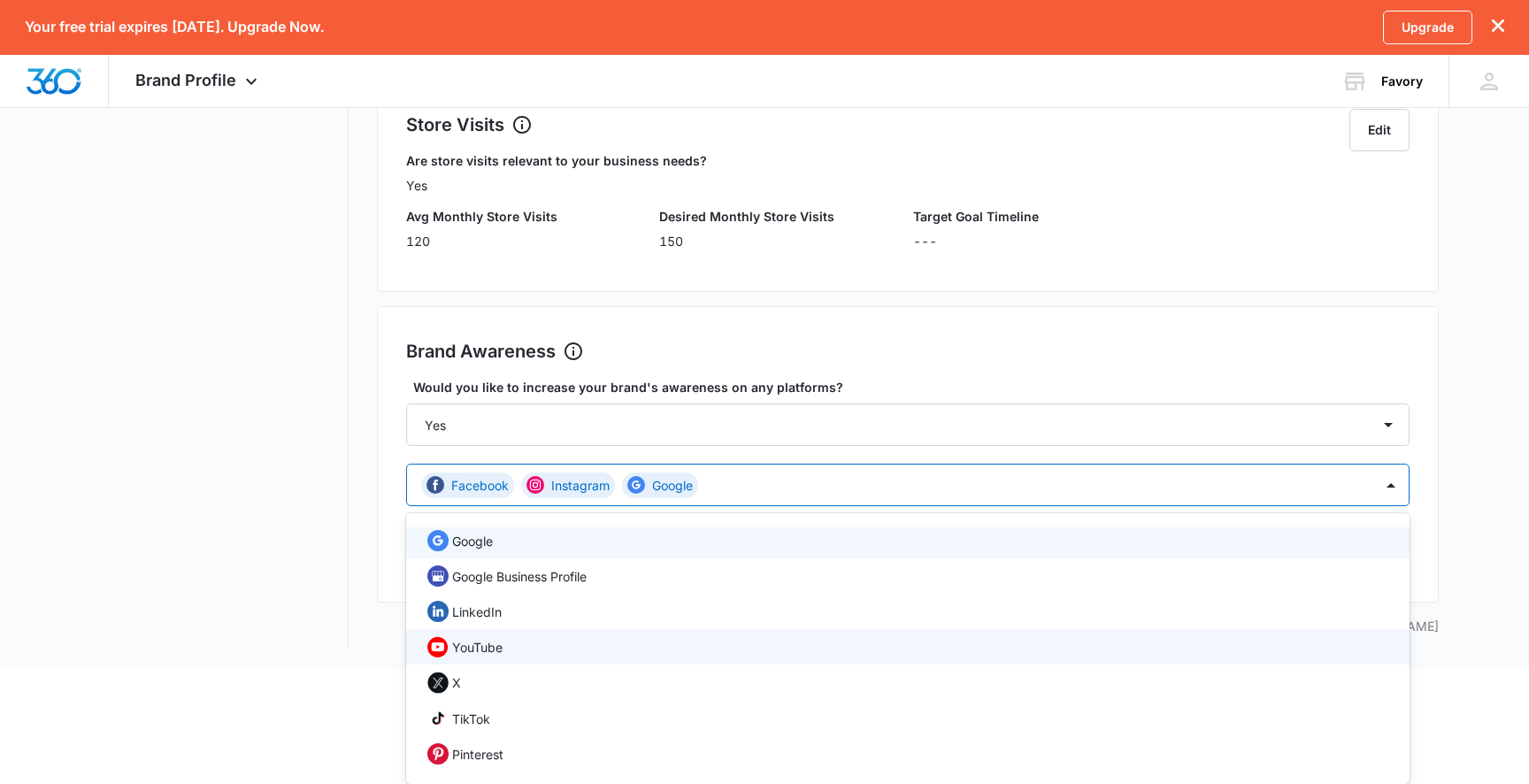
scroll to position [84, 0]
click at [542, 651] on div "YouTube" at bounding box center [906, 642] width 958 height 21
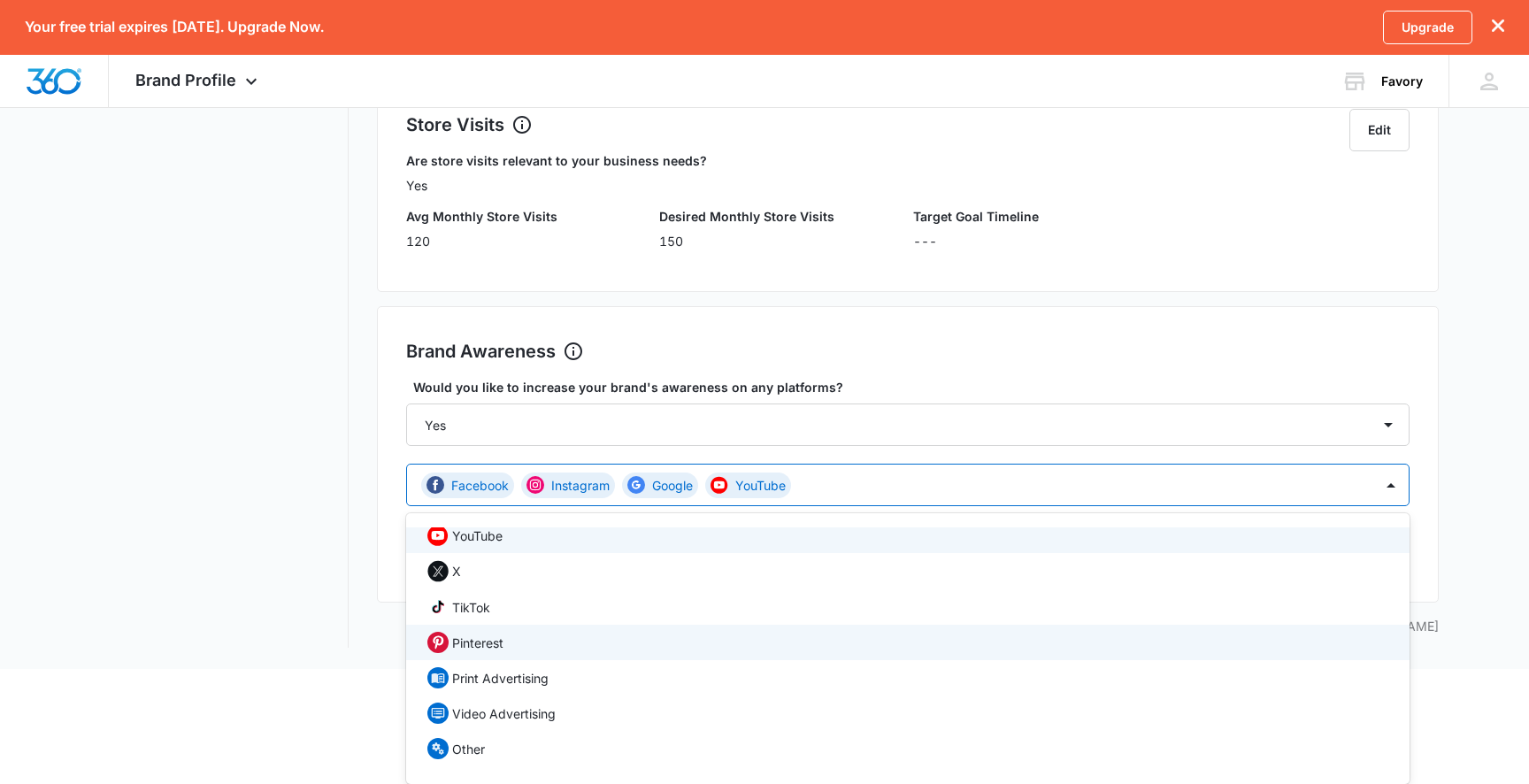
scroll to position [187, 0]
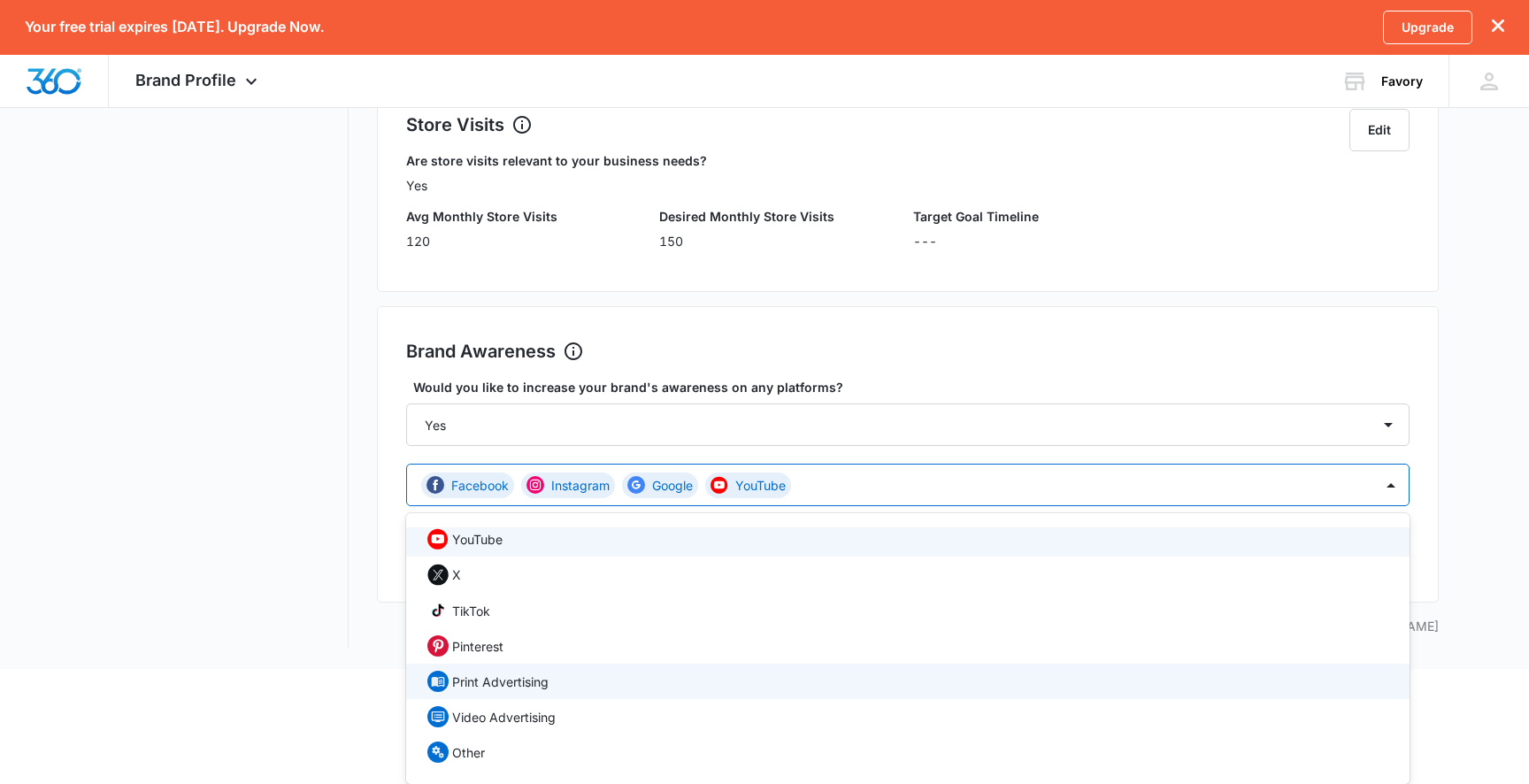
click at [555, 683] on div "Print Advertising" at bounding box center [906, 681] width 958 height 21
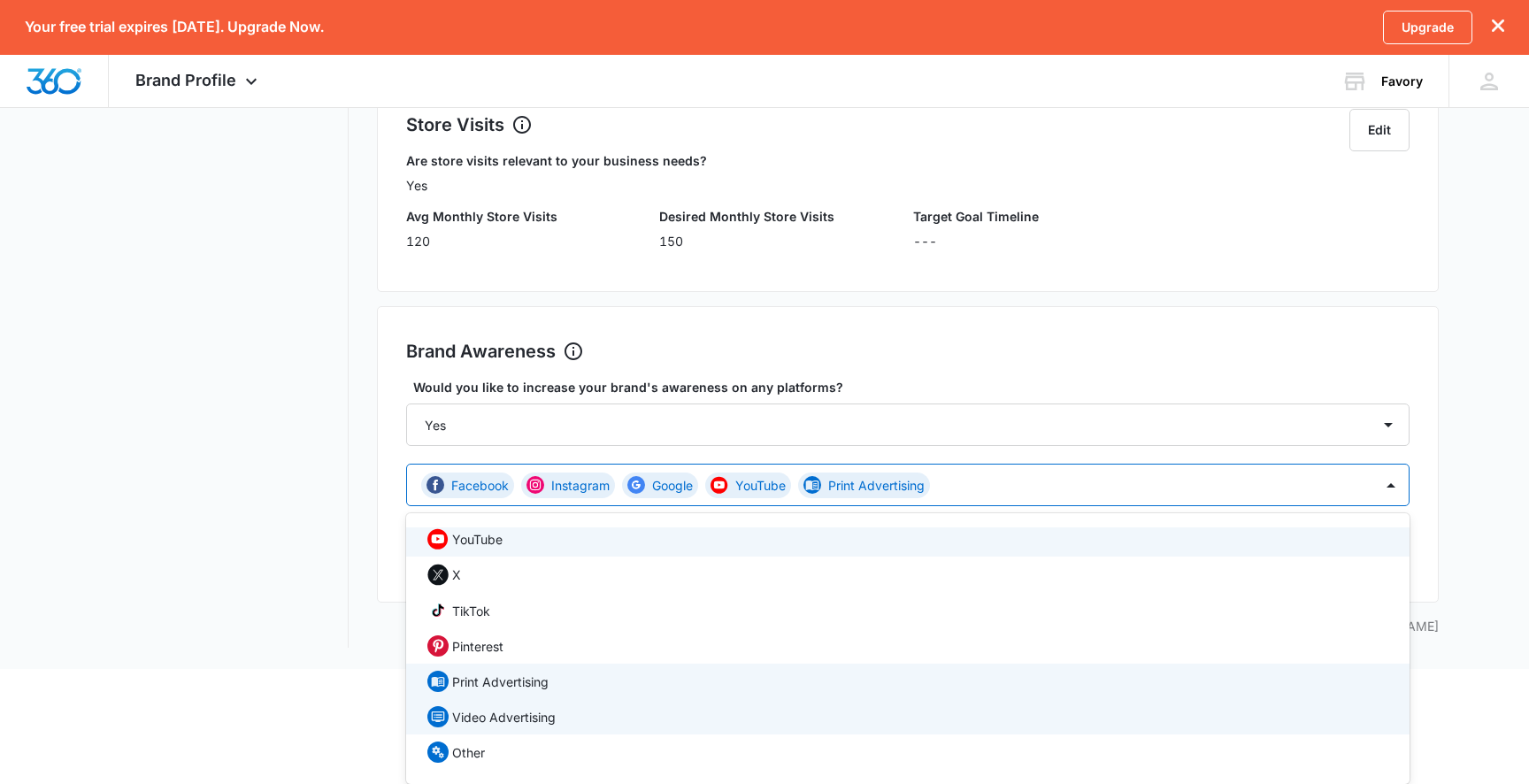
click at [562, 719] on div "Video Advertising" at bounding box center [906, 716] width 958 height 21
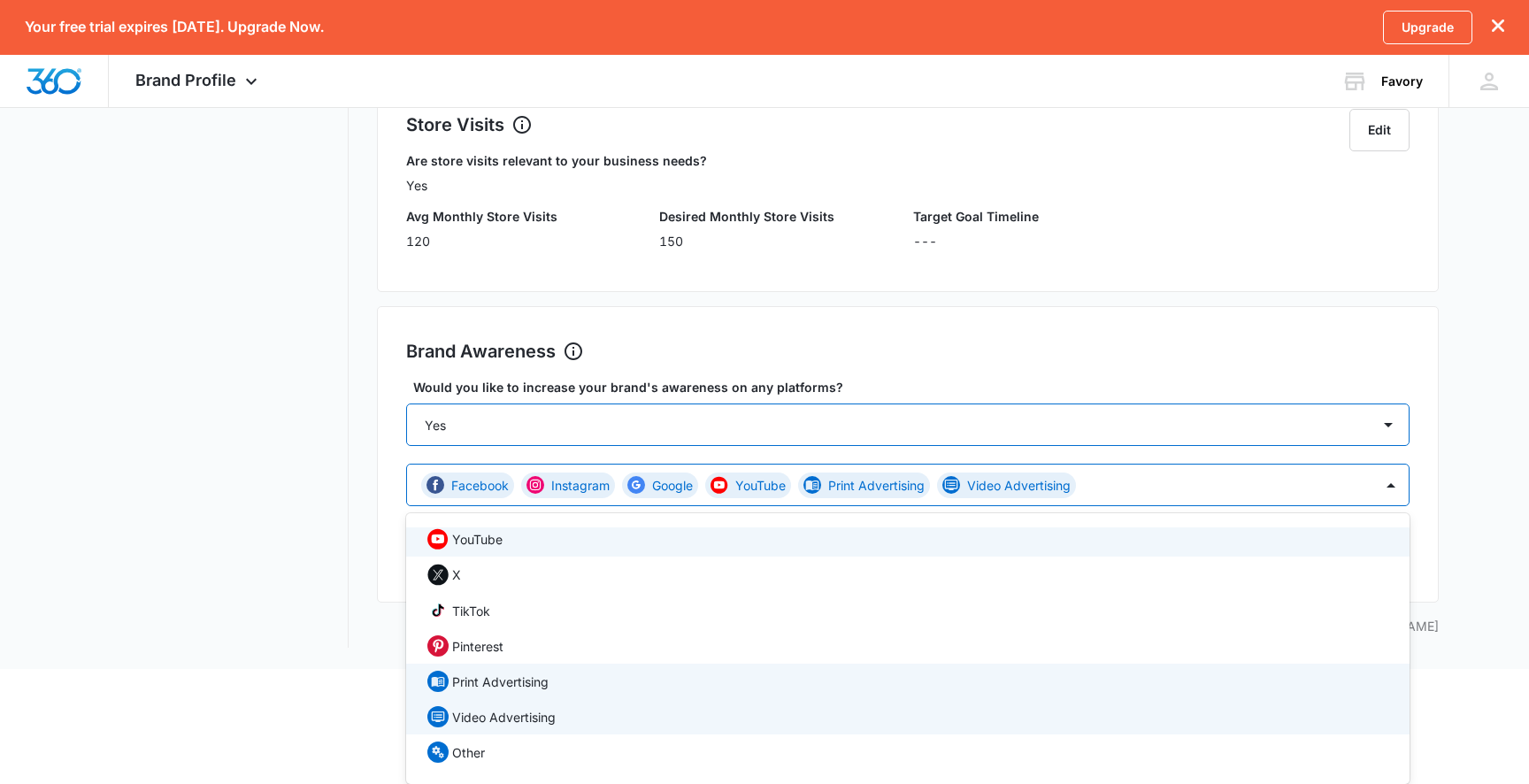
click at [993, 429] on div "Brand Awareness Set Goals Would you like to increase your brand's awareness on …" at bounding box center [908, 454] width 1062 height 296
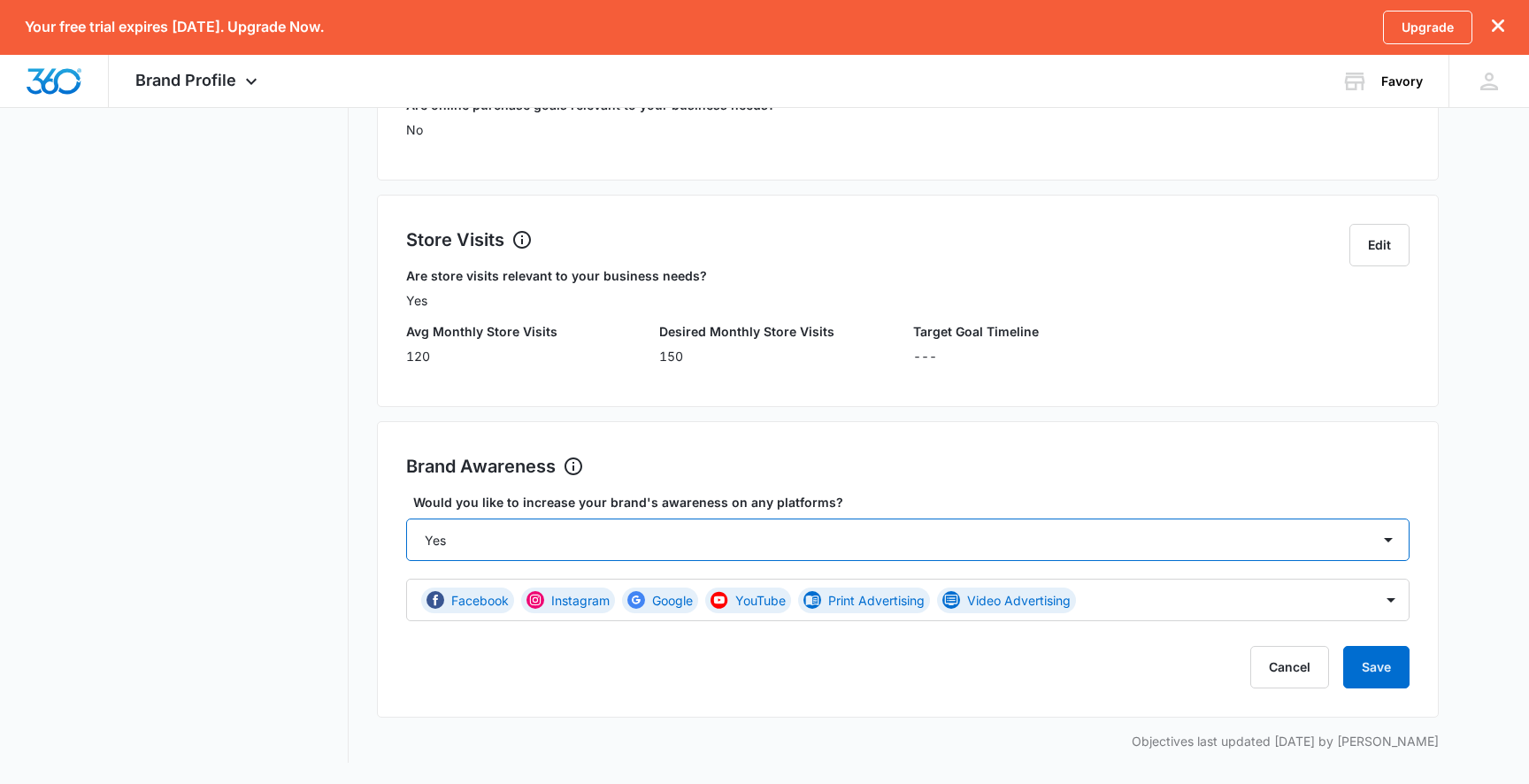
scroll to position [499, 0]
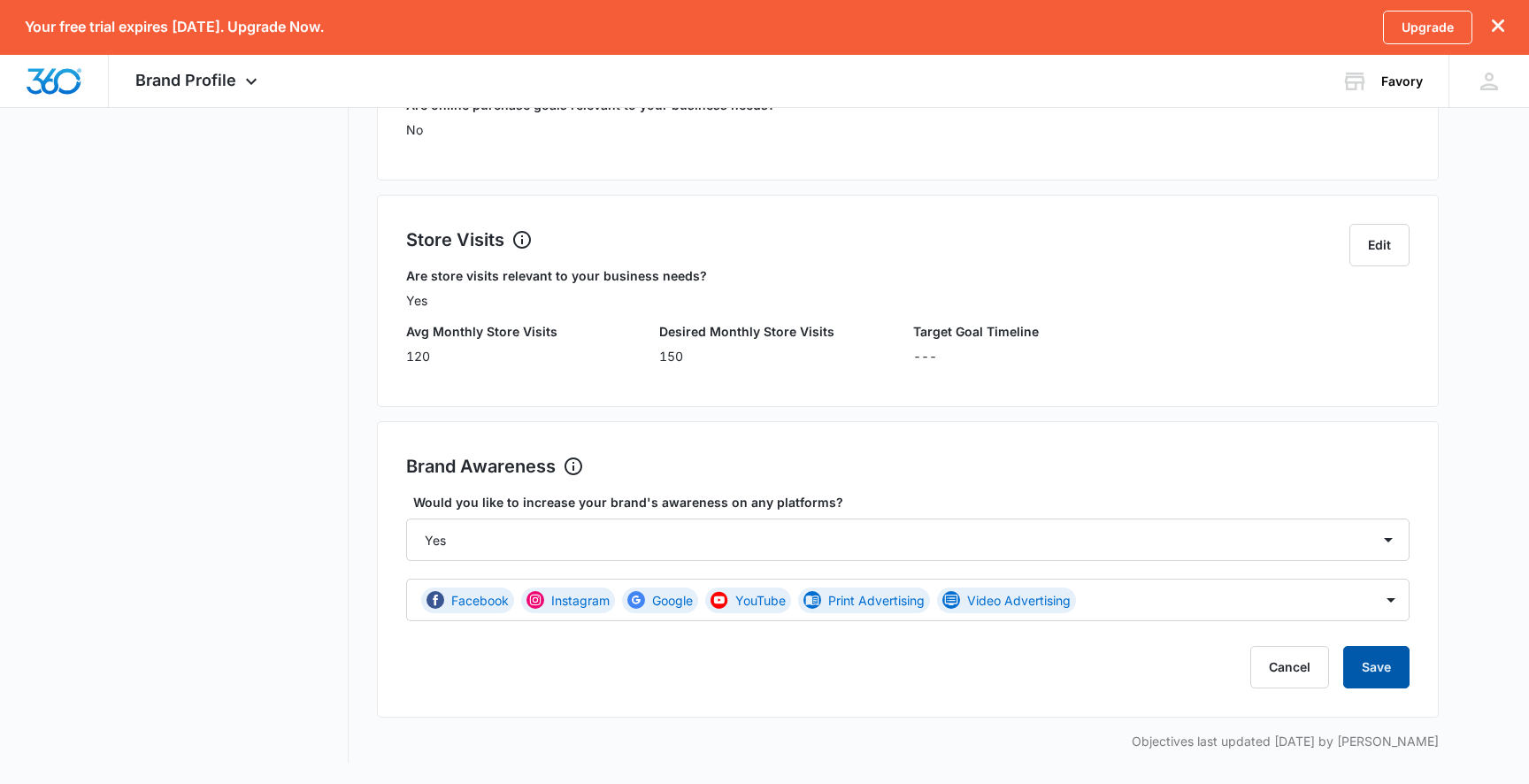
click at [1391, 675] on button "Save" at bounding box center [1376, 667] width 66 height 43
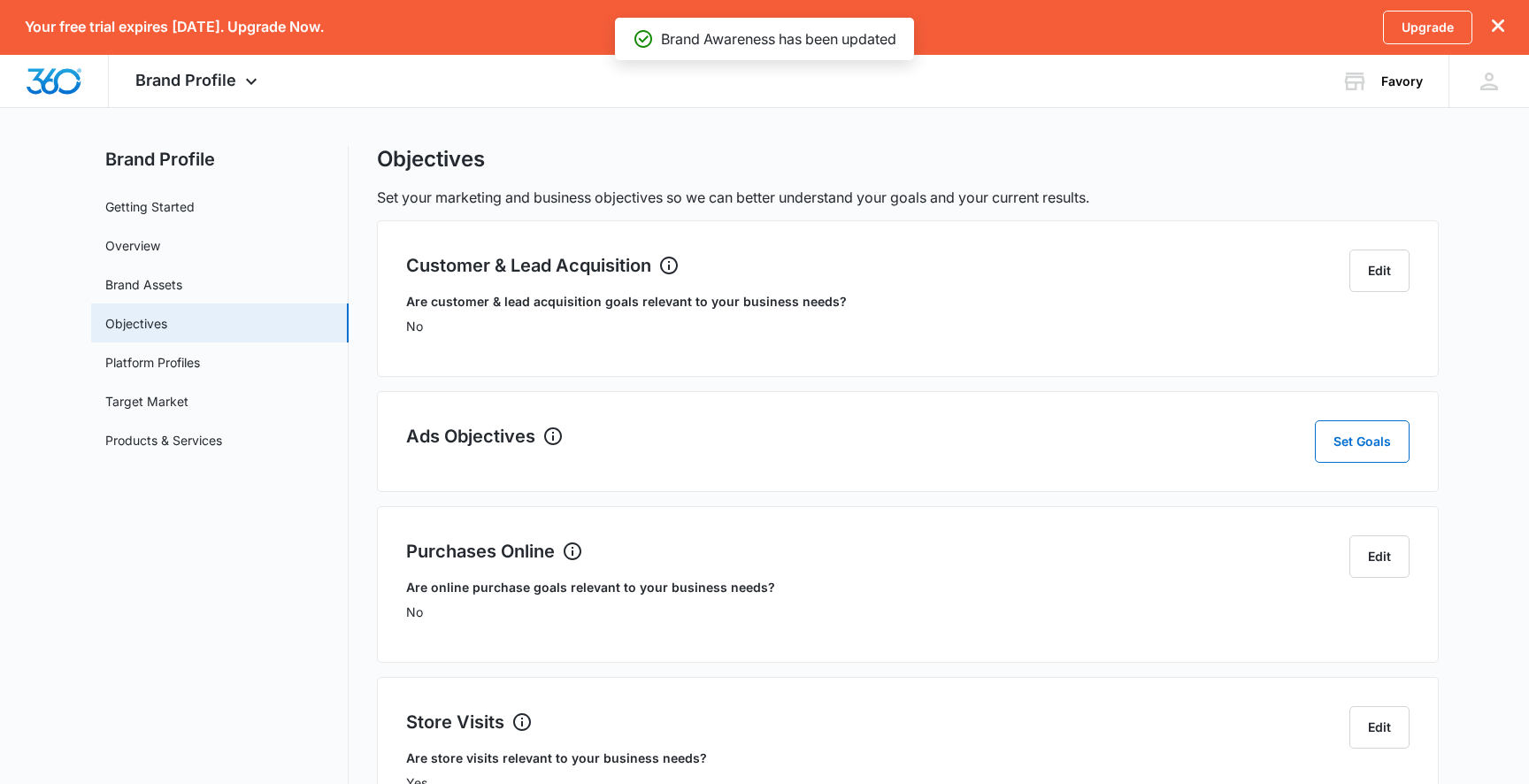
scroll to position [0, 0]
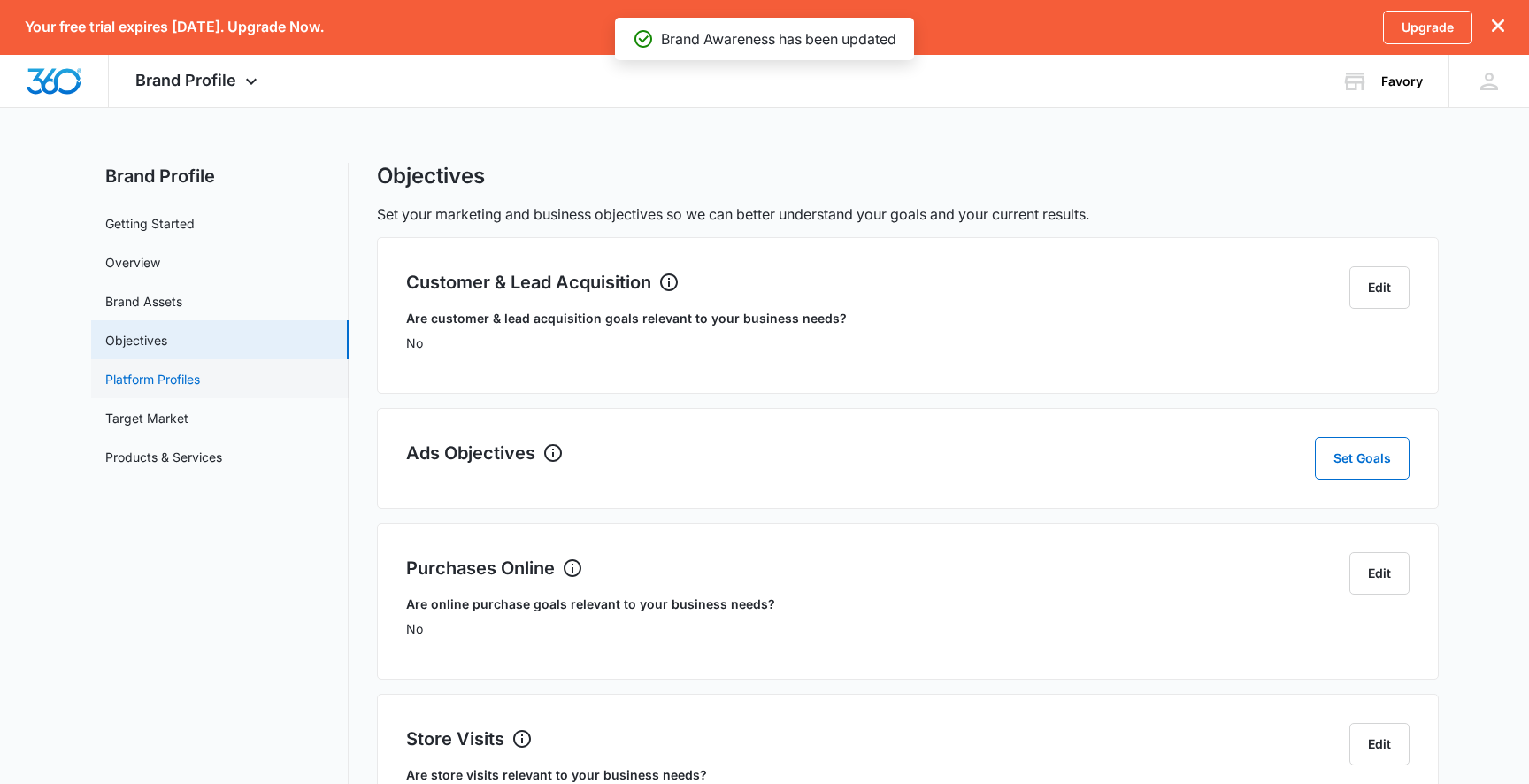
click at [195, 385] on link "Platform Profiles" at bounding box center [152, 379] width 95 height 19
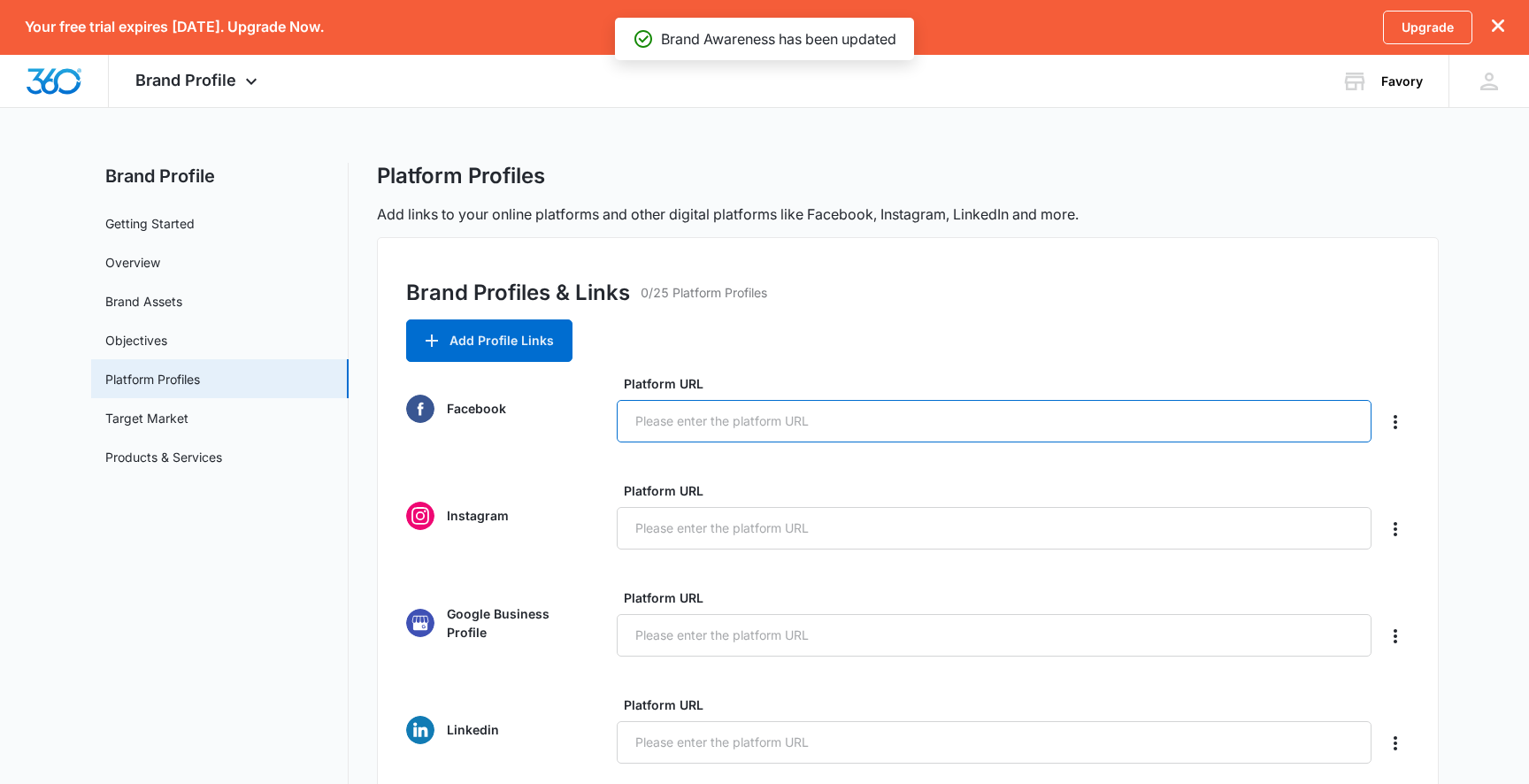
click at [653, 412] on input "Platform URL" at bounding box center [994, 422] width 755 height 43
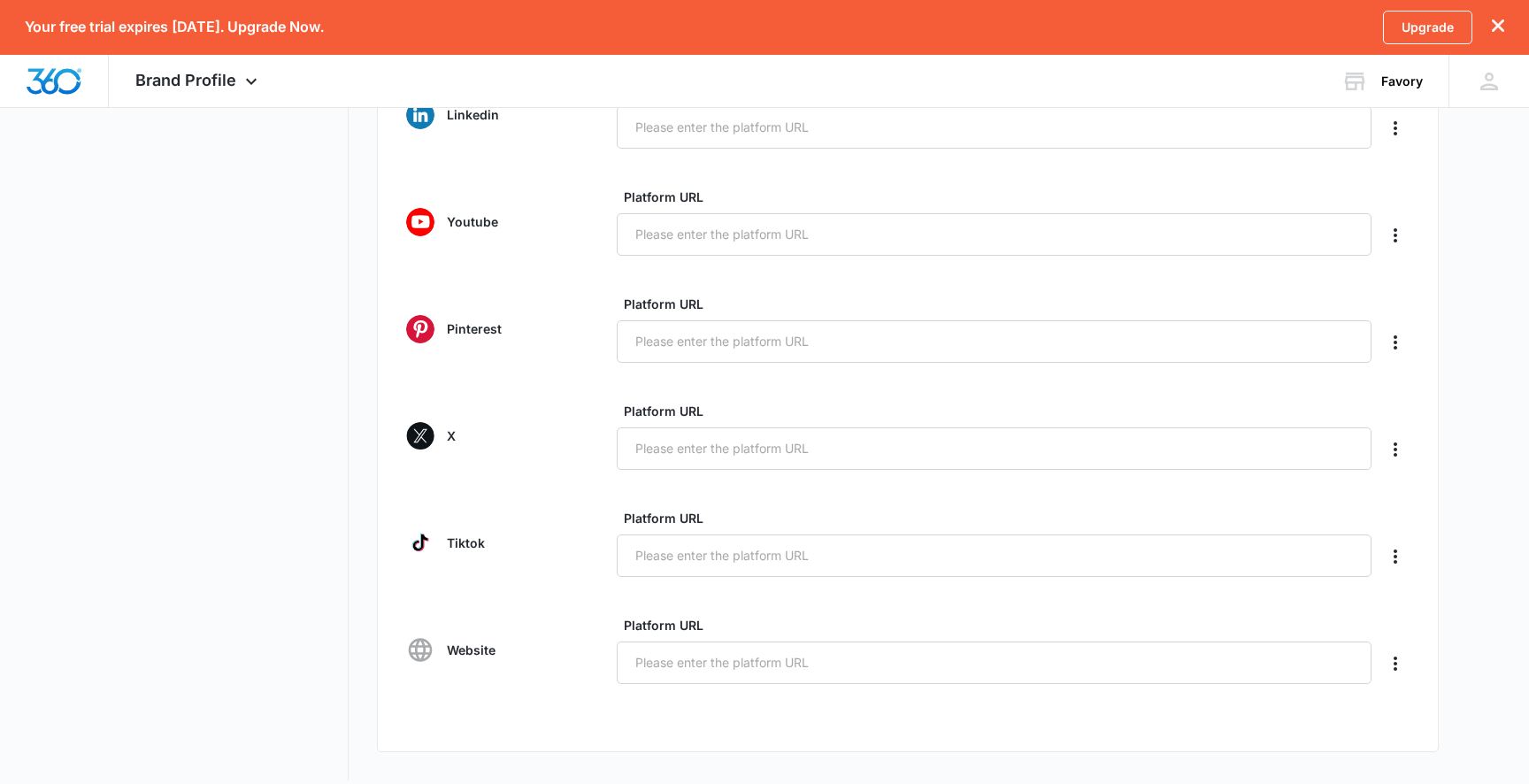
scroll to position [633, 0]
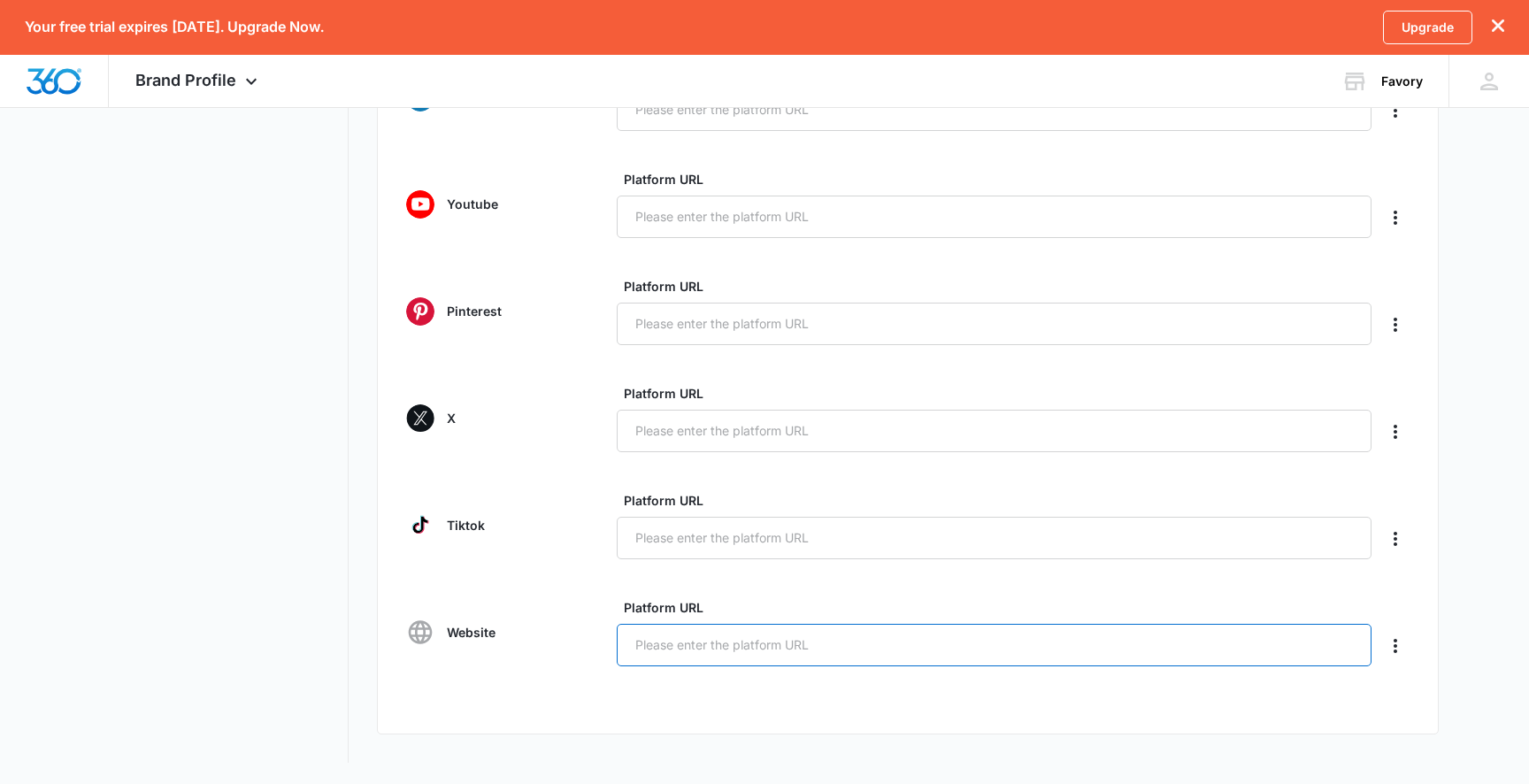
click at [755, 648] on input "Platform URL" at bounding box center [994, 645] width 755 height 43
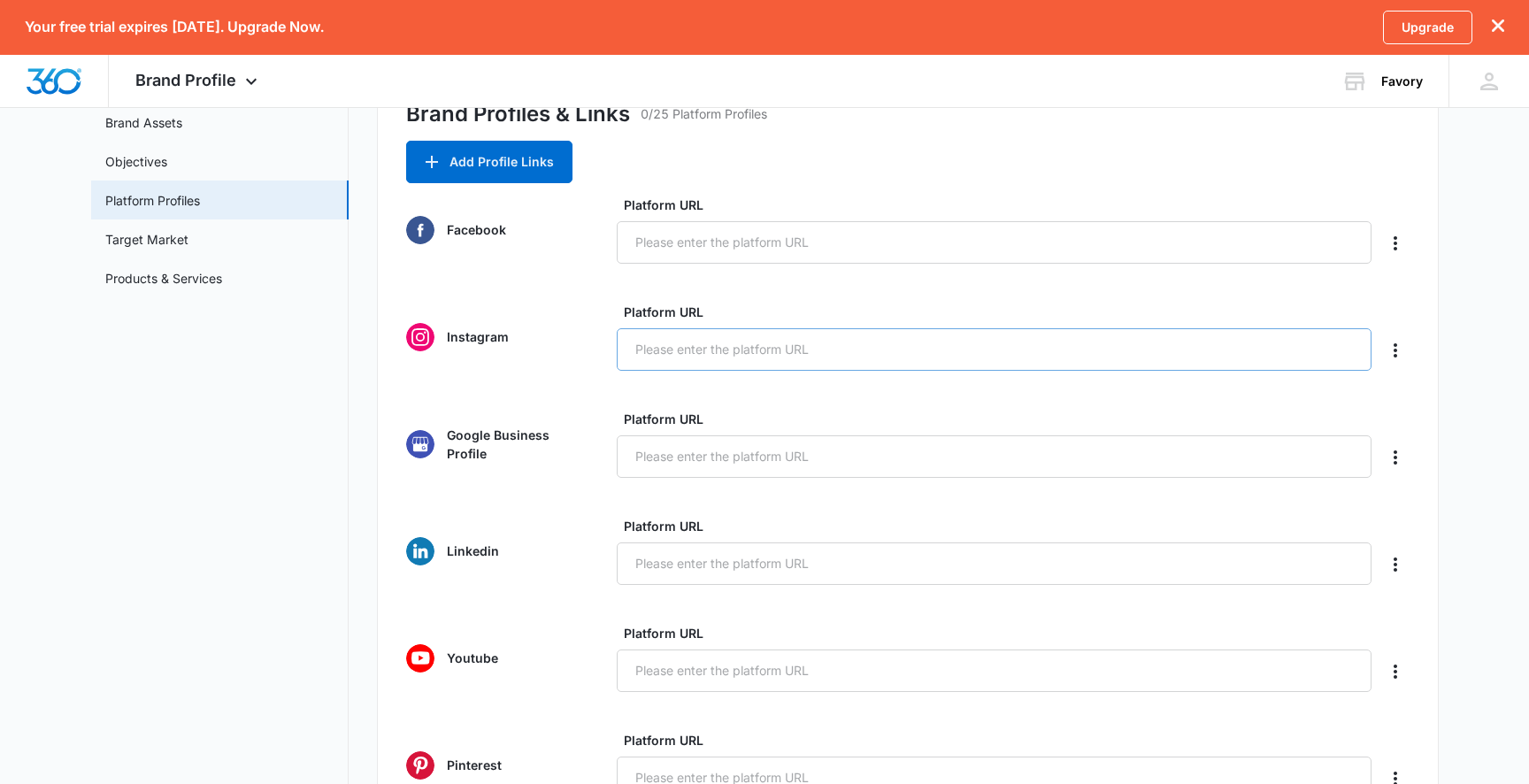
scroll to position [176, 0]
type input "[DOMAIN_NAME]"
click at [754, 355] on input "Platform URL" at bounding box center [994, 352] width 755 height 43
click at [1395, 362] on icon "Delete" at bounding box center [1395, 353] width 21 height 21
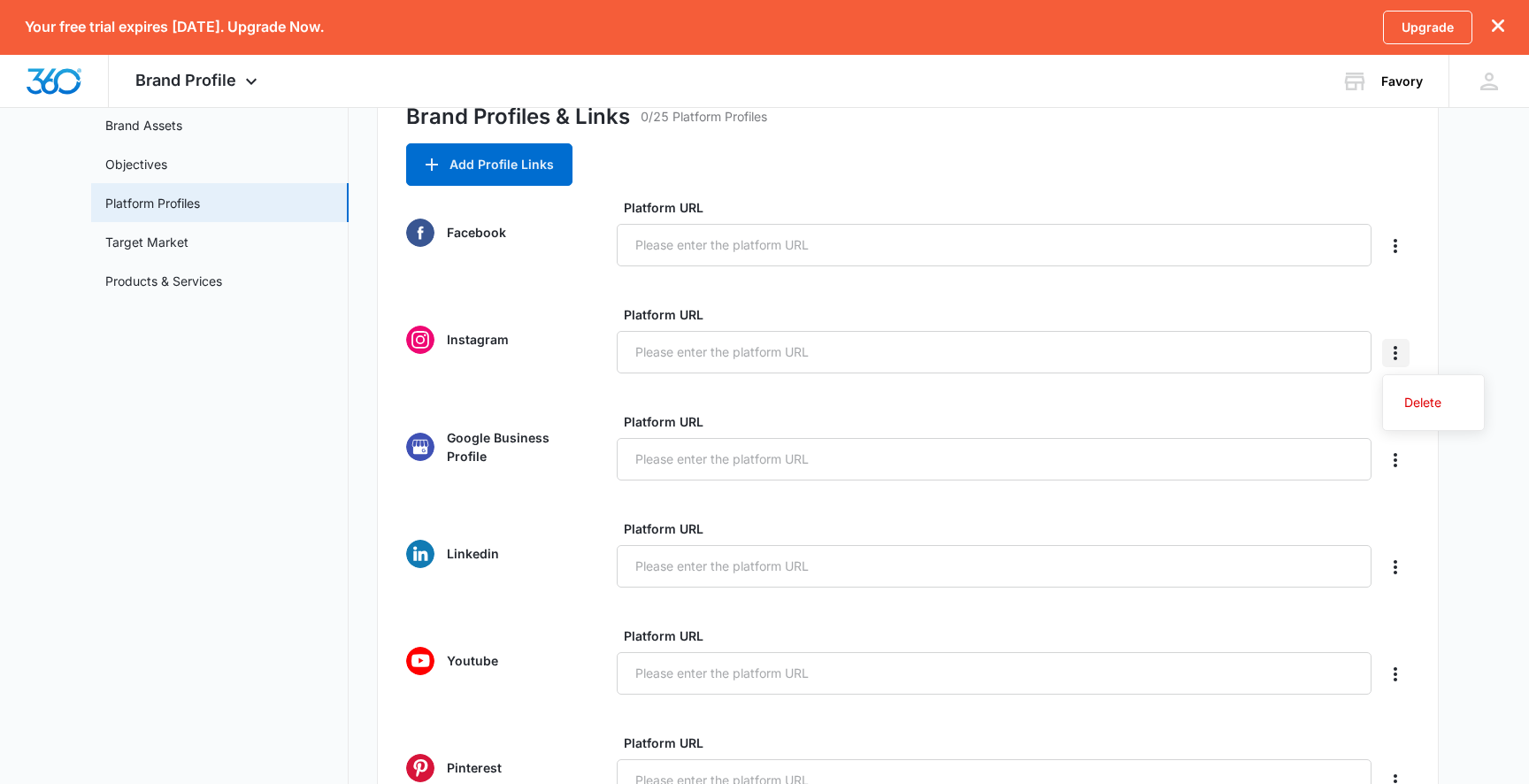
click at [1390, 360] on icon "Delete" at bounding box center [1395, 353] width 21 height 21
click at [1385, 458] on icon "Delete" at bounding box center [1395, 460] width 21 height 21
click at [1399, 500] on button "Delete" at bounding box center [1433, 509] width 101 height 27
click at [1386, 459] on icon "Delete" at bounding box center [1395, 460] width 21 height 21
click at [1396, 514] on button "Delete" at bounding box center [1433, 509] width 101 height 27
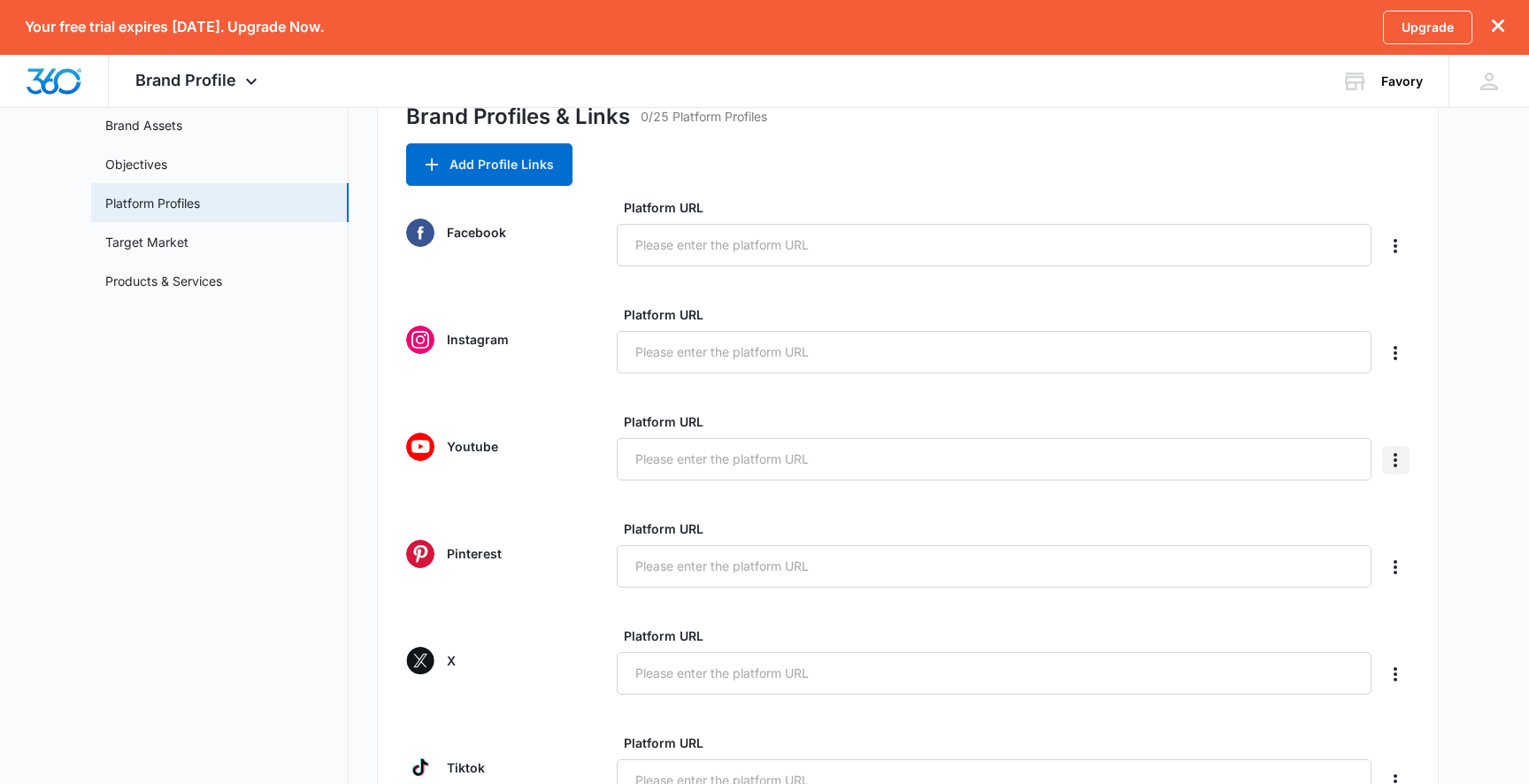
click at [1405, 460] on icon "Delete" at bounding box center [1395, 460] width 21 height 21
click at [1395, 512] on button "Delete" at bounding box center [1433, 509] width 101 height 27
click at [1392, 469] on icon "Delete" at bounding box center [1395, 460] width 21 height 21
click at [1390, 512] on button "Delete" at bounding box center [1433, 509] width 101 height 27
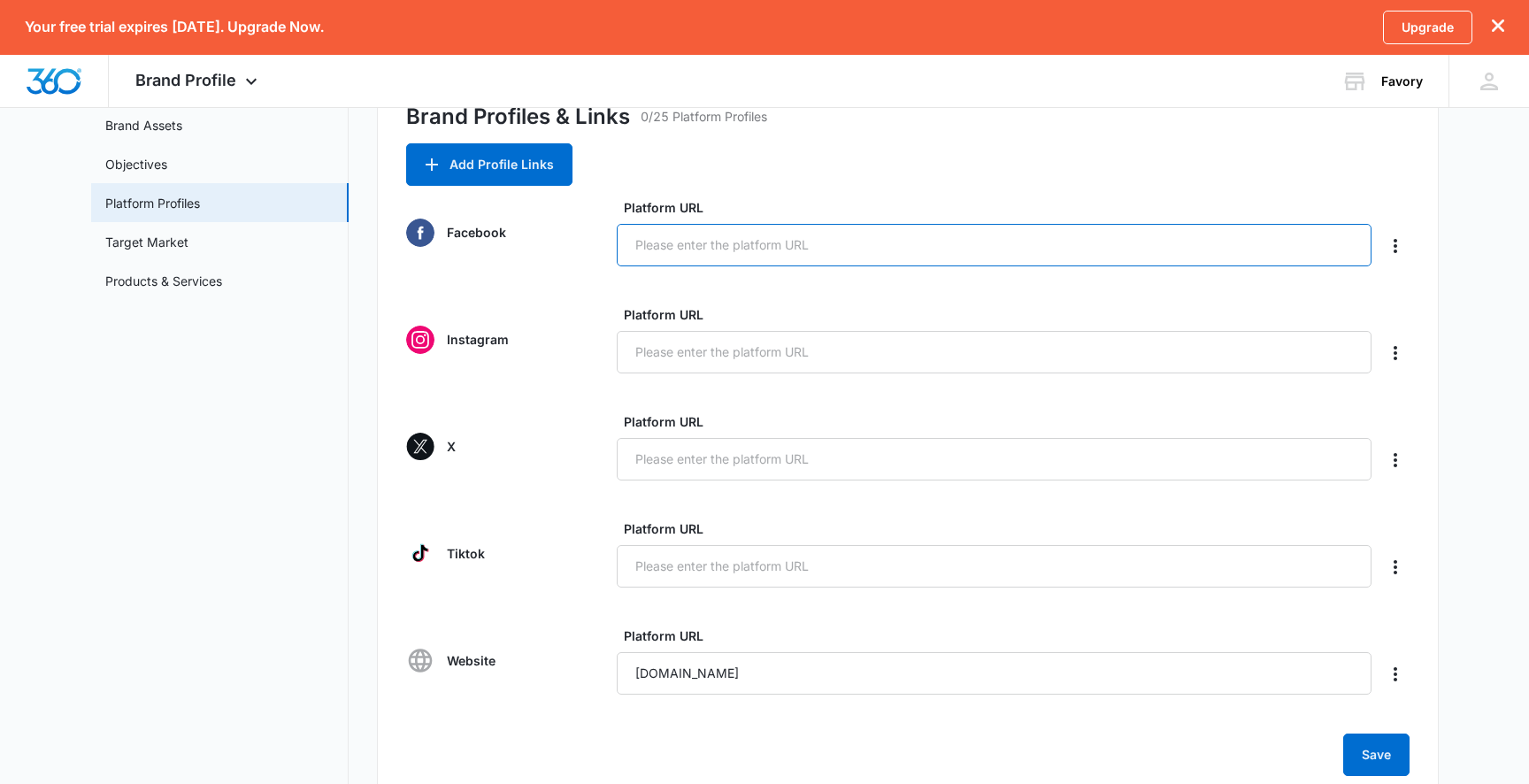
click at [890, 244] on input "Platform URL" at bounding box center [994, 245] width 755 height 43
click at [663, 264] on input "Platform URL" at bounding box center [994, 245] width 755 height 43
paste input "https://www.facebook.com/profile.php?id=61578029580839"
type input "https://www.facebook.com/profile.php?id=61578029580839"
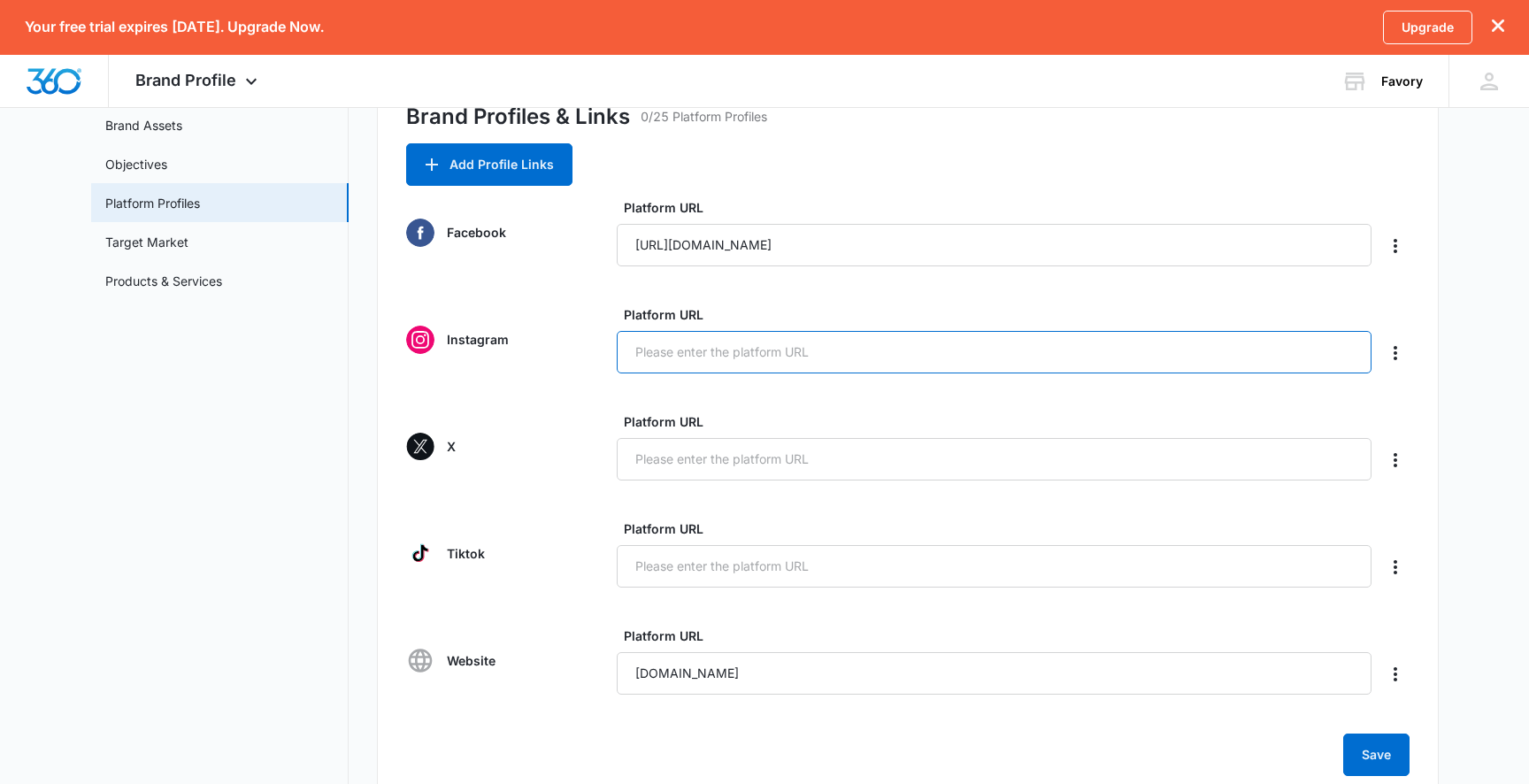
click at [768, 363] on input "Platform URL" at bounding box center [994, 352] width 755 height 43
paste input "https://www.instagram.com/favory_org/"
type input "https://www.instagram.com/favory_org/"
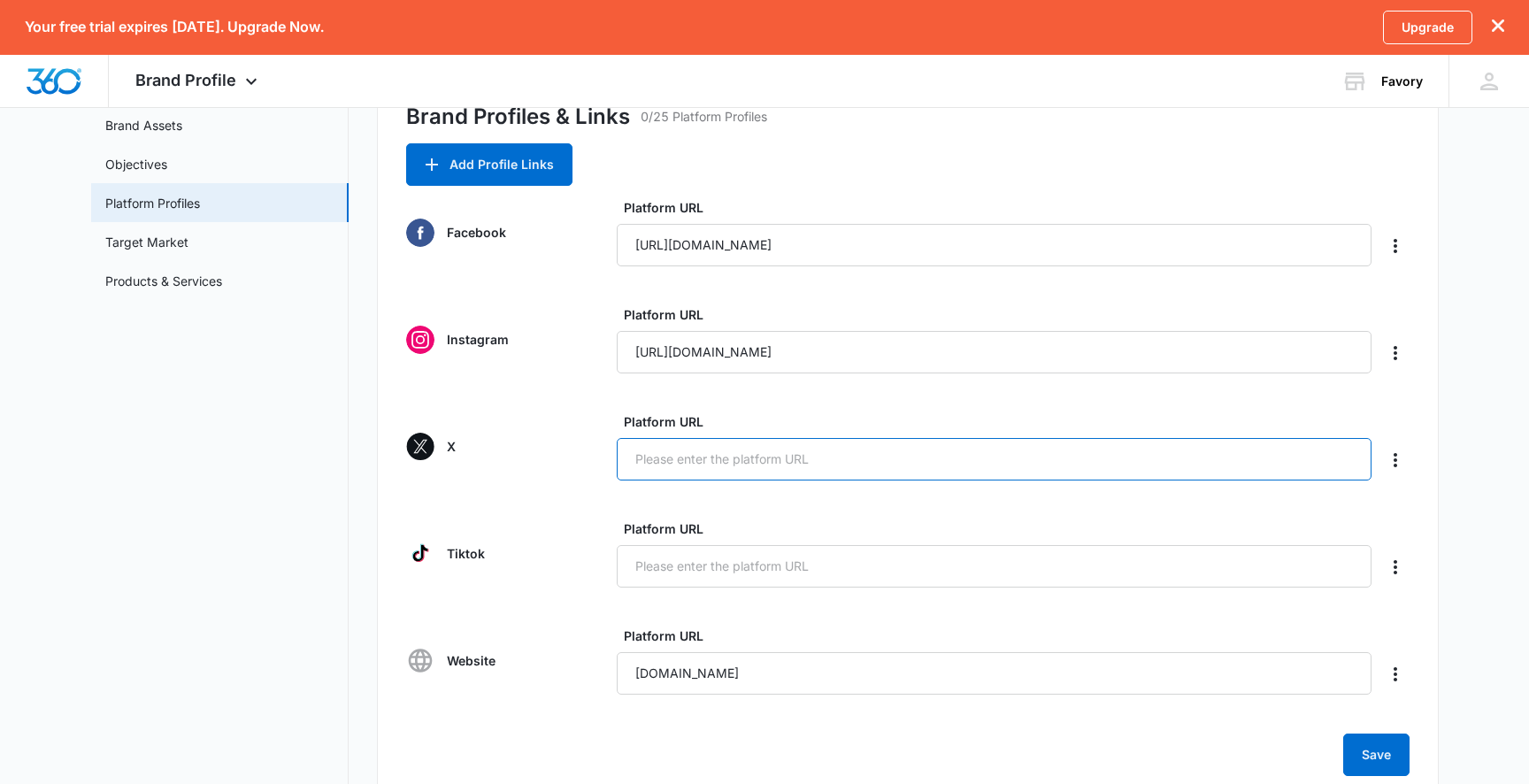
click at [673, 464] on input "Platform URL" at bounding box center [994, 459] width 755 height 43
paste input "https://x.com/Favory_org"
type input "https://x.com/Favory_org"
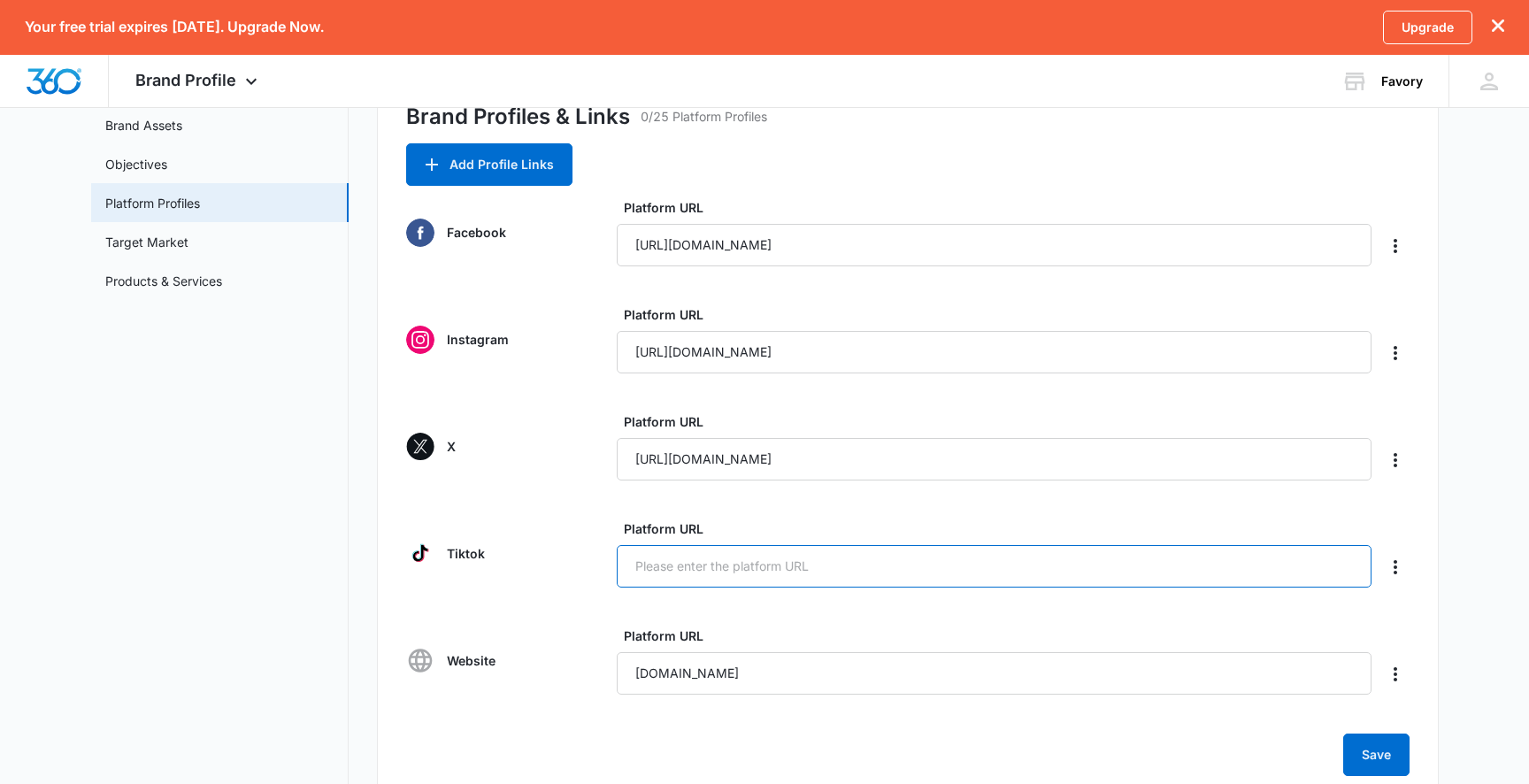
click at [803, 583] on input "Platform URL" at bounding box center [994, 567] width 755 height 43
paste input "https://www.tiktok.com/@favory_org?_t=ZT-8zht1hAkZrS&_r=1"
type input "https://www.tiktok.com/@favory_org?_t=ZT-8zht1hAkZrS&_r=1"
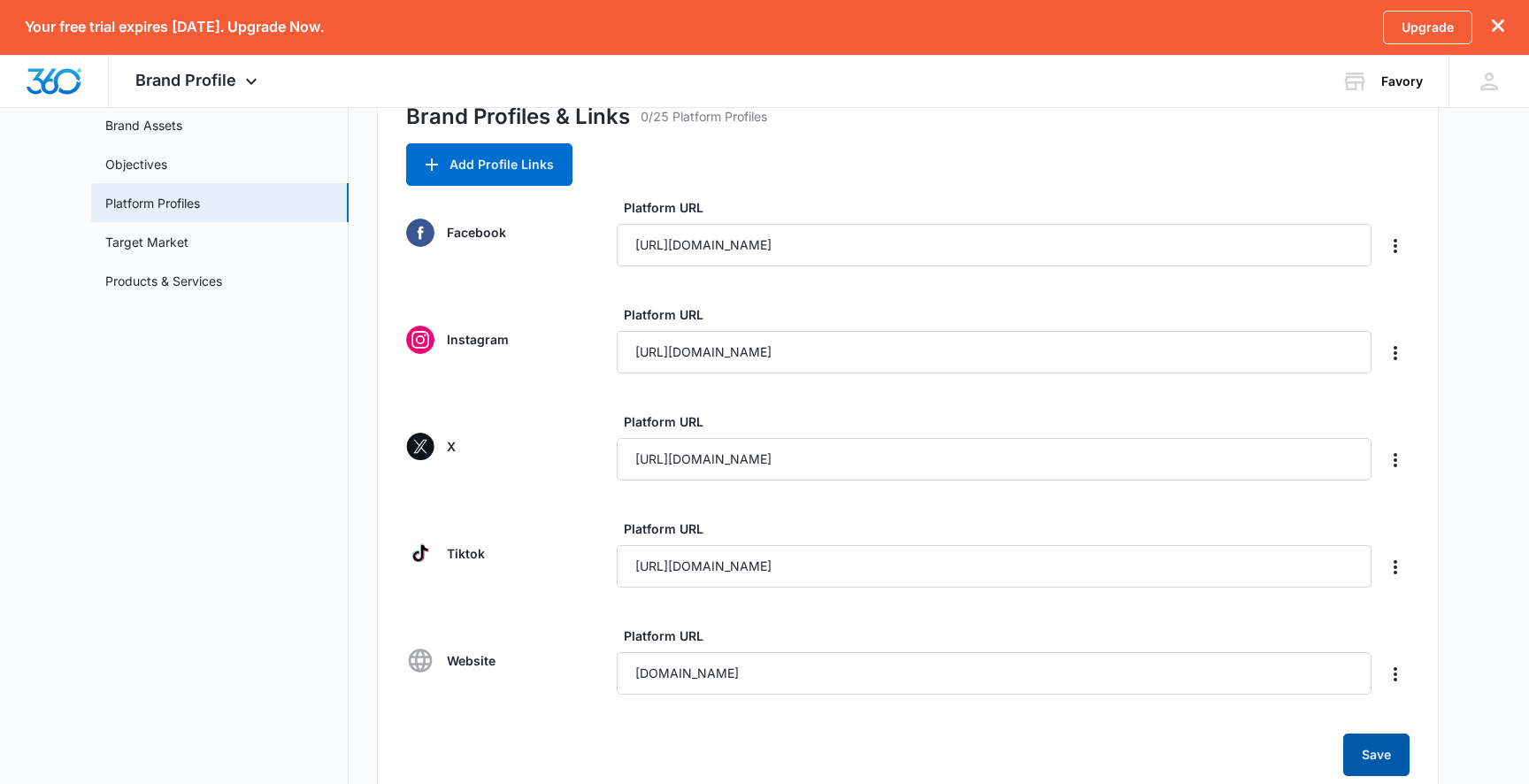
click at [1343, 740] on button "Save" at bounding box center [1376, 755] width 66 height 43
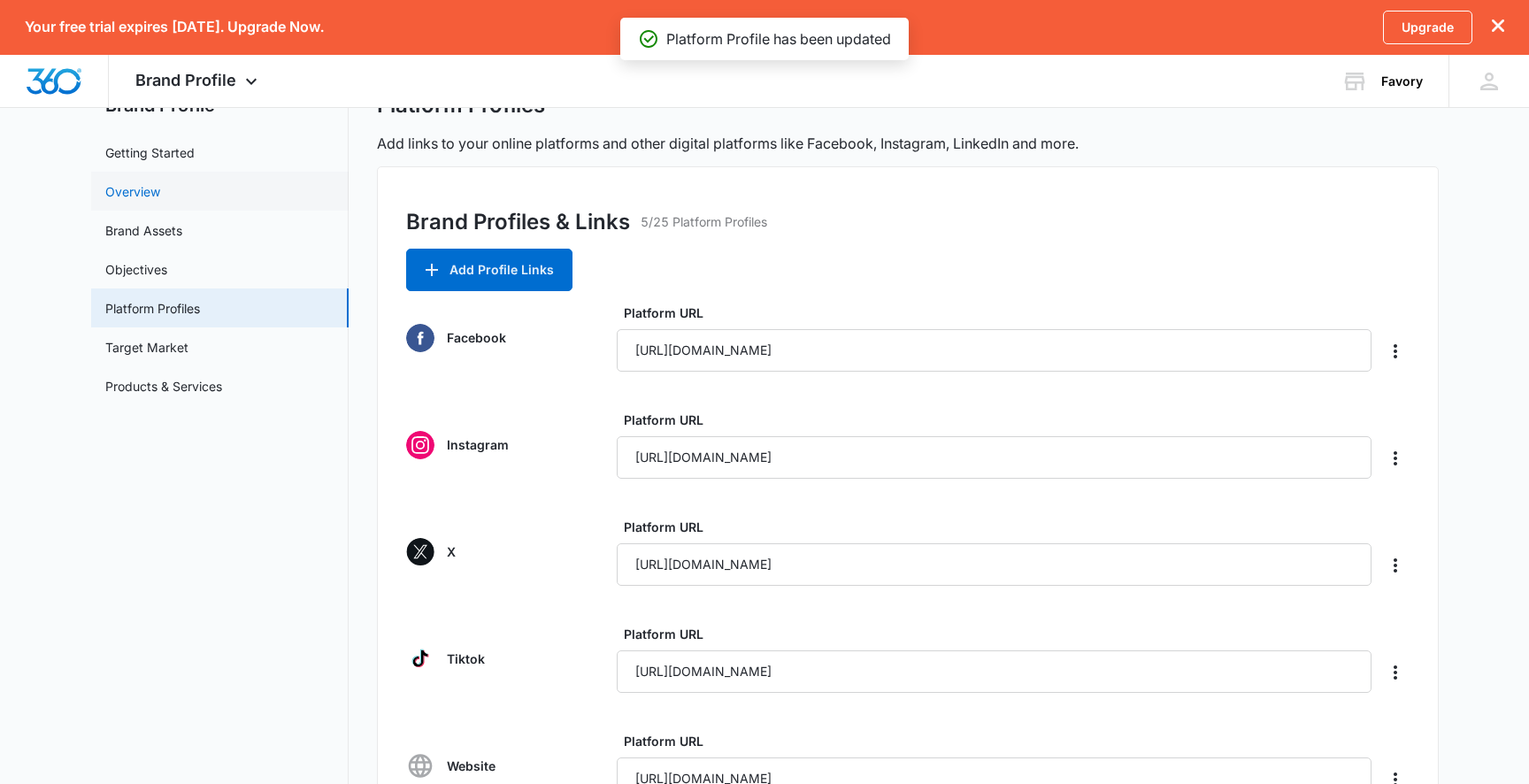
scroll to position [67, 0]
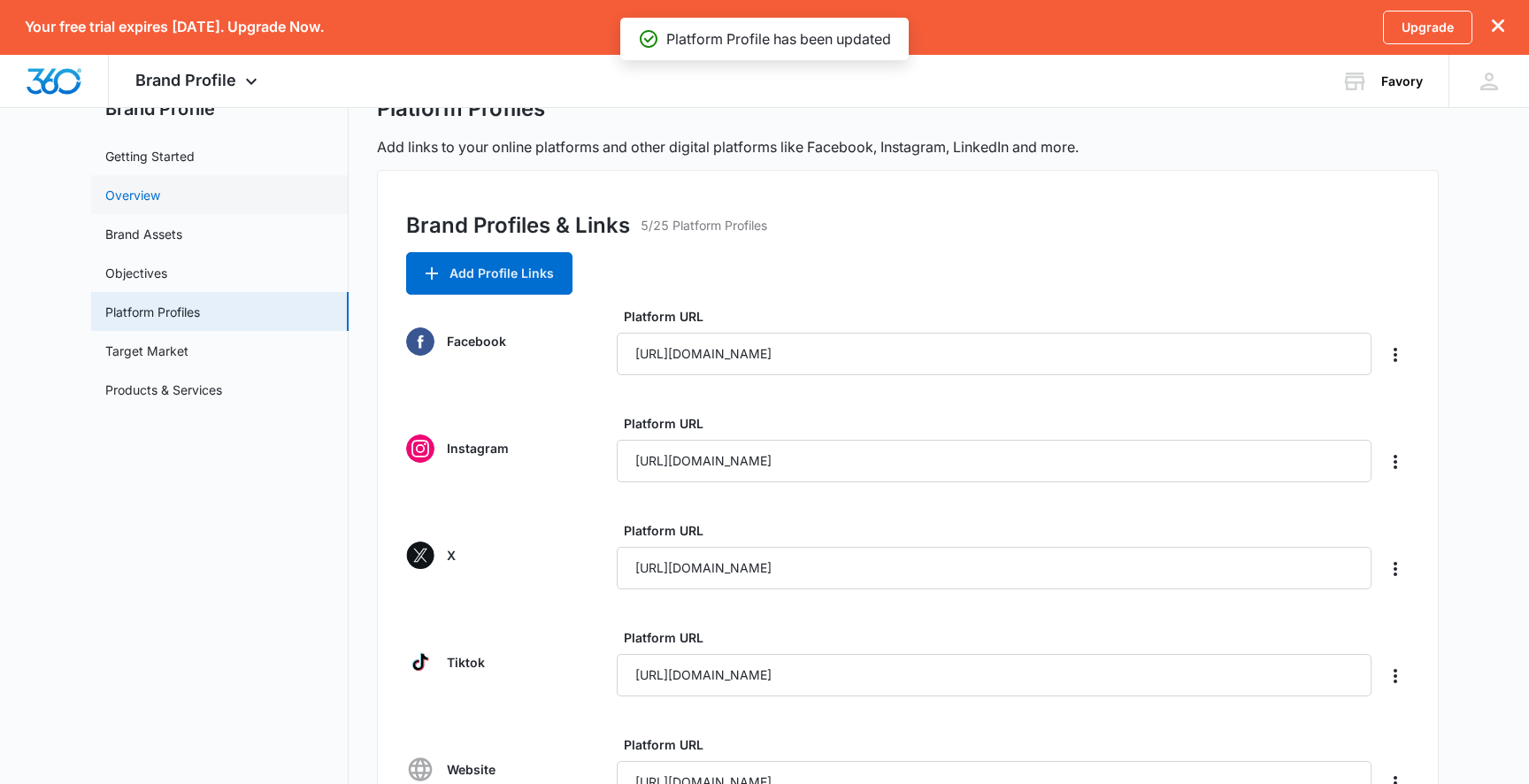
click at [160, 186] on link "Overview" at bounding box center [132, 195] width 55 height 19
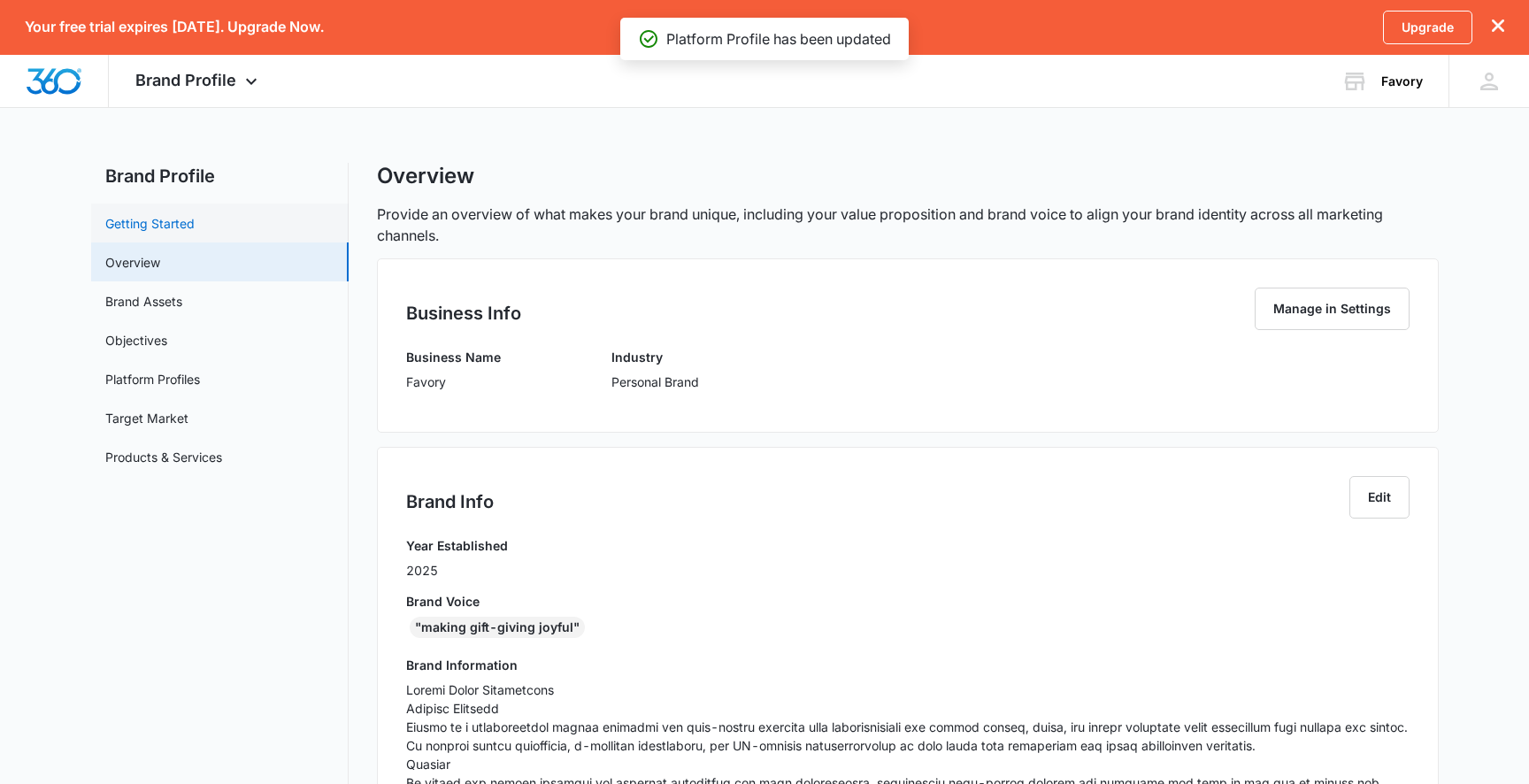
click at [195, 229] on link "Getting Started" at bounding box center [150, 223] width 89 height 19
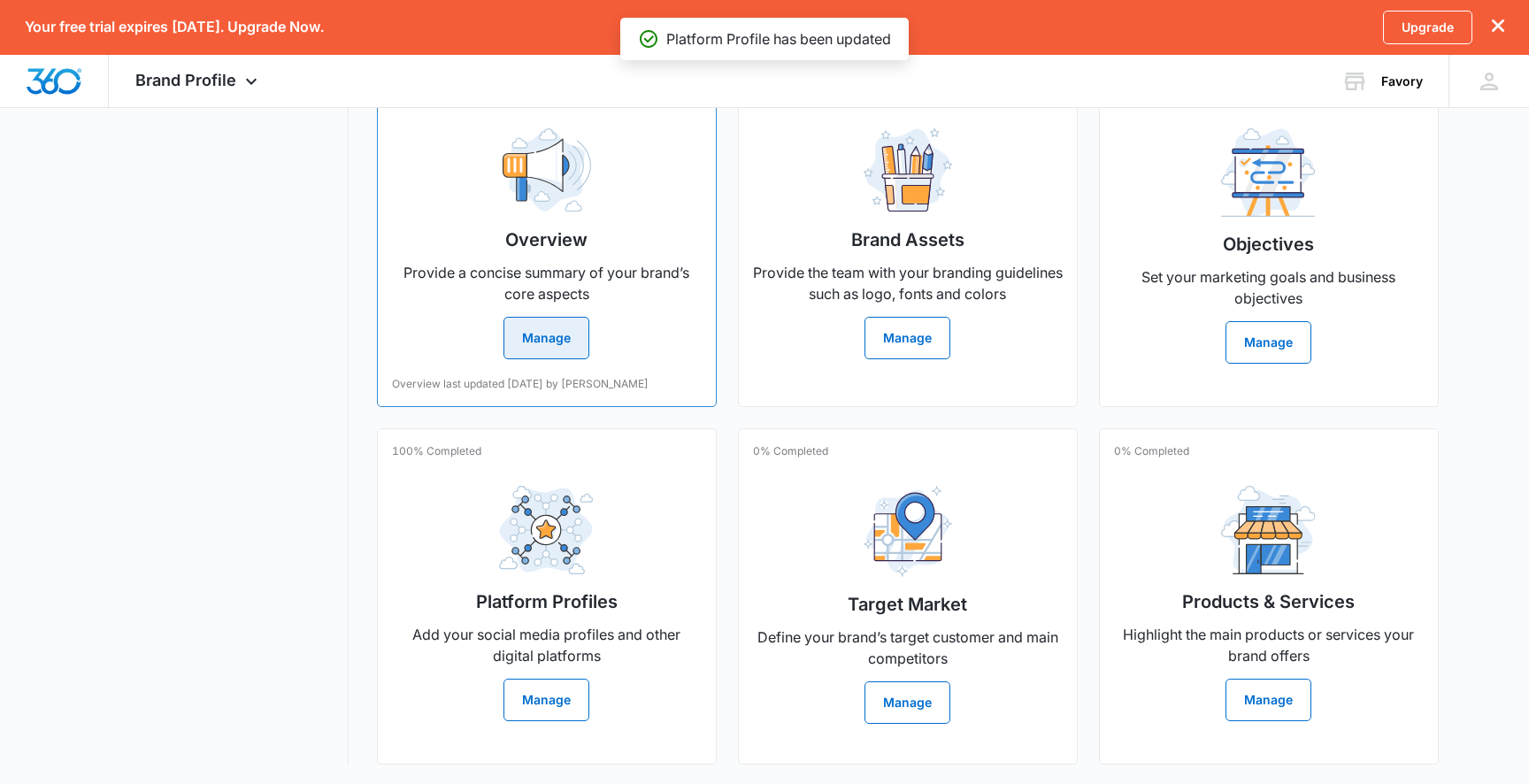
scroll to position [364, 0]
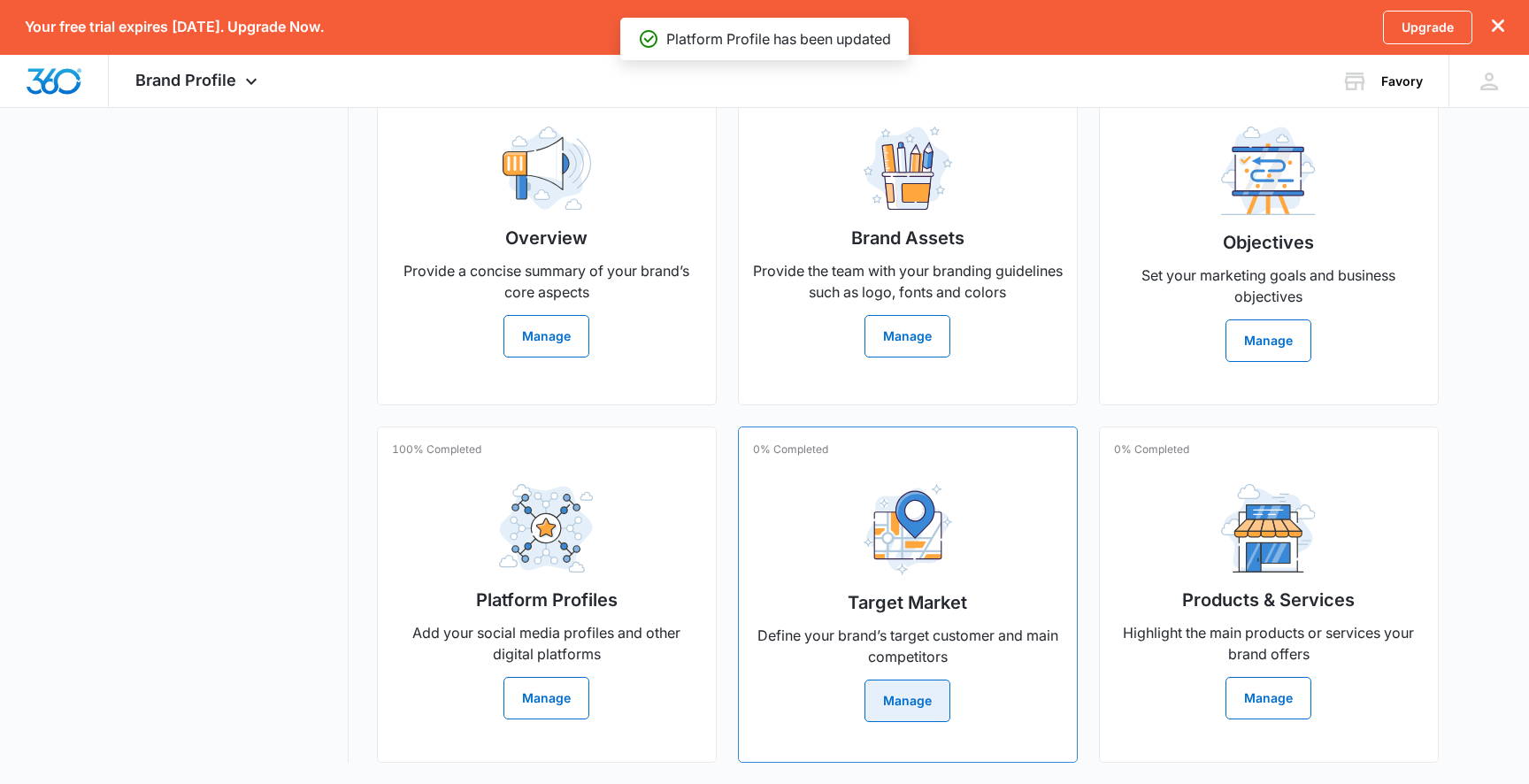
click at [891, 679] on button "Manage" at bounding box center [908, 700] width 85 height 43
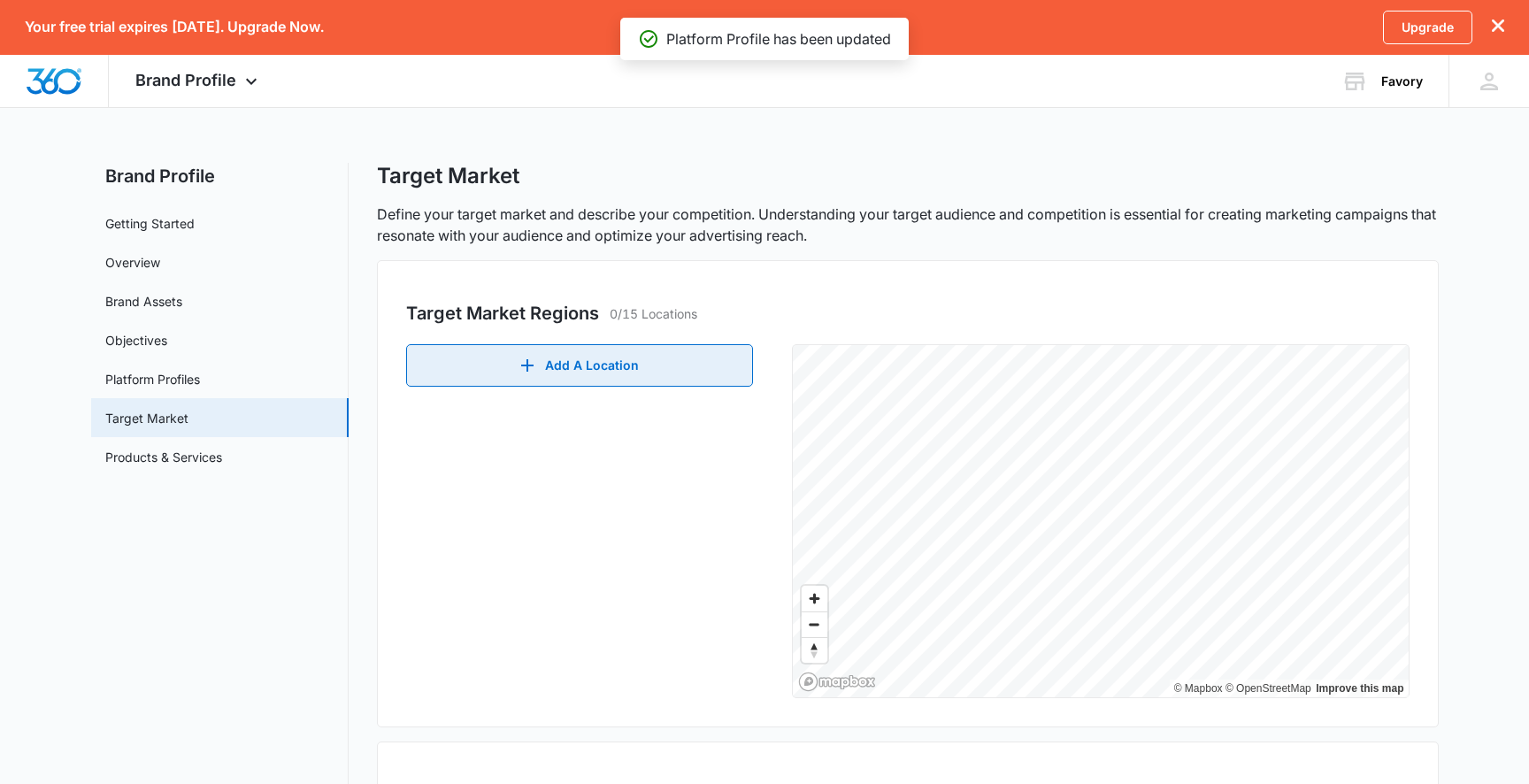
click at [636, 345] on button "Add A Location" at bounding box center [579, 365] width 346 height 43
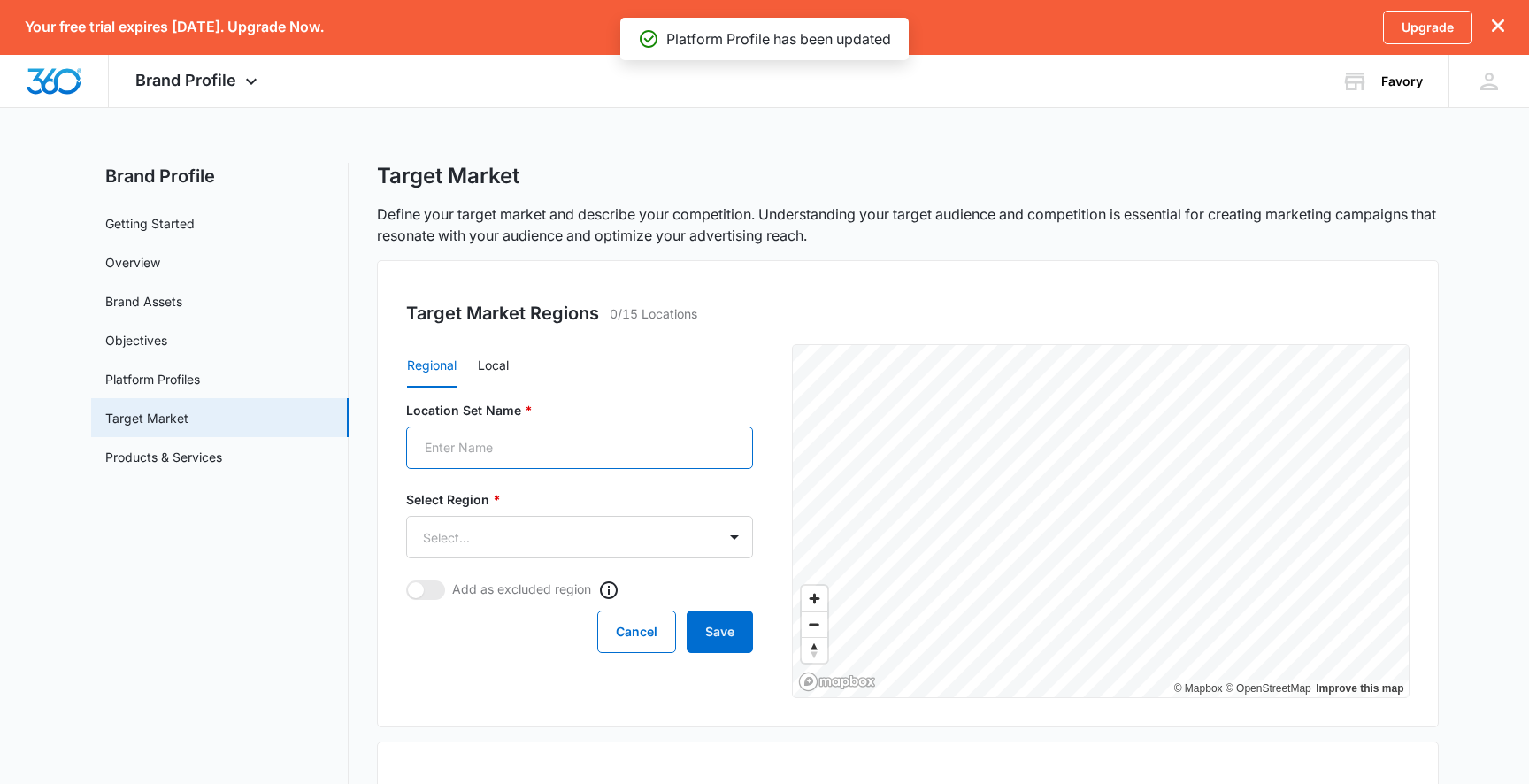
click at [577, 445] on input "Location Set Name *" at bounding box center [579, 448] width 346 height 43
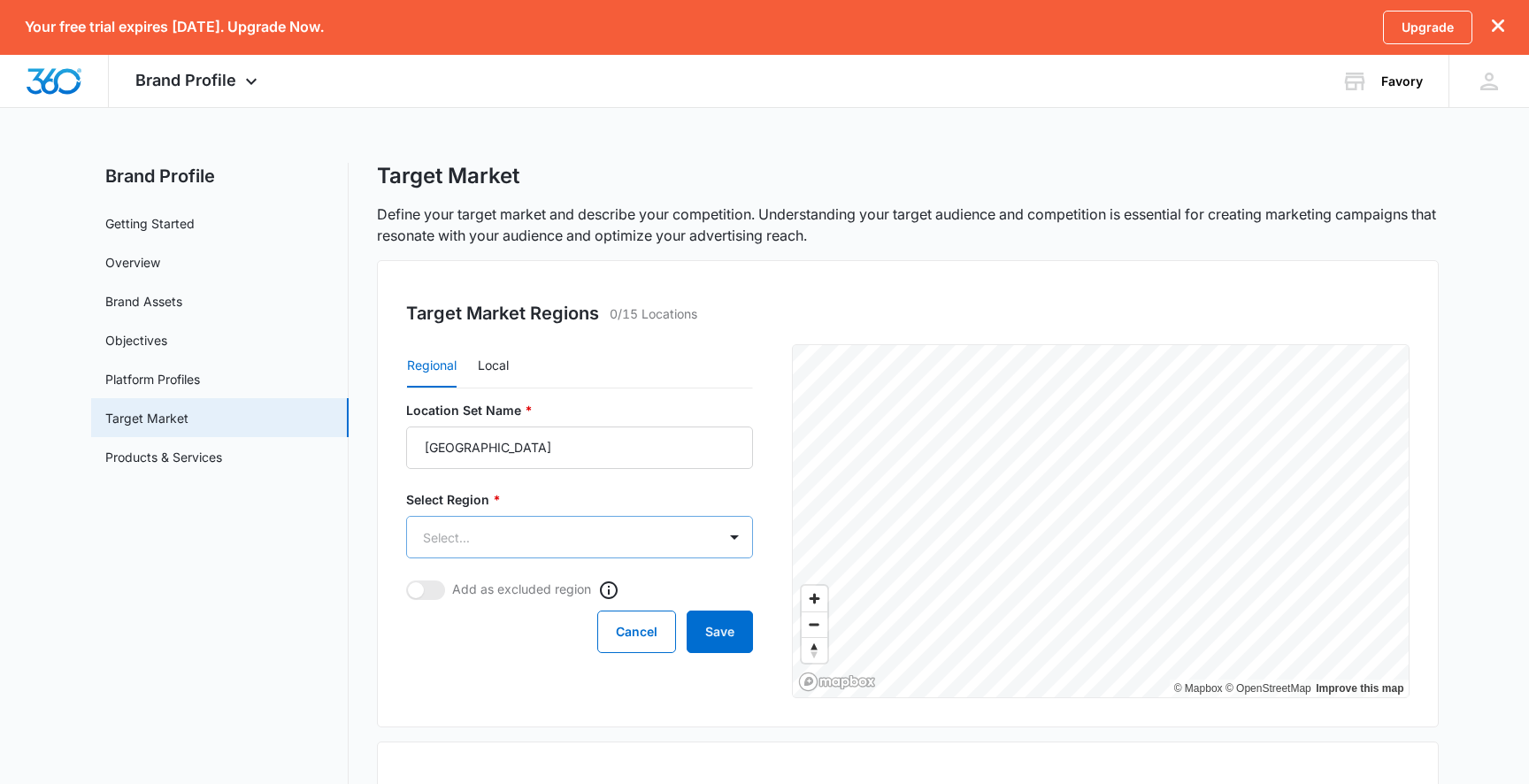
click at [557, 542] on body "Your free trial expires in 14 days. Upgrade Now. Upgrade Brand Profile Apps Rep…" at bounding box center [764, 569] width 1529 height 1140
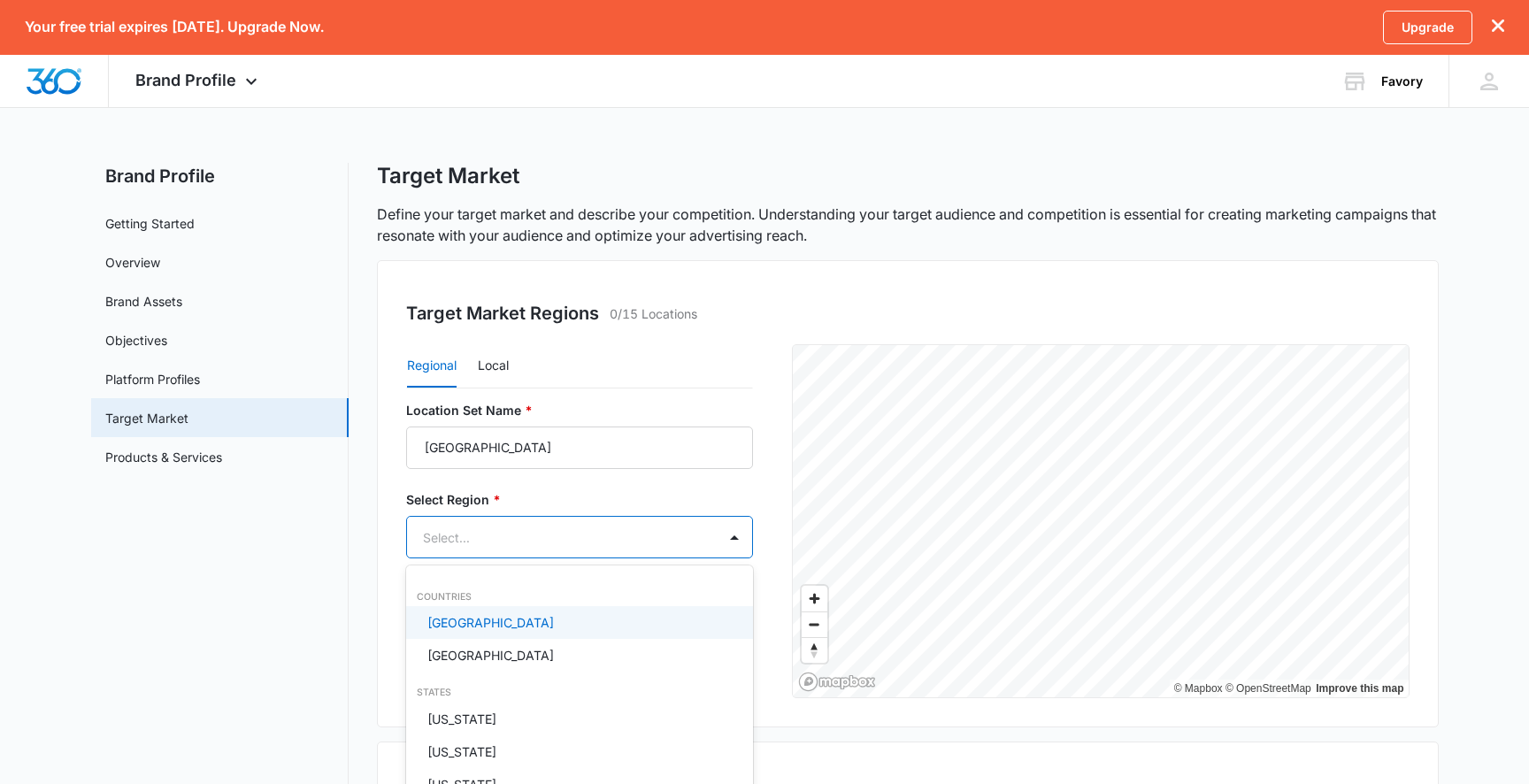
click at [511, 621] on div "United States" at bounding box center [578, 622] width 301 height 19
click at [556, 496] on div at bounding box center [764, 392] width 1529 height 784
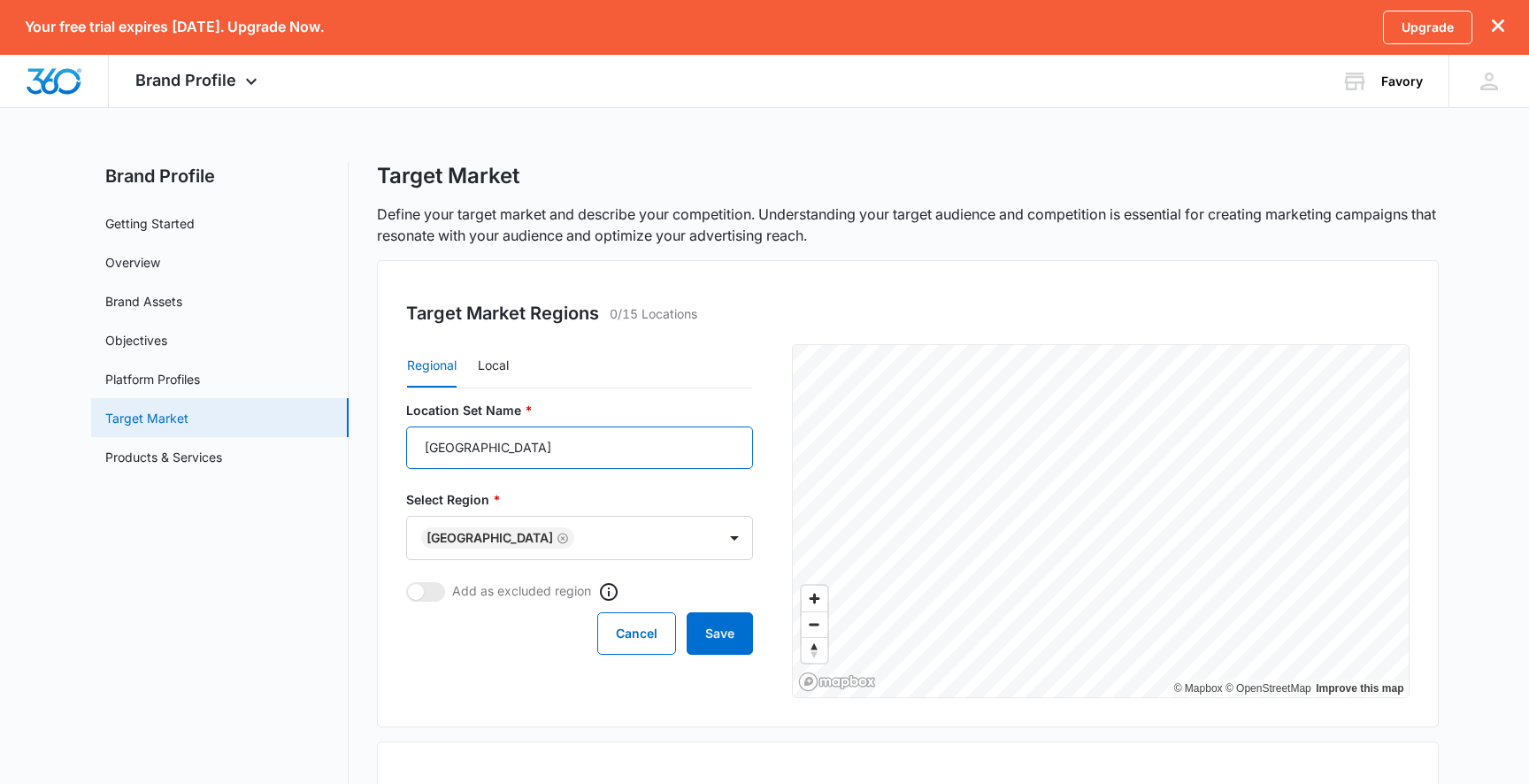
drag, startPoint x: 551, startPoint y: 446, endPoint x: 345, endPoint y: 435, distance: 206.3
click at [345, 435] on div "Brand Profile Getting Started Overview Brand Assets Objectives Platform Profile…" at bounding box center [764, 640] width 1348 height 956
type input "North America"
click at [580, 540] on body "Your free trial expires in 14 days. Upgrade Now. Upgrade Brand Profile Apps Rep…" at bounding box center [764, 569] width 1529 height 1140
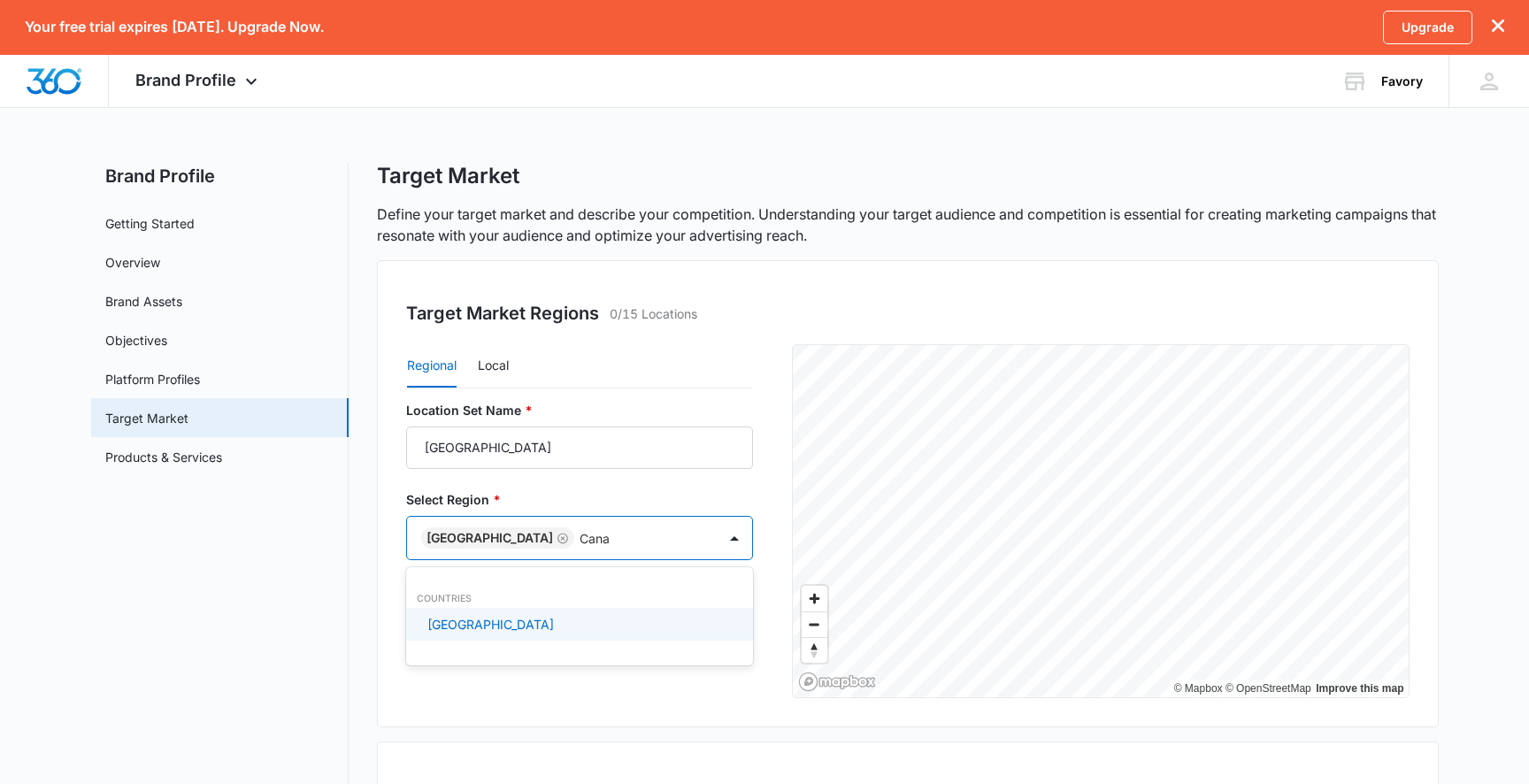
type input "Canad"
click at [540, 621] on div "Canada" at bounding box center [578, 624] width 301 height 19
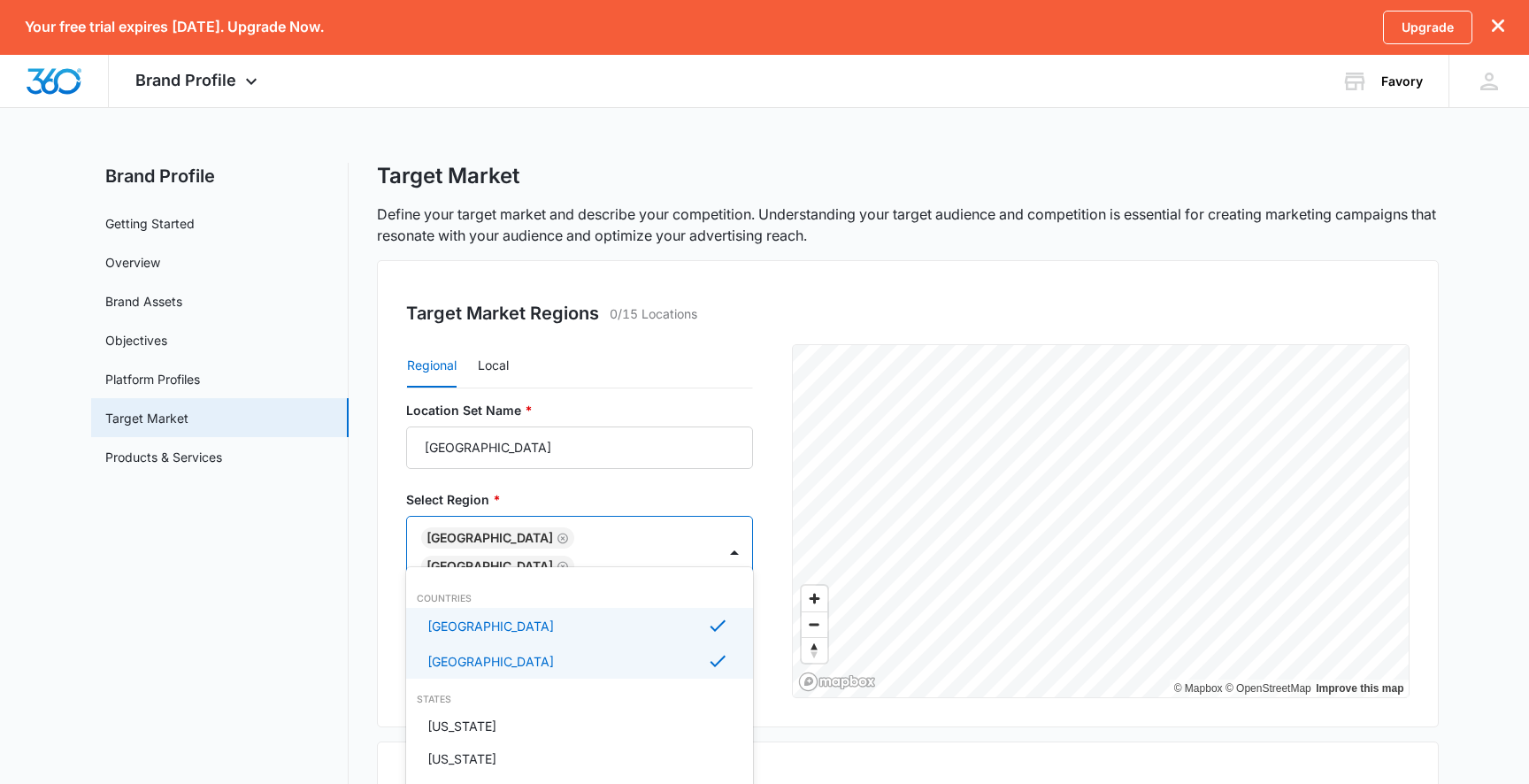
click at [732, 485] on div at bounding box center [764, 392] width 1529 height 784
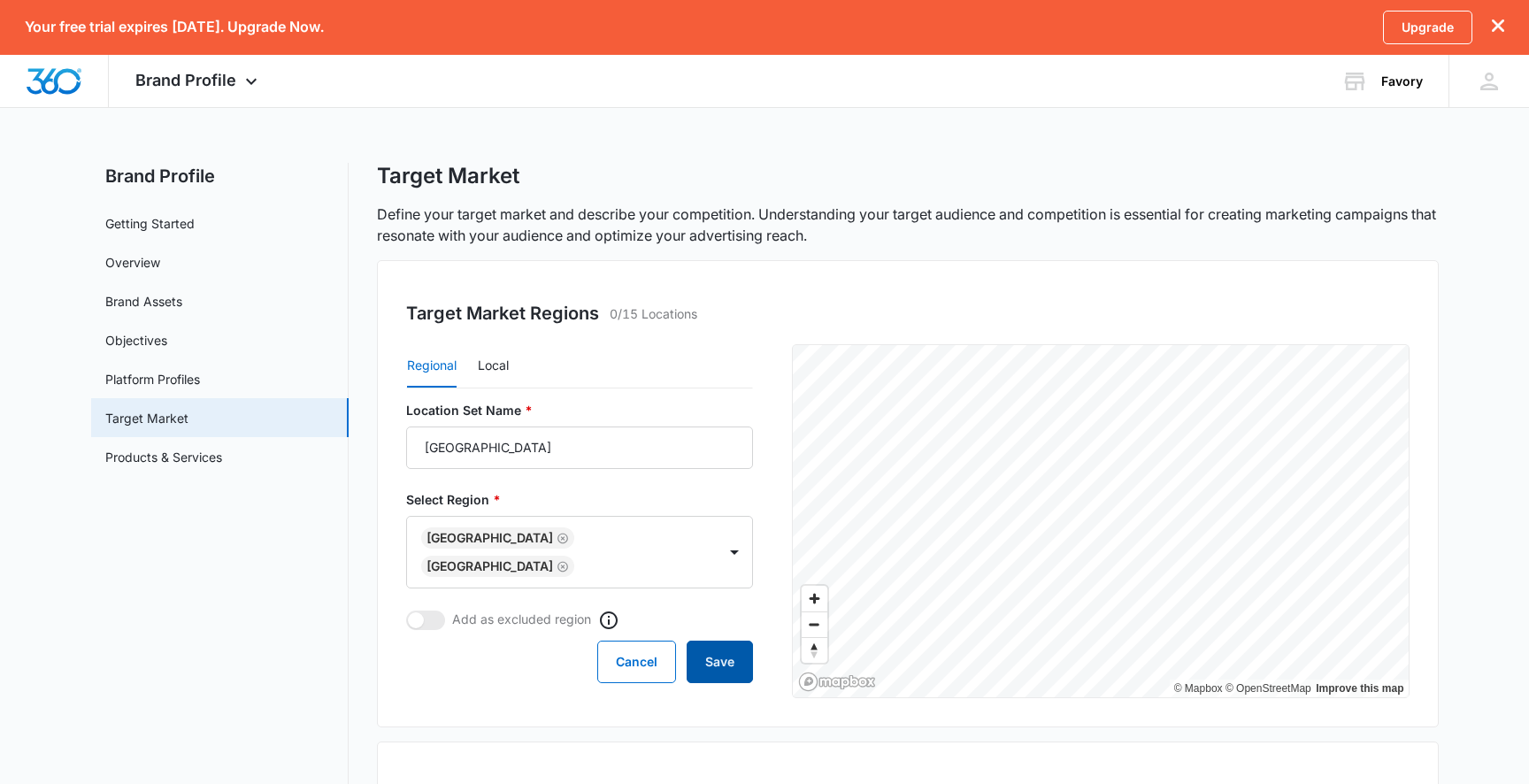
click at [709, 641] on button "Save" at bounding box center [719, 662] width 66 height 43
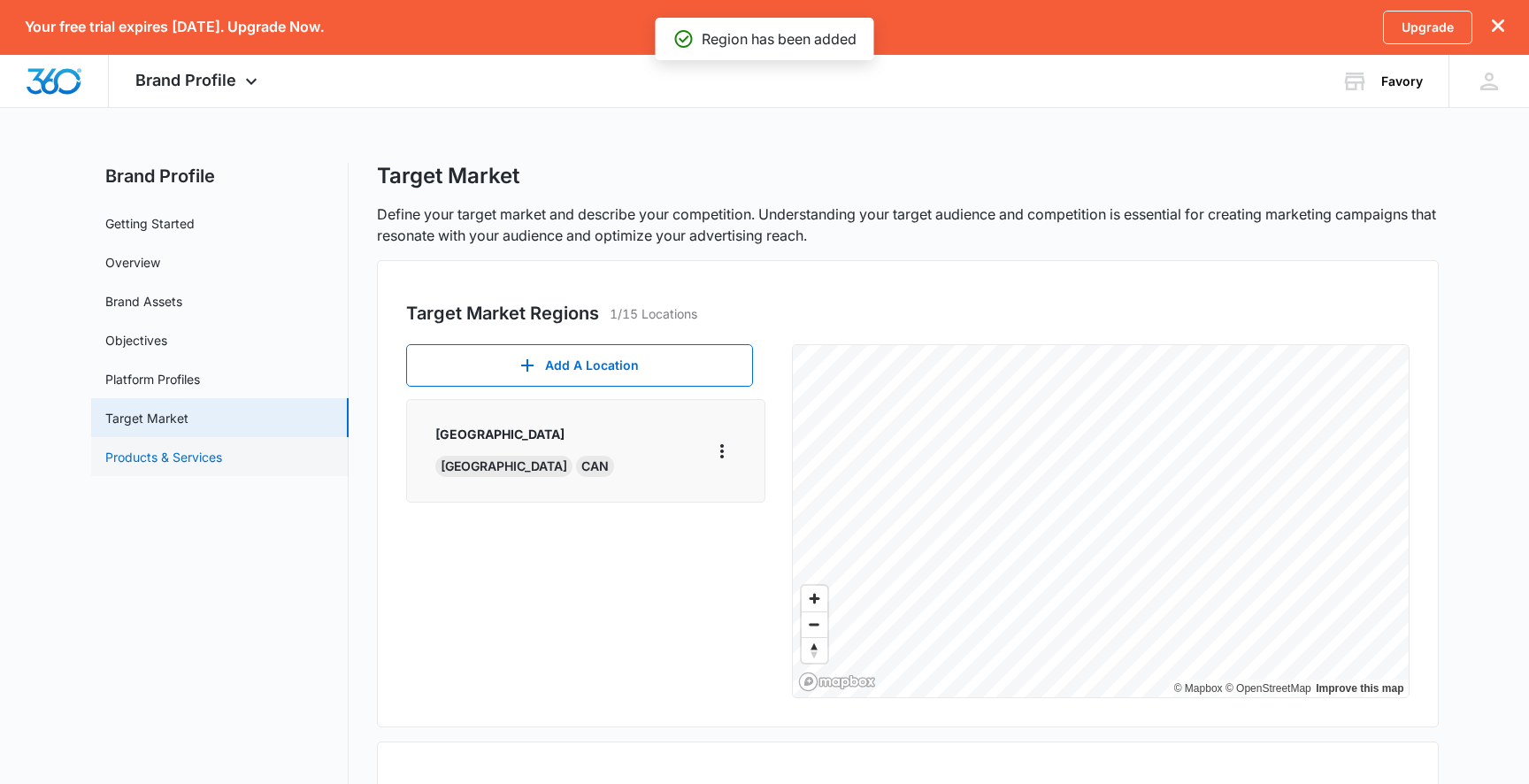
click at [217, 448] on link "Products & Services" at bounding box center [163, 457] width 117 height 19
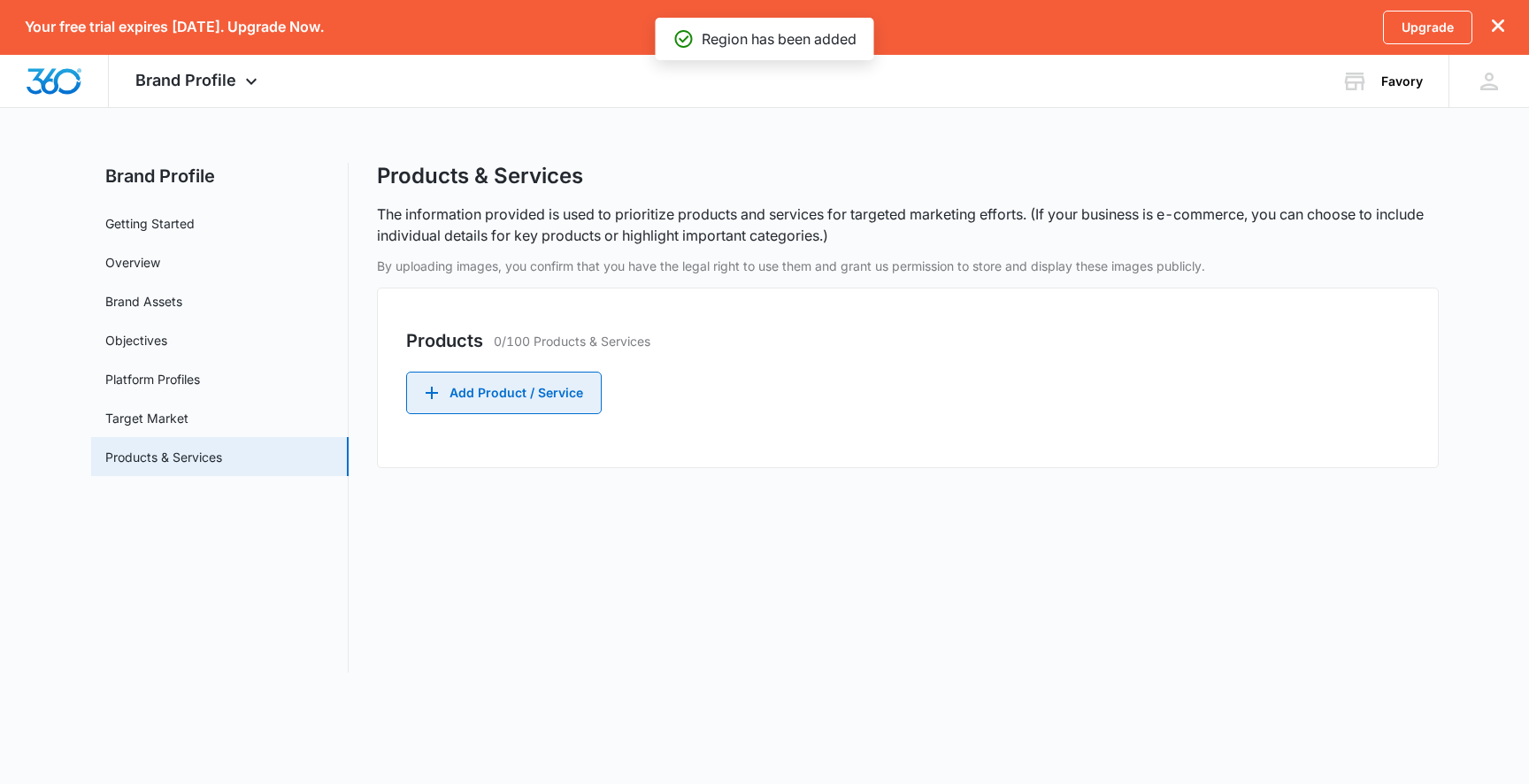
click at [453, 389] on button "Add Product / Service" at bounding box center [503, 393] width 195 height 43
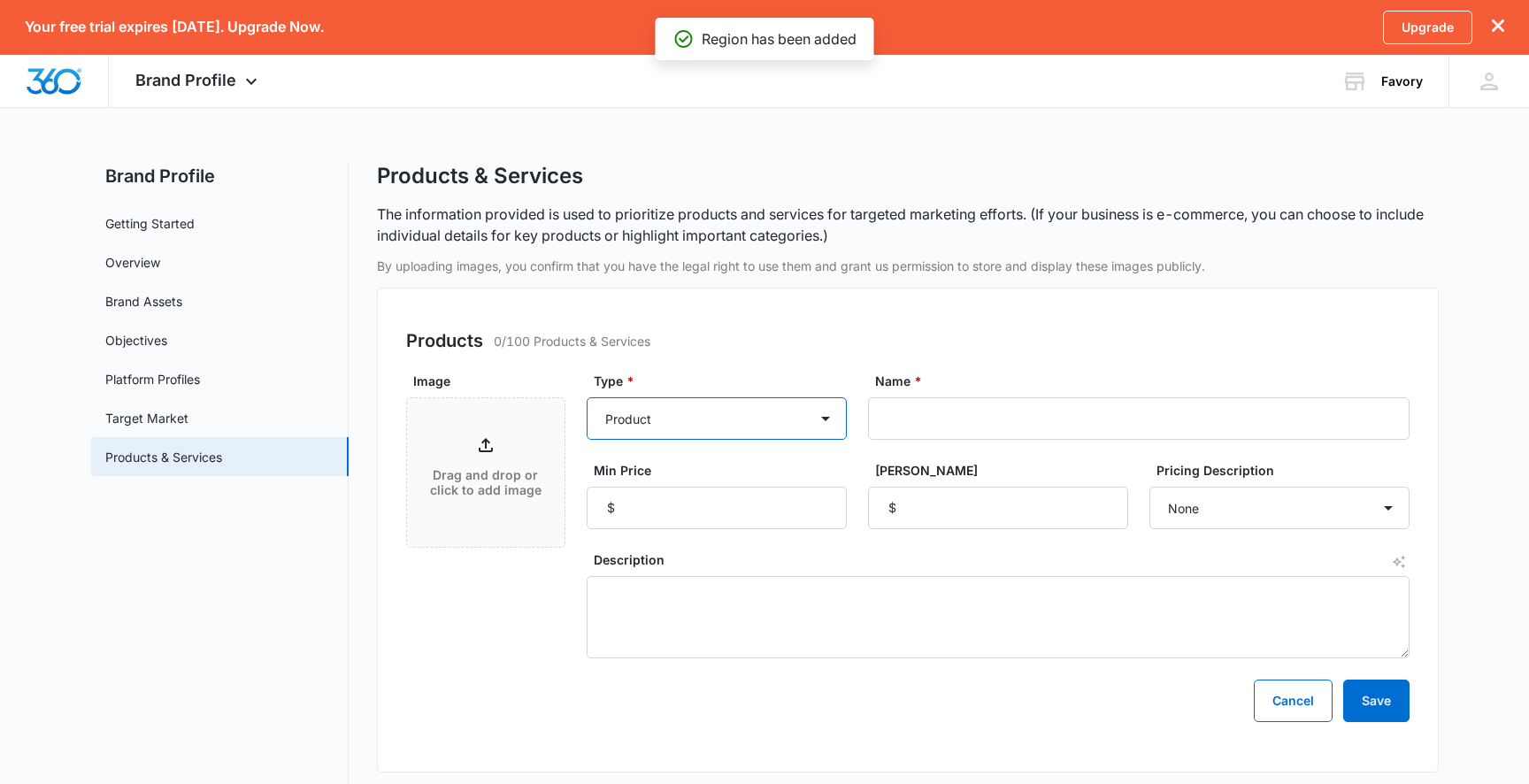
click at [662, 426] on select "Product Product category Service Service category" at bounding box center [716, 419] width 260 height 43
click at [586, 398] on select "Product Product category Service Service category" at bounding box center [716, 419] width 260 height 43
click at [685, 422] on select "Product Product category Service Service category" at bounding box center [716, 419] width 260 height 43
click at [586, 398] on select "Product Product category Service Service category" at bounding box center [716, 419] width 260 height 43
click at [680, 424] on select "Product Product category Service Service category" at bounding box center [716, 419] width 260 height 43
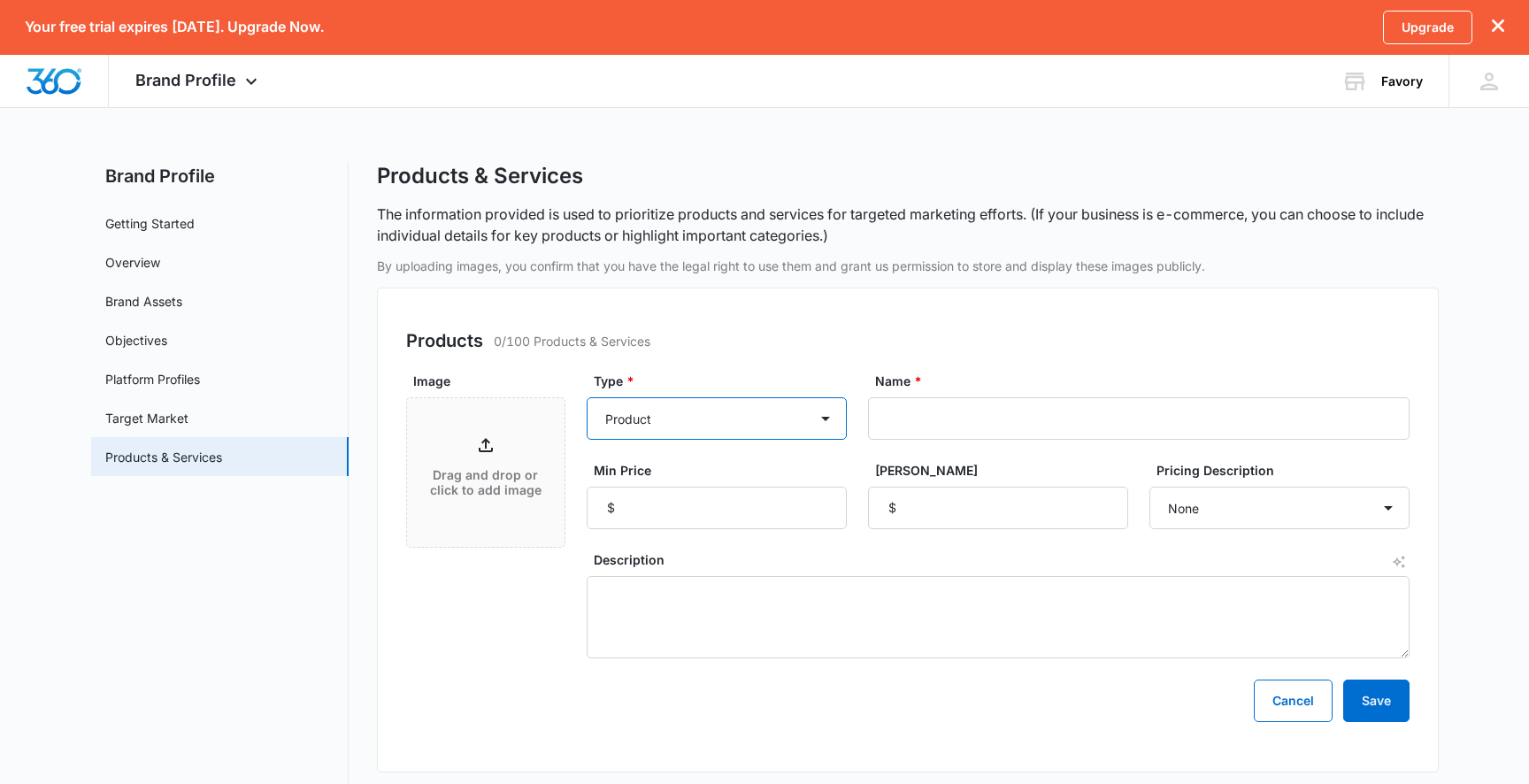
click at [586, 398] on select "Product Product category Service Service category" at bounding box center [716, 419] width 260 height 43
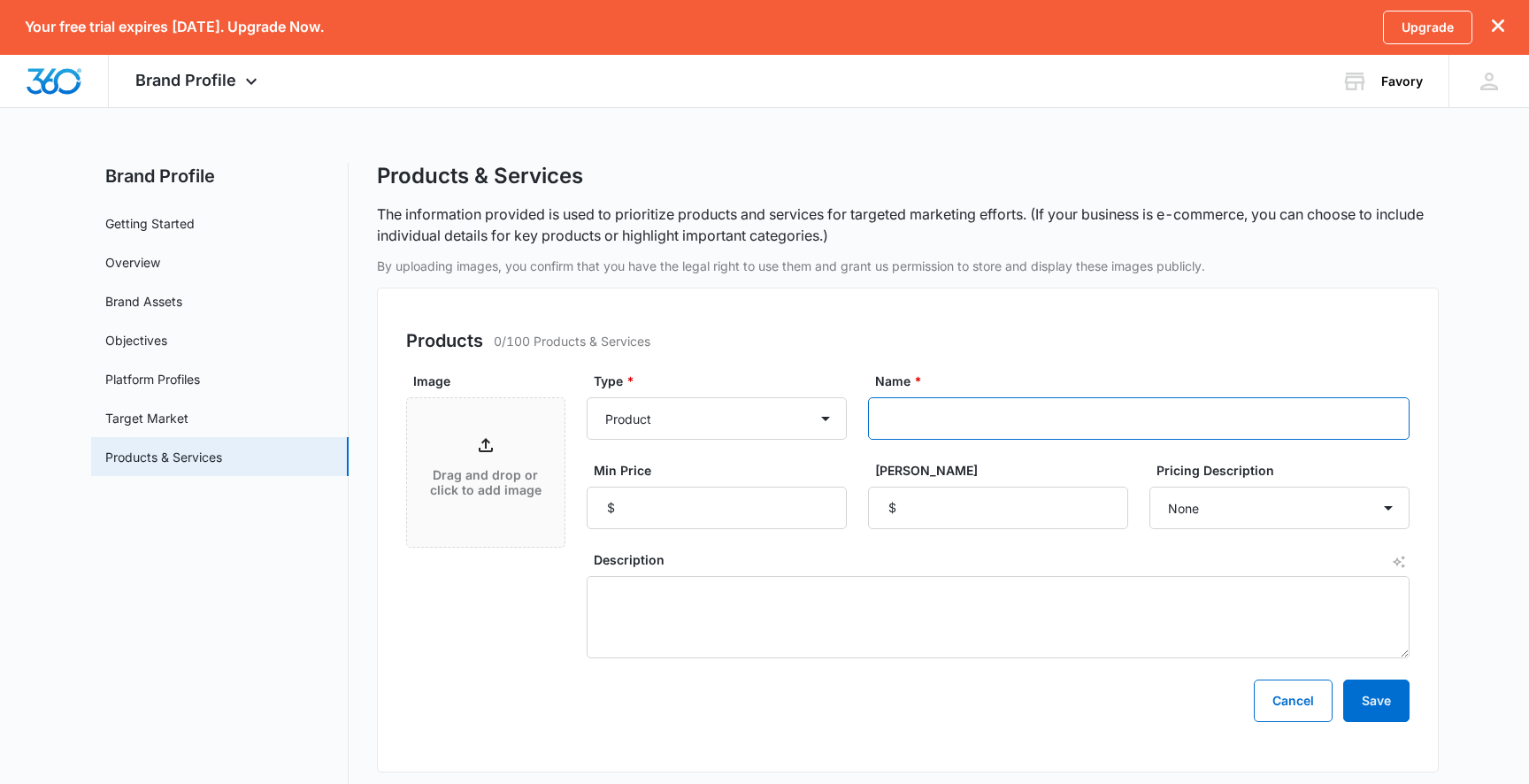
click at [921, 403] on input "Name *" at bounding box center [1138, 419] width 542 height 43
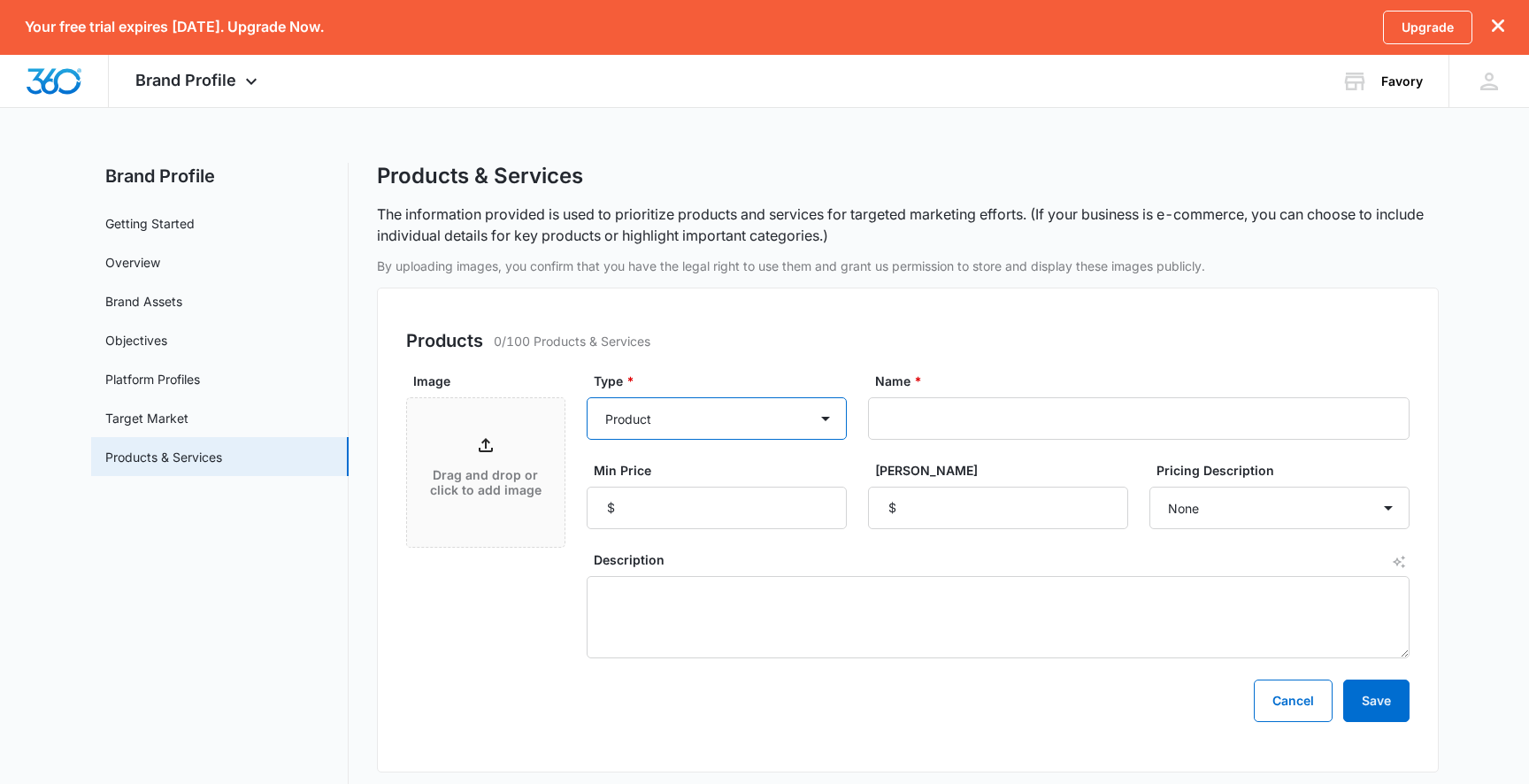
click at [679, 425] on select "Product Product category Service Service category" at bounding box center [716, 419] width 260 height 43
select select "service"
click at [586, 398] on select "Product Product category Service Service category" at bounding box center [716, 419] width 260 height 43
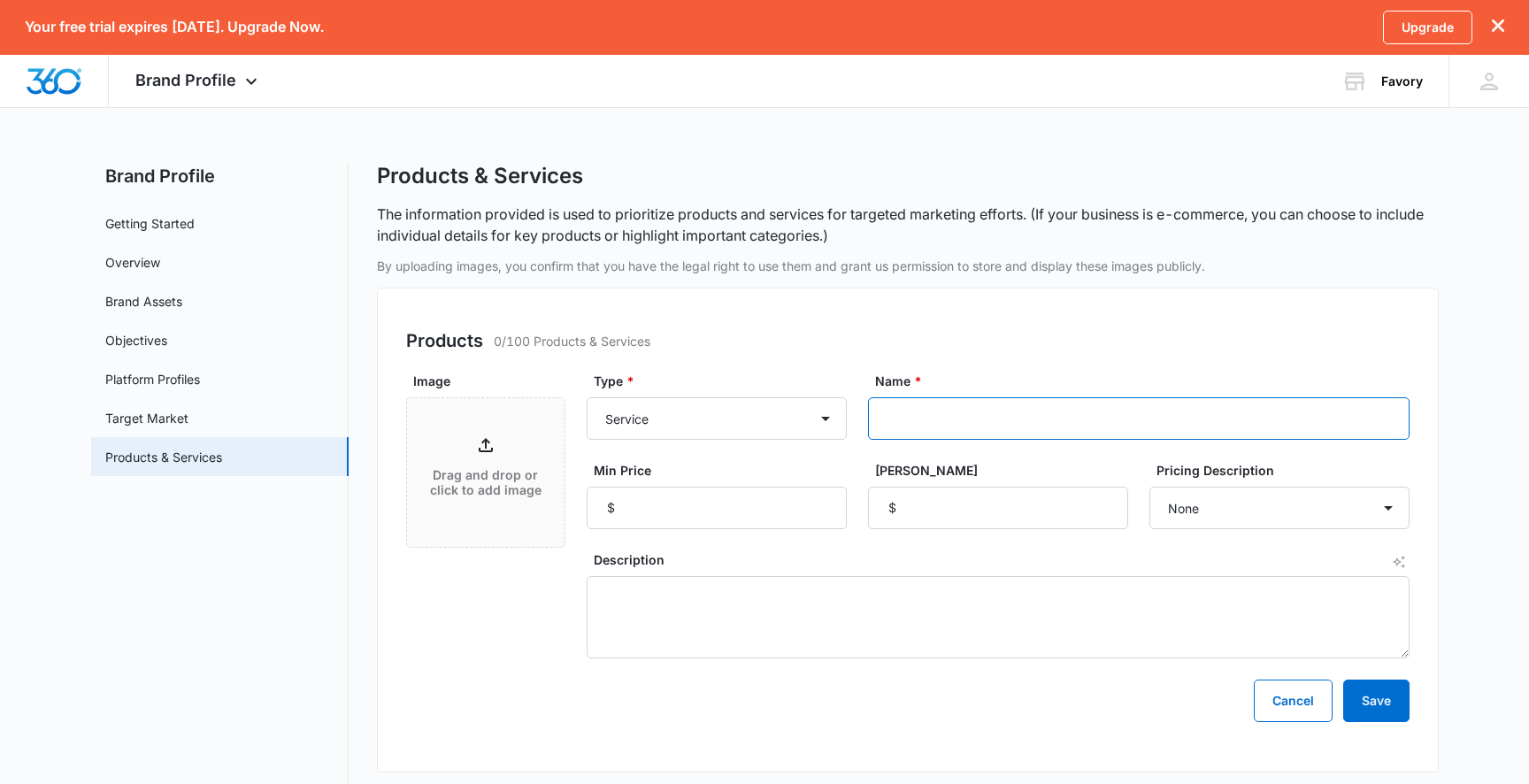
click at [873, 430] on input "Name *" at bounding box center [1138, 419] width 542 height 43
type input "Favory iOS App"
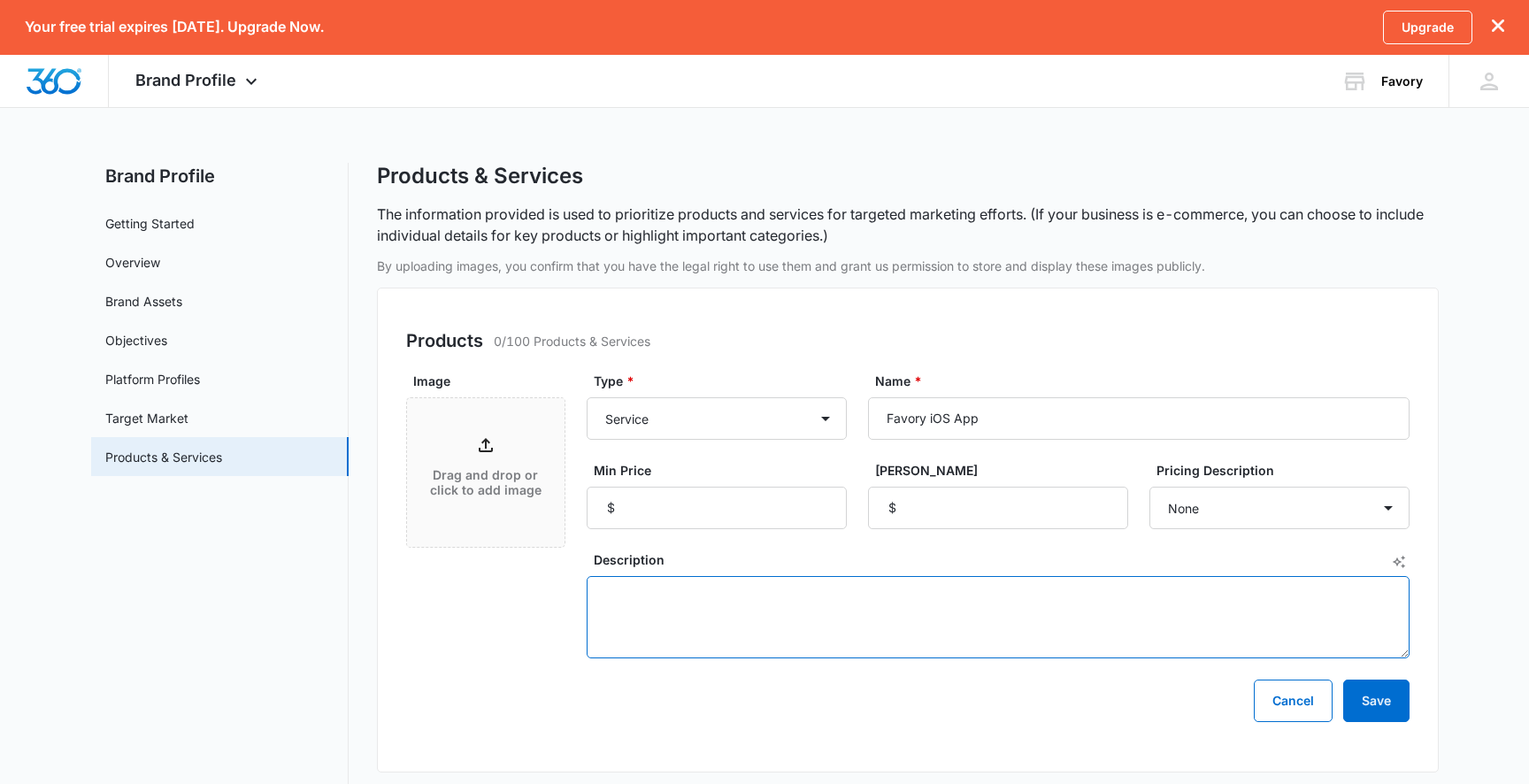
click at [839, 604] on textarea "Description" at bounding box center [998, 617] width 823 height 83
paste textarea "https://apps.apple.com/us/app/favory/id6748315853 Favory"
type textarea "https://apps.apple.com/us/app/favory/id6748315853 Favory"
click at [1386, 693] on button "Save" at bounding box center [1376, 700] width 66 height 43
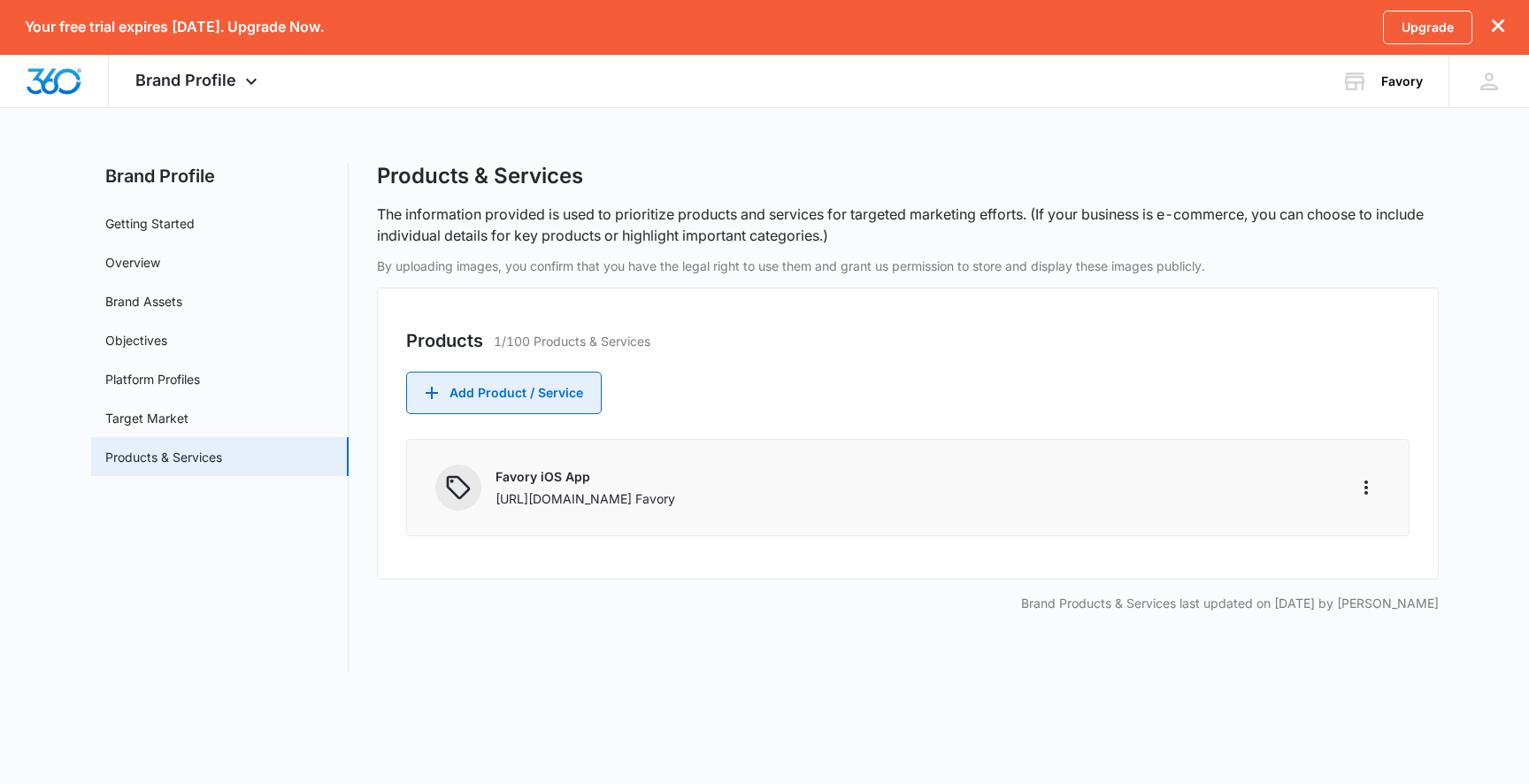
click at [582, 396] on button "Add Product / Service" at bounding box center [503, 393] width 195 height 43
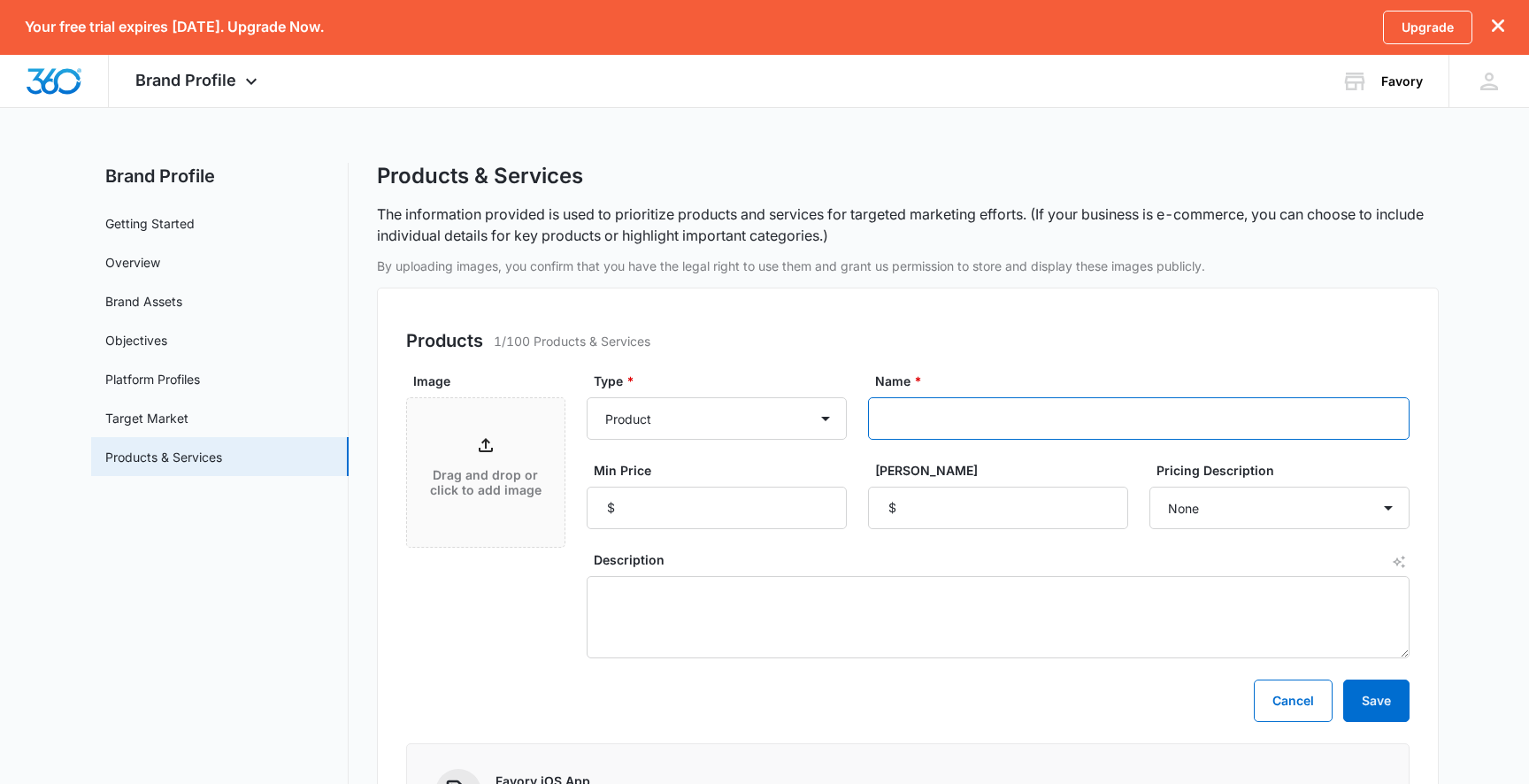
click at [923, 425] on input "Name *" at bounding box center [1138, 419] width 542 height 43
type input "Favory Android App"
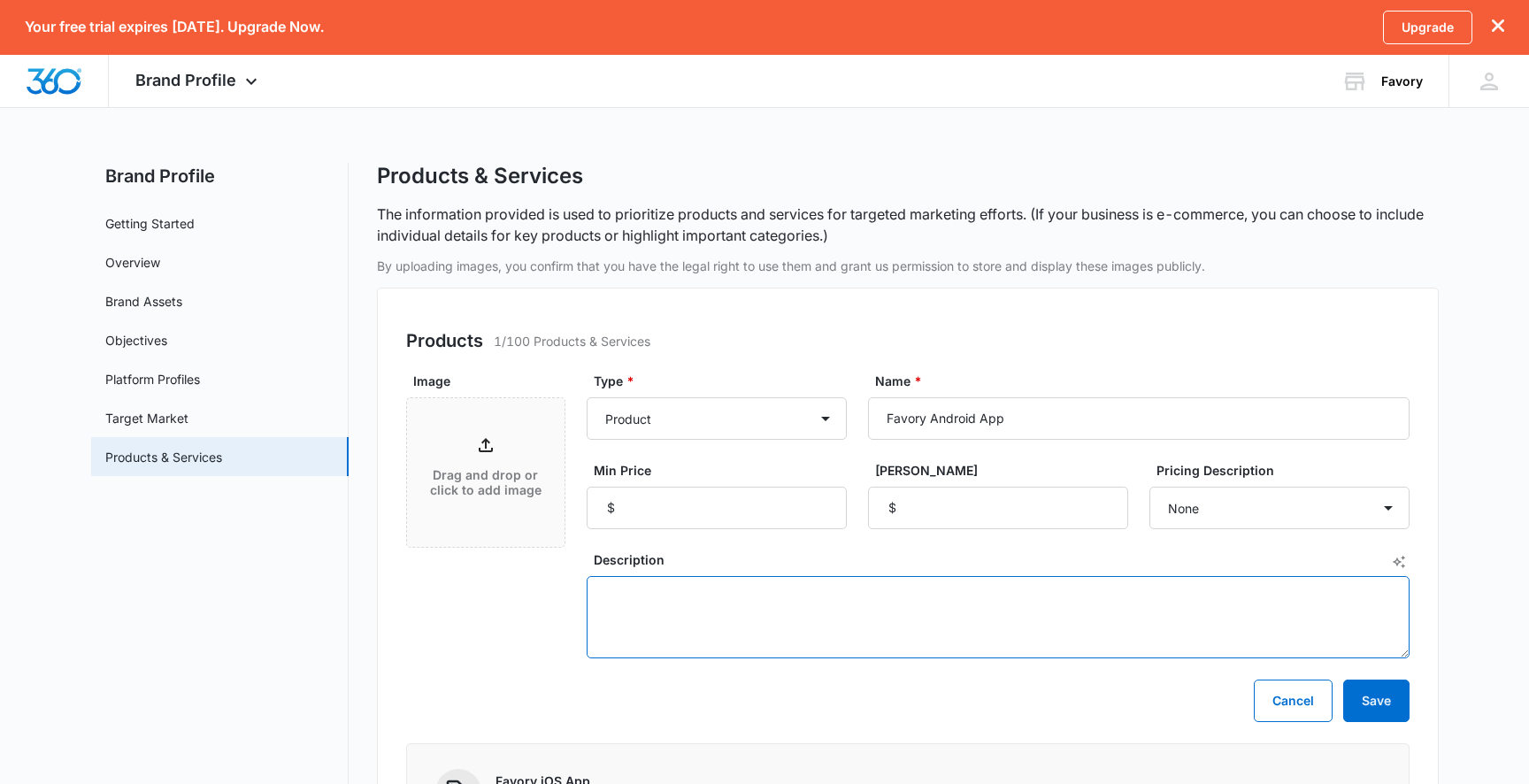
click at [808, 613] on textarea "Description" at bounding box center [998, 617] width 823 height 83
paste textarea "https://play.google.com/store/apps/details?id=com.wnapp.id1751902215550"
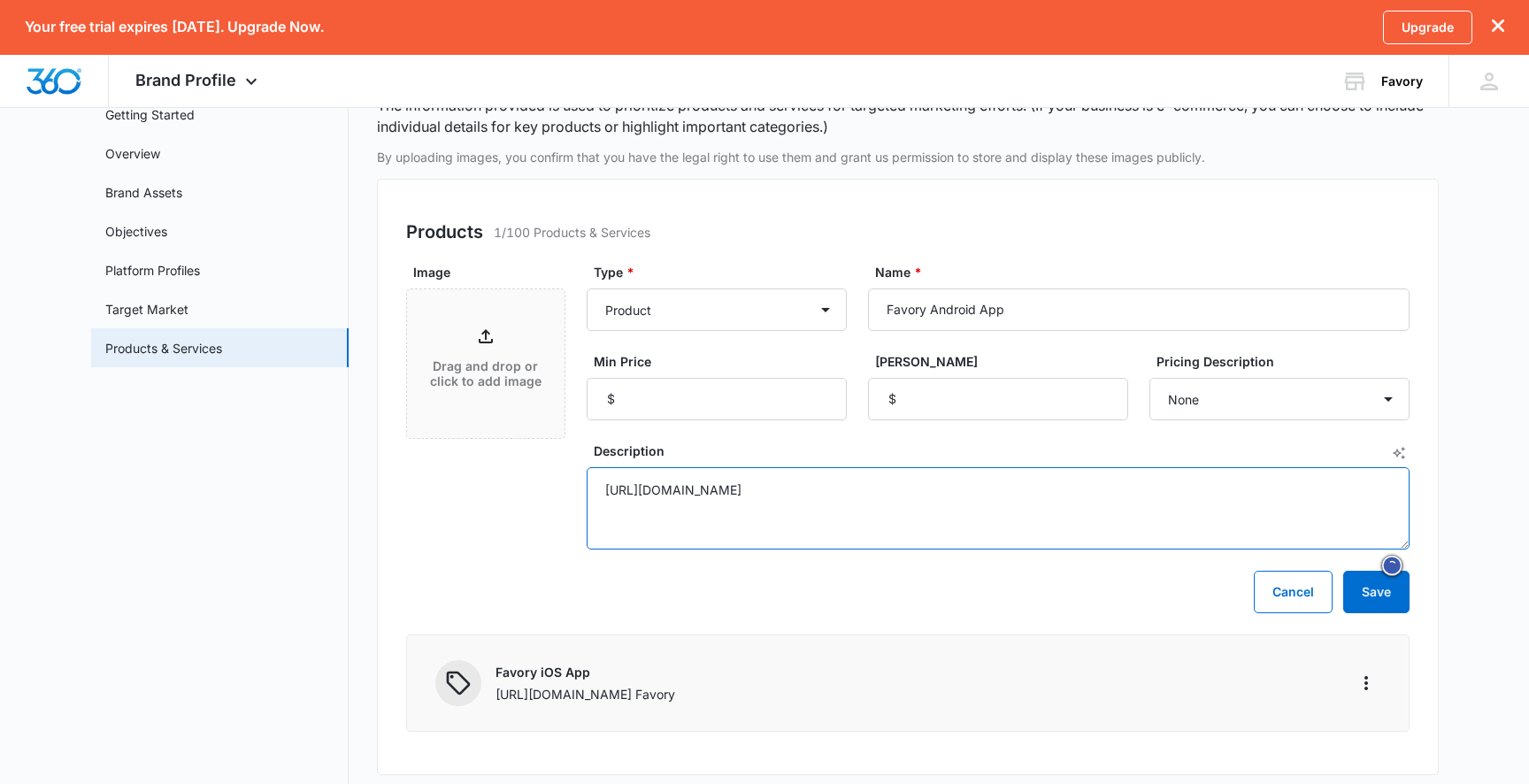
scroll to position [117, 0]
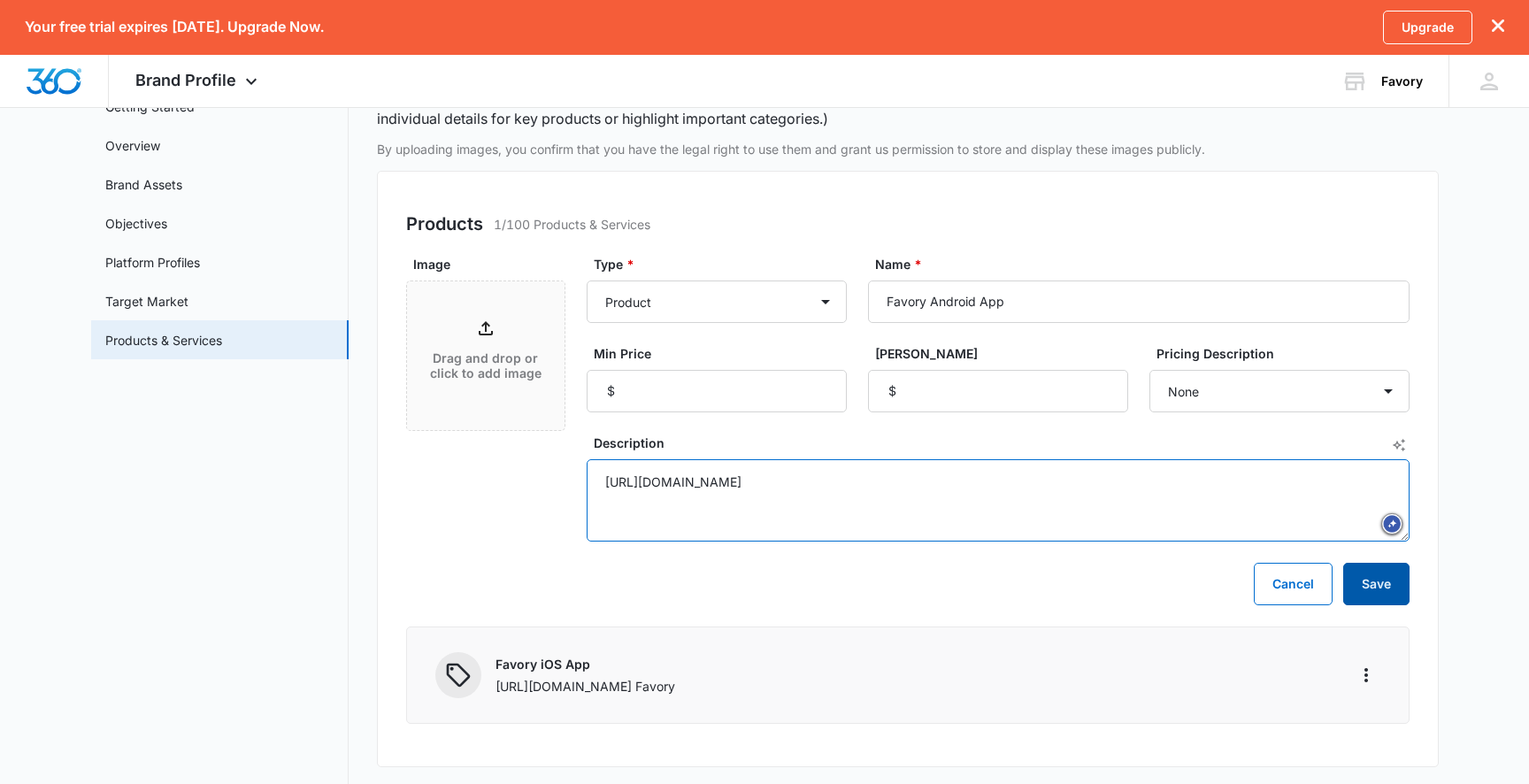
type textarea "https://play.google.com/store/apps/details?id=com.wnapp.id1751902215550"
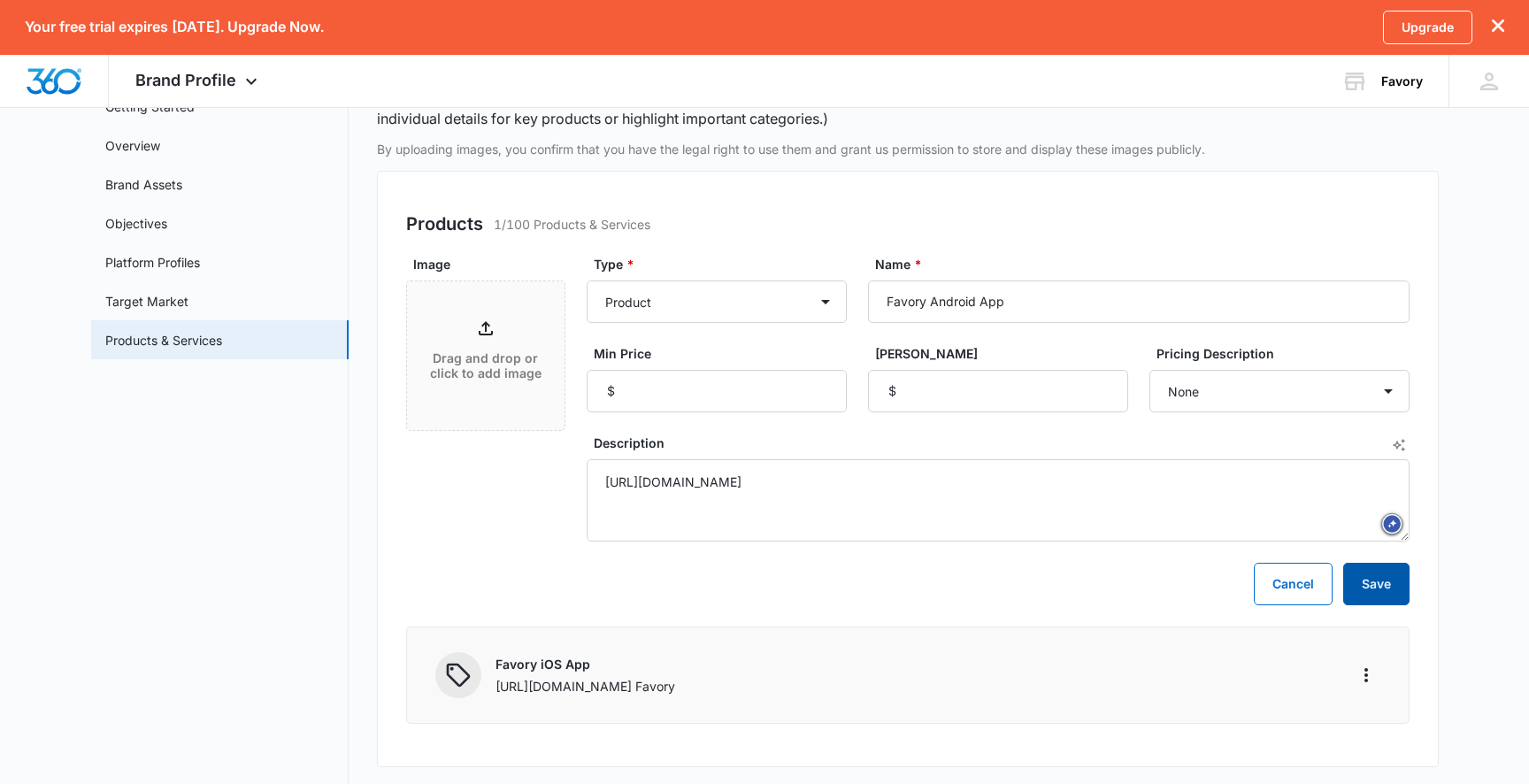
click at [1369, 579] on button "Save" at bounding box center [1376, 584] width 66 height 43
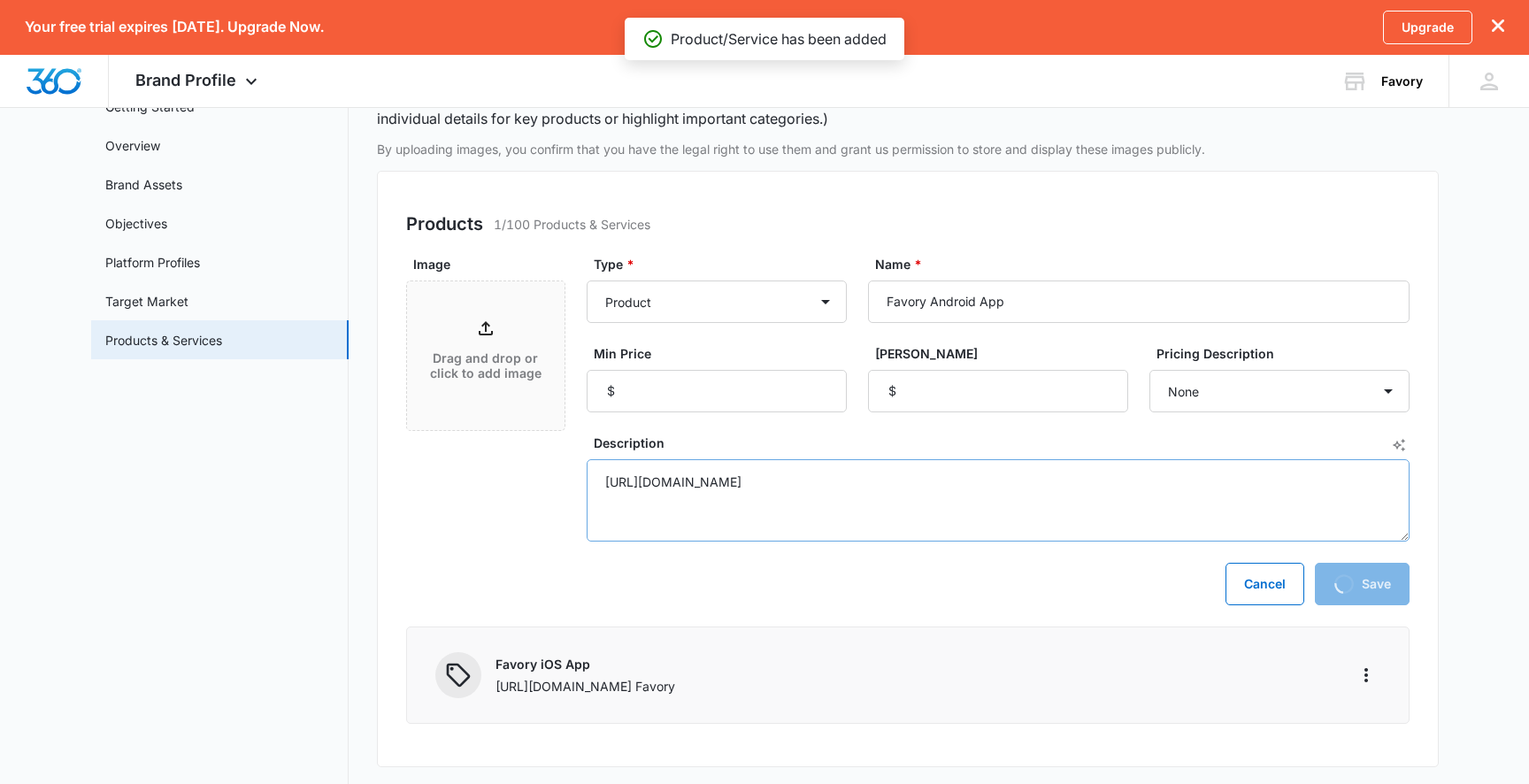
scroll to position [0, 0]
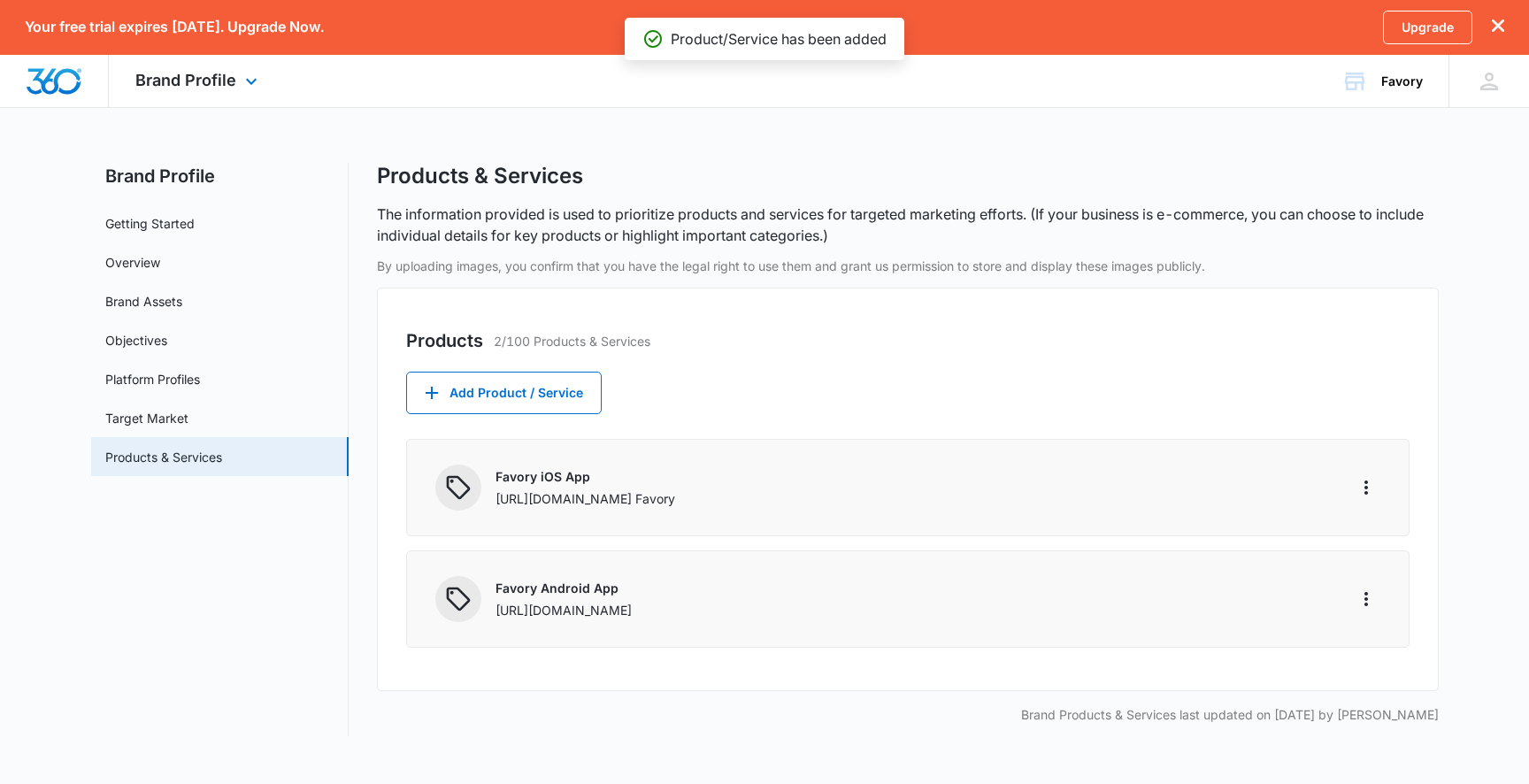
click at [80, 84] on img "Dashboard" at bounding box center [54, 81] width 57 height 27
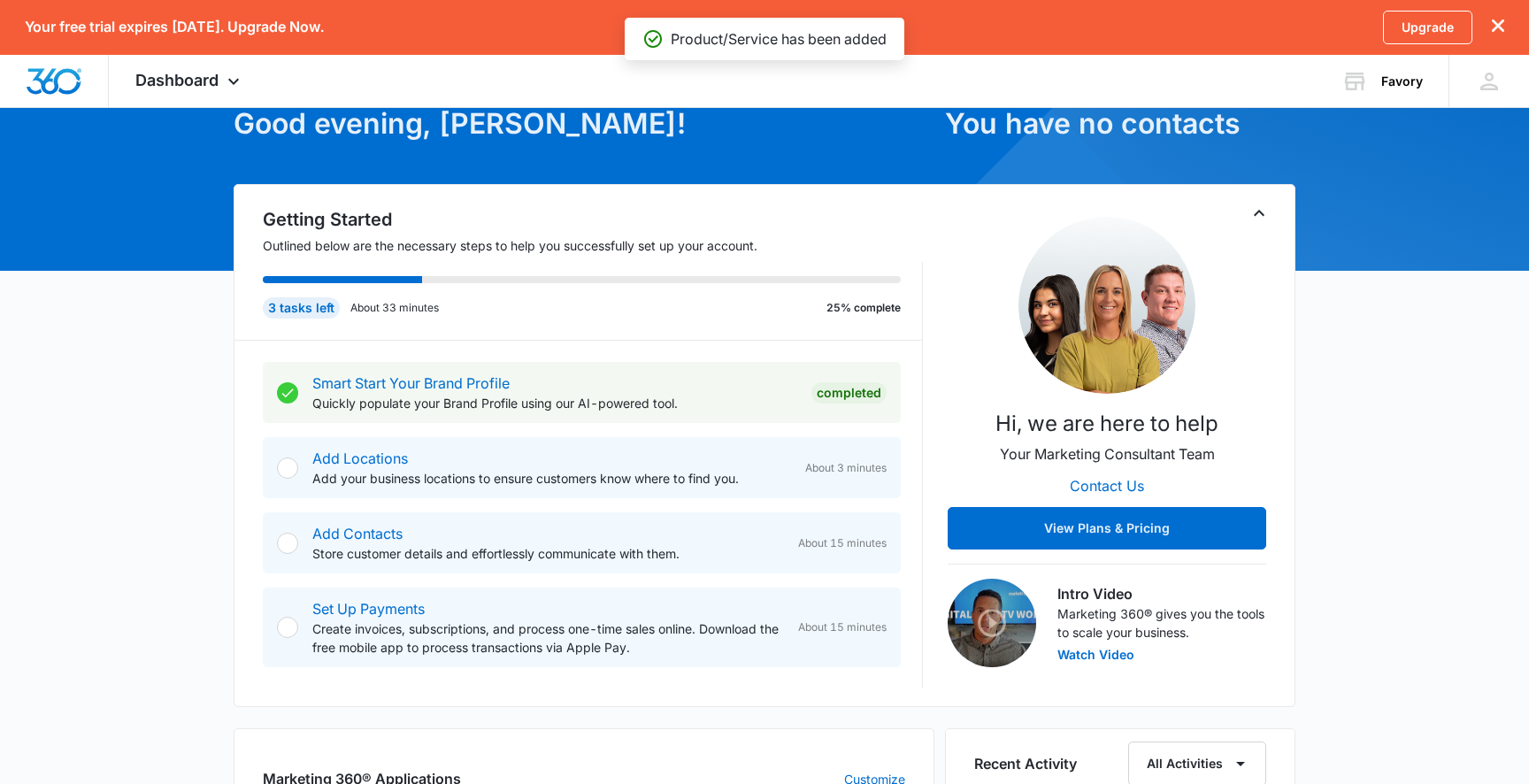
scroll to position [105, 0]
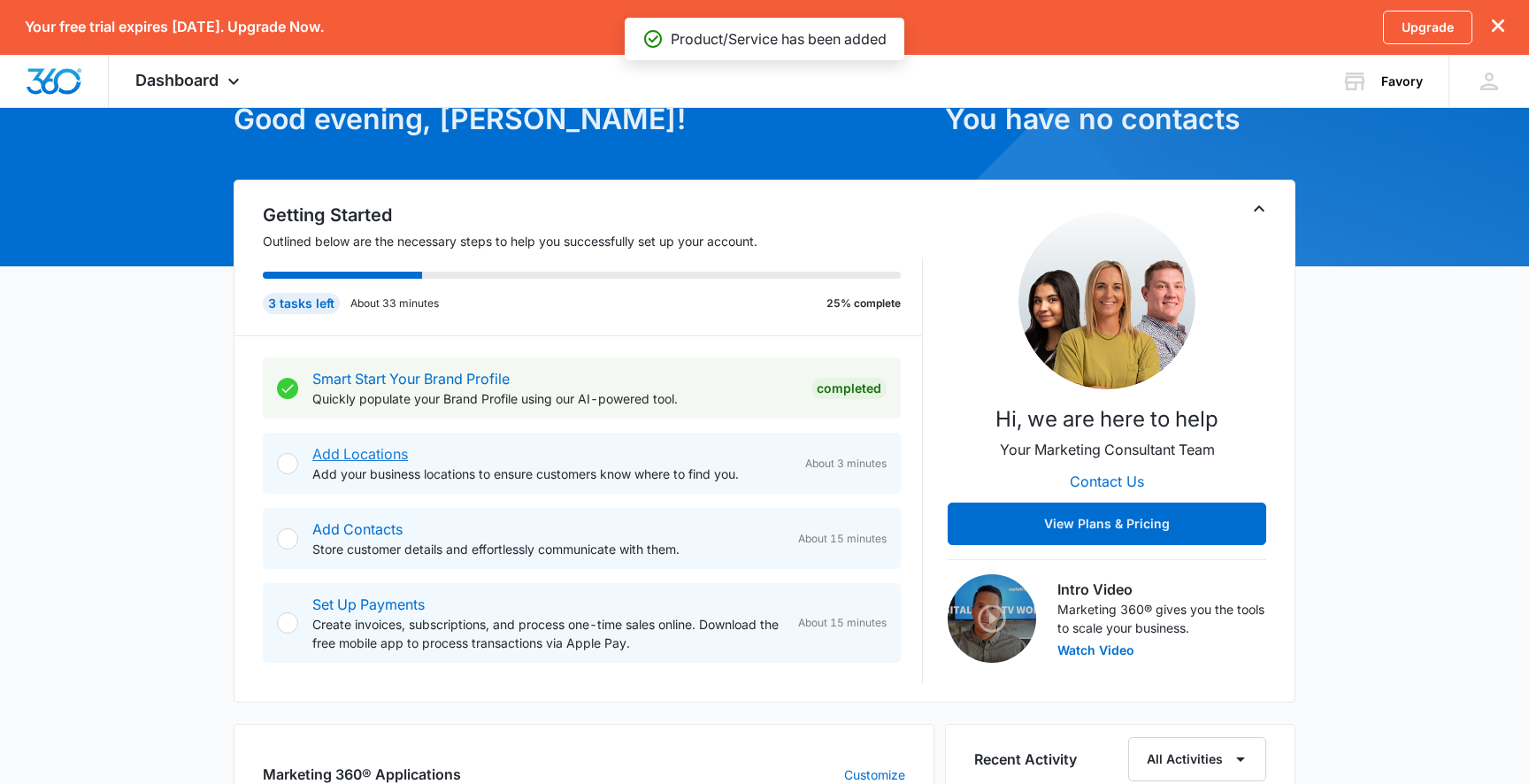
click at [333, 454] on link "Add Locations" at bounding box center [359, 453] width 96 height 18
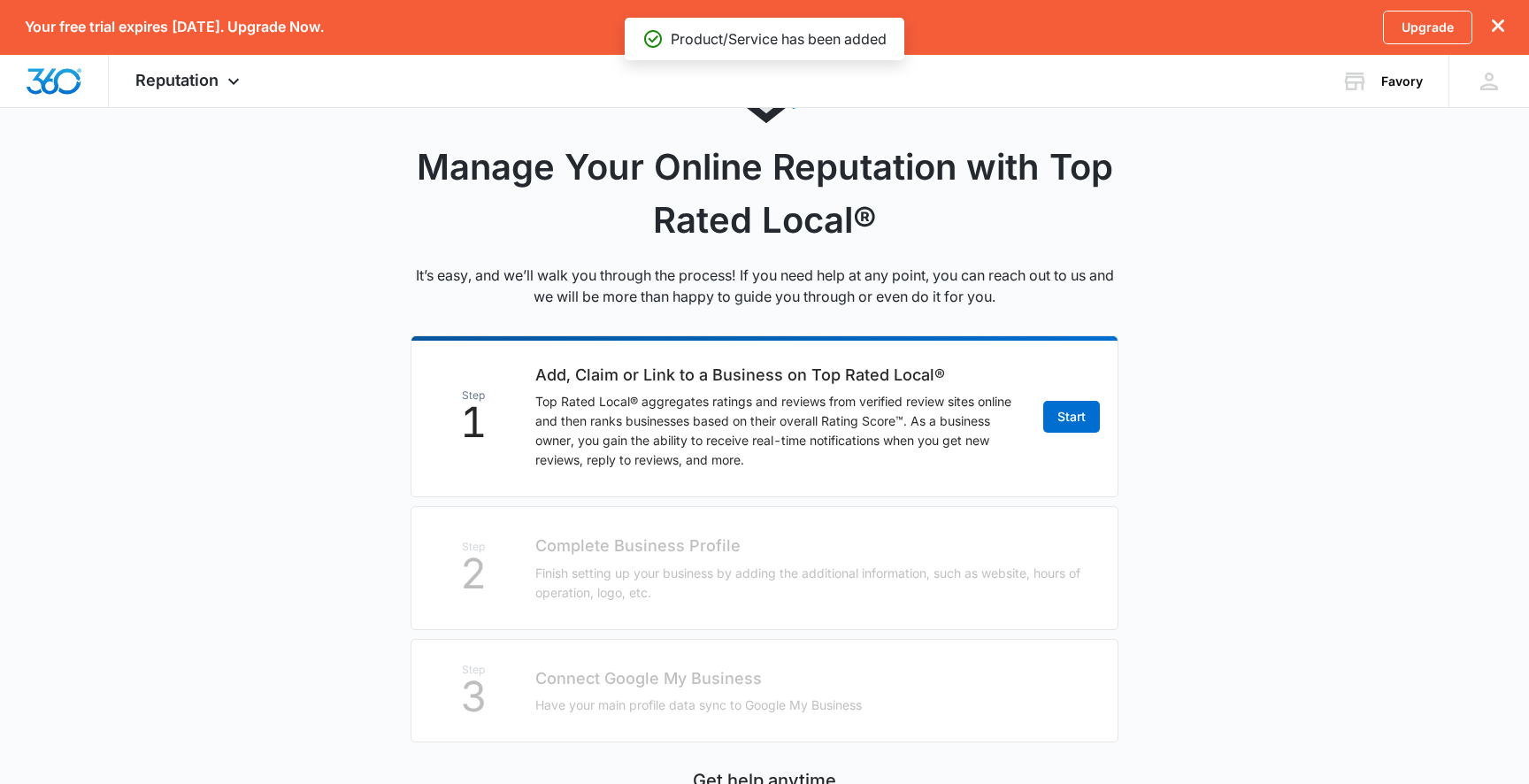
scroll to position [134, 0]
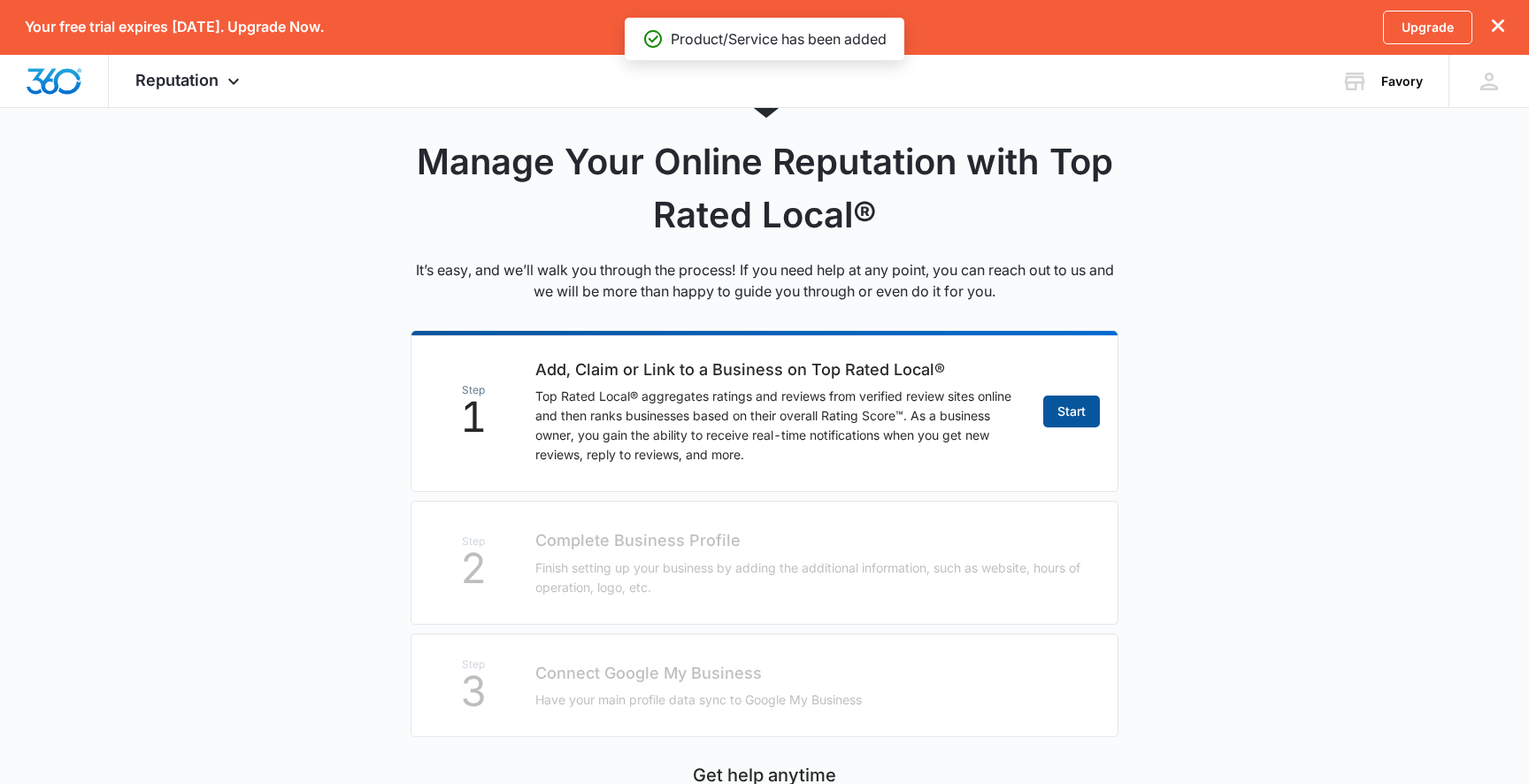
click at [1050, 408] on link "Start" at bounding box center [1071, 412] width 57 height 32
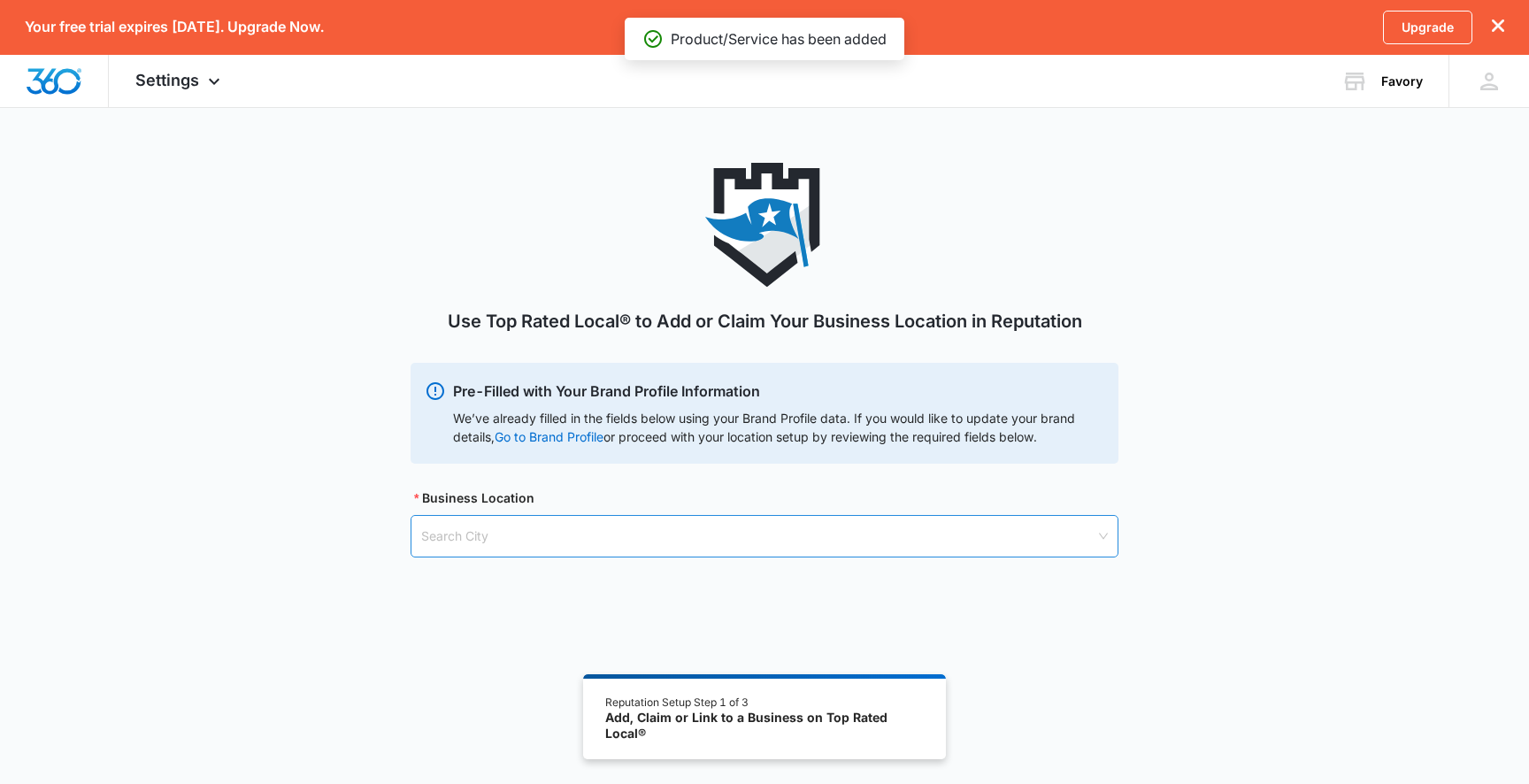
scroll to position [2, 0]
click at [722, 530] on input "search" at bounding box center [758, 534] width 674 height 41
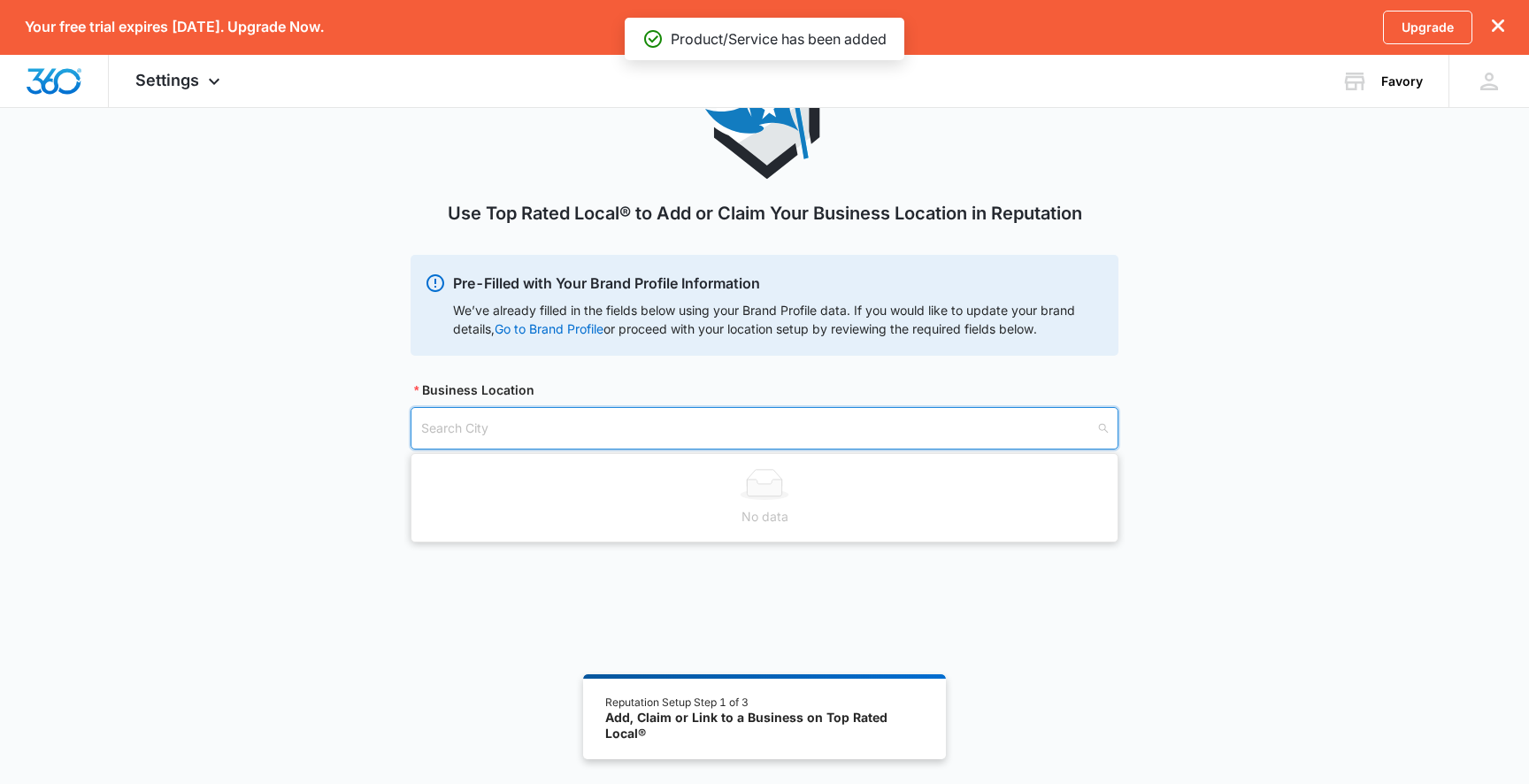
scroll to position [150, 0]
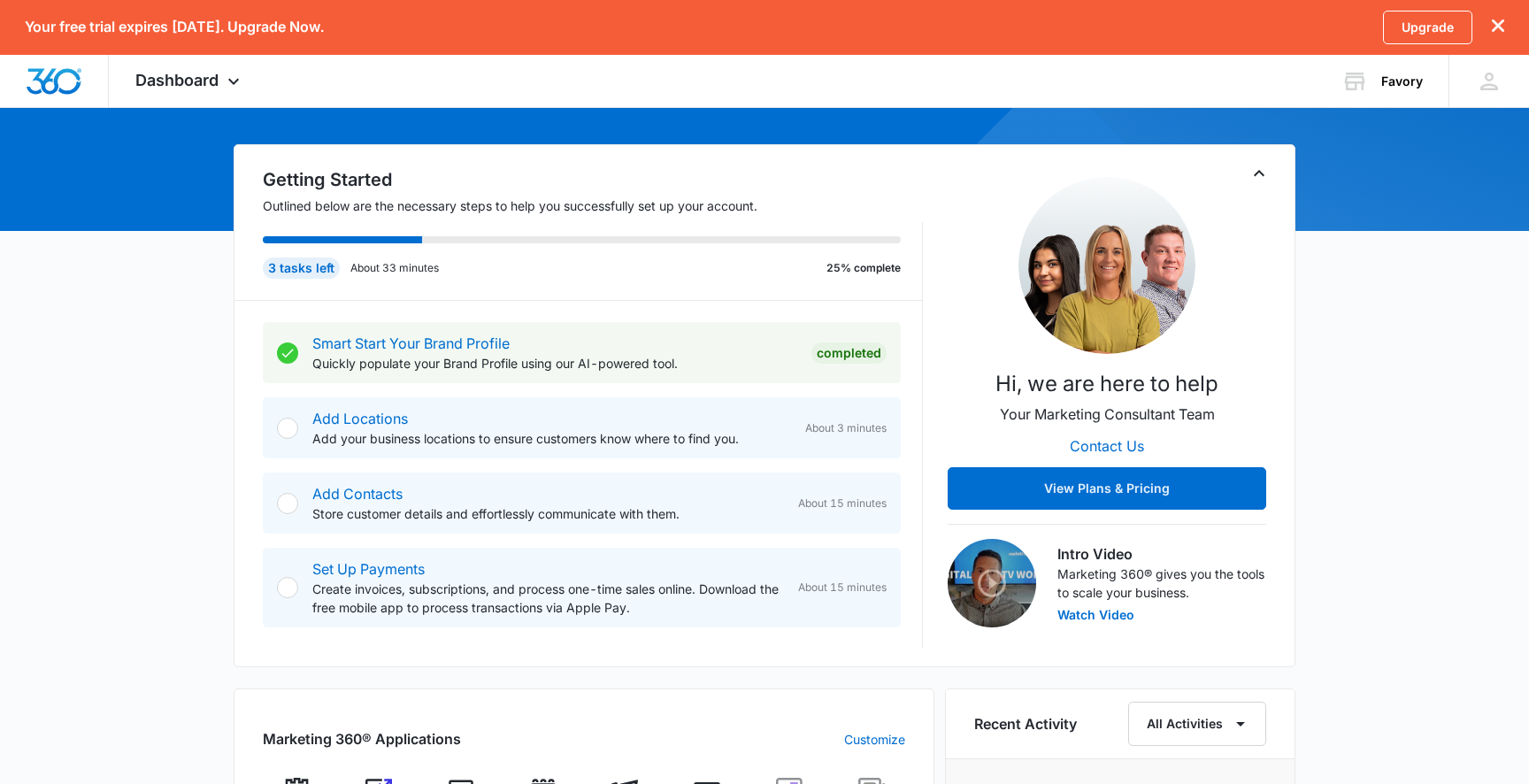
scroll to position [149, 0]
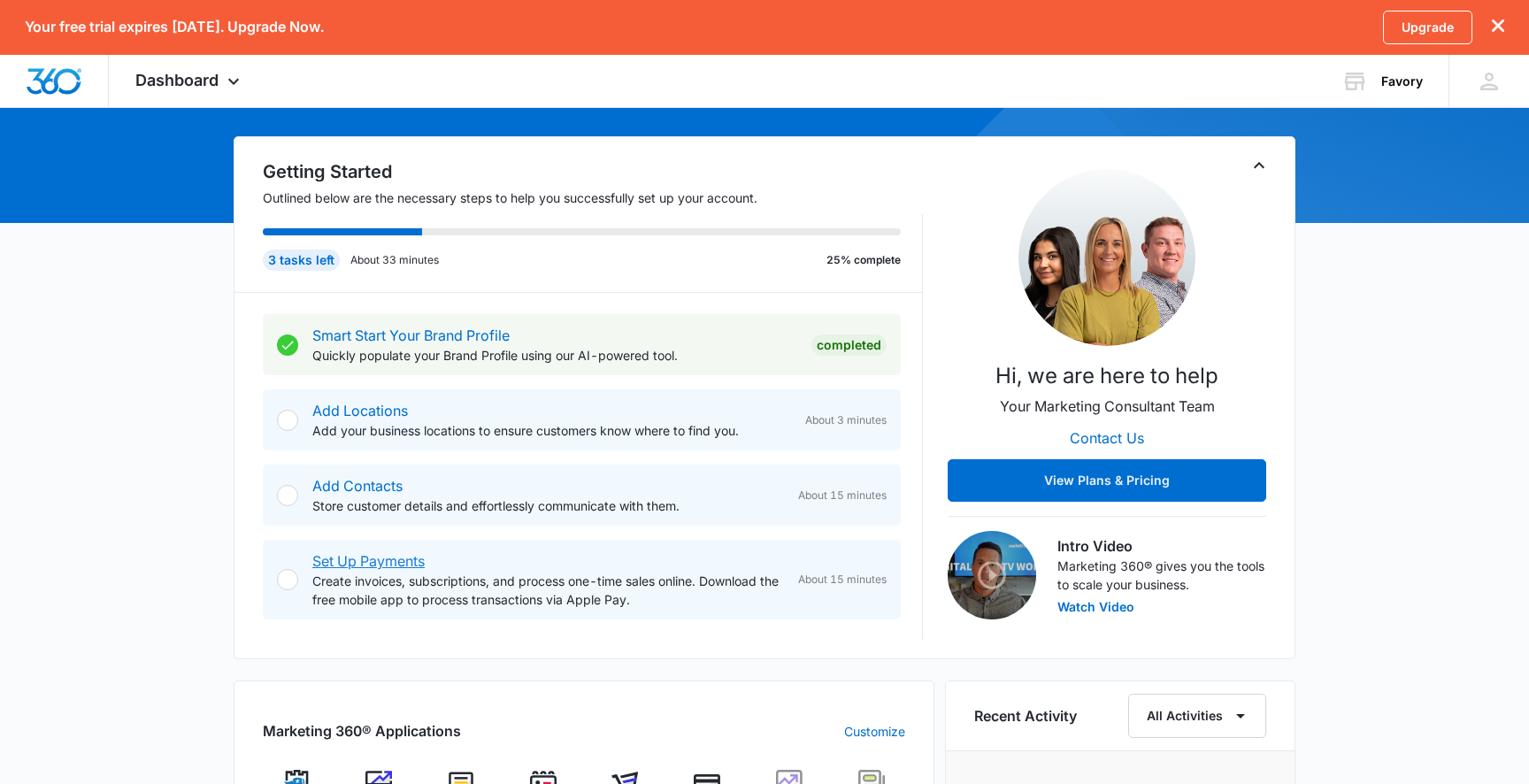
click at [420, 564] on link "Set Up Payments" at bounding box center [368, 560] width 112 height 18
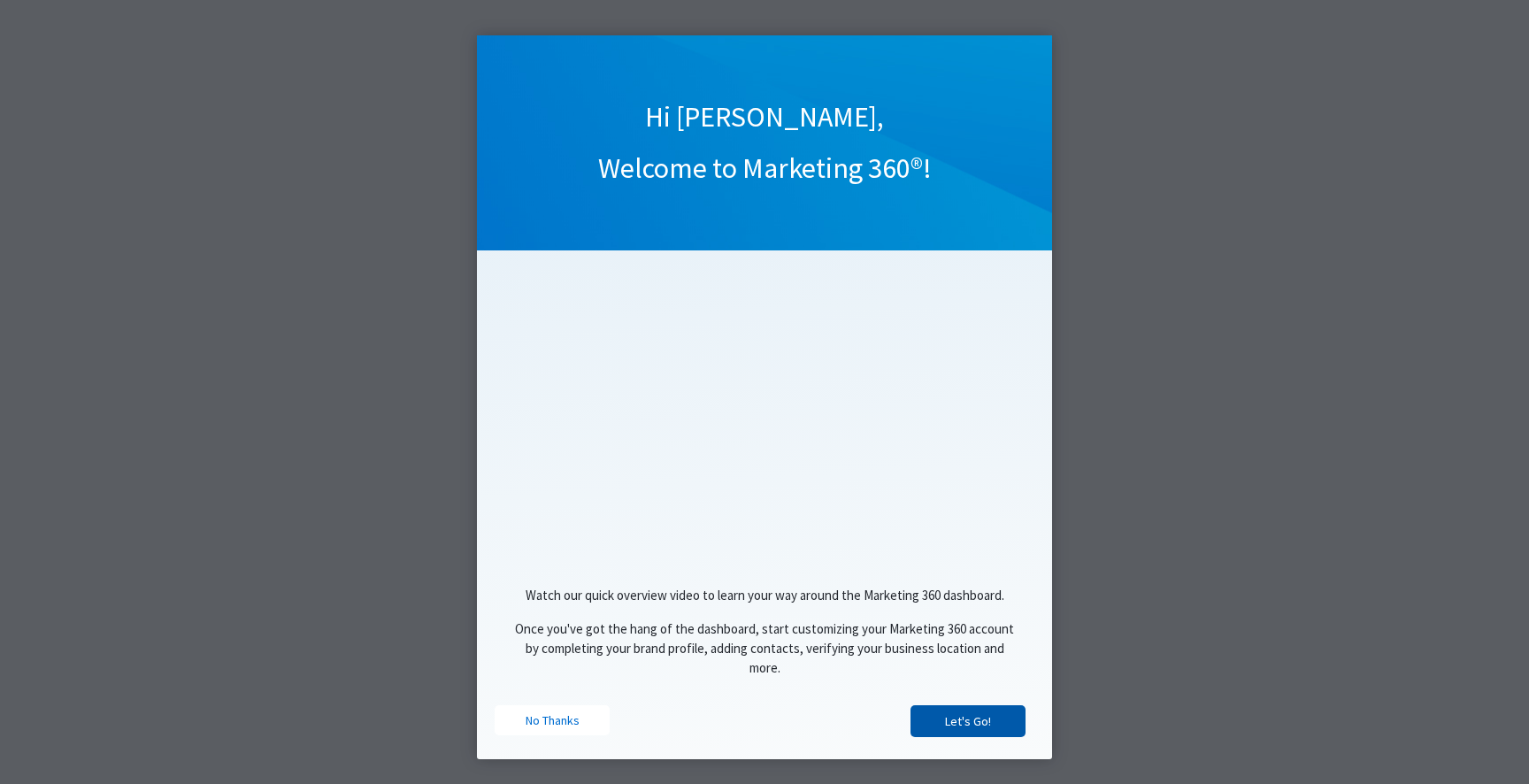
click at [930, 734] on link "Let's Go!" at bounding box center [968, 721] width 115 height 32
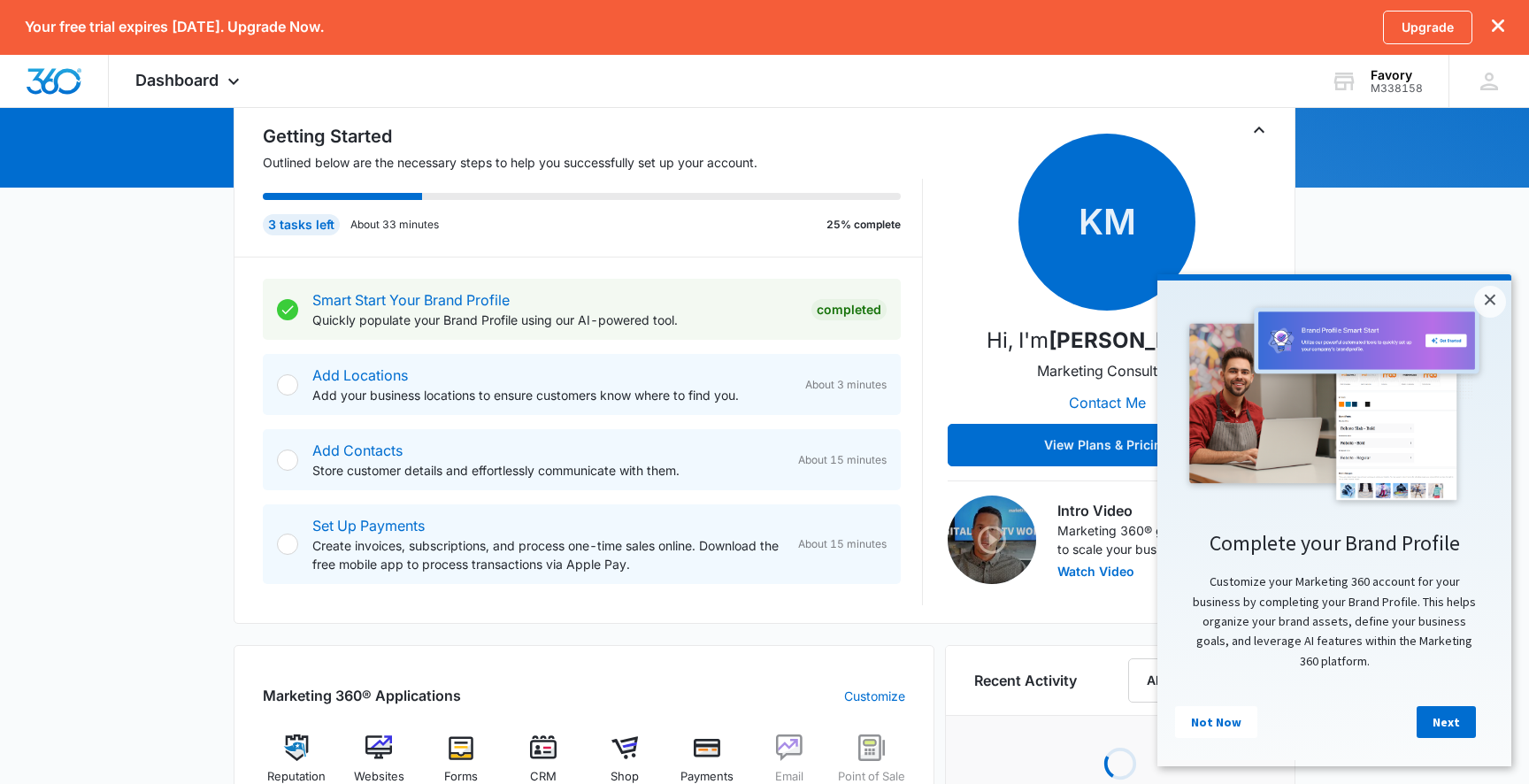
scroll to position [189, 0]
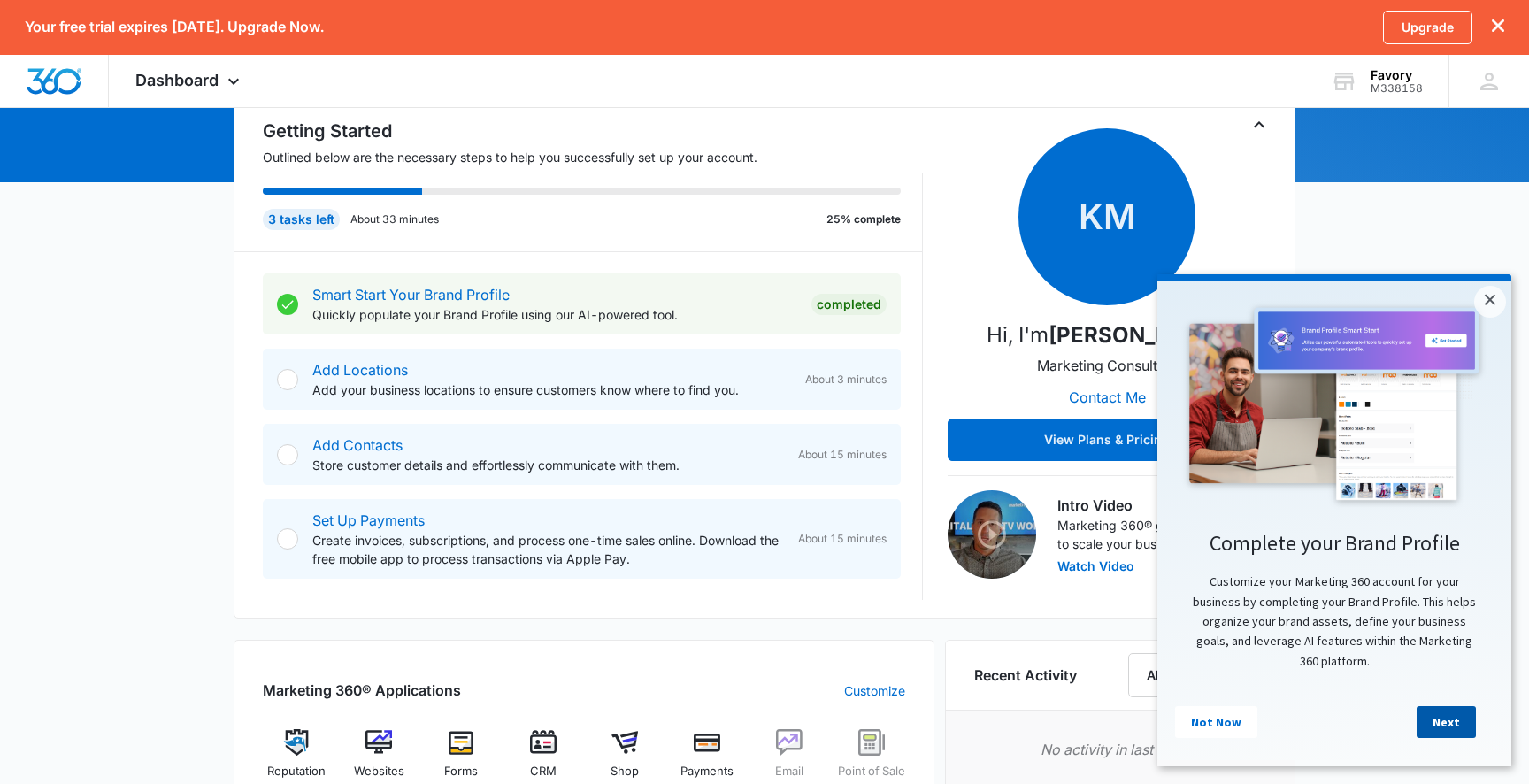
click at [1449, 716] on link "Next" at bounding box center [1446, 722] width 59 height 32
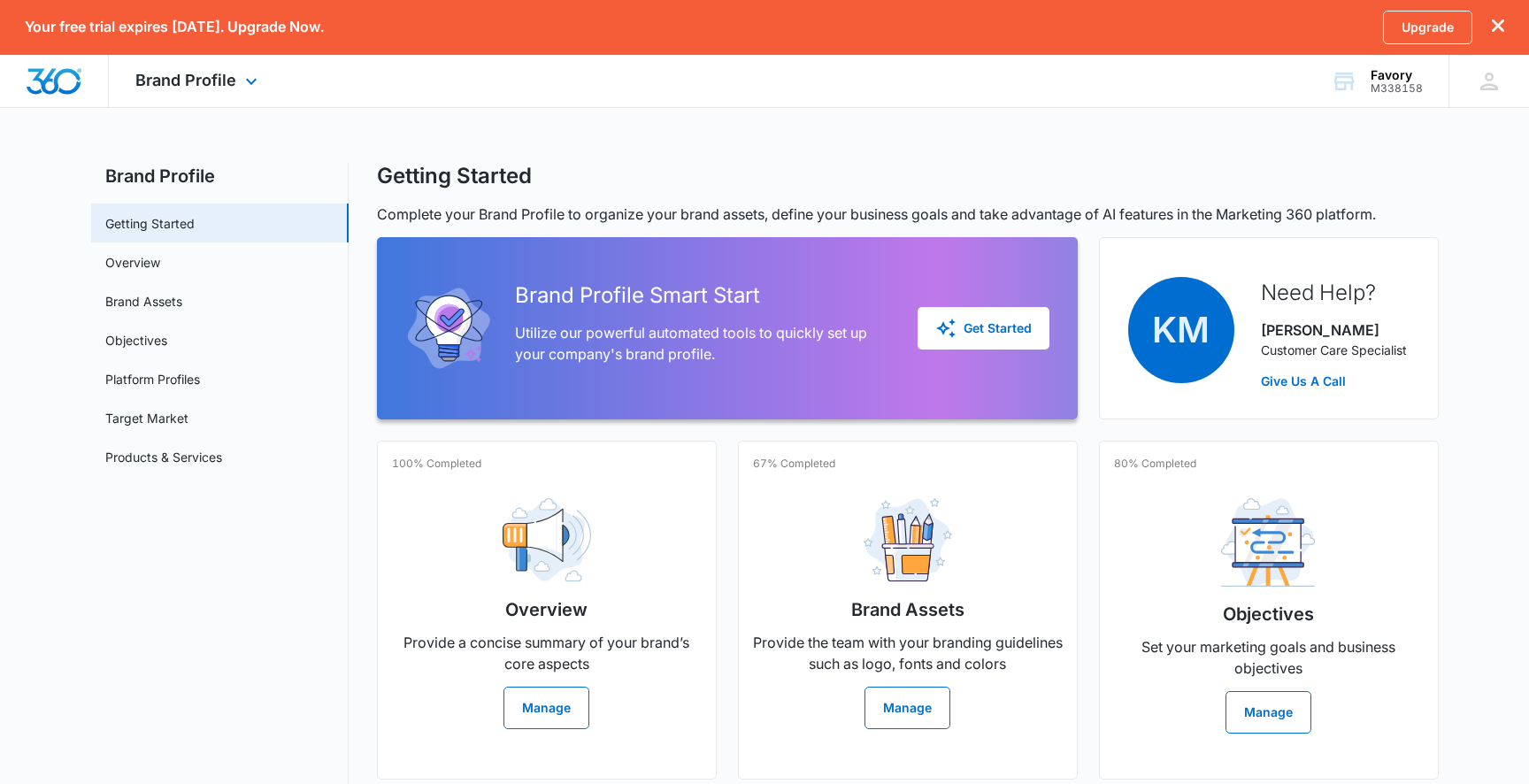
click at [67, 84] on img "Dashboard" at bounding box center [54, 81] width 57 height 27
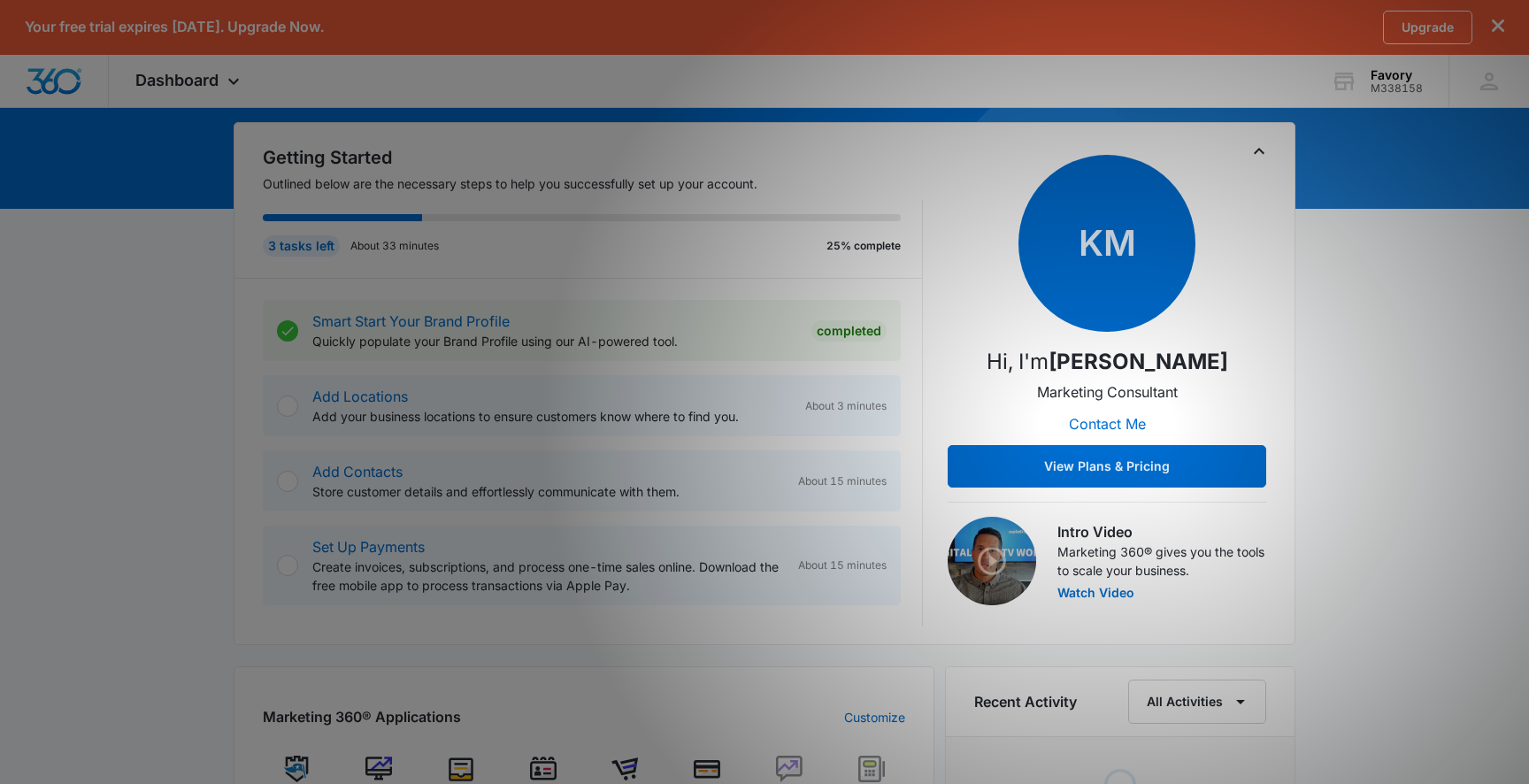
scroll to position [164, 0]
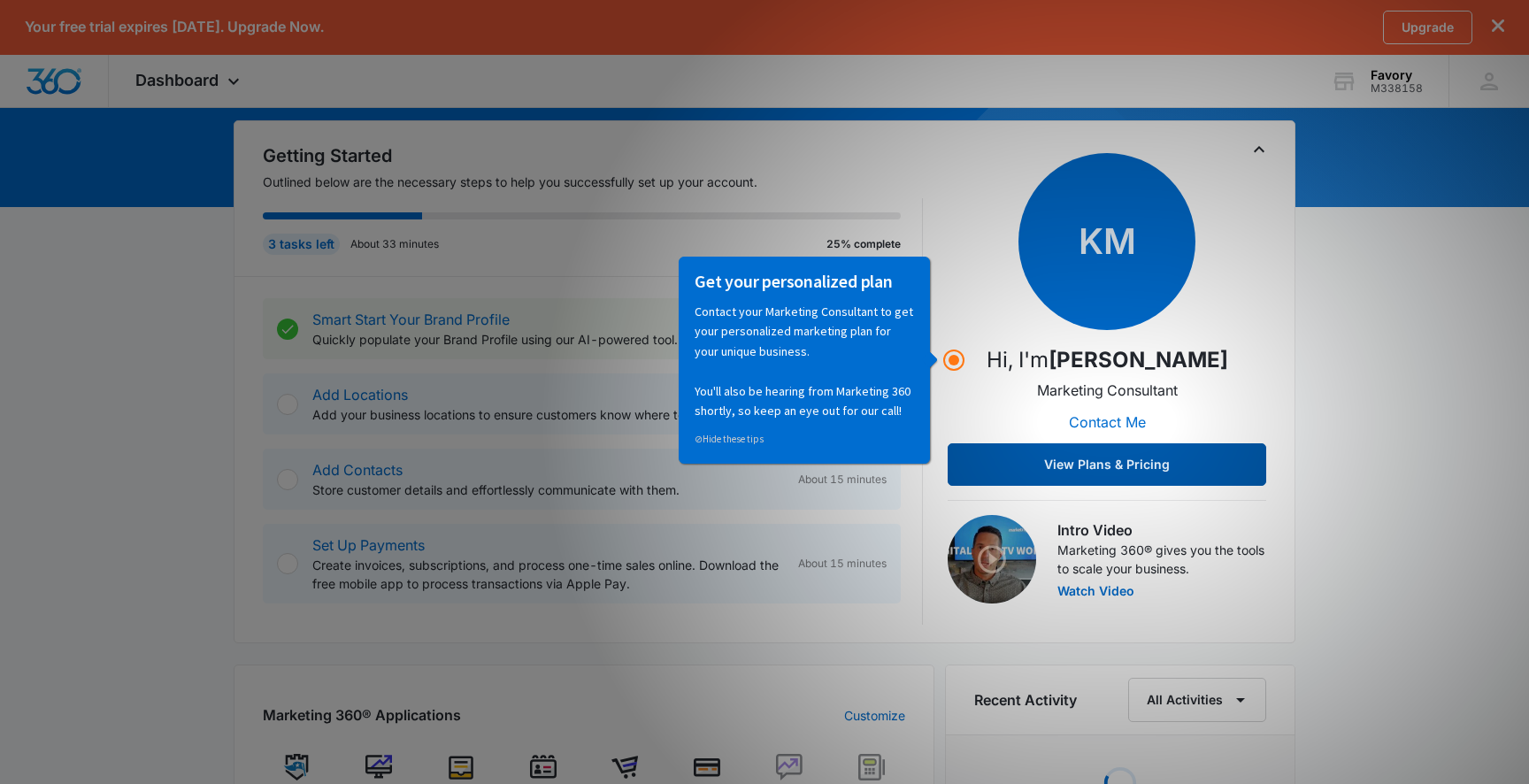
click at [1031, 474] on button "View Plans & Pricing" at bounding box center [1106, 464] width 319 height 43
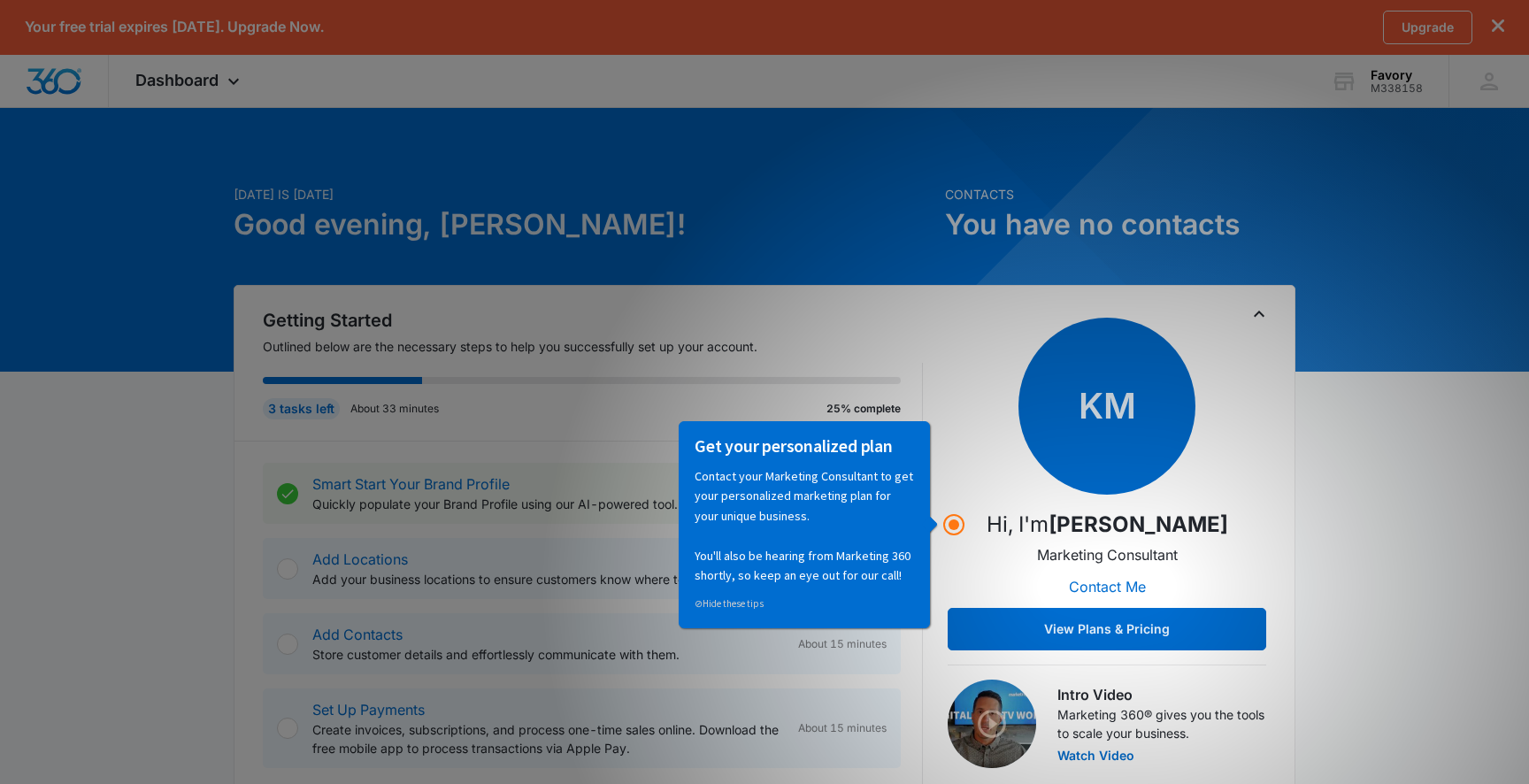
click at [893, 375] on div "3 tasks left About 33 minutes 25% complete" at bounding box center [593, 402] width 660 height 78
click at [948, 522] on circle "Hotspot (open by clicking or pressing space/enter)" at bounding box center [953, 524] width 16 height 16
click at [987, 512] on p "Hi, I'm Kresta MacKinnon" at bounding box center [1107, 525] width 242 height 32
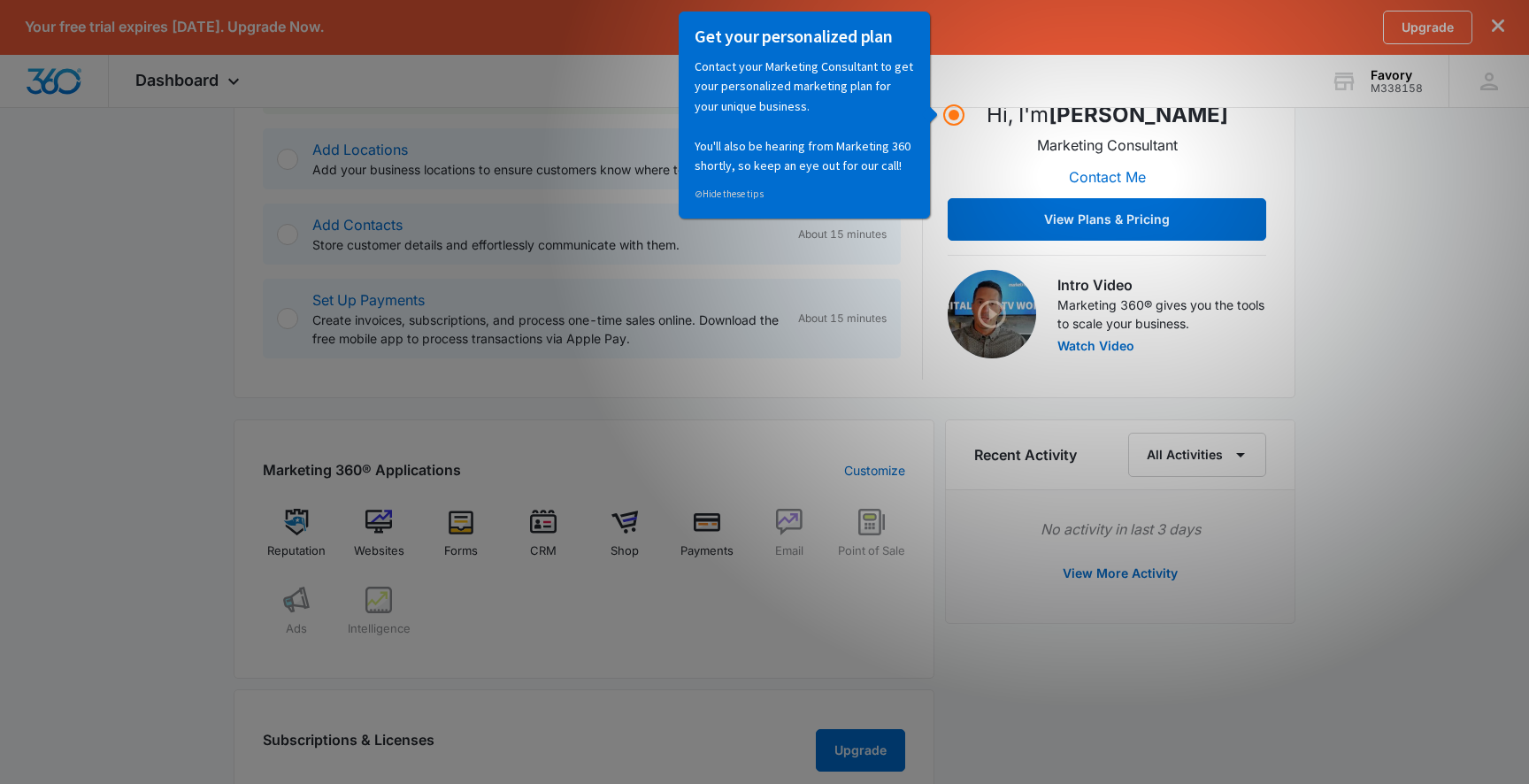
scroll to position [434, 0]
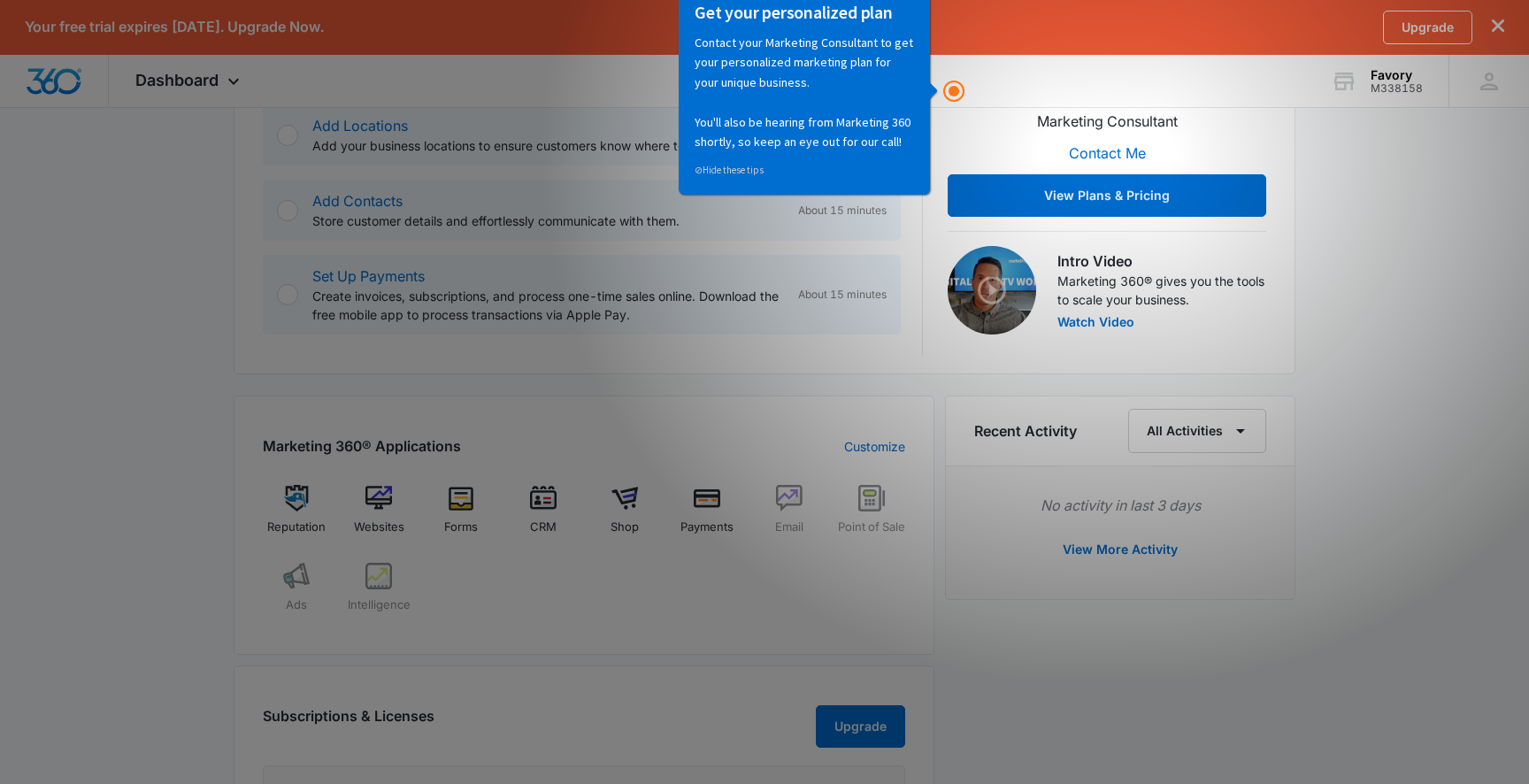
click at [755, 615] on div "Reputation Websites Forms CRM Shop Payments Email Point of Sale Ads Intelligence" at bounding box center [583, 555] width 642 height 140
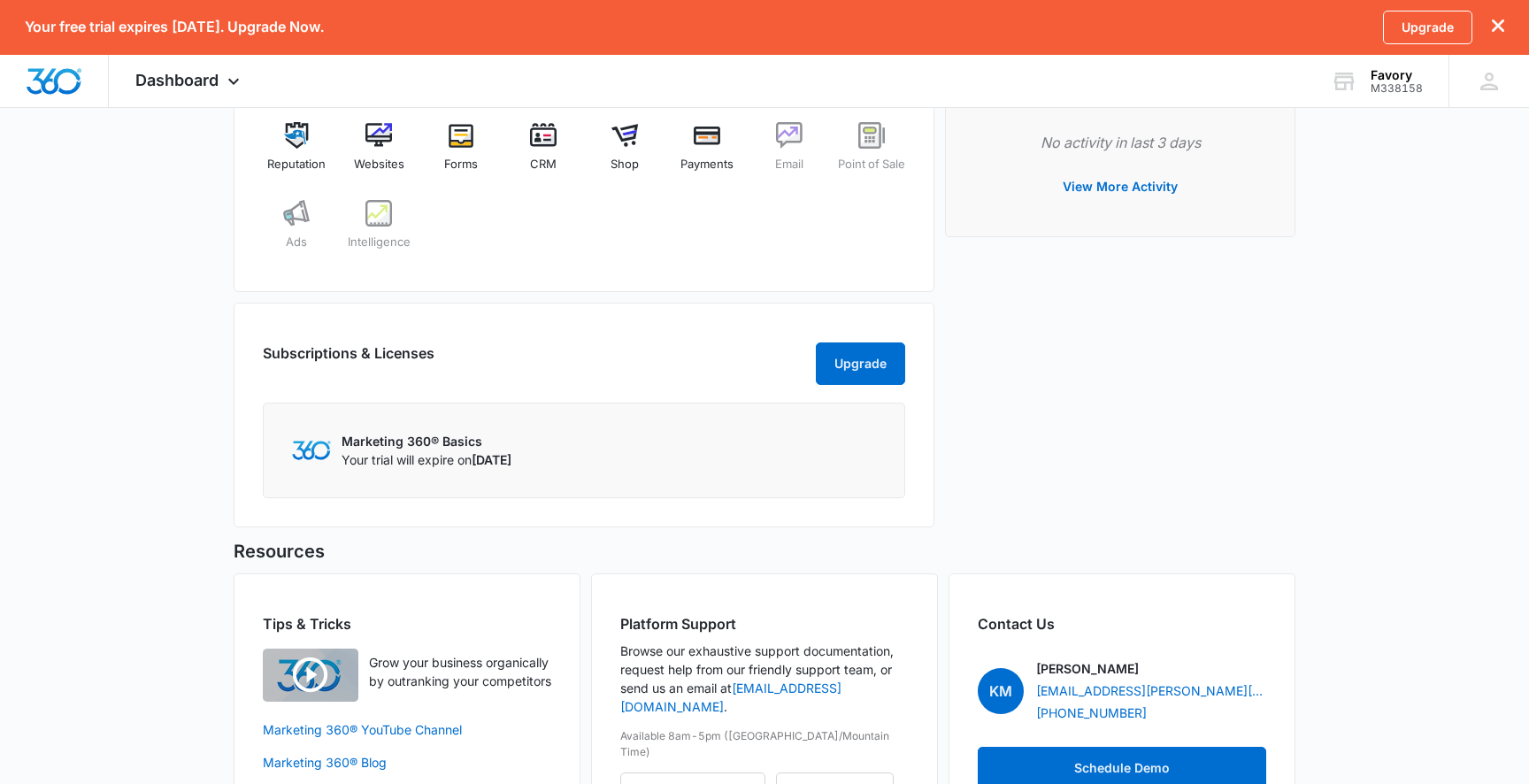
scroll to position [800, 0]
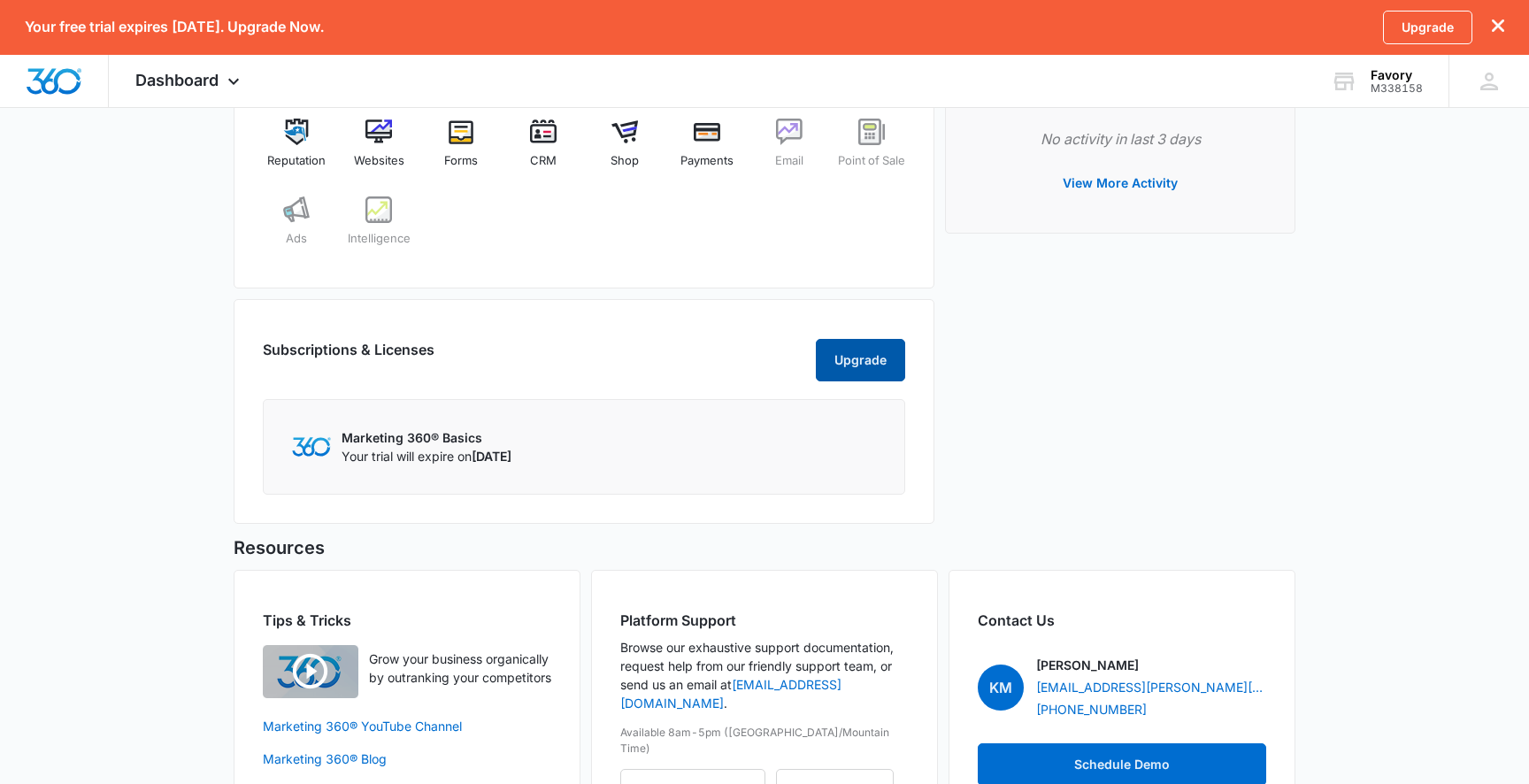
click at [829, 382] on button "Upgrade" at bounding box center [860, 360] width 89 height 43
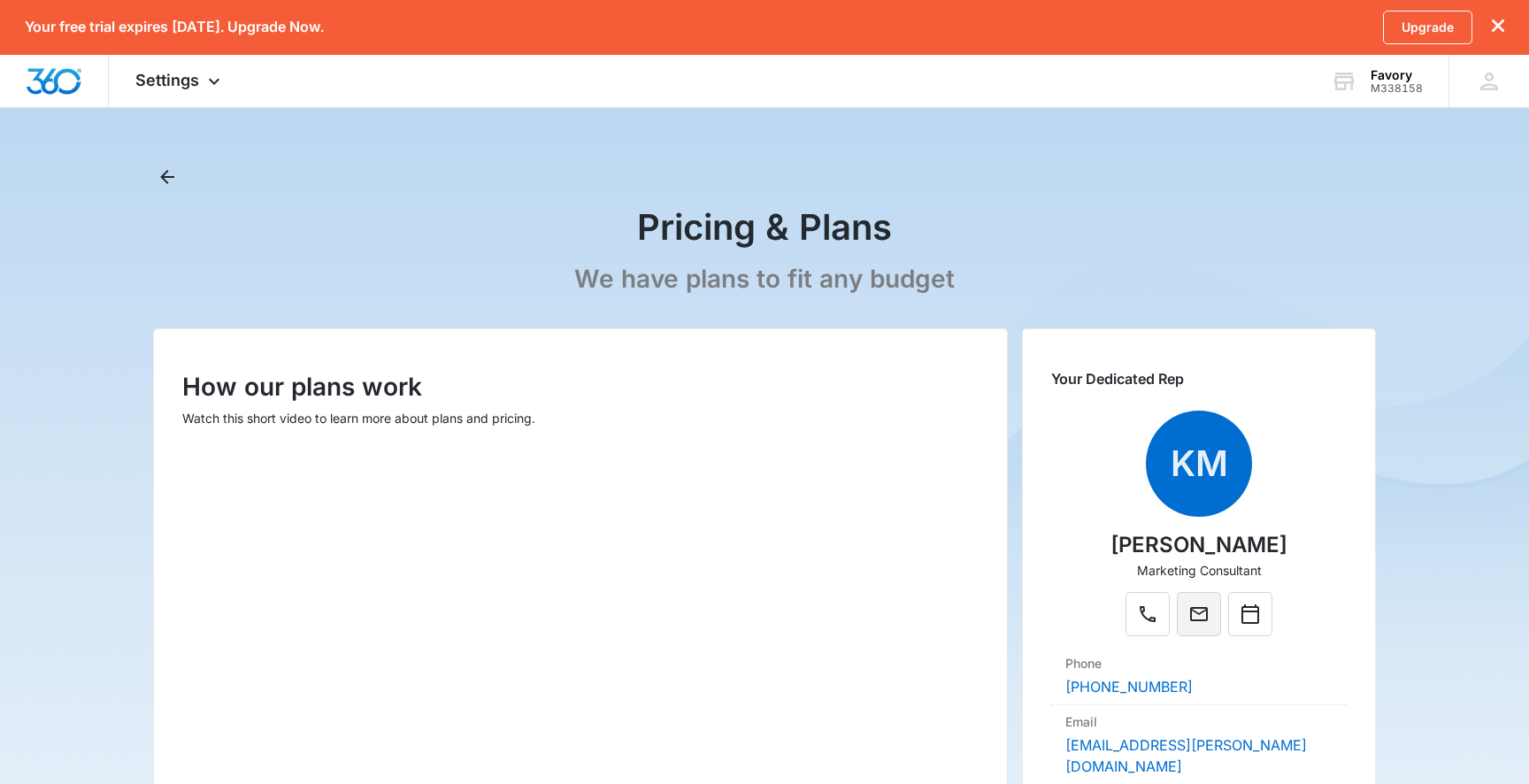
click at [1182, 624] on button "Mail" at bounding box center [1199, 614] width 45 height 45
click at [1192, 621] on icon "Mail" at bounding box center [1198, 614] width 21 height 21
click at [170, 171] on icon "Back" at bounding box center [167, 176] width 21 height 21
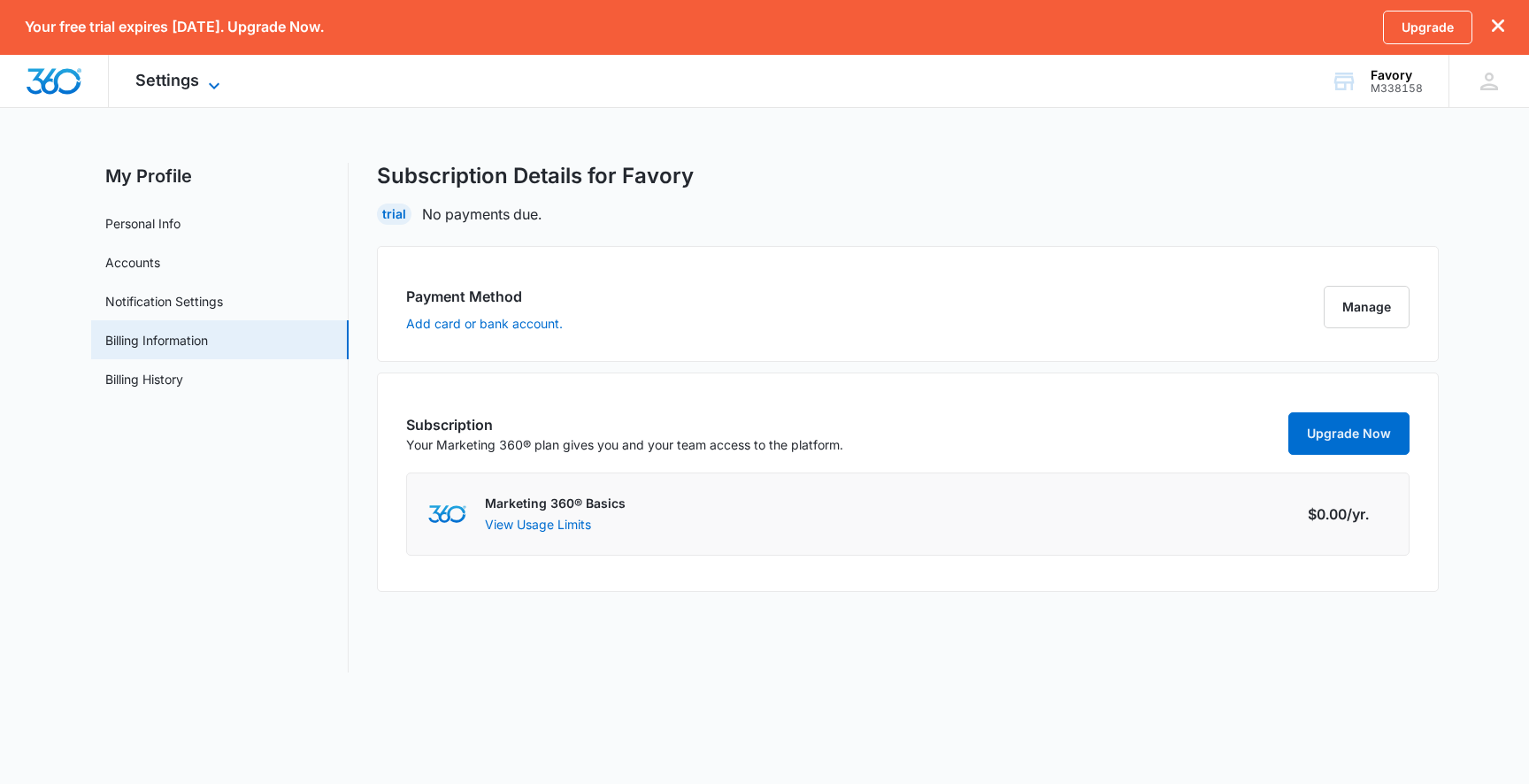
click at [155, 79] on span "Settings" at bounding box center [167, 80] width 64 height 19
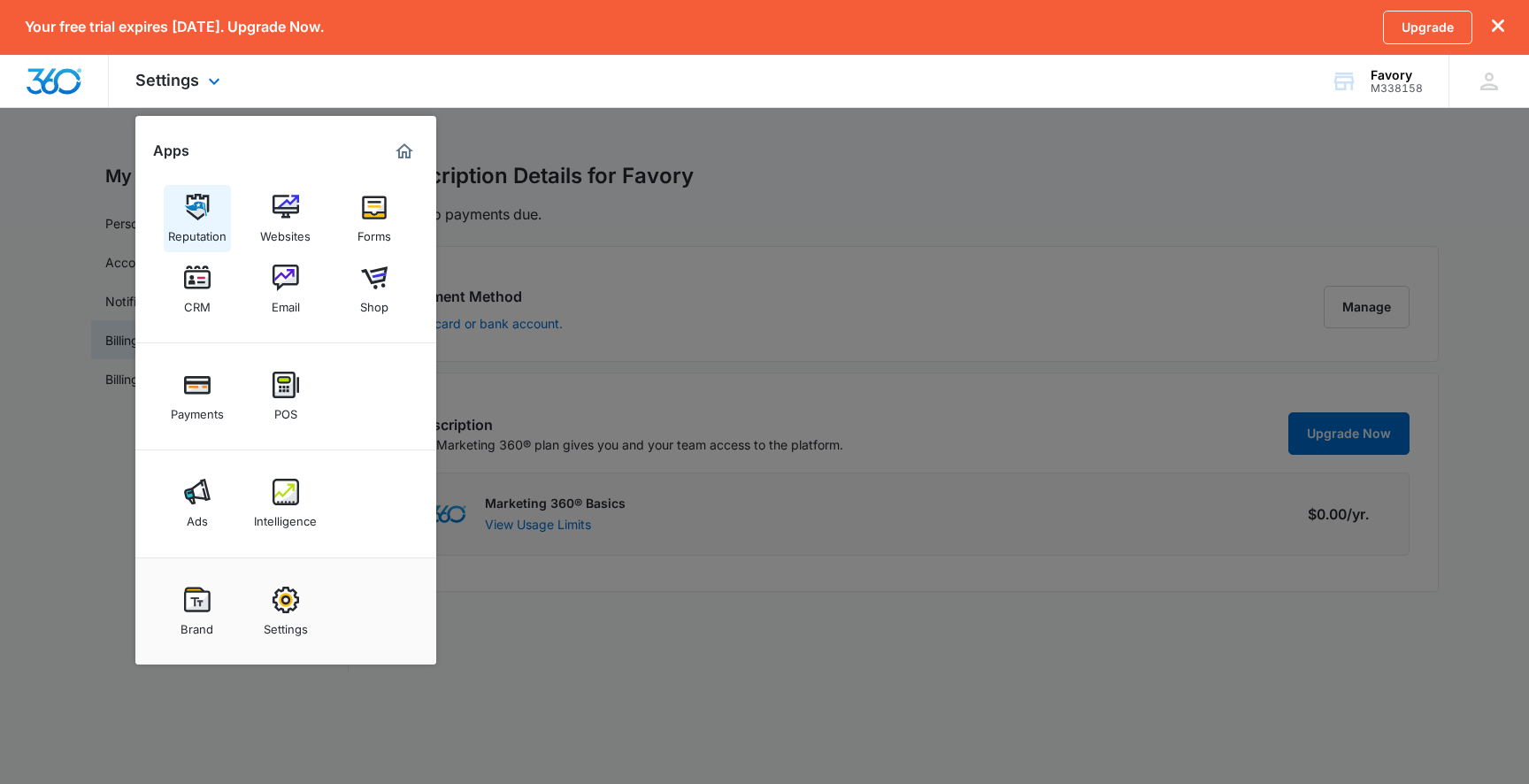
click at [203, 225] on div "Reputation" at bounding box center [197, 231] width 59 height 23
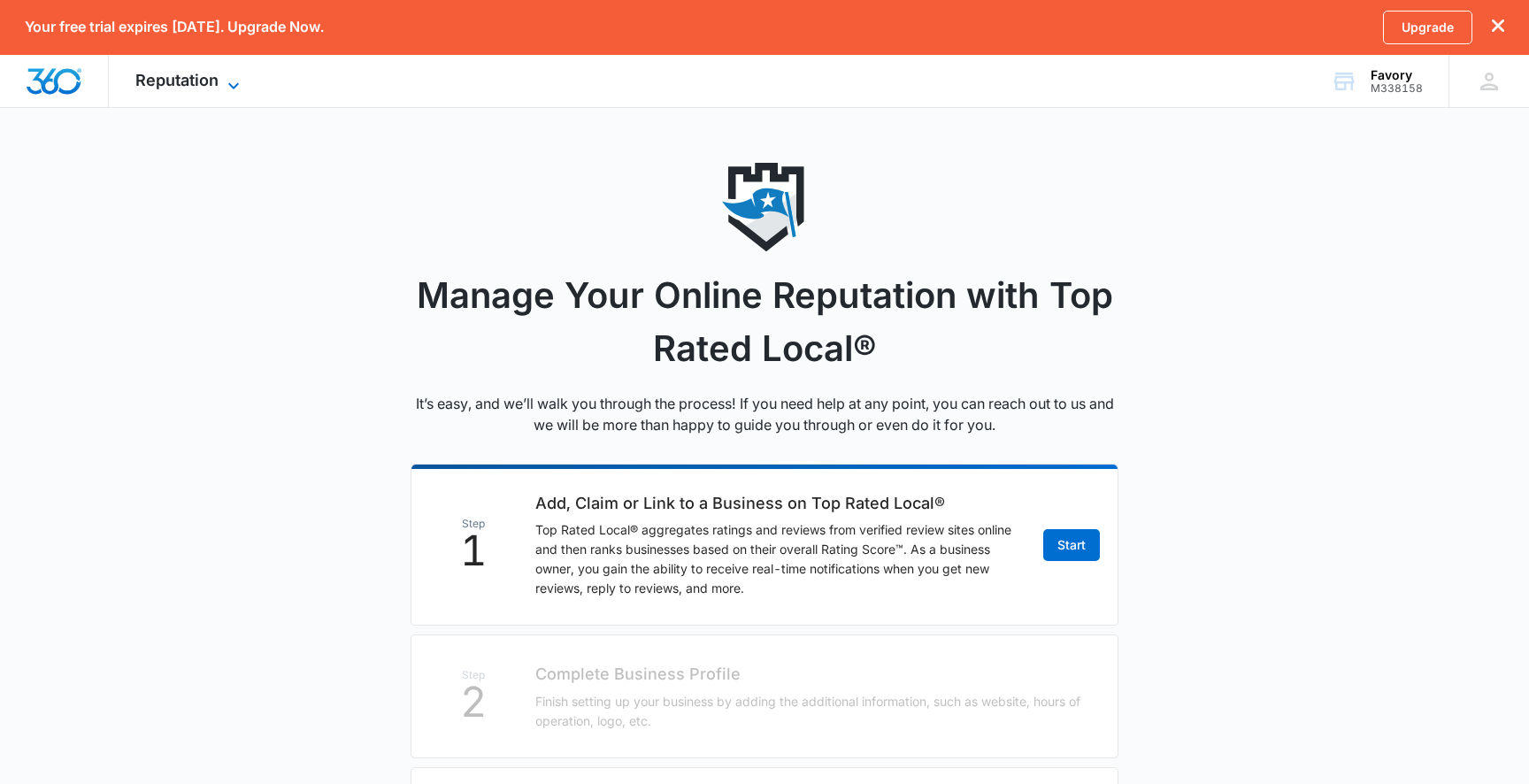
click at [181, 79] on span "Reputation" at bounding box center [177, 80] width 84 height 19
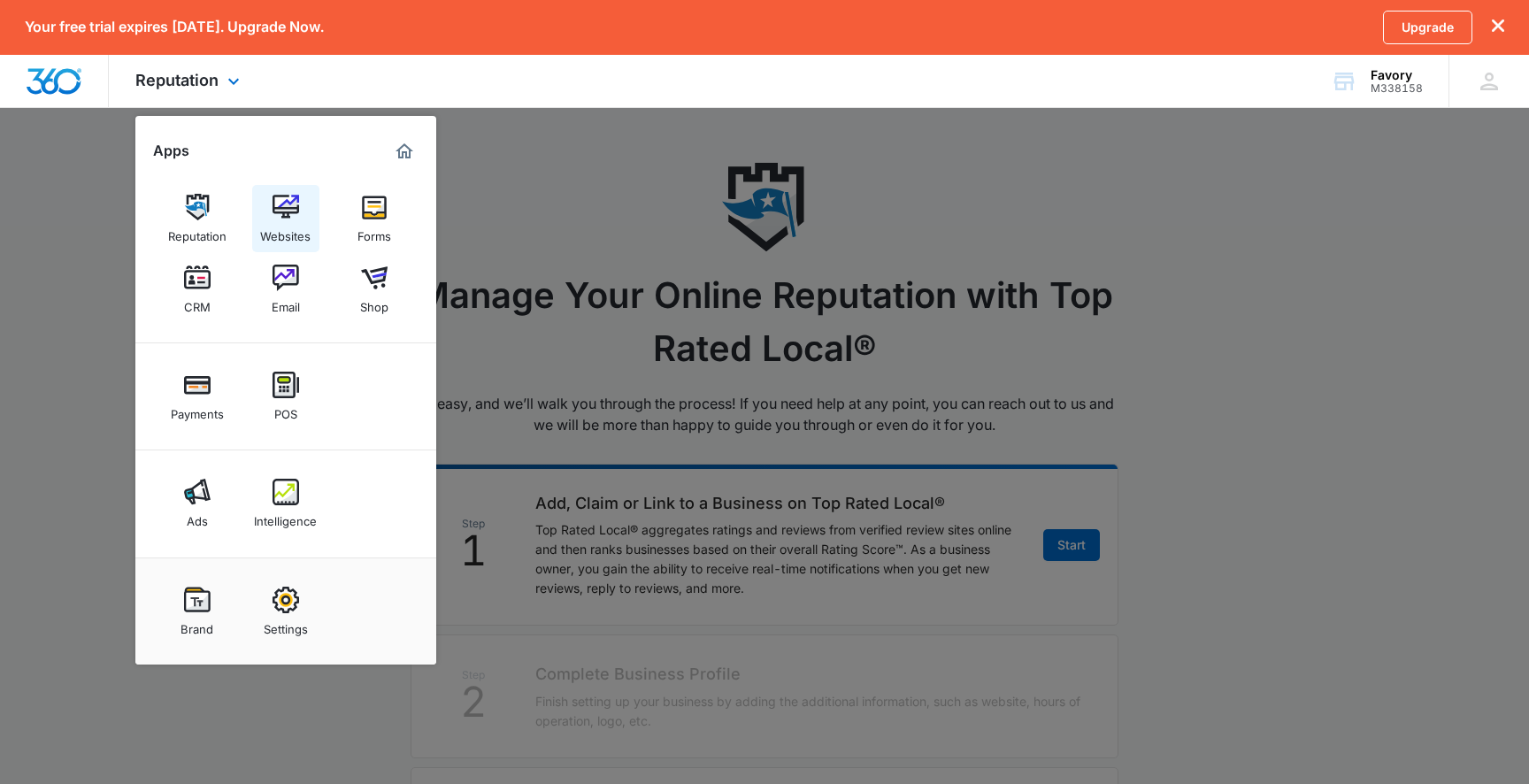
click at [255, 206] on link "Websites" at bounding box center [285, 218] width 67 height 67
